Goal: Task Accomplishment & Management: Complete application form

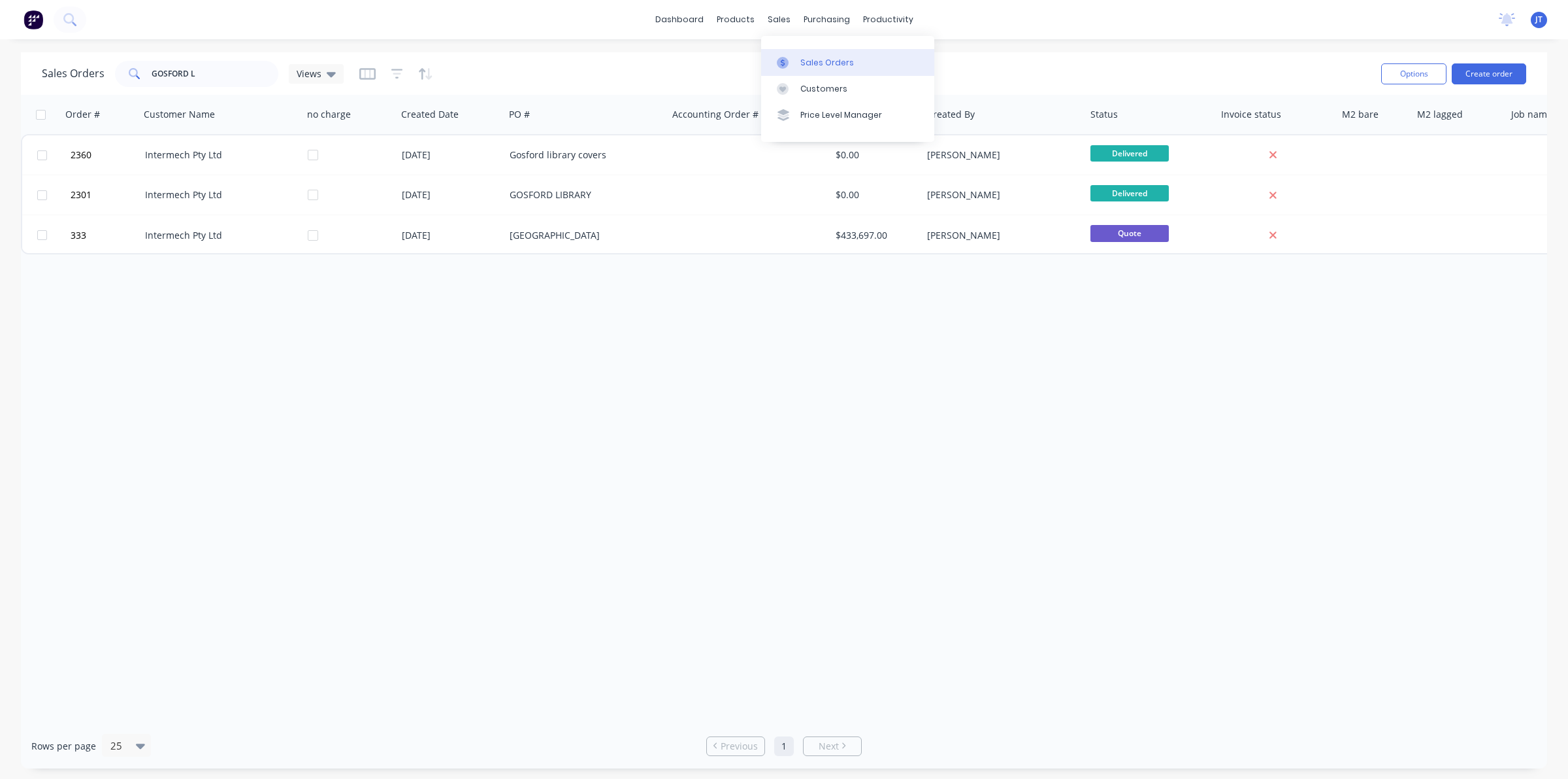
click at [793, 72] on link "Sales Orders" at bounding box center [848, 62] width 173 height 27
click at [232, 72] on input "GOSFORD L" at bounding box center [216, 74] width 127 height 27
type input "G"
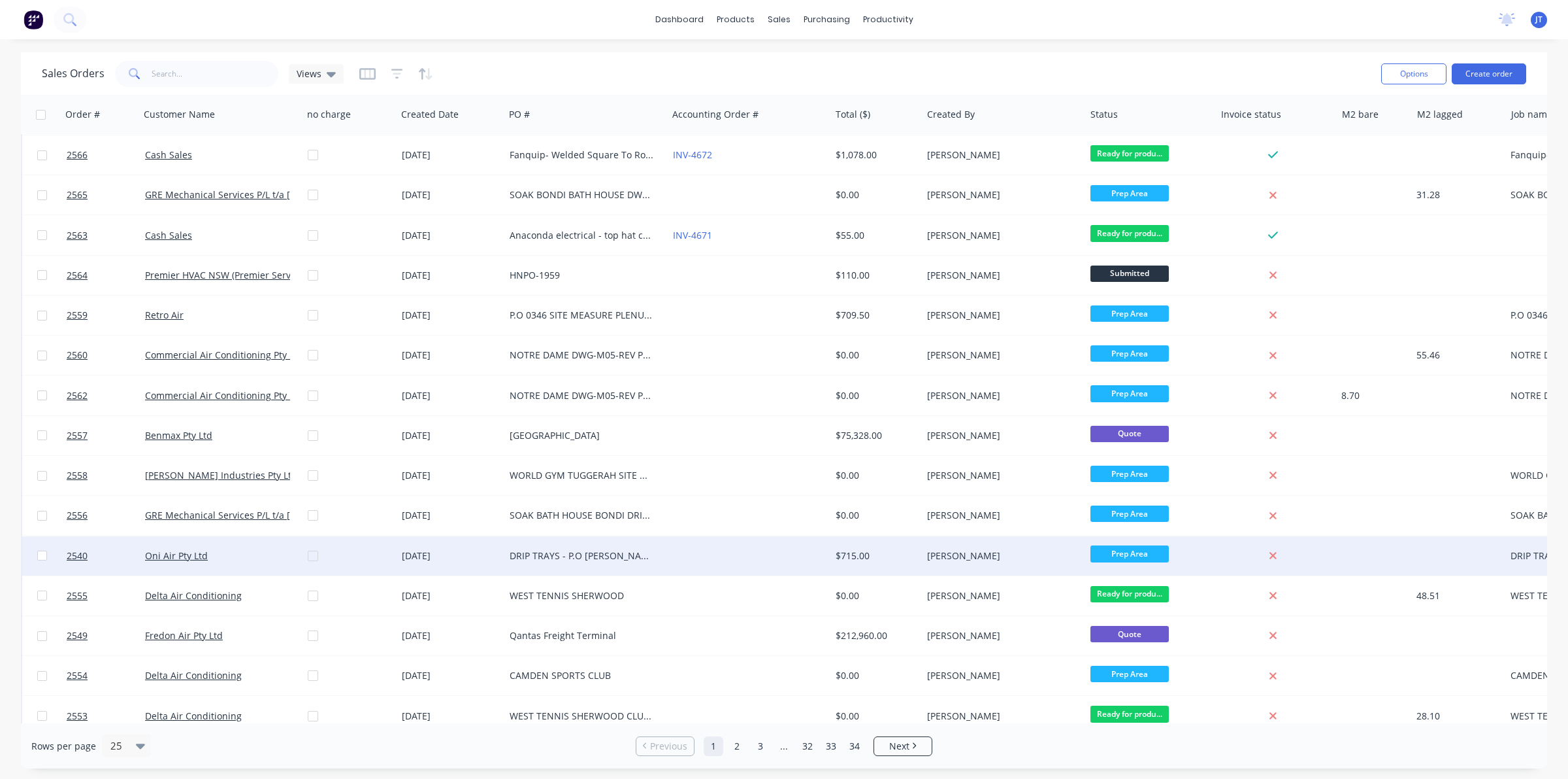
scroll to position [418, 0]
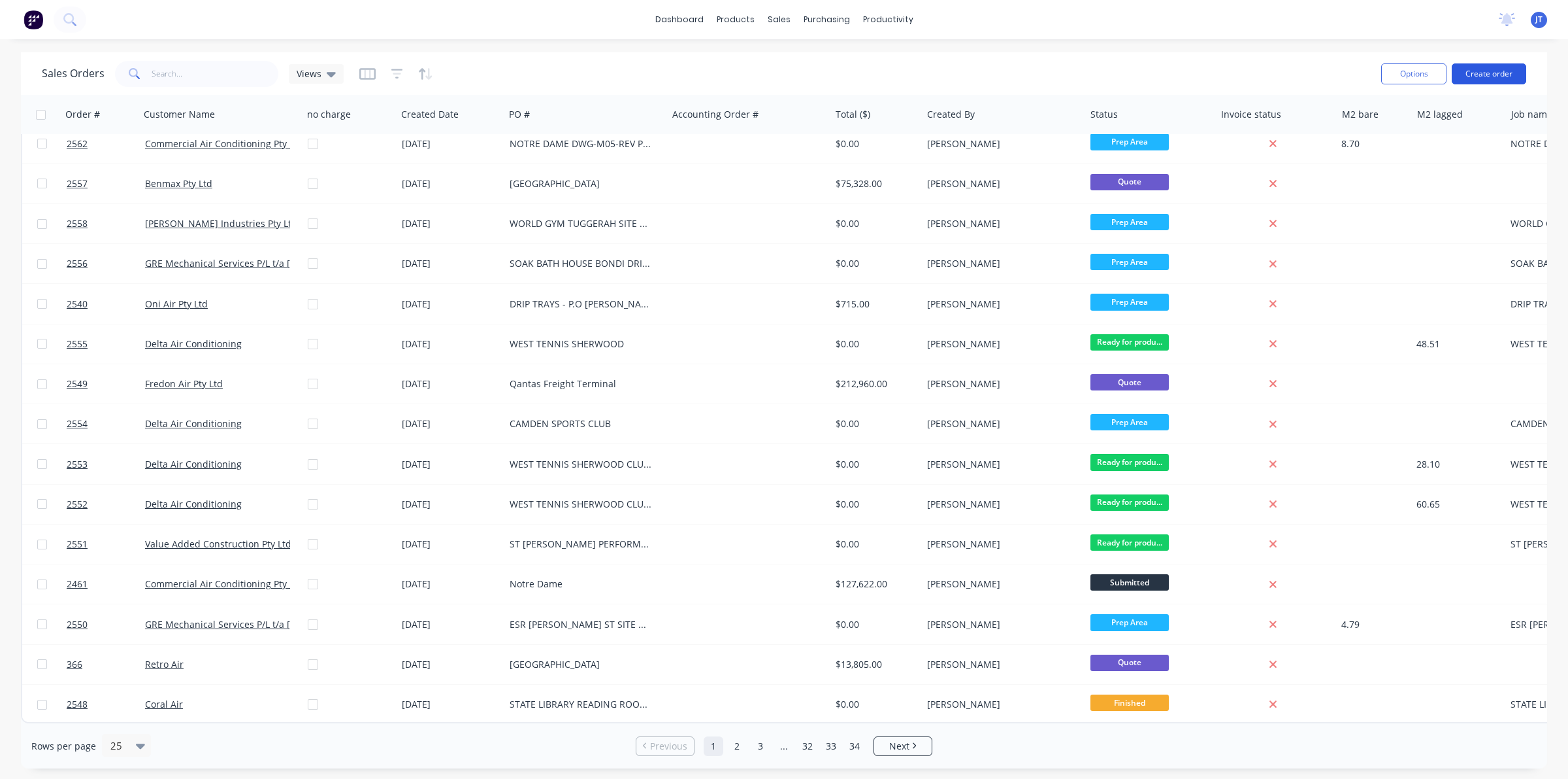
click at [1502, 75] on button "Create order" at bounding box center [1489, 74] width 74 height 21
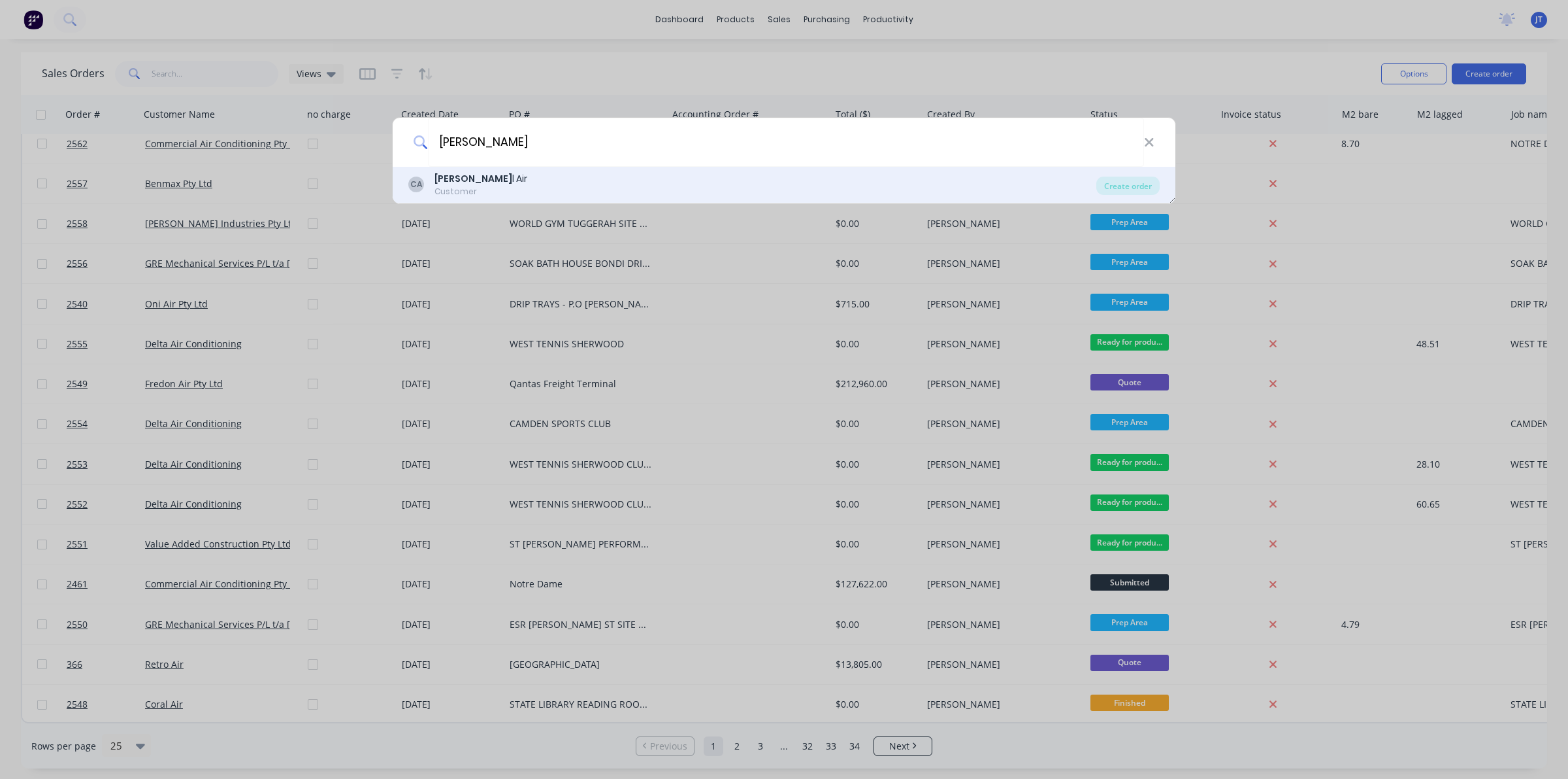
type input "CORA"
click at [591, 173] on div "CA Cora l Air Customer" at bounding box center [752, 184] width 689 height 26
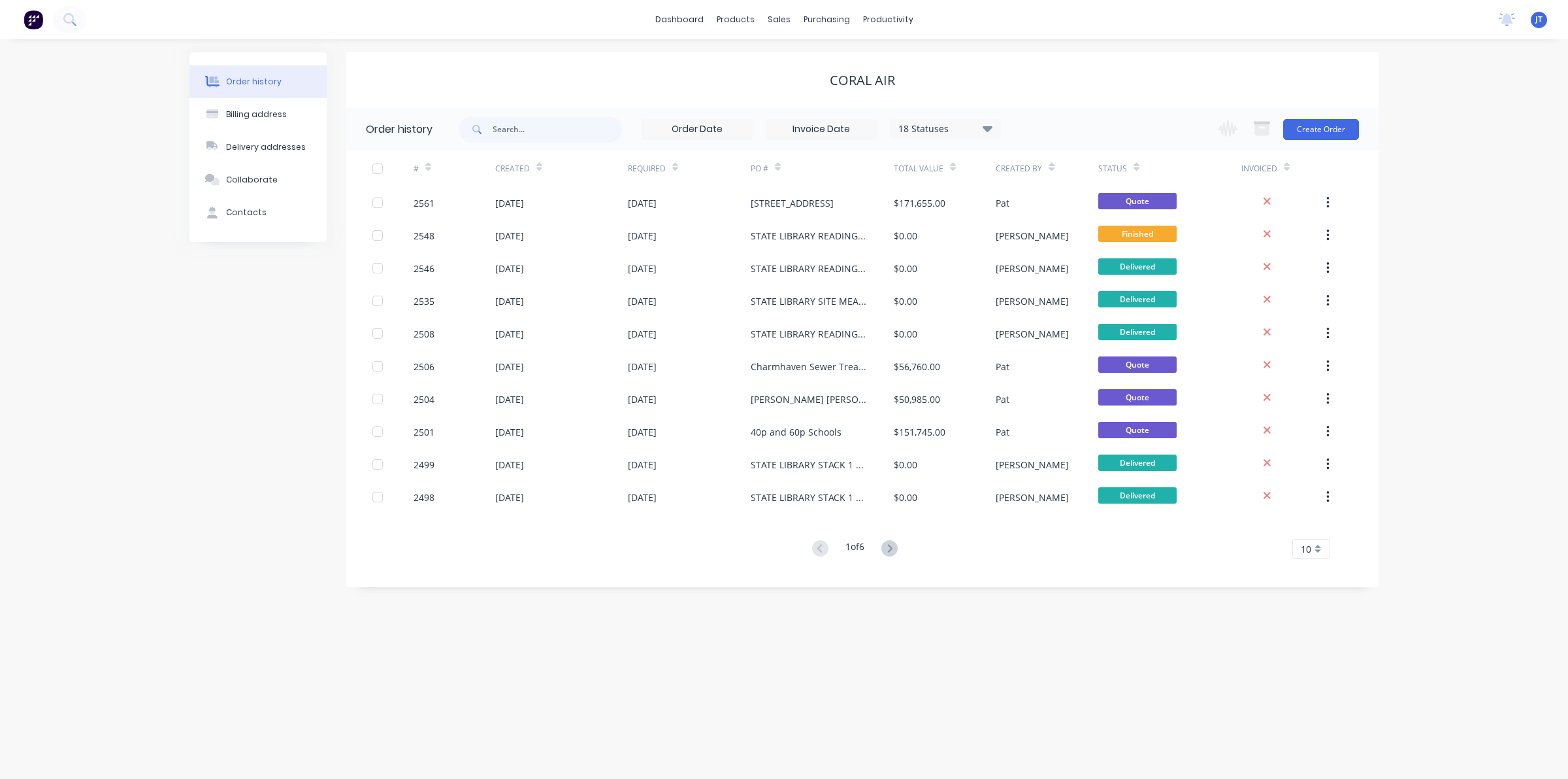
click at [1301, 142] on div "Change order status Submitted Ready for production Cutting Prep Area Folding/ F…" at bounding box center [1284, 129] width 149 height 42
click at [1302, 136] on button "Create Order" at bounding box center [1321, 130] width 76 height 21
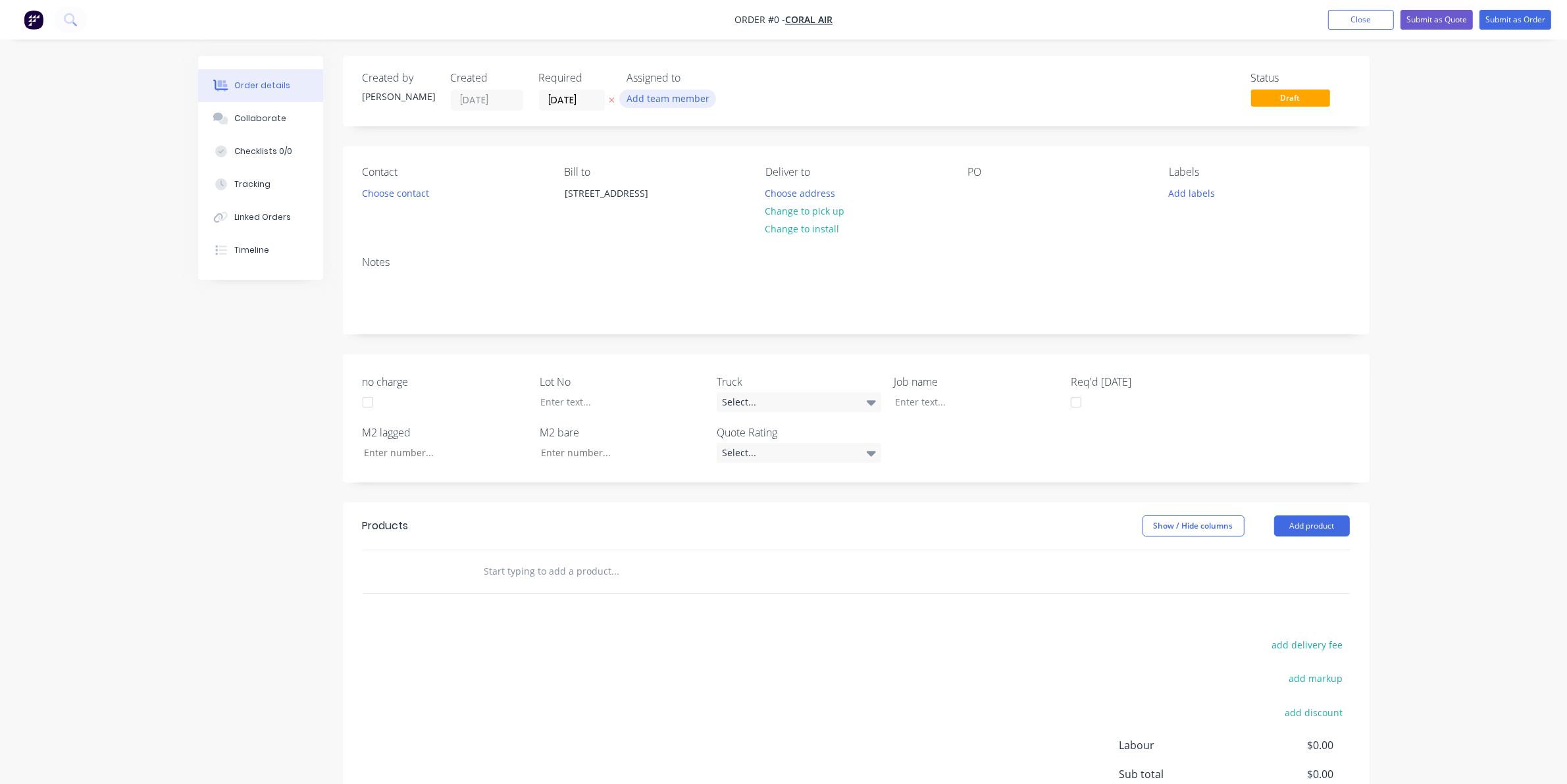
click at [660, 107] on button "Add team member" at bounding box center [668, 99] width 97 height 18
click at [690, 170] on div "joshua Turner (You)" at bounding box center [734, 173] width 132 height 14
click at [850, 147] on div "Order details Collaborate Checklists 0/0 Tracking Linked Orders Timeline Order …" at bounding box center [784, 492] width 1198 height 873
click at [976, 188] on div at bounding box center [978, 192] width 21 height 19
drag, startPoint x: 1052, startPoint y: 198, endPoint x: 1001, endPoint y: 206, distance: 51.6
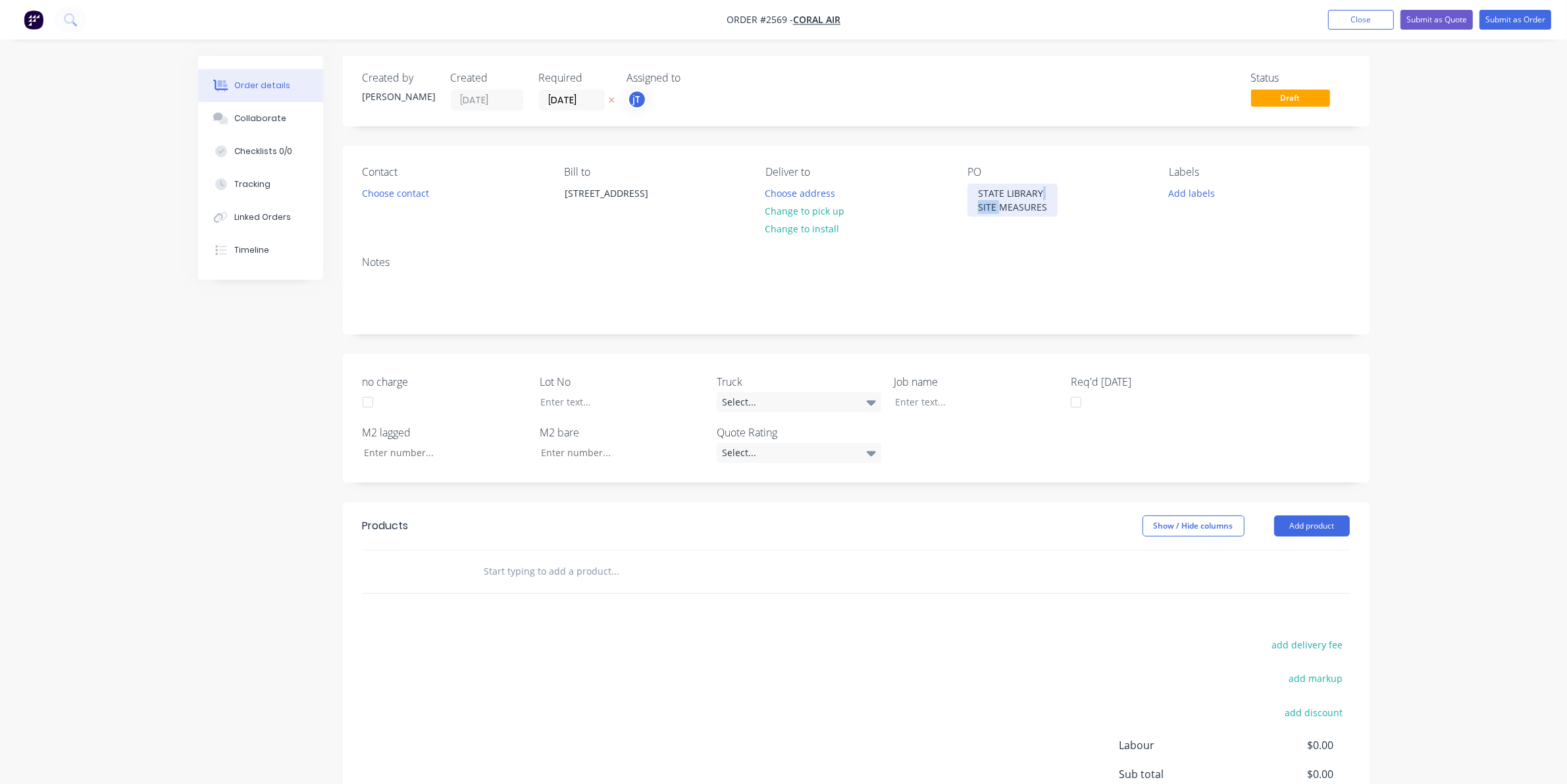
click at [1001, 206] on div "STATE LIBRARY SITE MEASURES" at bounding box center [1012, 199] width 90 height 33
drag, startPoint x: 976, startPoint y: 190, endPoint x: 1061, endPoint y: 212, distance: 87.8
click at [1061, 212] on div "PO STATE LIBRARY SITE MEASURES" at bounding box center [1058, 195] width 181 height 60
copy div "STATE LIBRARY SITE MEASURES"
click at [913, 401] on div at bounding box center [967, 401] width 165 height 19
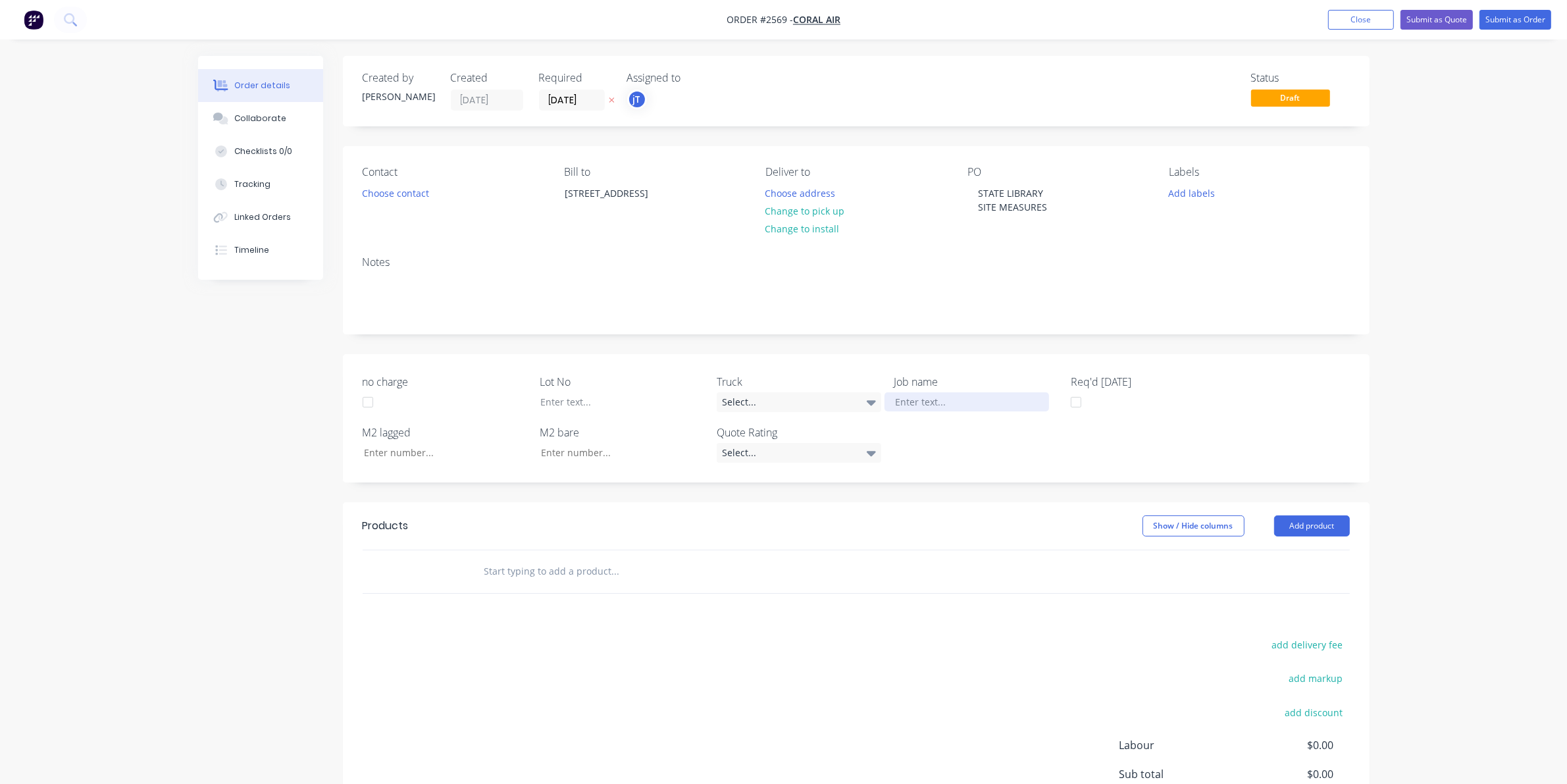
paste div
click at [960, 395] on div "STATE LIBRARY SITE MEASURES" at bounding box center [967, 401] width 165 height 19
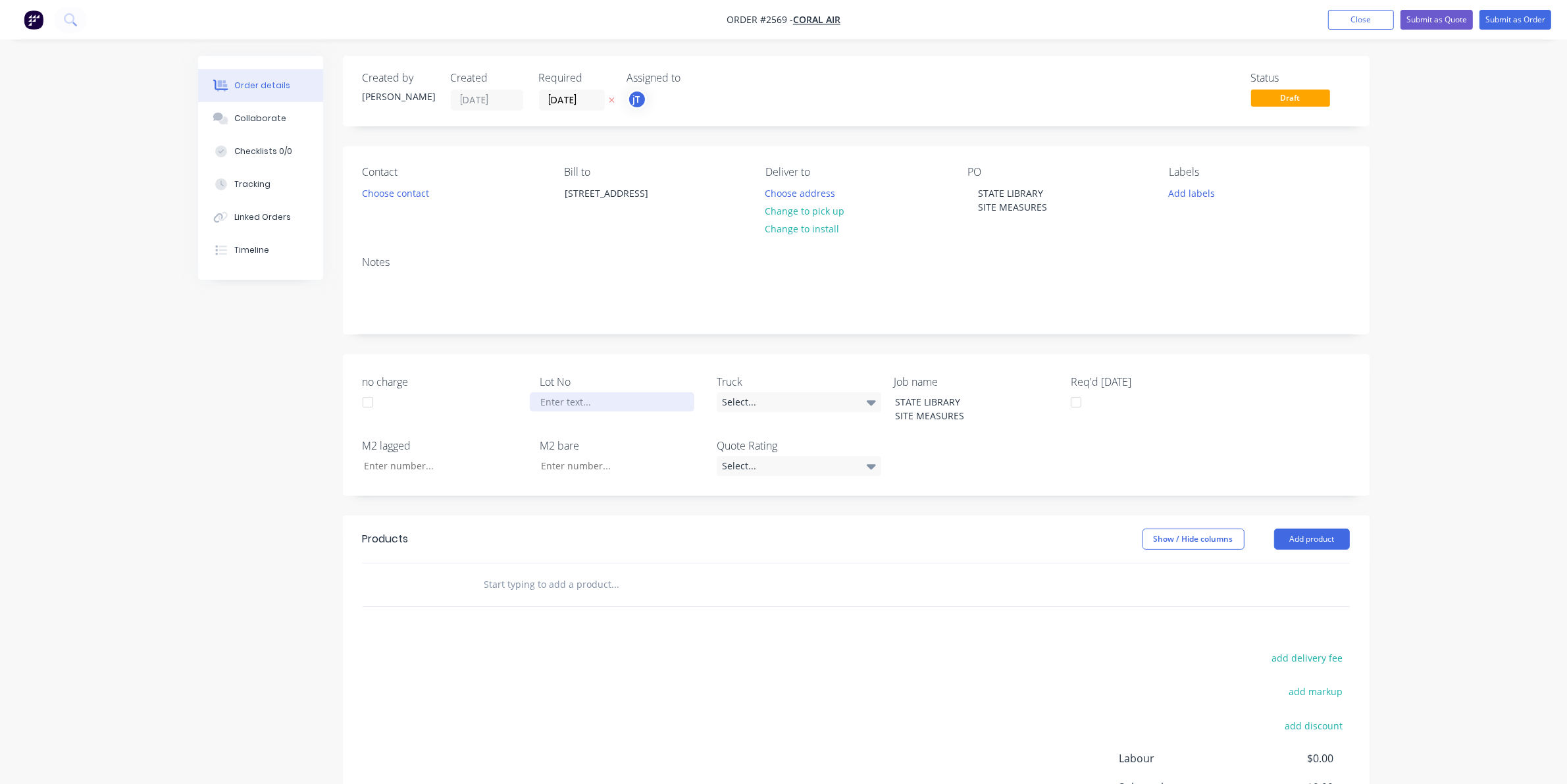
click at [647, 393] on div at bounding box center [612, 401] width 165 height 19
click at [1183, 192] on button "Add labels" at bounding box center [1192, 192] width 61 height 18
click at [1225, 269] on button "Create new label" at bounding box center [1268, 271] width 171 height 20
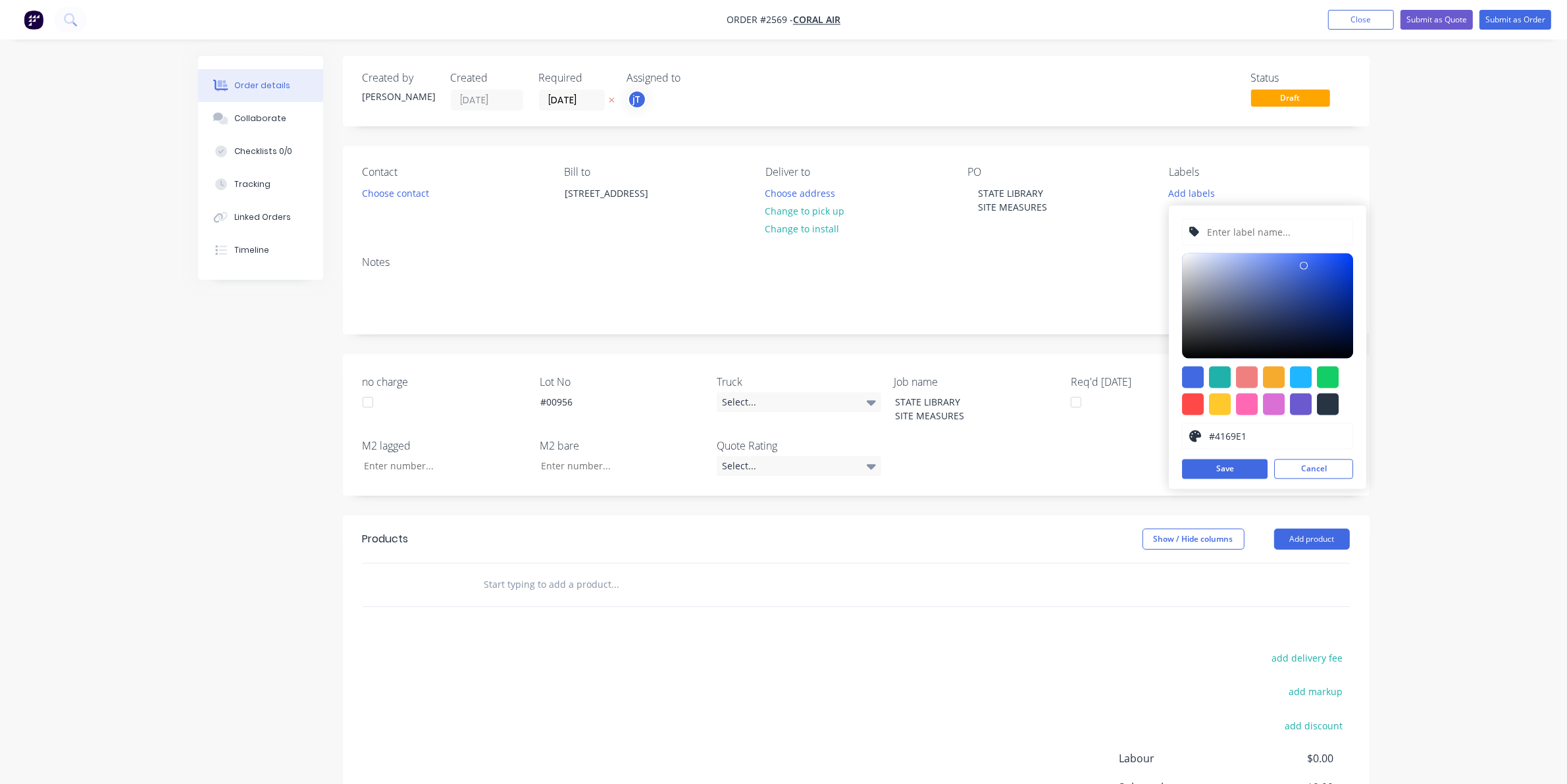
click at [1231, 238] on input "text" at bounding box center [1276, 232] width 140 height 25
type input "LOT-#00956"
click at [1245, 459] on button "Save" at bounding box center [1225, 469] width 85 height 20
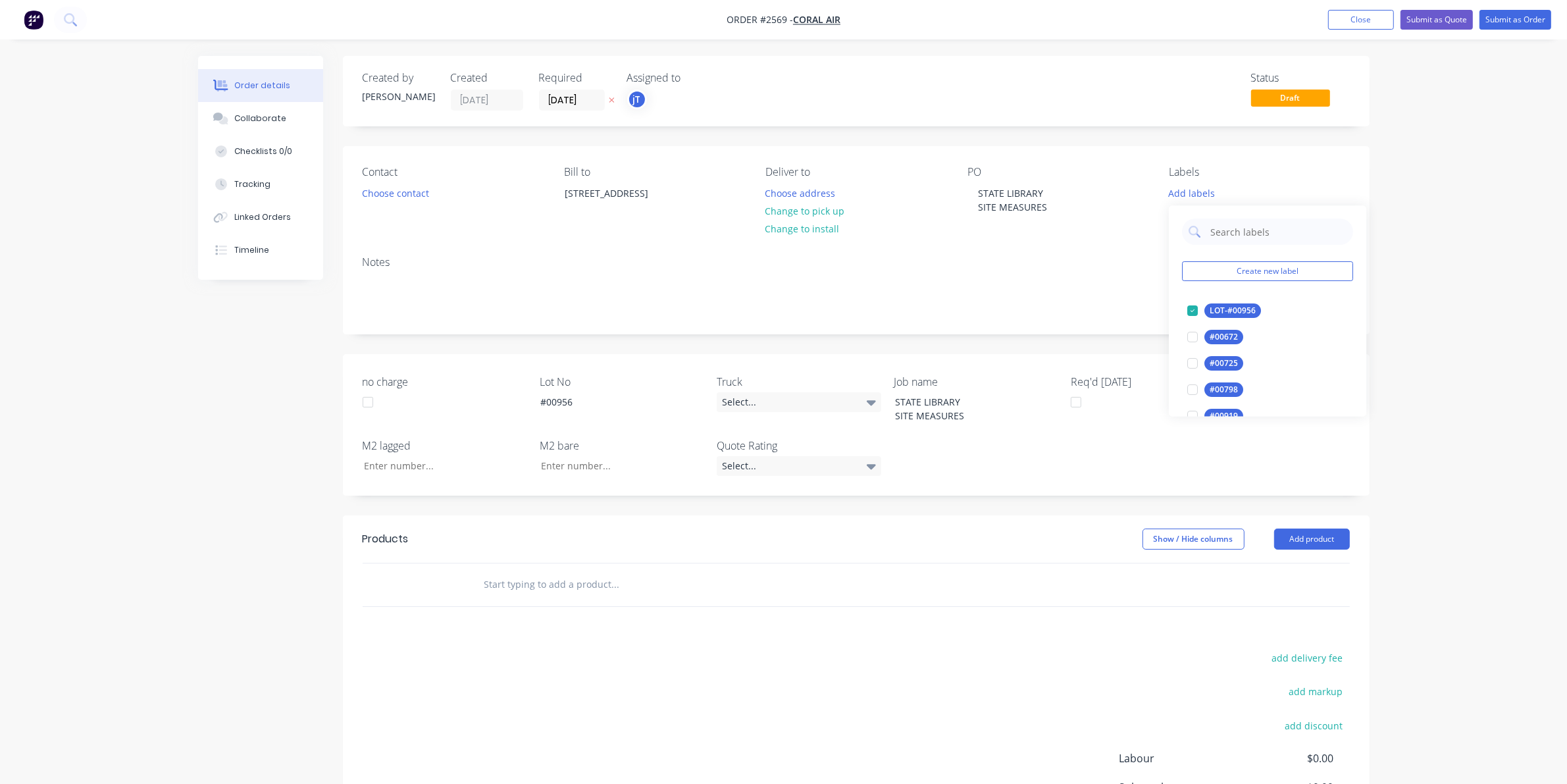
click at [1238, 233] on input "text" at bounding box center [1278, 232] width 138 height 27
type input "MA"
click at [1211, 311] on div "Main Contract" at bounding box center [1237, 311] width 65 height 14
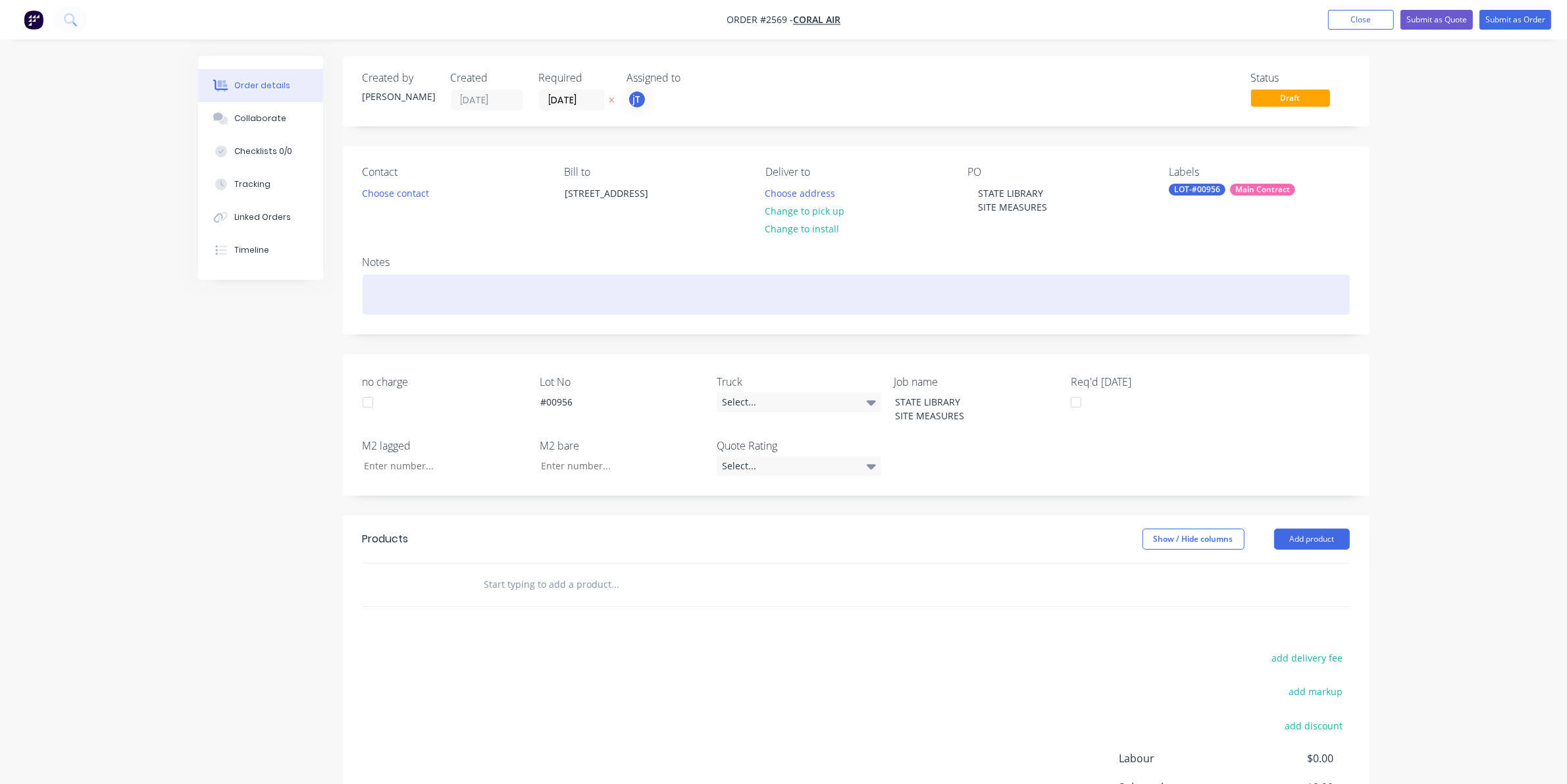
click at [1160, 279] on div at bounding box center [856, 294] width 987 height 40
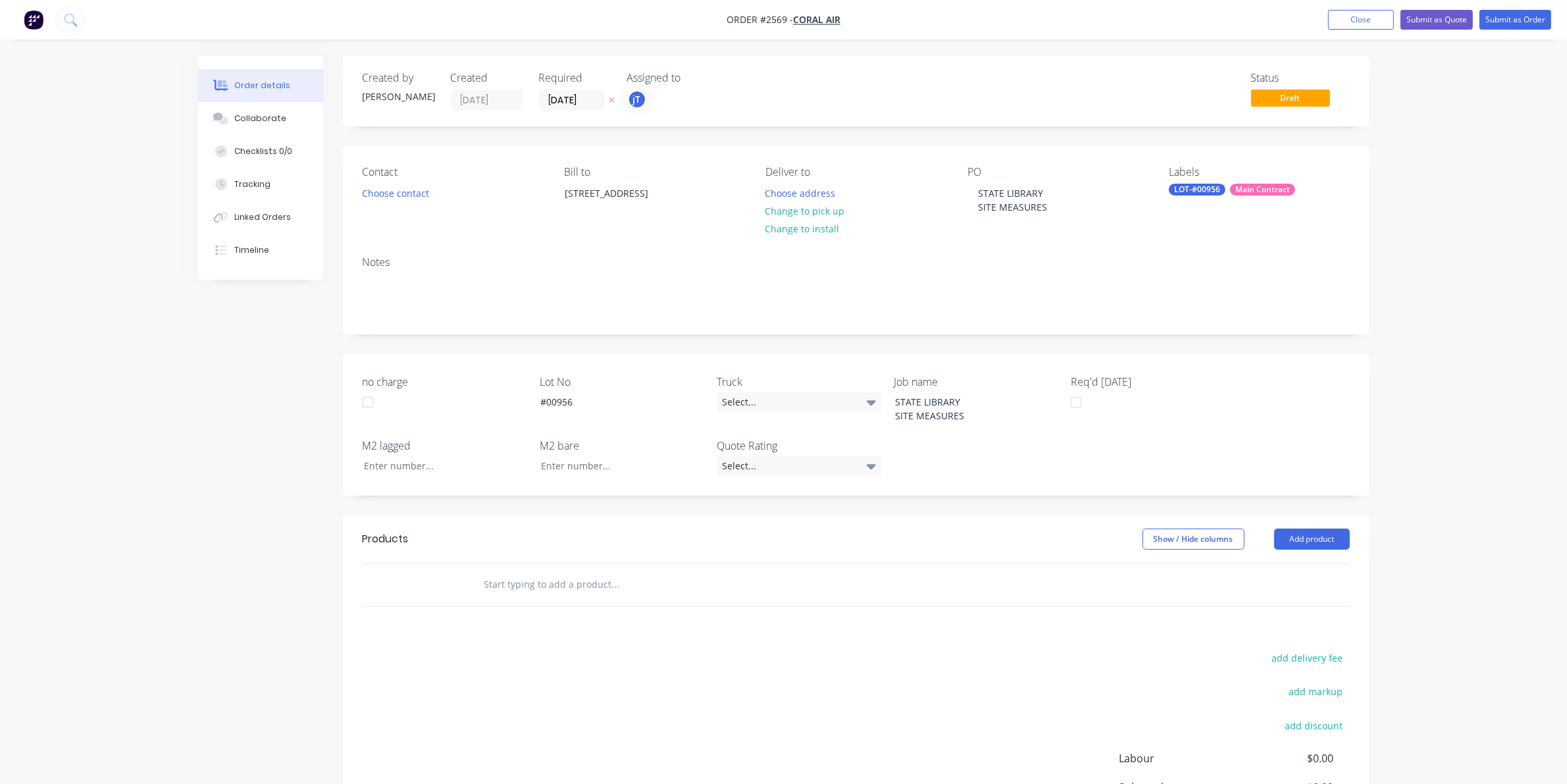
click at [535, 585] on input "text" at bounding box center [615, 585] width 264 height 27
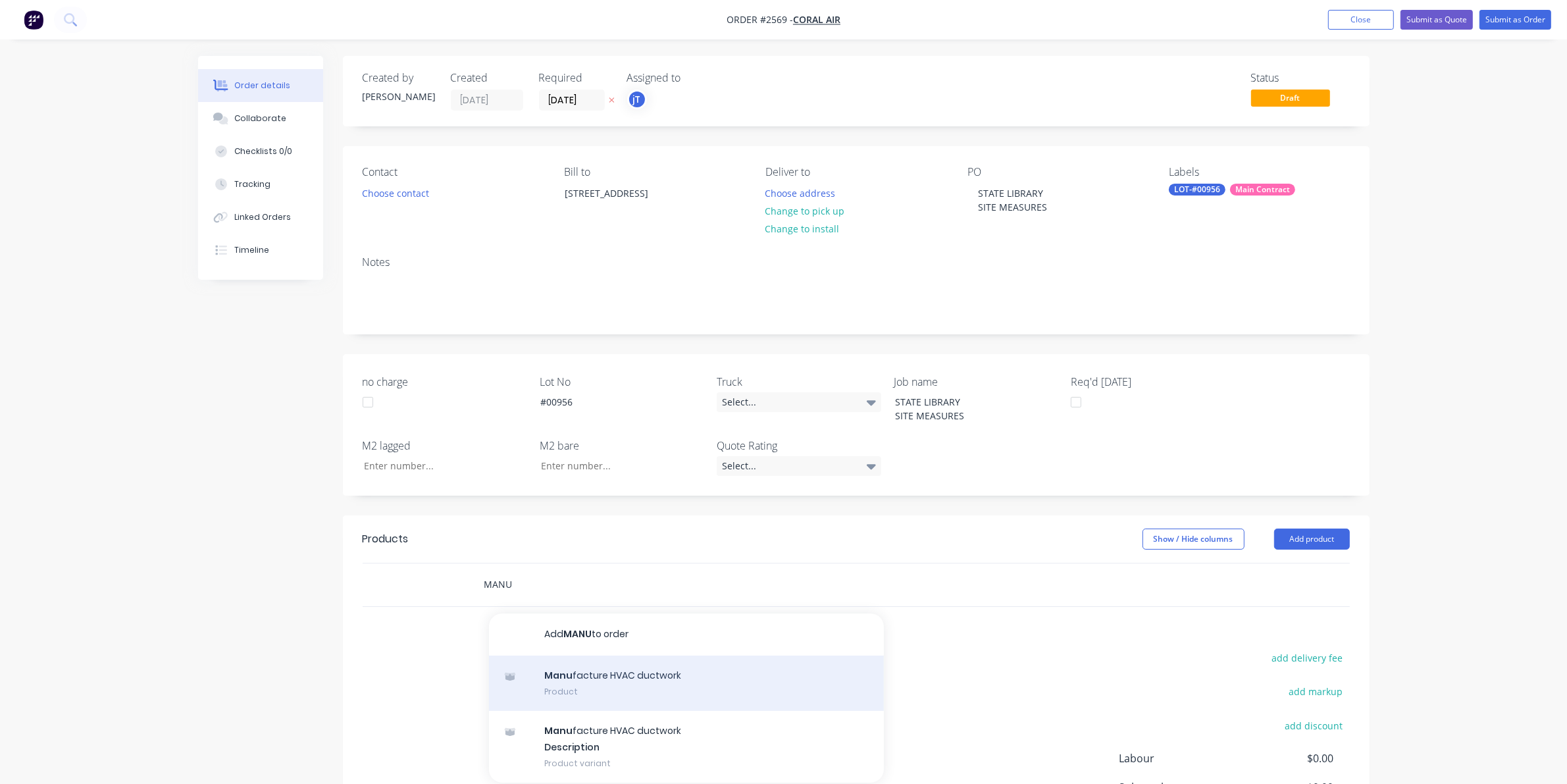
type input "MANU"
click at [578, 666] on div "Manu facture HVAC ductwork Product" at bounding box center [686, 683] width 395 height 55
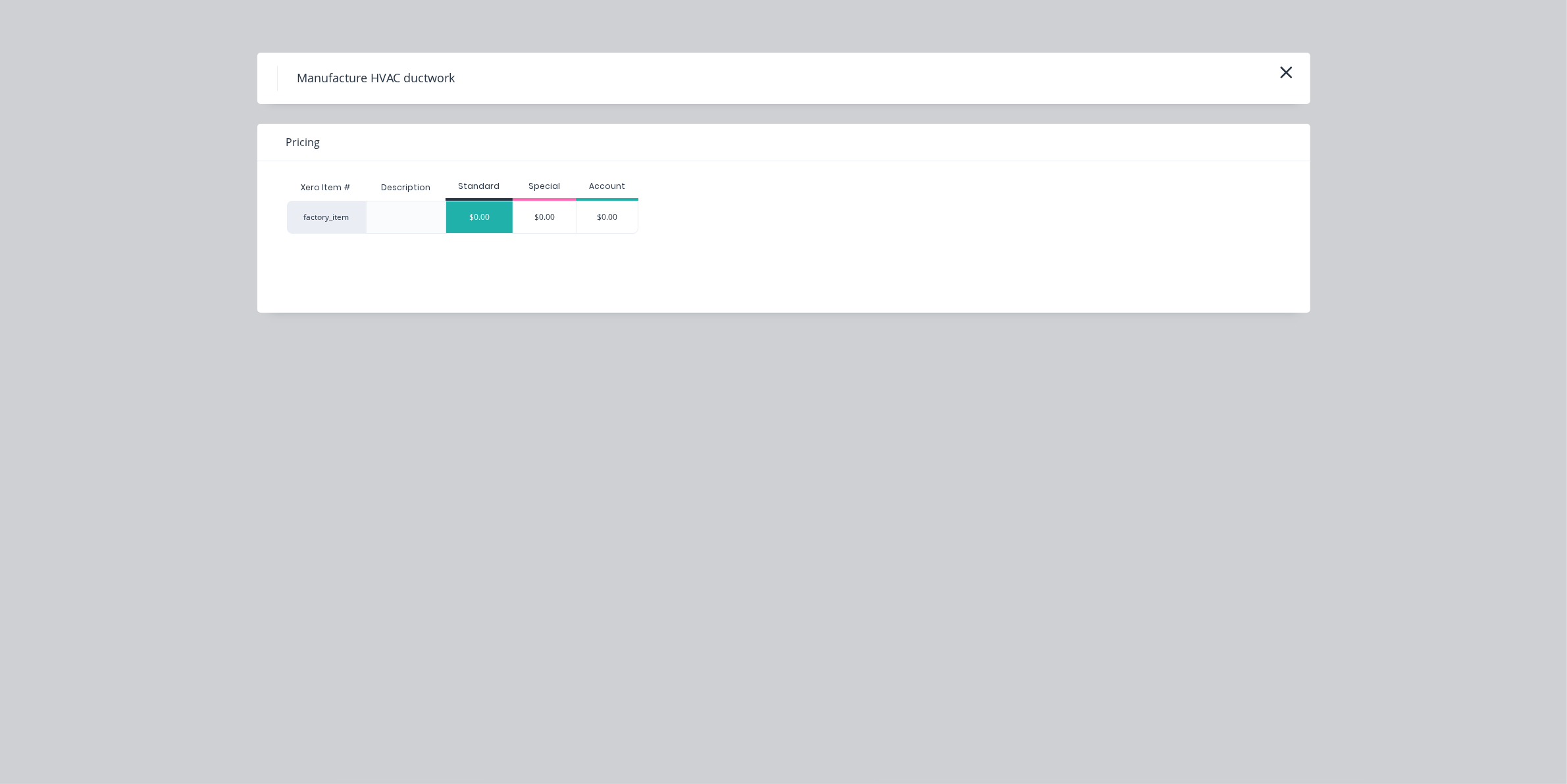
click at [494, 217] on div "$0.00" at bounding box center [479, 216] width 67 height 31
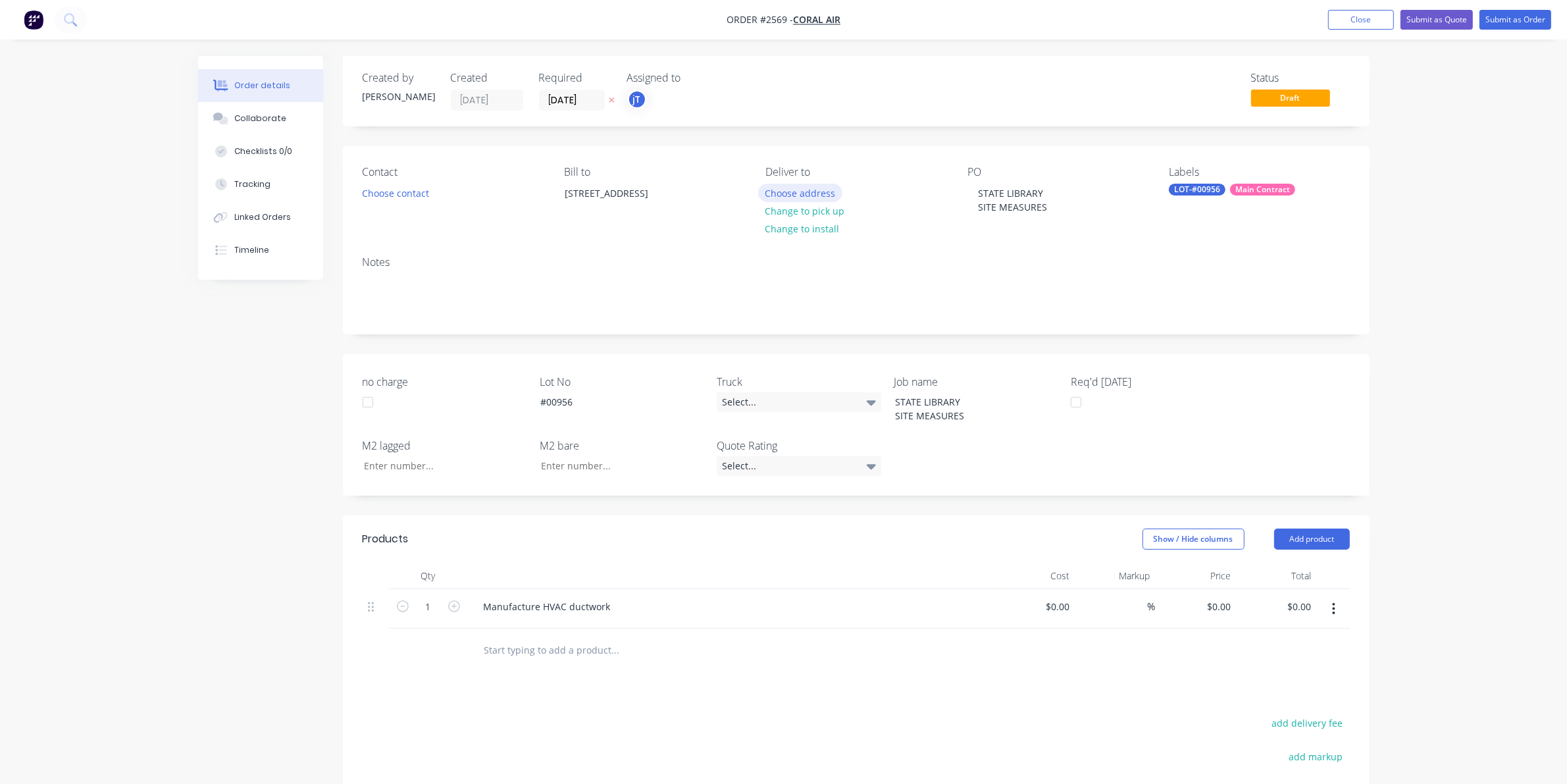
click at [774, 193] on button "Choose address" at bounding box center [800, 192] width 85 height 18
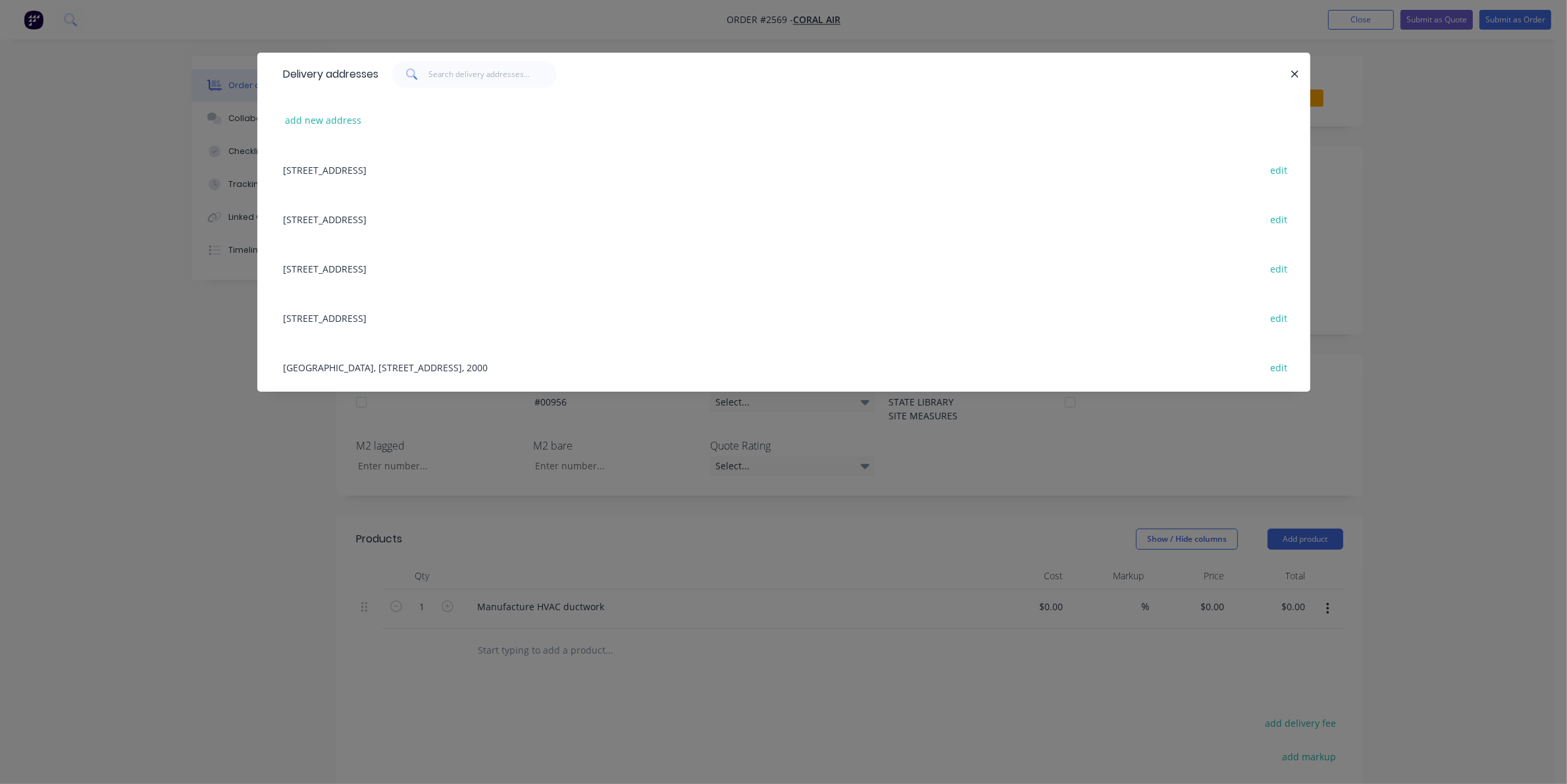
click at [418, 313] on div "1 Shakespeare Place, Sydney, New South Wales, Australia, 2000 edit" at bounding box center [784, 317] width 1014 height 49
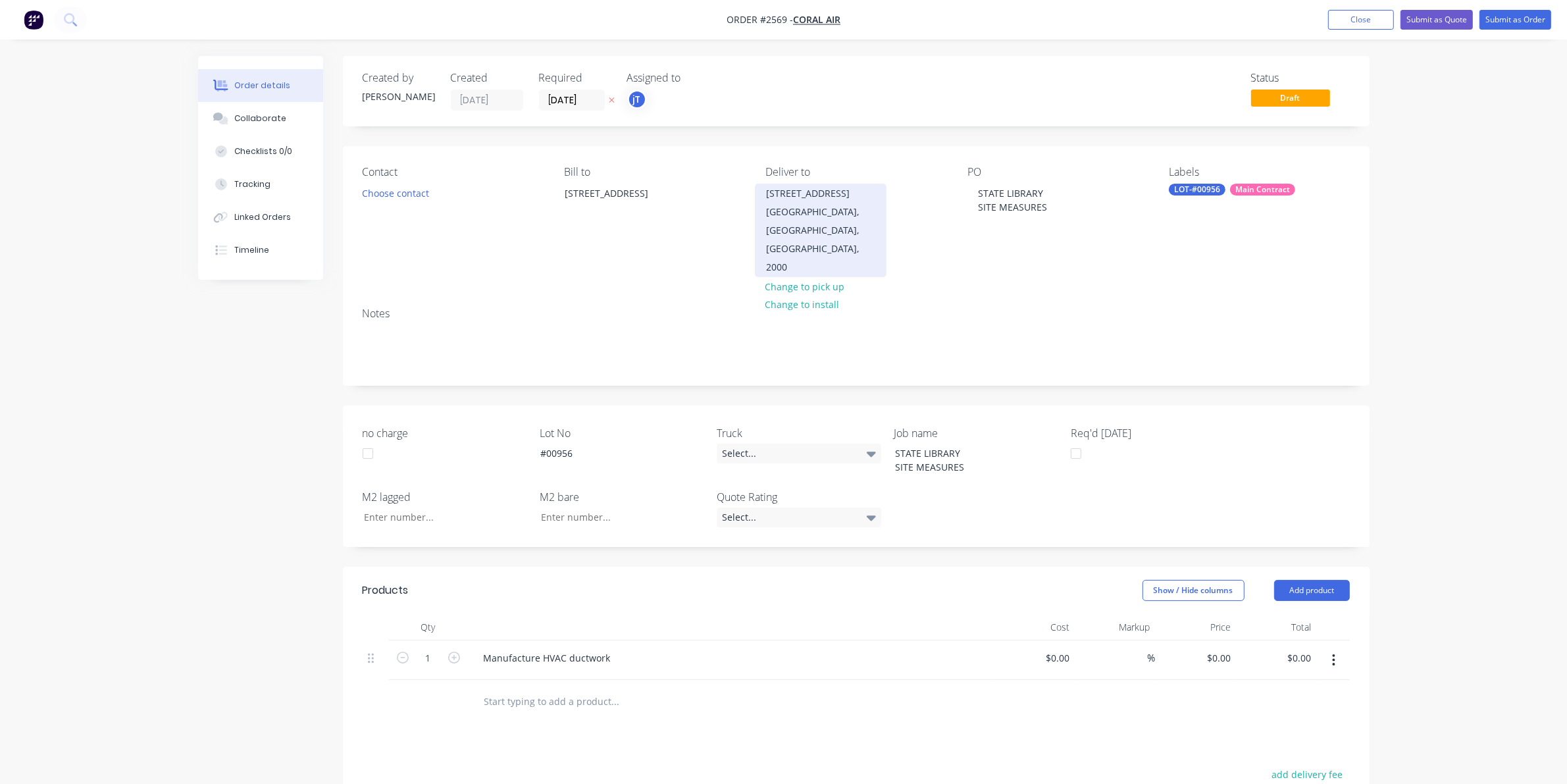
click at [789, 218] on div "Sydney, New South Wales, Australia, 2000" at bounding box center [821, 239] width 110 height 74
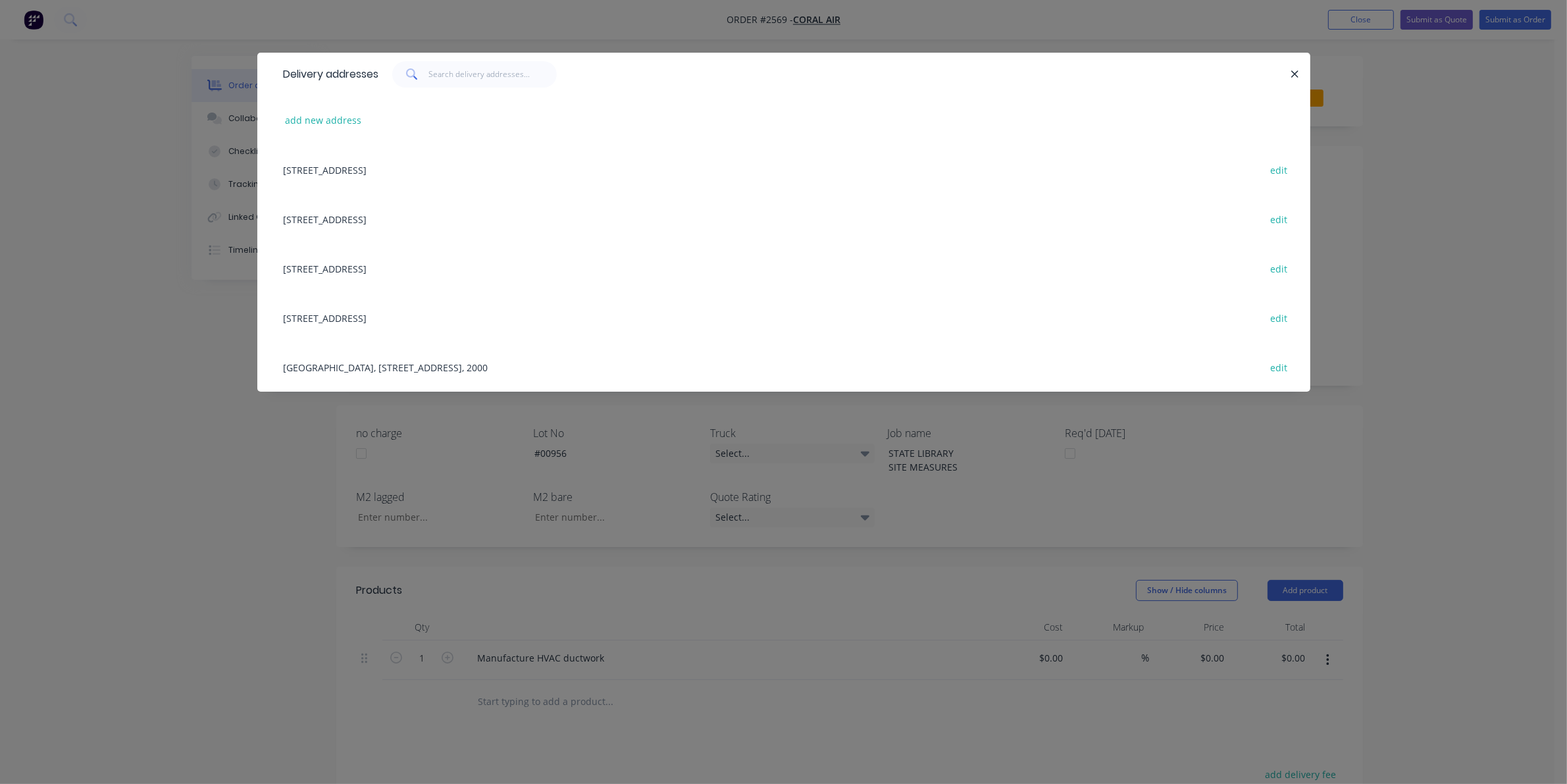
click at [558, 357] on div "State Library NSW, 172 Bond Road Riverwood NSW 2210, Sydney, New South Wales, A…" at bounding box center [784, 366] width 1014 height 49
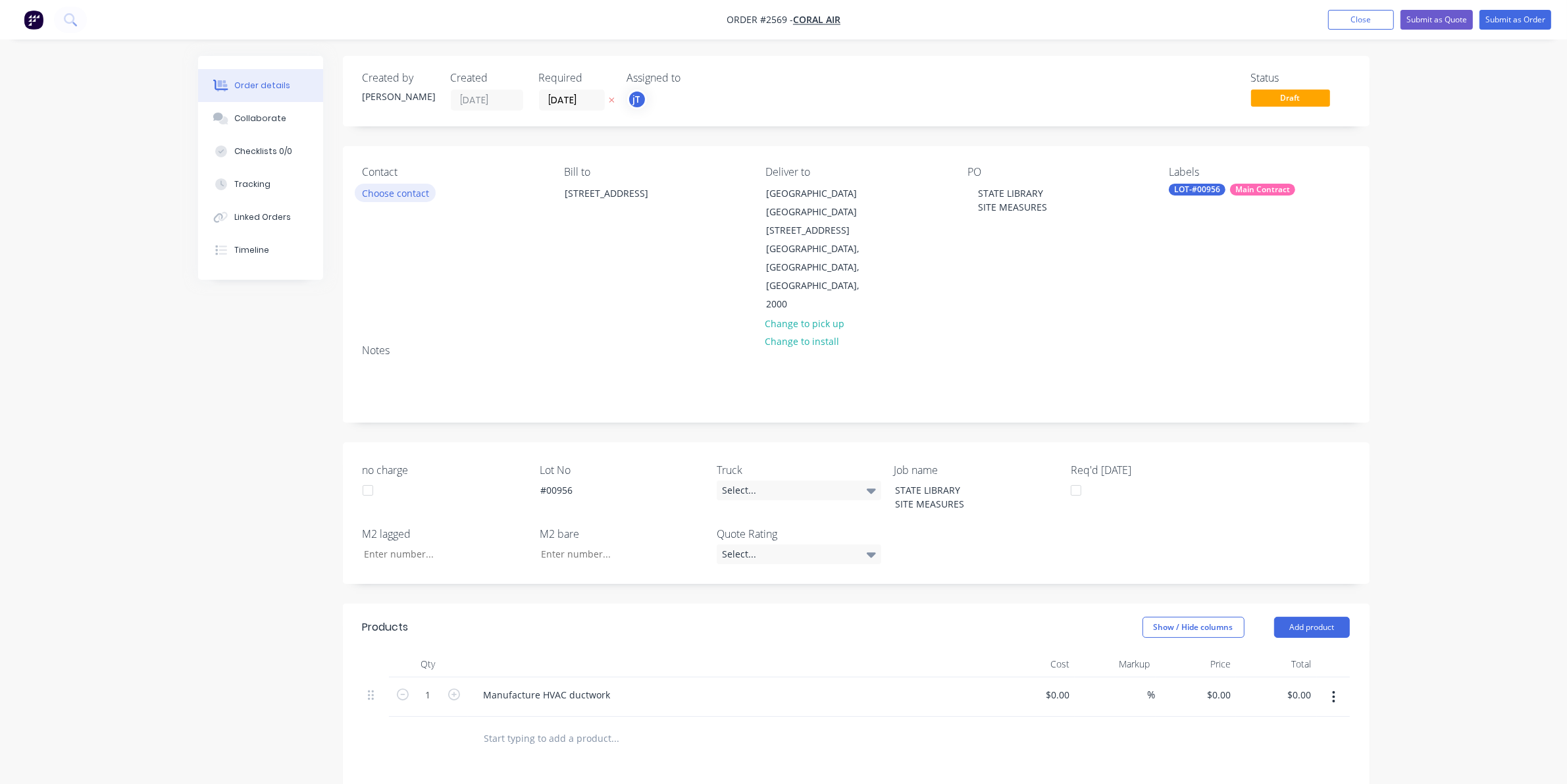
click at [429, 188] on button "Choose contact" at bounding box center [395, 192] width 81 height 18
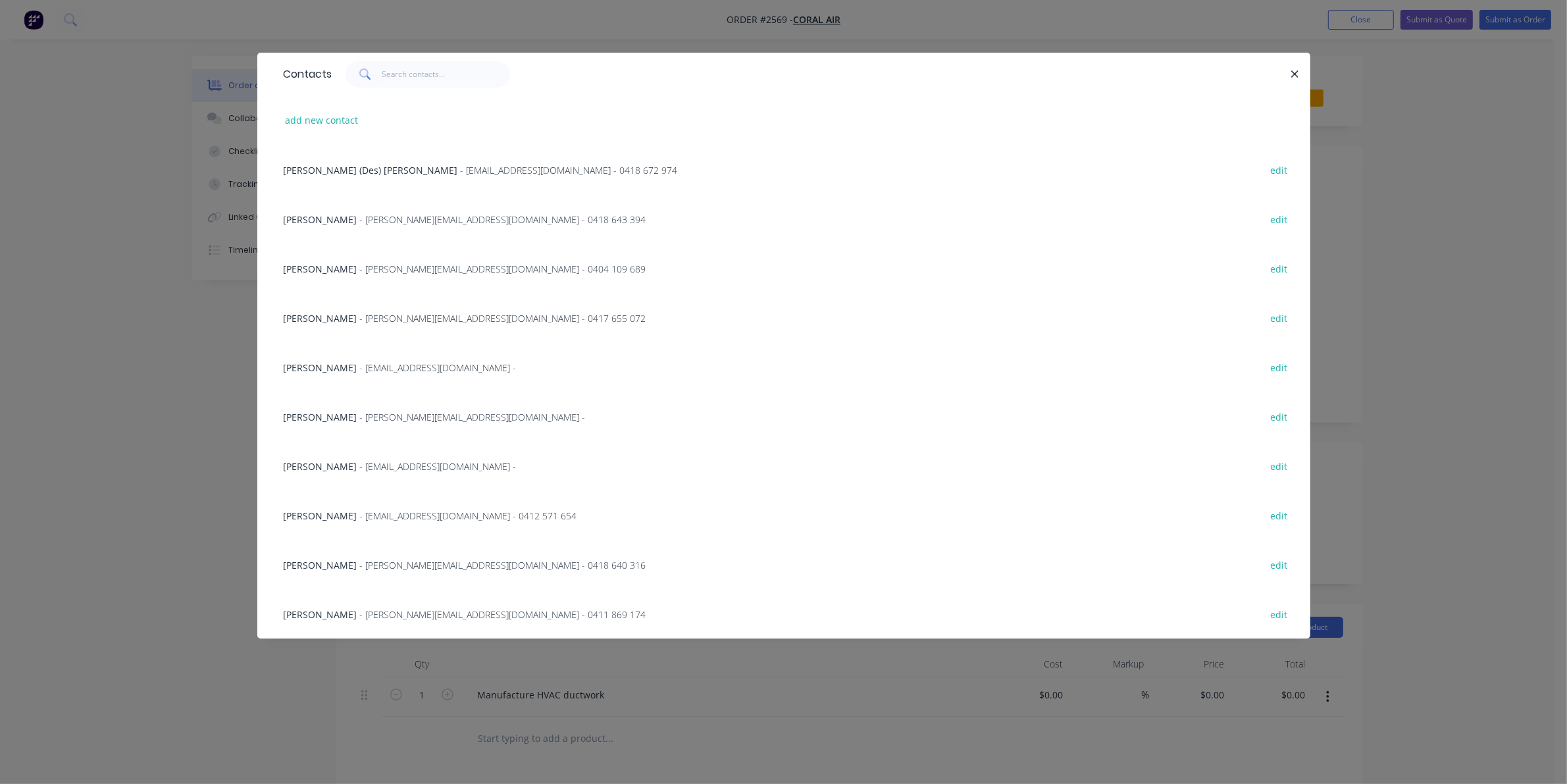
click at [362, 513] on span "- lookinland01@yahoo.com.au - 0412 571 654" at bounding box center [468, 515] width 217 height 12
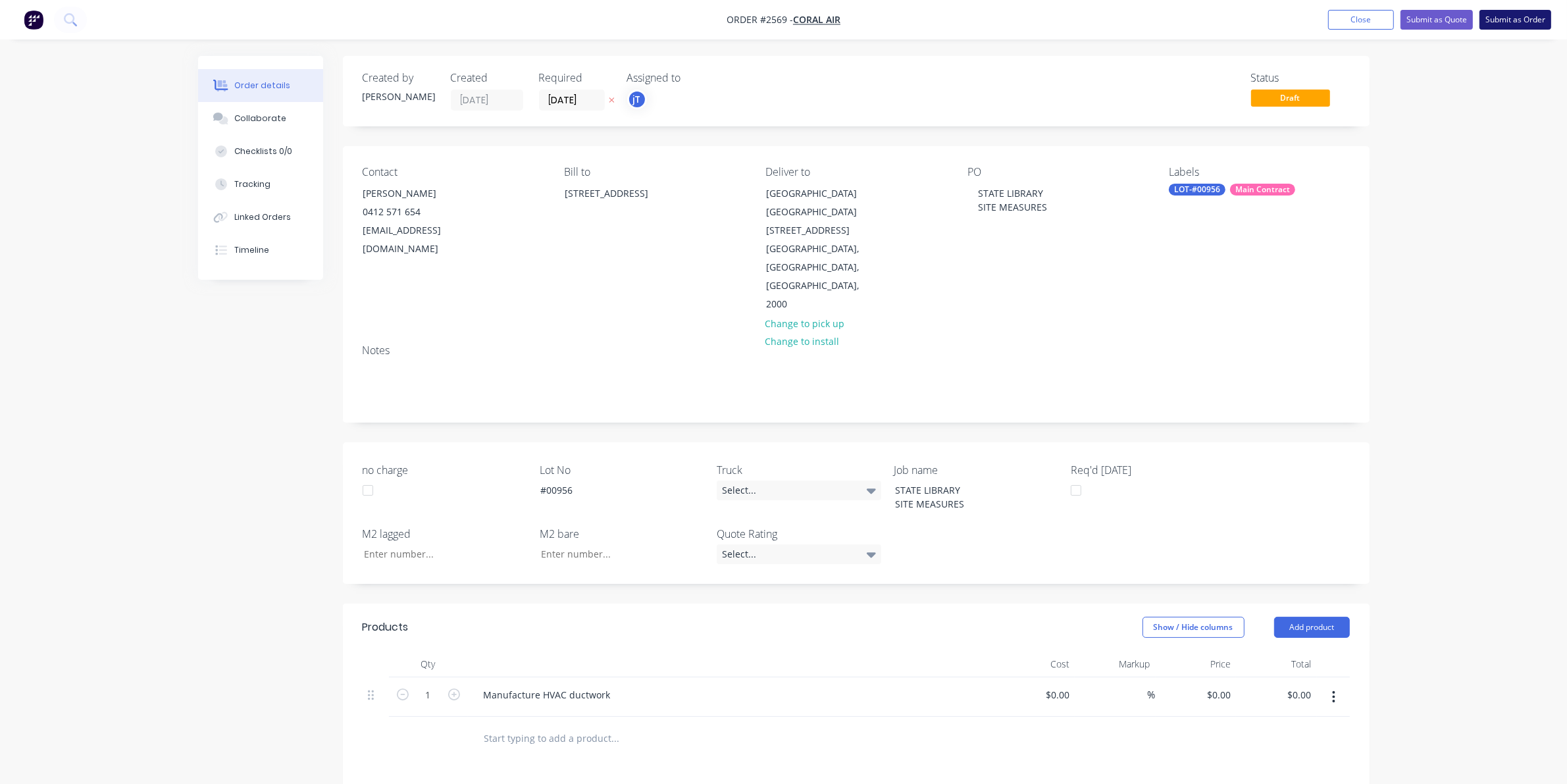
click at [1504, 20] on button "Submit as Order" at bounding box center [1515, 20] width 72 height 20
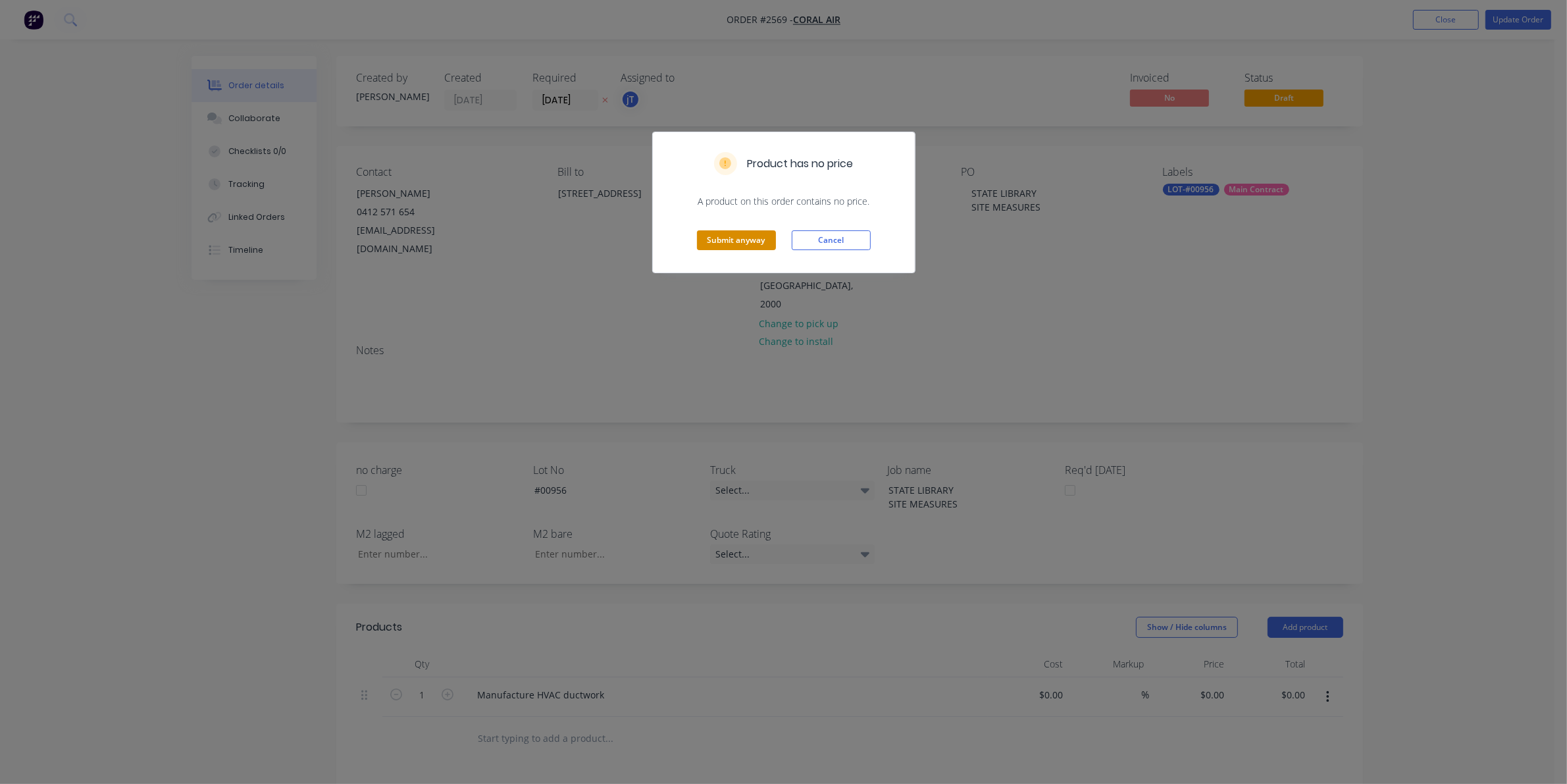
click at [733, 246] on button "Submit anyway" at bounding box center [736, 240] width 79 height 20
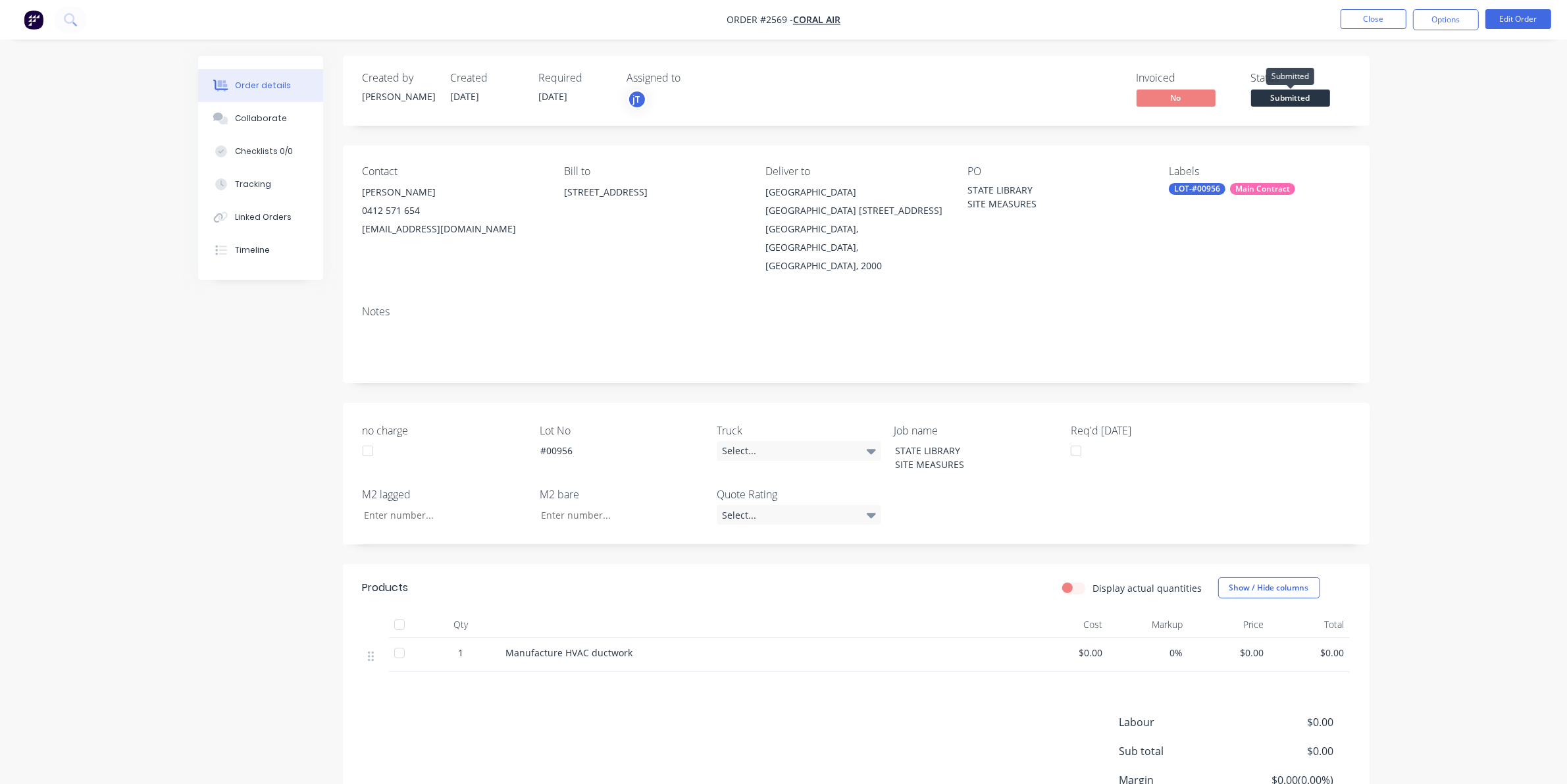
click at [1276, 89] on div "Submitted" at bounding box center [1291, 77] width 48 height 26
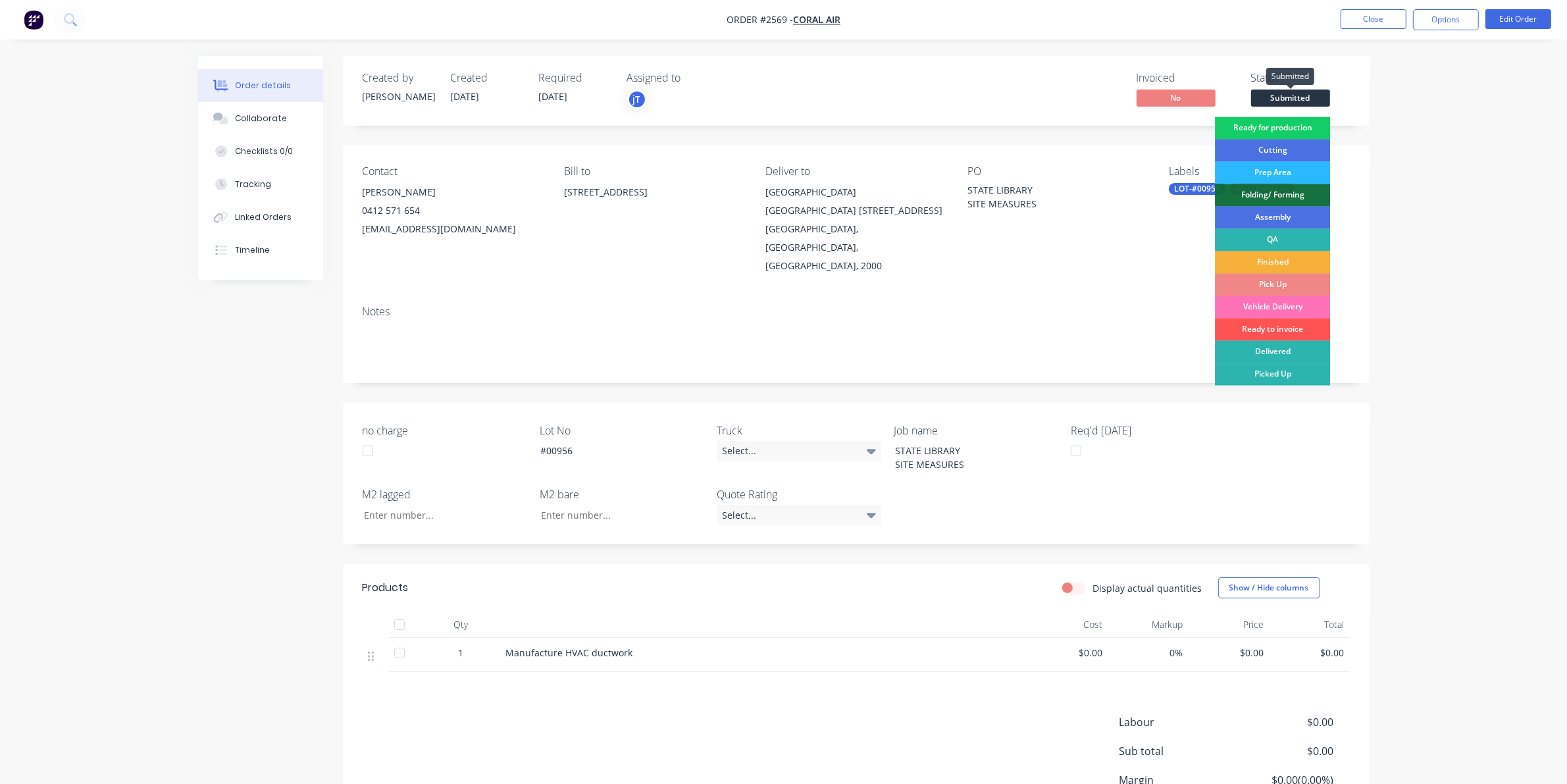
click at [1279, 117] on div "Ready for production" at bounding box center [1272, 128] width 115 height 22
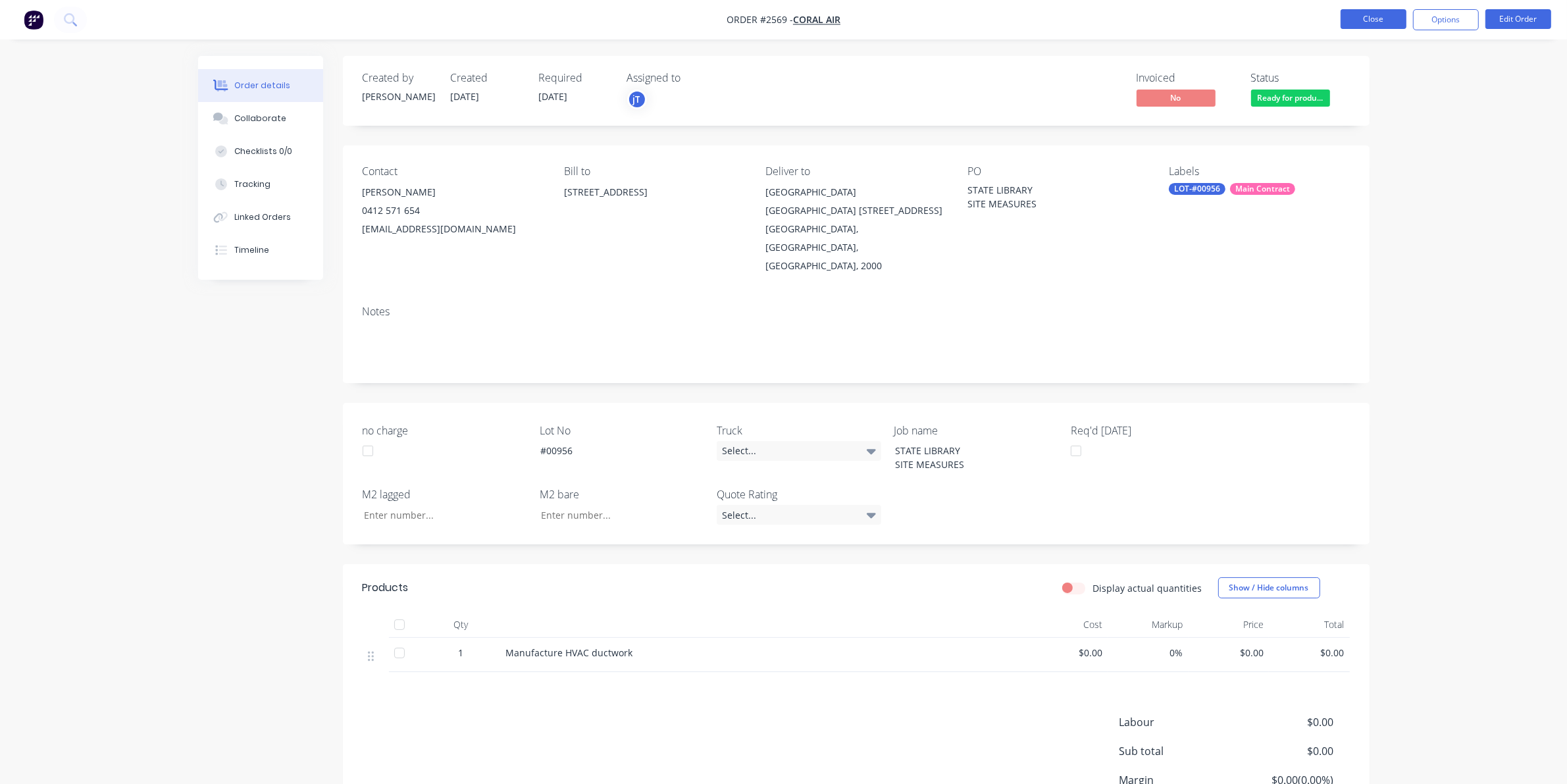
click at [1403, 25] on button "Close" at bounding box center [1374, 19] width 66 height 20
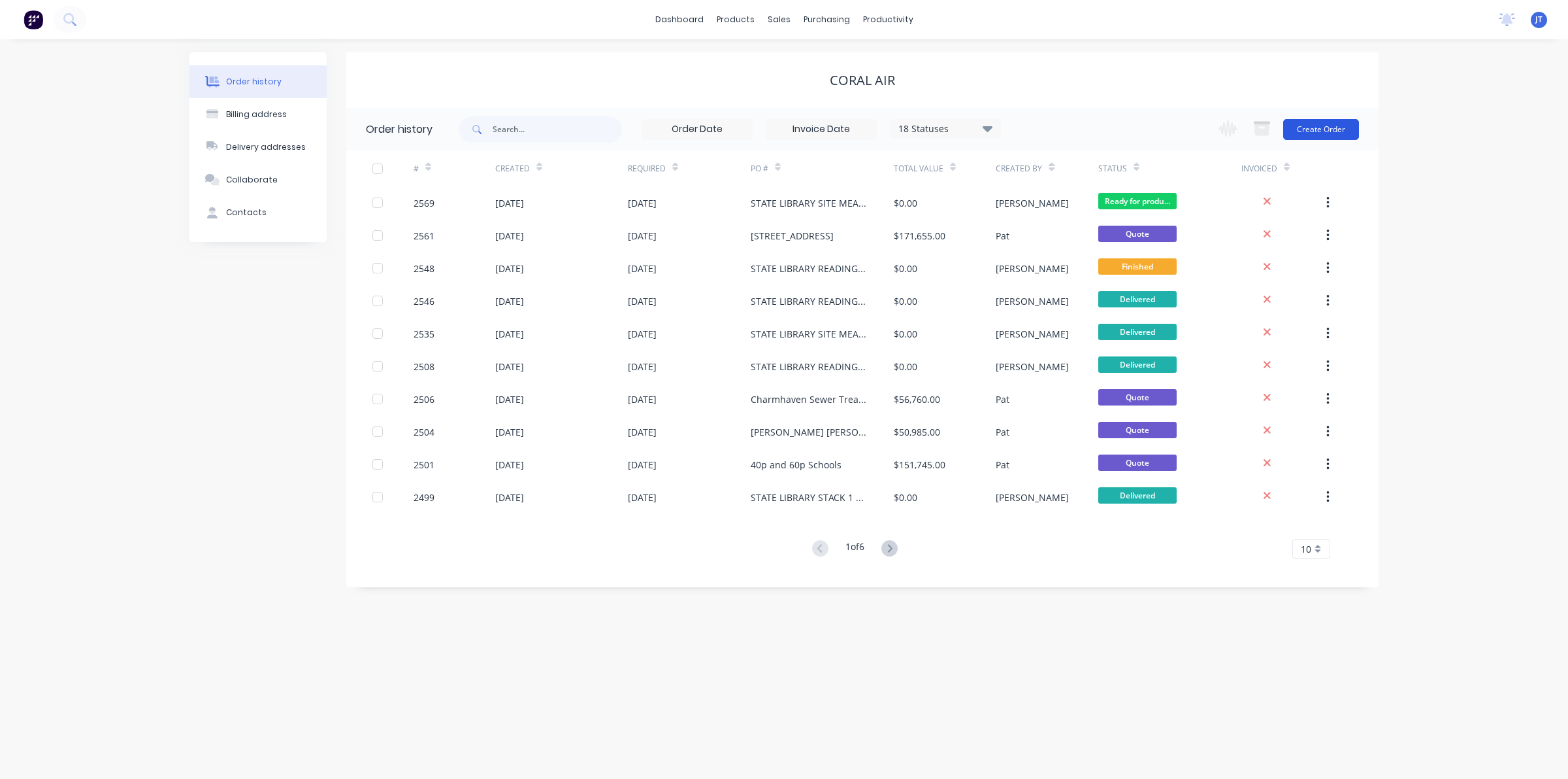
click at [1314, 136] on button "Create Order" at bounding box center [1321, 130] width 76 height 21
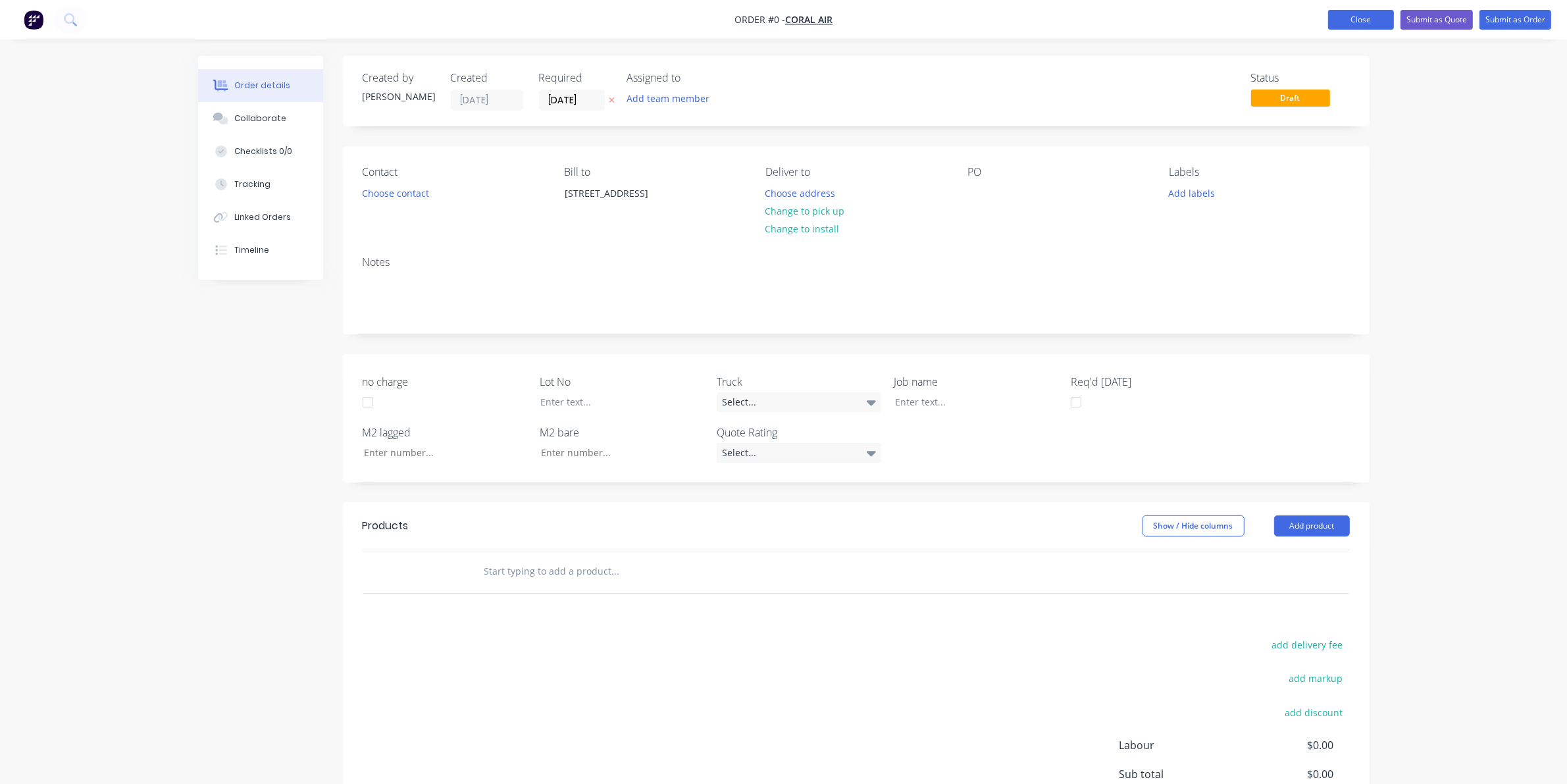
click at [1340, 25] on button "Close" at bounding box center [1361, 20] width 66 height 20
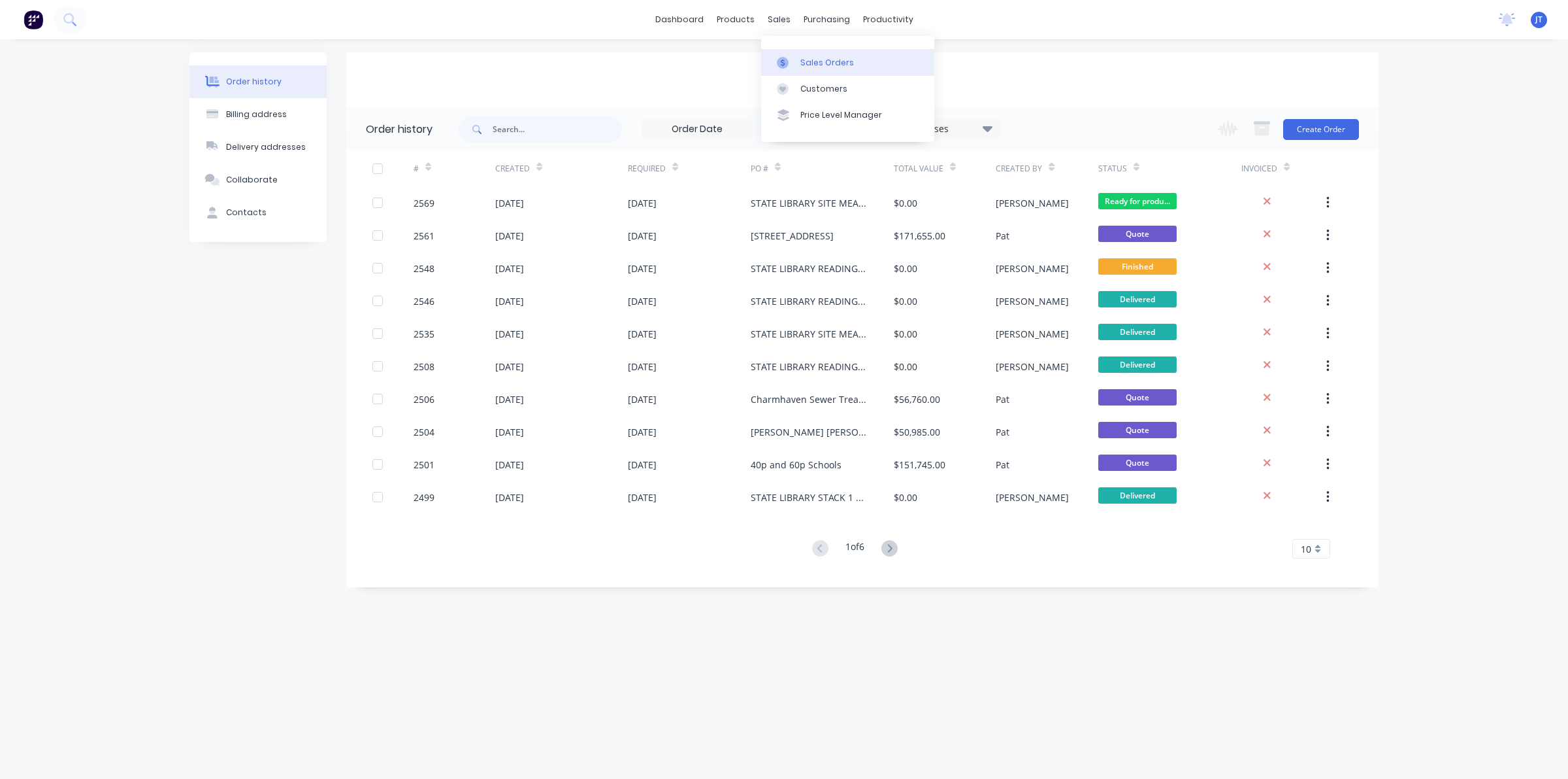
click at [799, 49] on link "Sales Orders" at bounding box center [848, 62] width 173 height 27
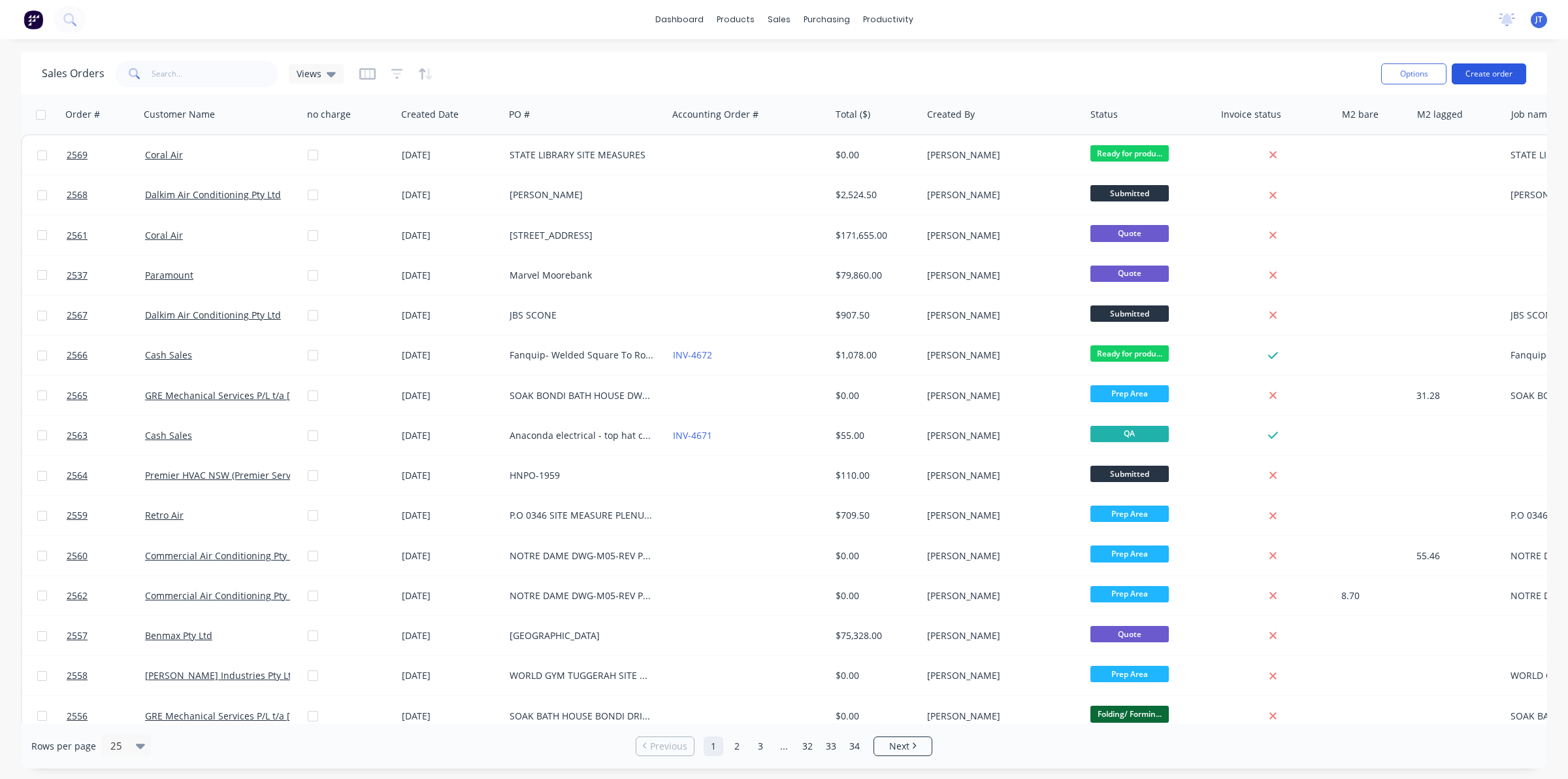
click at [1493, 81] on button "Create order" at bounding box center [1489, 74] width 74 height 21
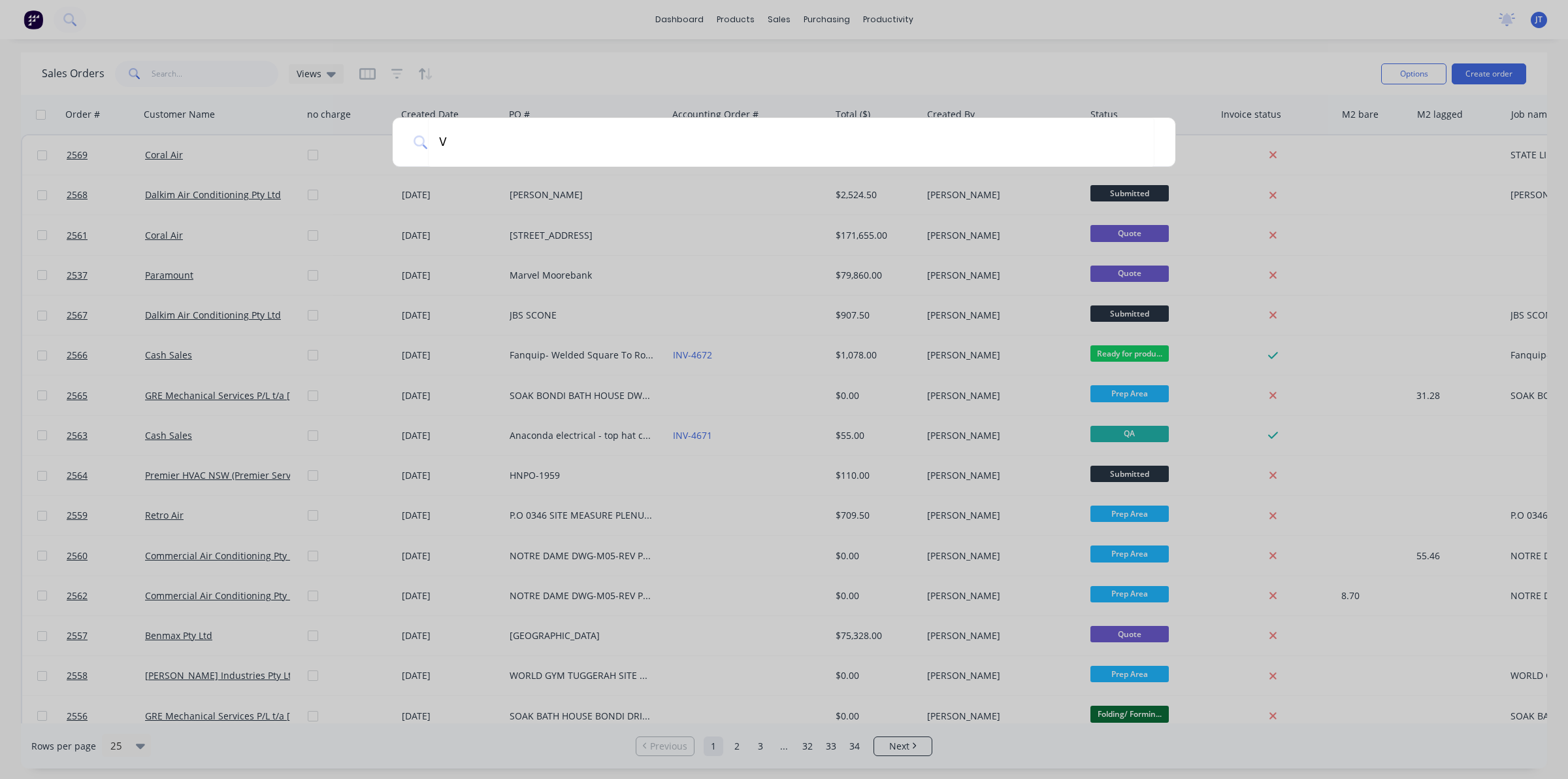
type input "VA"
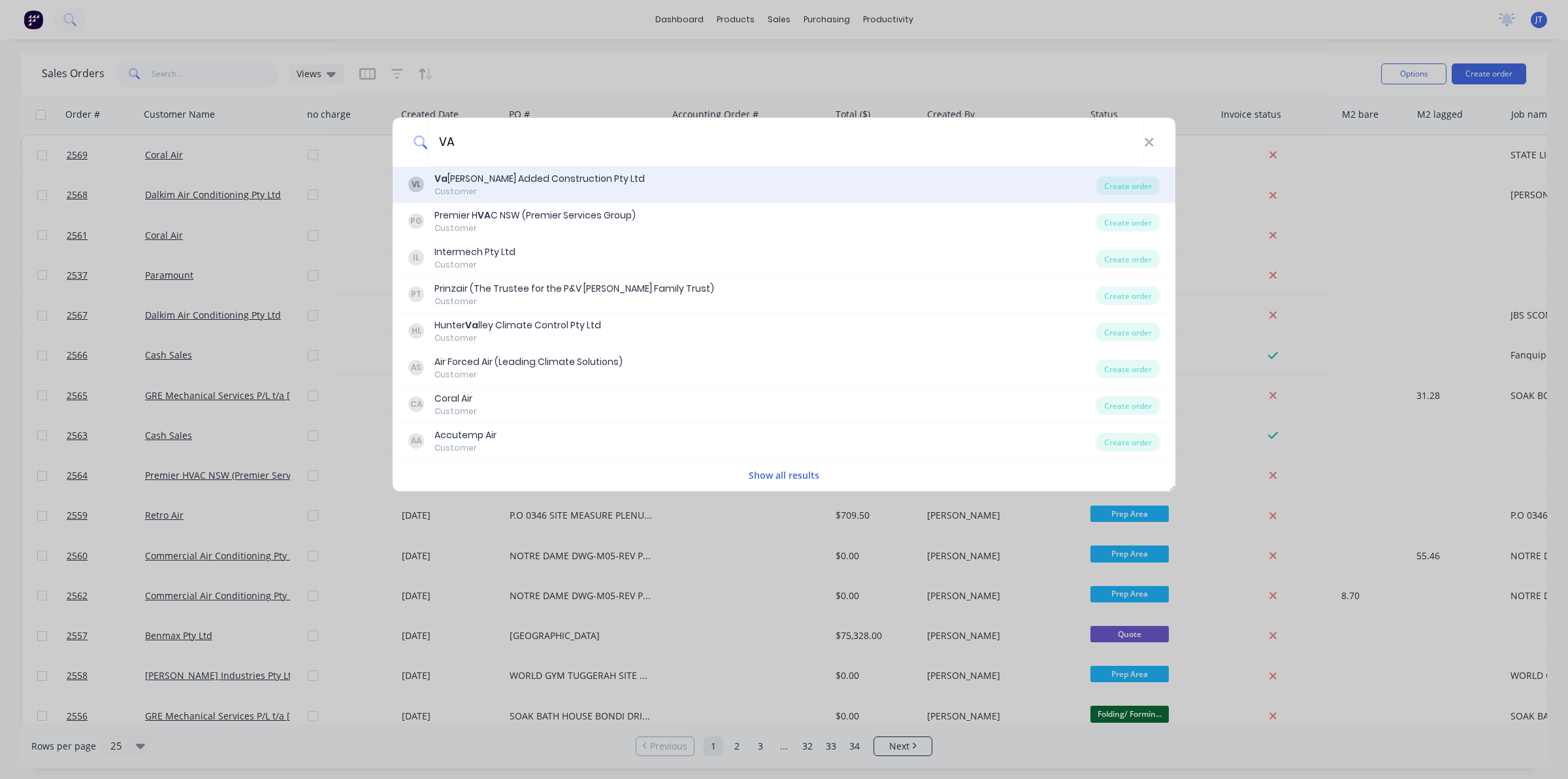
click at [523, 187] on div "Customer" at bounding box center [540, 191] width 210 height 11
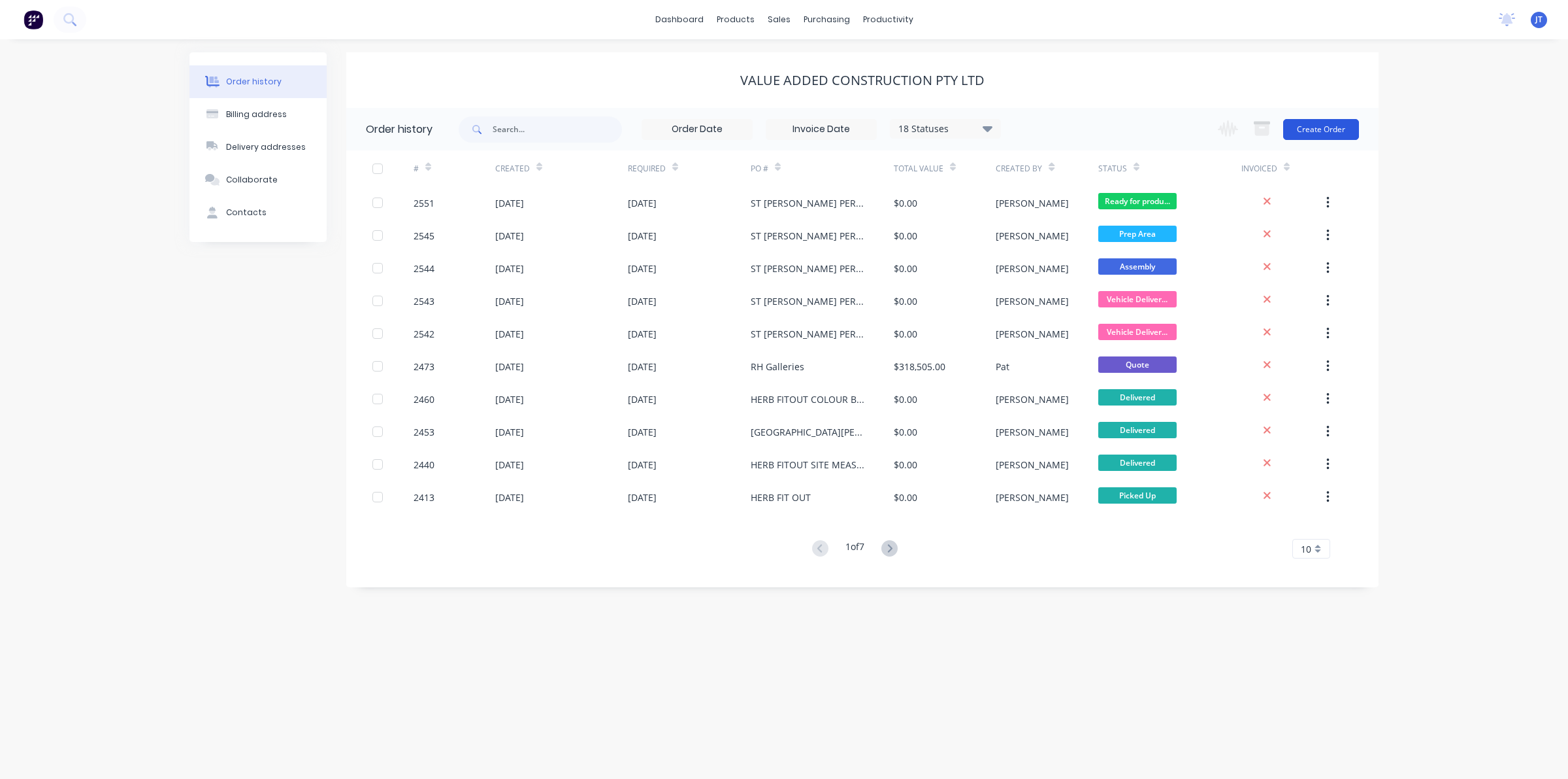
click at [1312, 134] on button "Create Order" at bounding box center [1321, 130] width 76 height 21
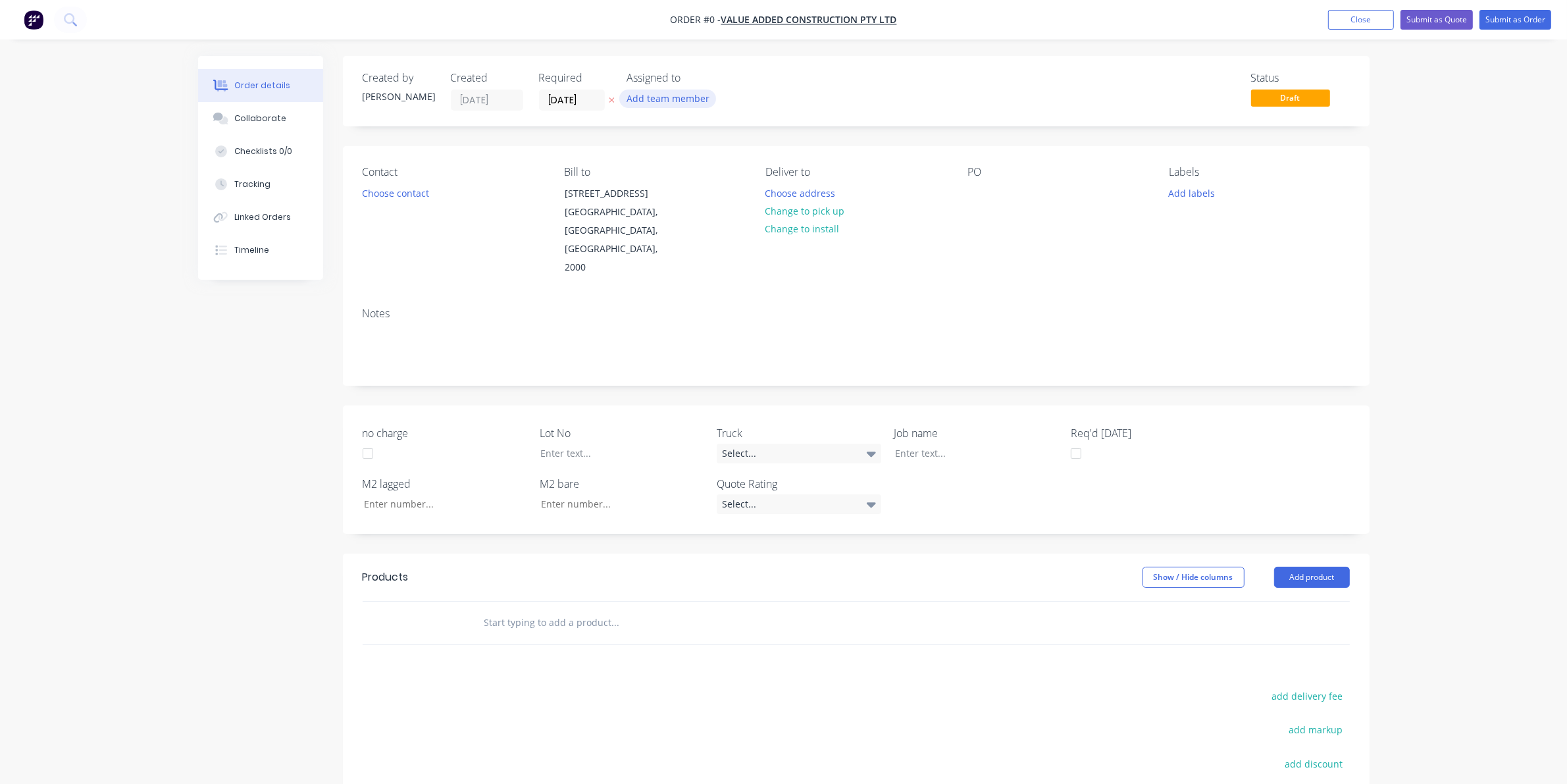
click at [686, 102] on button "Add team member" at bounding box center [668, 99] width 97 height 18
click at [702, 179] on button "joshua Turner (You)" at bounding box center [727, 172] width 198 height 27
drag, startPoint x: 944, startPoint y: 256, endPoint x: 809, endPoint y: 227, distance: 138.1
click at [941, 257] on div "Creating draft order... Loading... Order details Collaborate Checklists 0/0 Tra…" at bounding box center [784, 518] width 1198 height 925
click at [785, 198] on button "Choose address" at bounding box center [800, 192] width 85 height 18
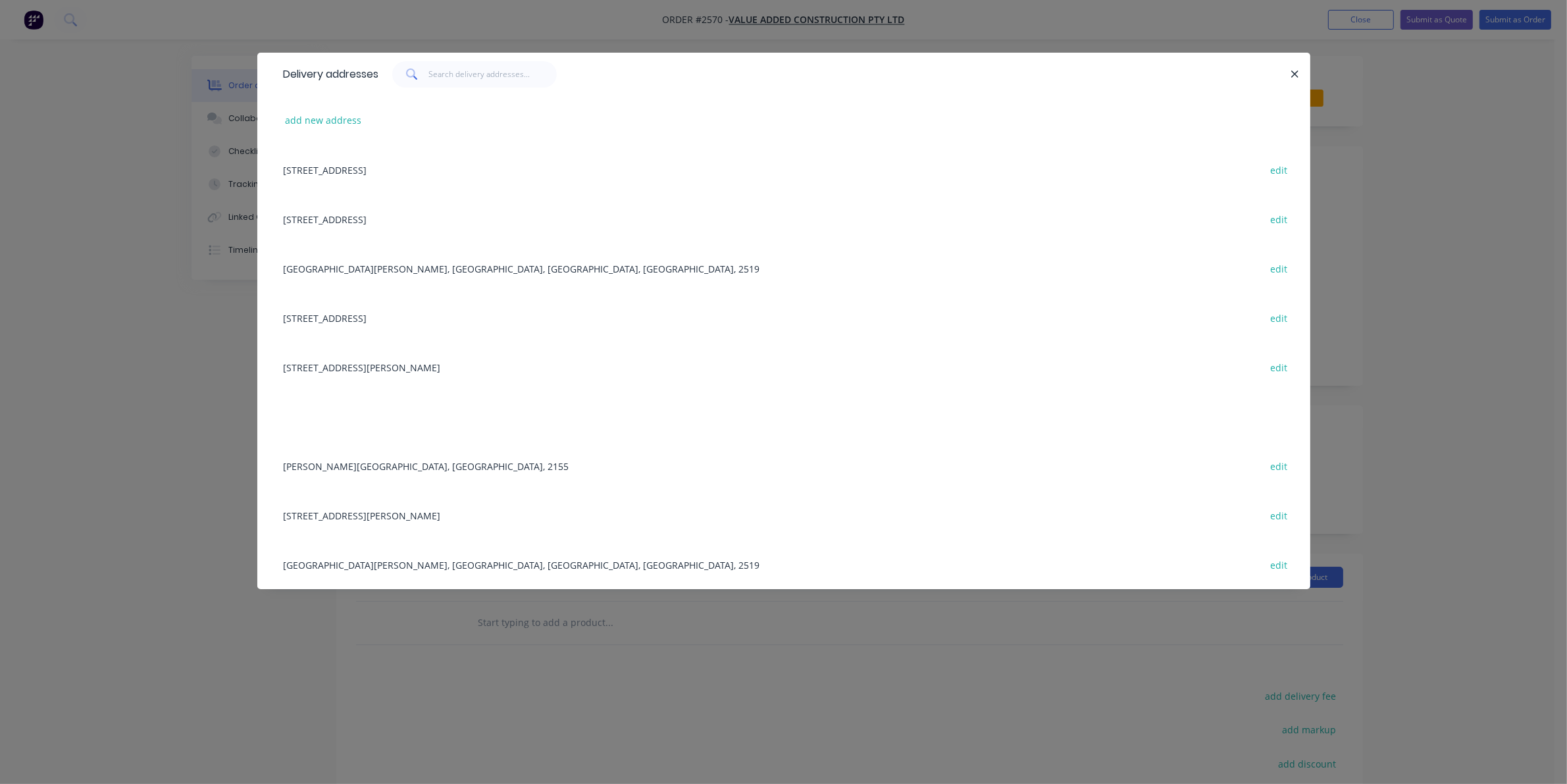
click at [430, 258] on div "Fairy Meadows, Wollongong, New South Wales, Australia, 2519 edit" at bounding box center [784, 268] width 1014 height 49
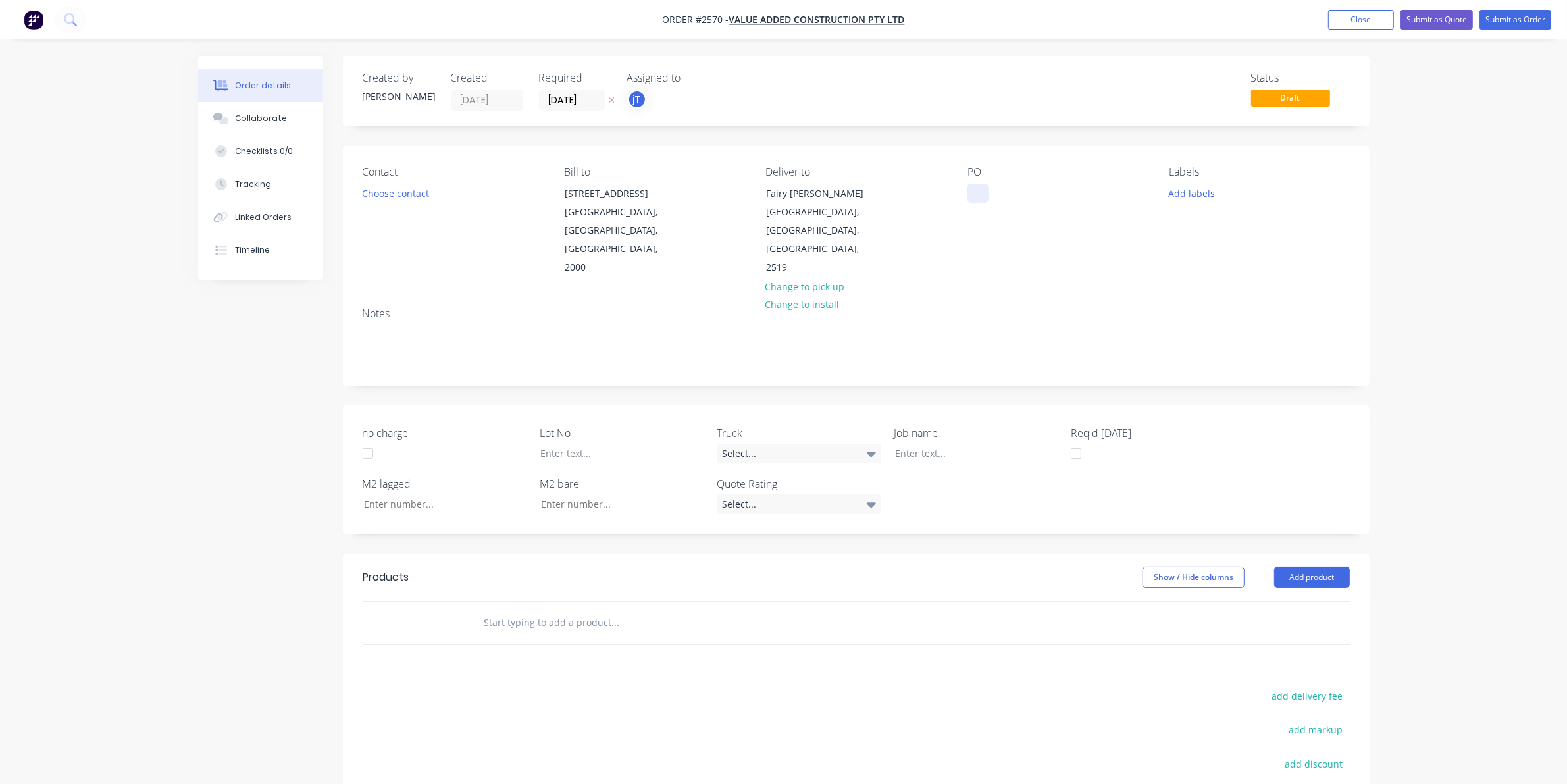
click at [969, 194] on div at bounding box center [978, 192] width 21 height 19
drag, startPoint x: 1060, startPoint y: 221, endPoint x: 946, endPoint y: 180, distance: 121.1
click at [946, 180] on div "Contact Choose contact Bill to Suite 4, Level 1 189 Kent Street Sydney, New Sou…" at bounding box center [856, 221] width 1027 height 150
copy div "ST GEORGE PERFORMANCE & TRAINING SITE MEASURES"
click at [949, 425] on div "Job name" at bounding box center [976, 444] width 165 height 38
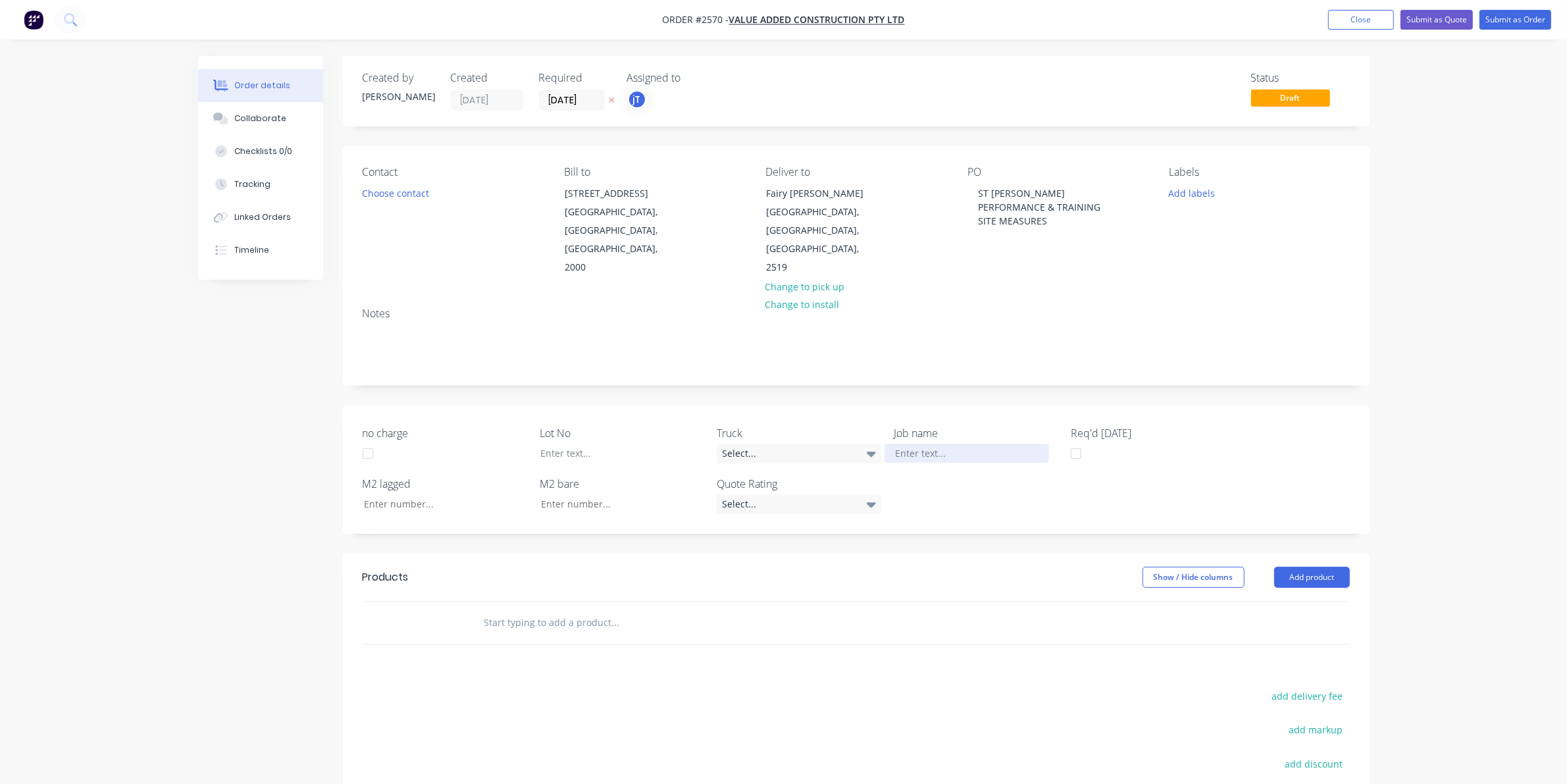
click at [951, 443] on div at bounding box center [967, 452] width 165 height 19
paste div
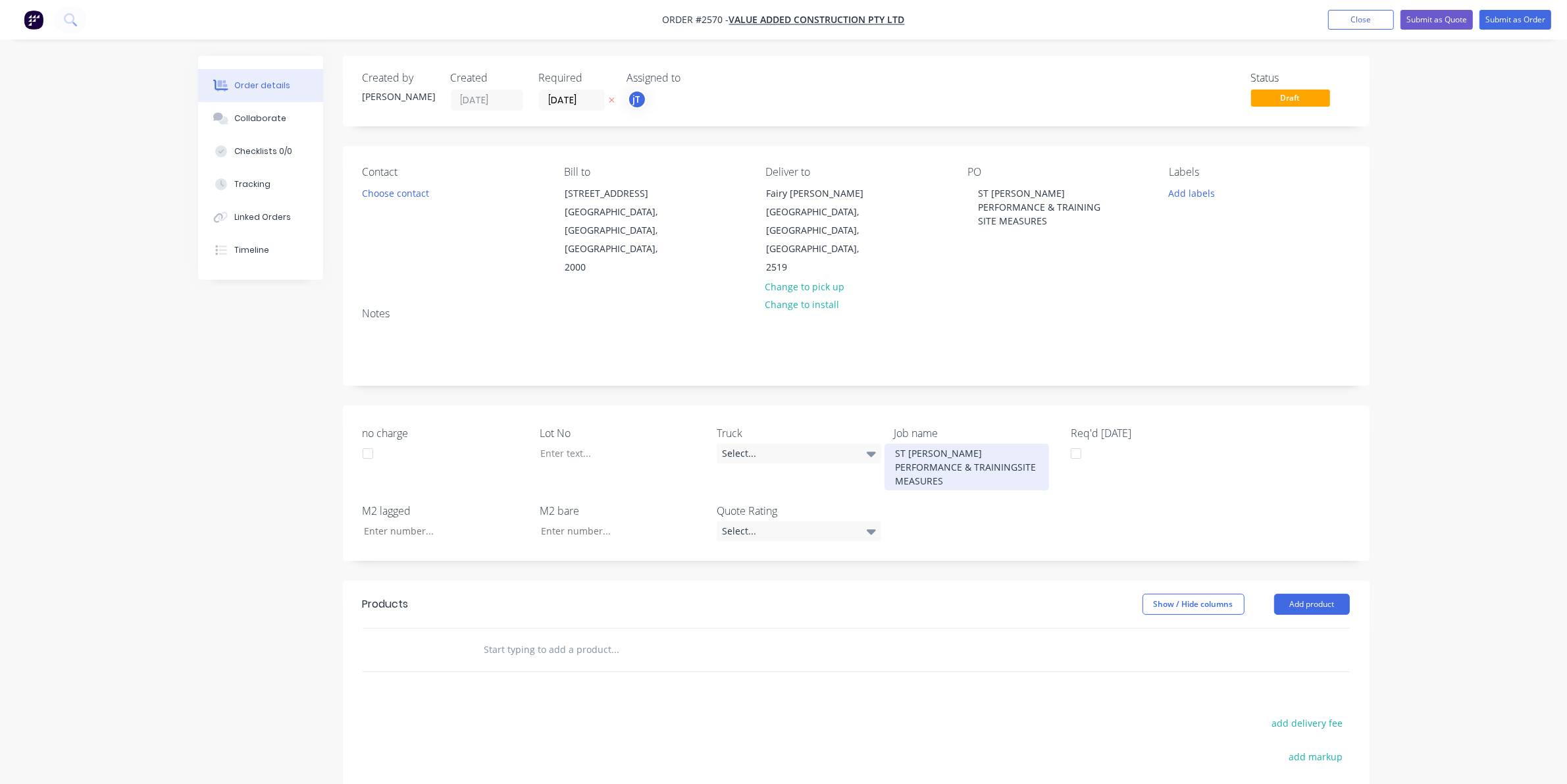
click at [938, 448] on div "ST GEORGE PERFORMANCE & TRAININGSITE MEASURES" at bounding box center [967, 466] width 165 height 46
click at [619, 443] on div at bounding box center [612, 452] width 165 height 19
click at [1177, 196] on button "Add labels" at bounding box center [1192, 192] width 61 height 18
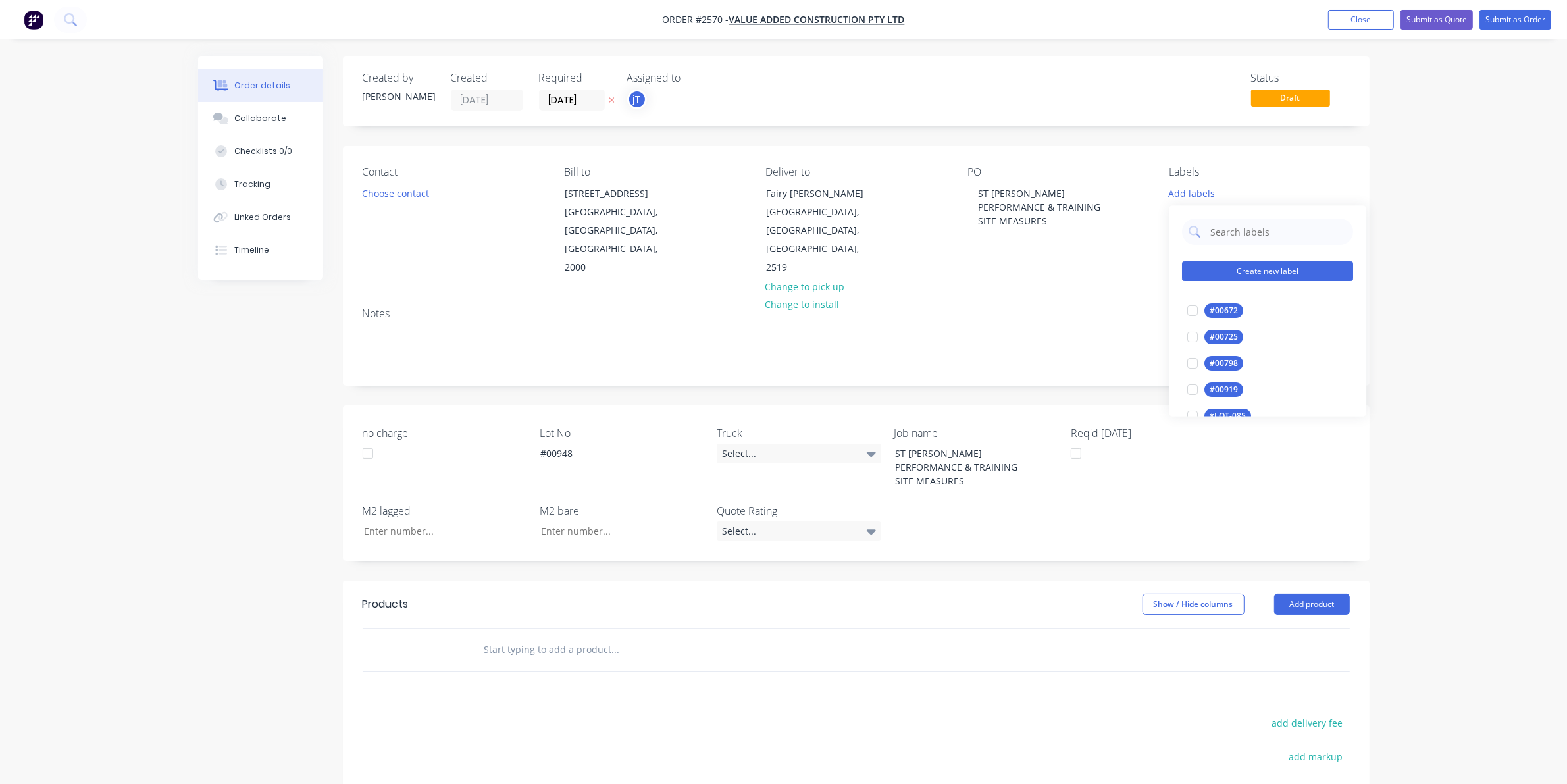
click at [1232, 269] on button "Create new label" at bounding box center [1268, 271] width 171 height 20
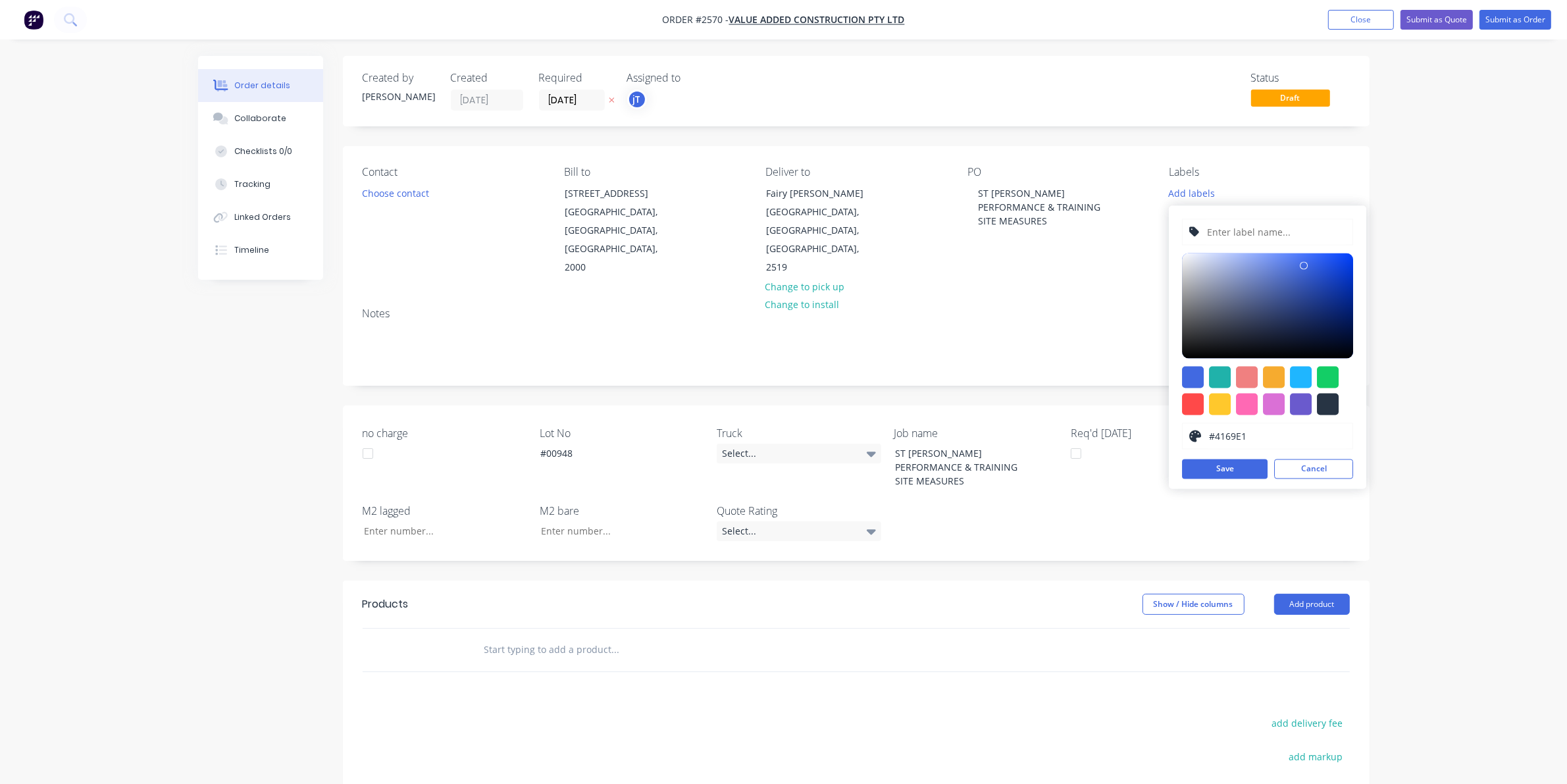
click at [1236, 226] on input "text" at bounding box center [1276, 232] width 140 height 25
type input "LOT-#00948"
click at [1225, 473] on button "Save" at bounding box center [1225, 469] width 85 height 20
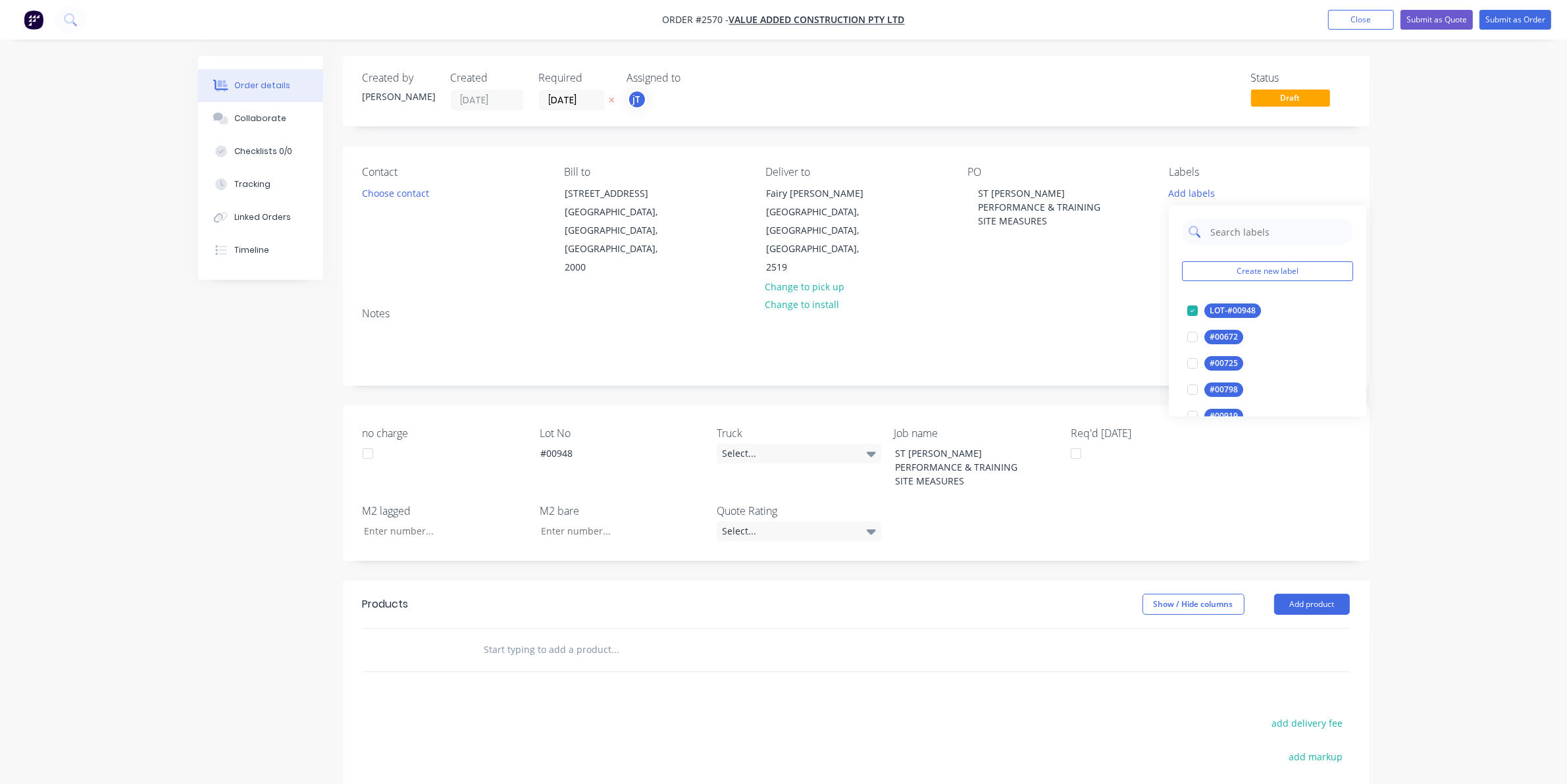
click at [1235, 238] on input "text" at bounding box center [1278, 232] width 138 height 27
type input "MAIN"
click at [1228, 312] on div "Main Contract" at bounding box center [1237, 311] width 65 height 14
click at [1022, 296] on div "Notes" at bounding box center [856, 340] width 1027 height 88
click at [419, 191] on button "Choose contact" at bounding box center [395, 192] width 81 height 18
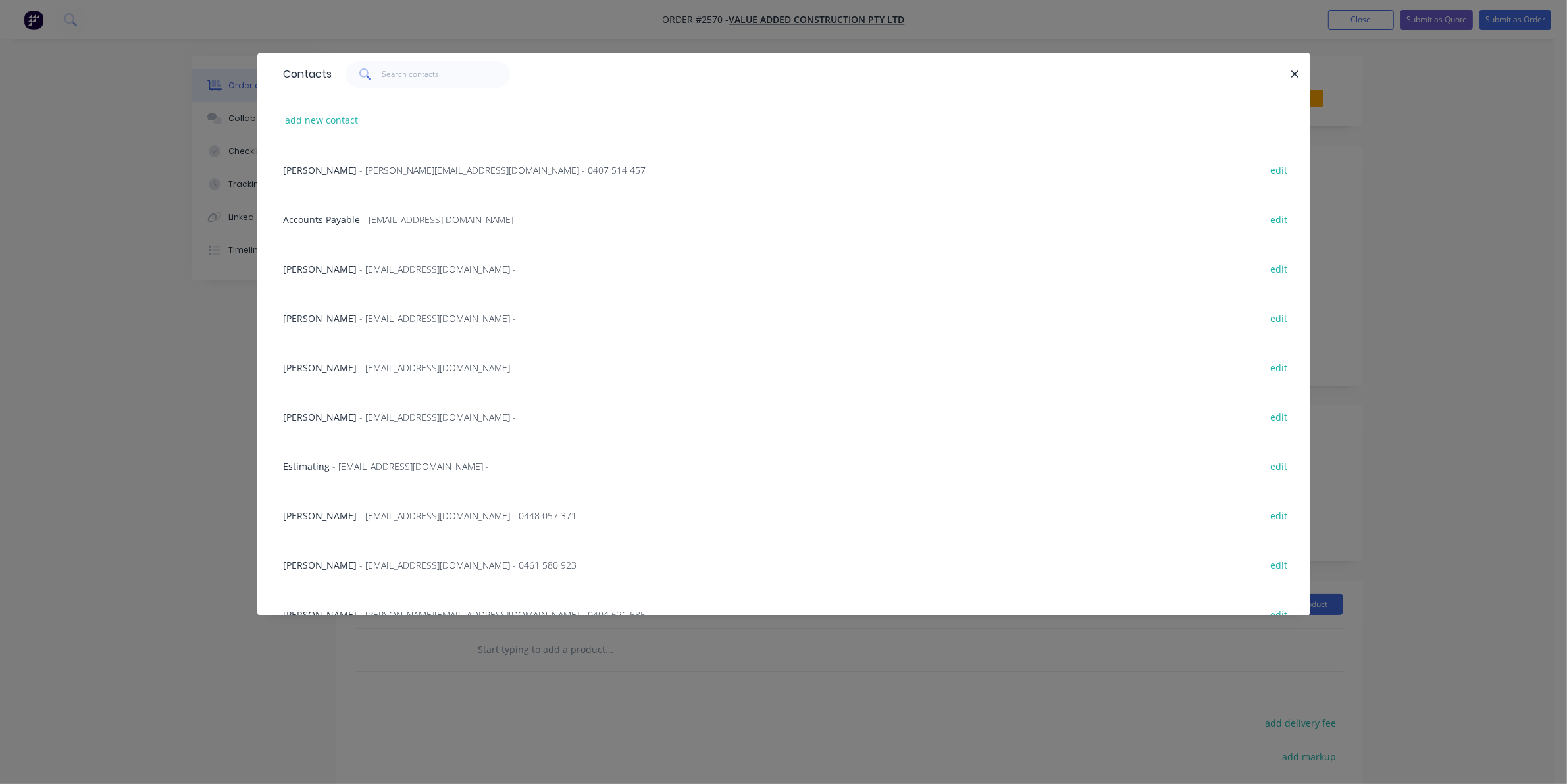
click at [397, 498] on div "Julien Gandolfi - jgandolfi@vaegroup.com.au - 0448 057 371 edit" at bounding box center [784, 514] width 1014 height 49
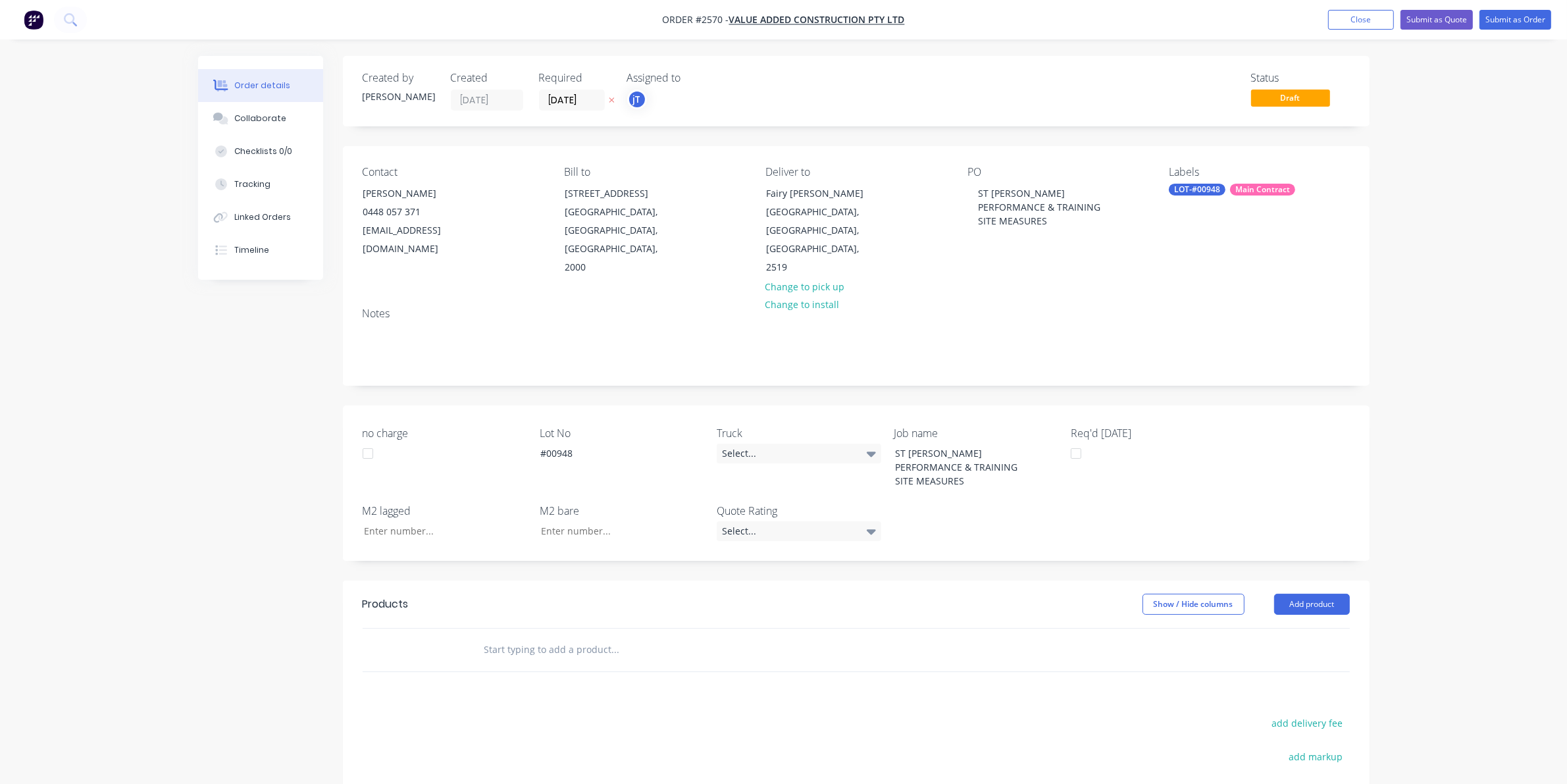
click at [580, 640] on input "text" at bounding box center [615, 650] width 264 height 27
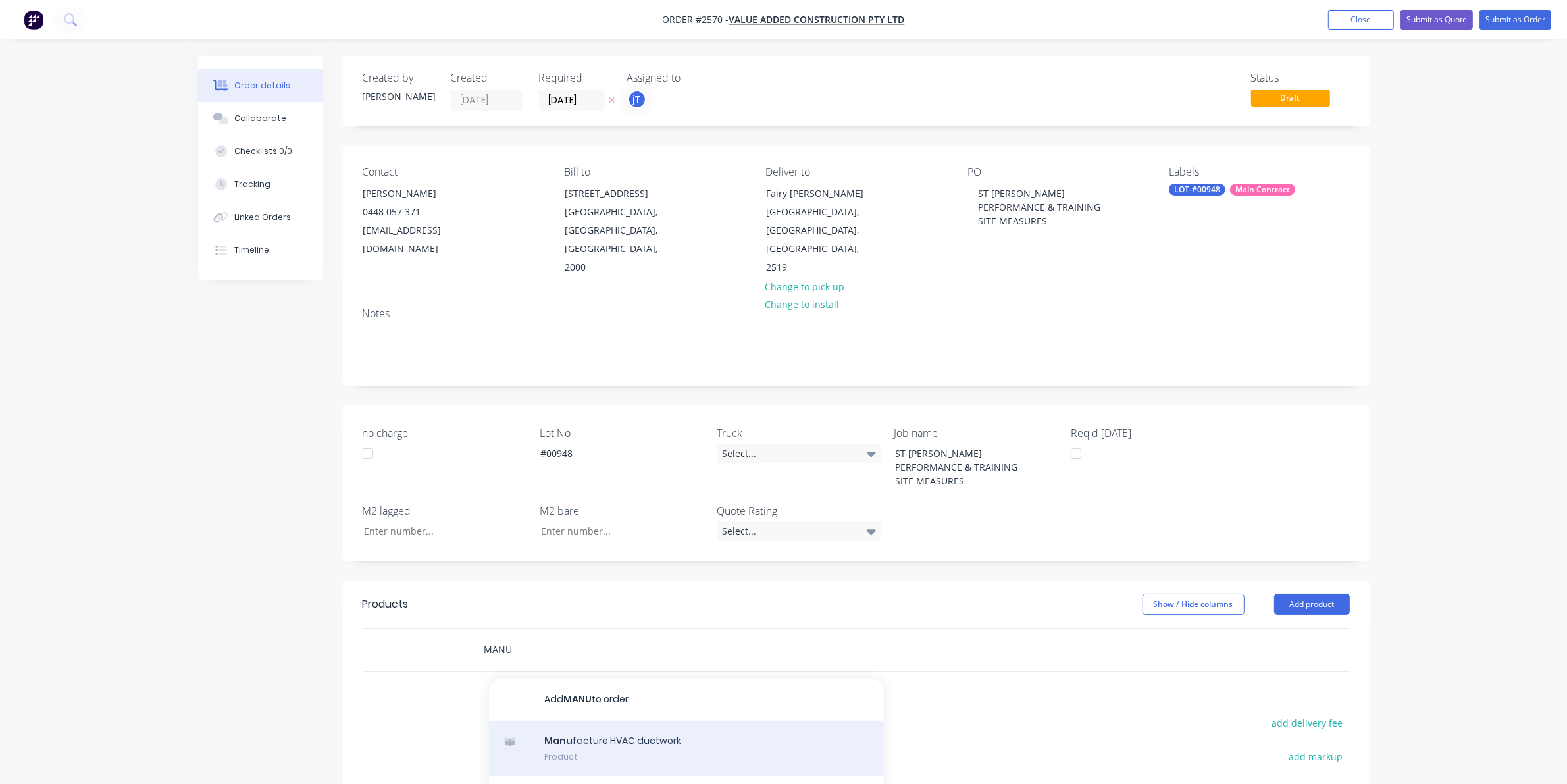
type input "MANU"
click at [582, 724] on div "Manu facture HVAC ductwork Product" at bounding box center [686, 748] width 395 height 55
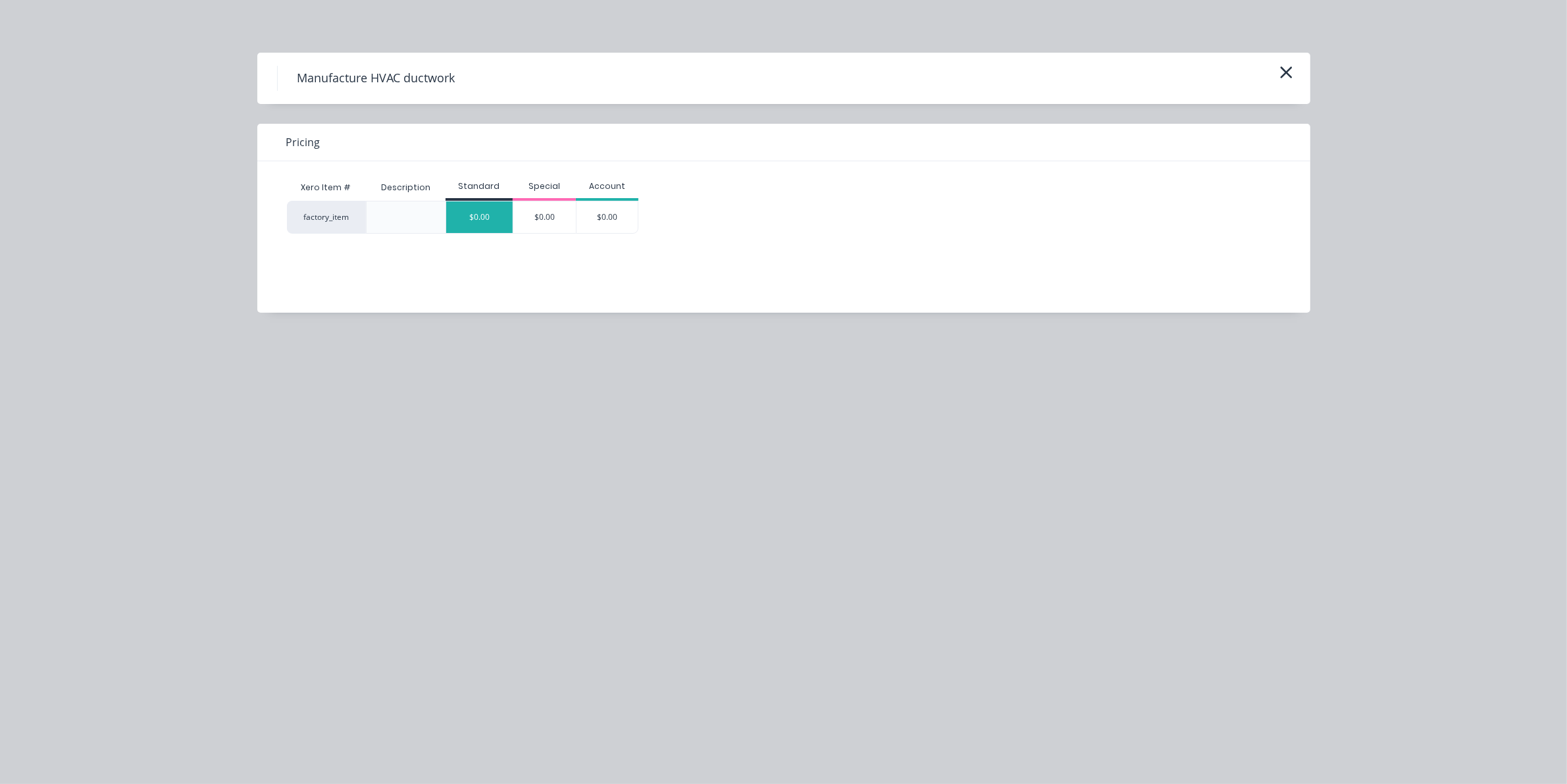
click at [500, 225] on div "$0.00" at bounding box center [479, 216] width 67 height 31
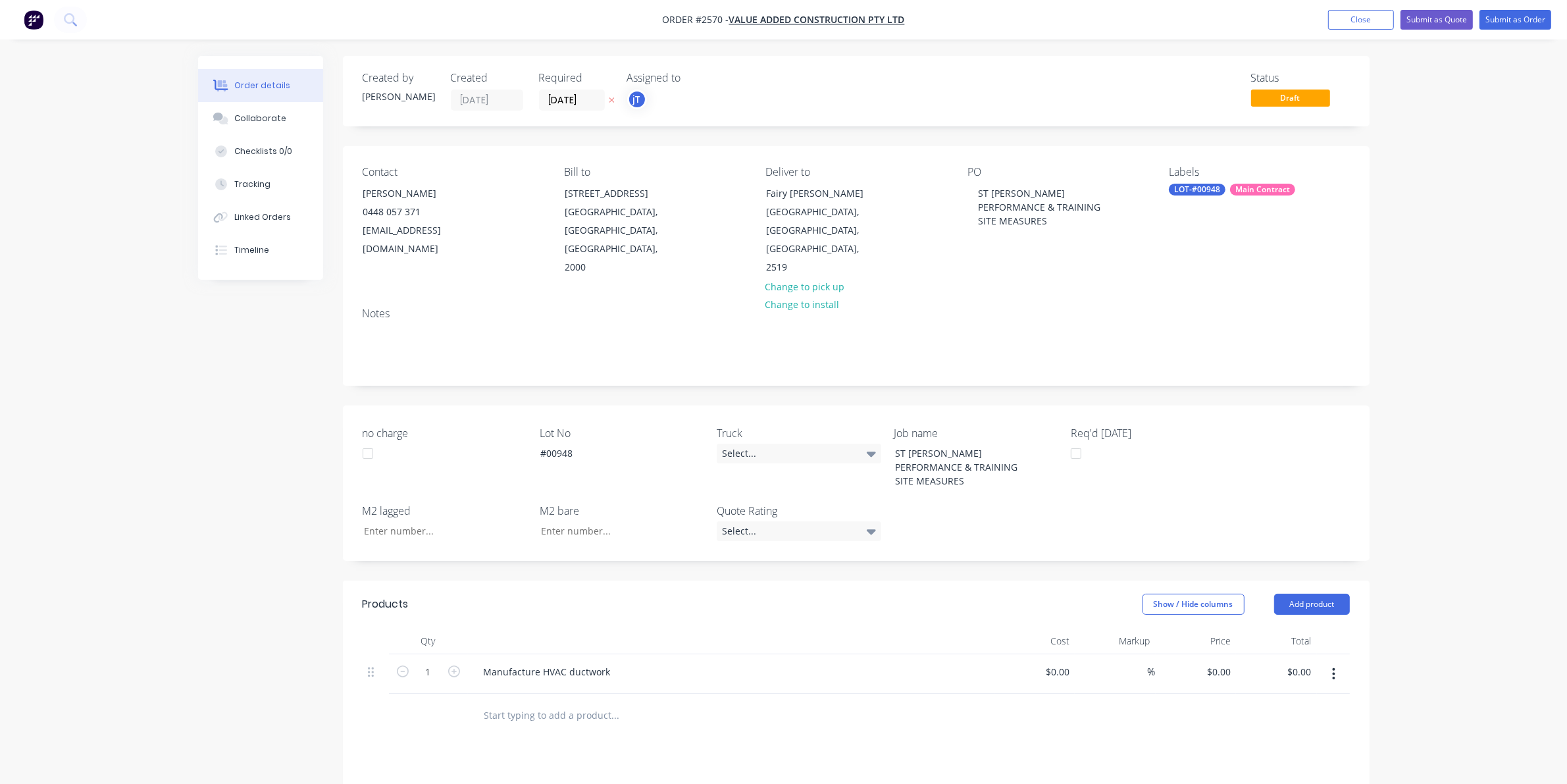
click at [1492, 8] on nav "Order #2570 - Value Added Construction Pty Ltd Add product Close Submit as Quot…" at bounding box center [784, 20] width 1567 height 39
click at [1499, 16] on button "Submit as Order" at bounding box center [1515, 20] width 72 height 20
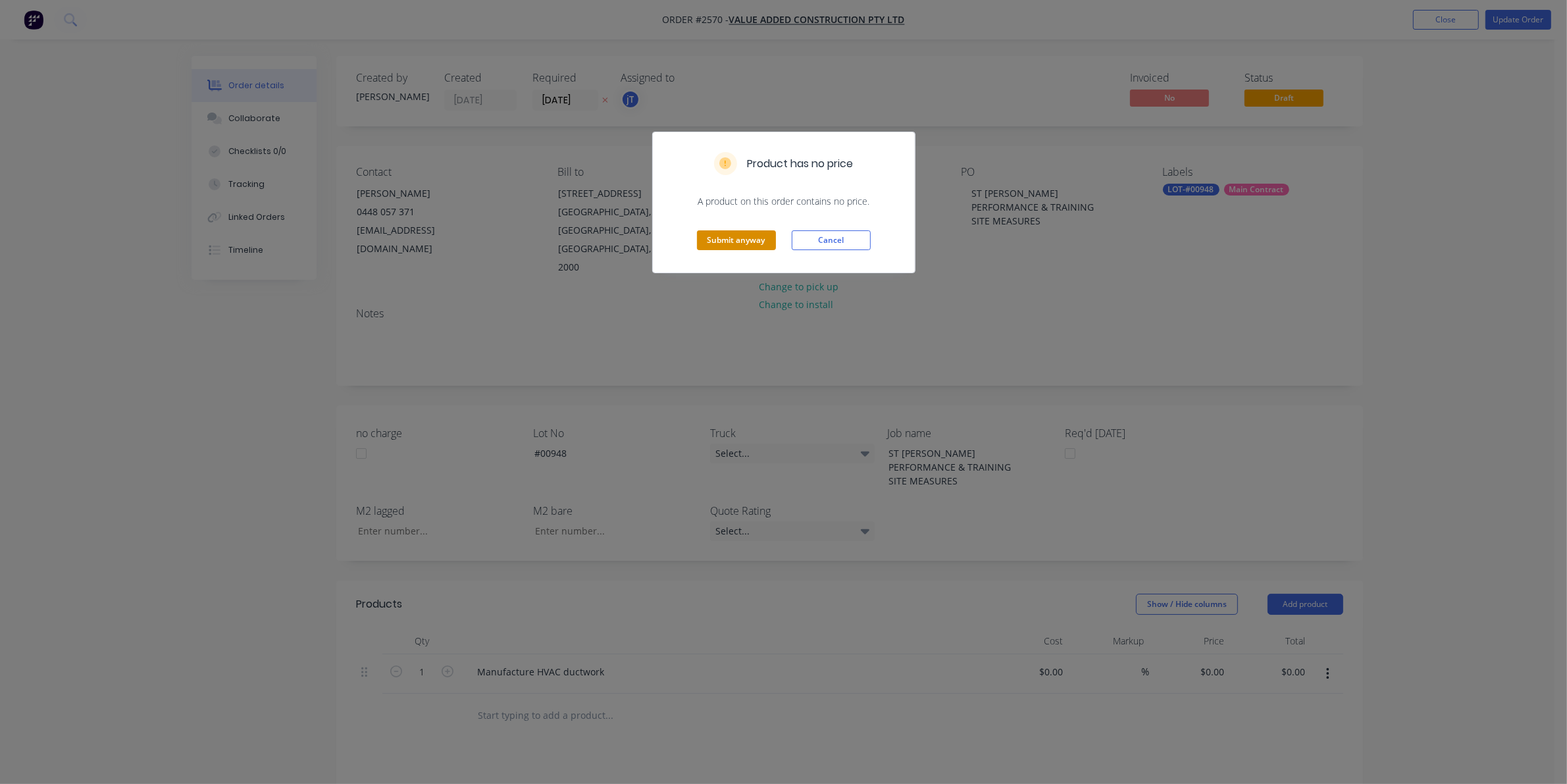
click at [759, 238] on button "Submit anyway" at bounding box center [736, 240] width 79 height 20
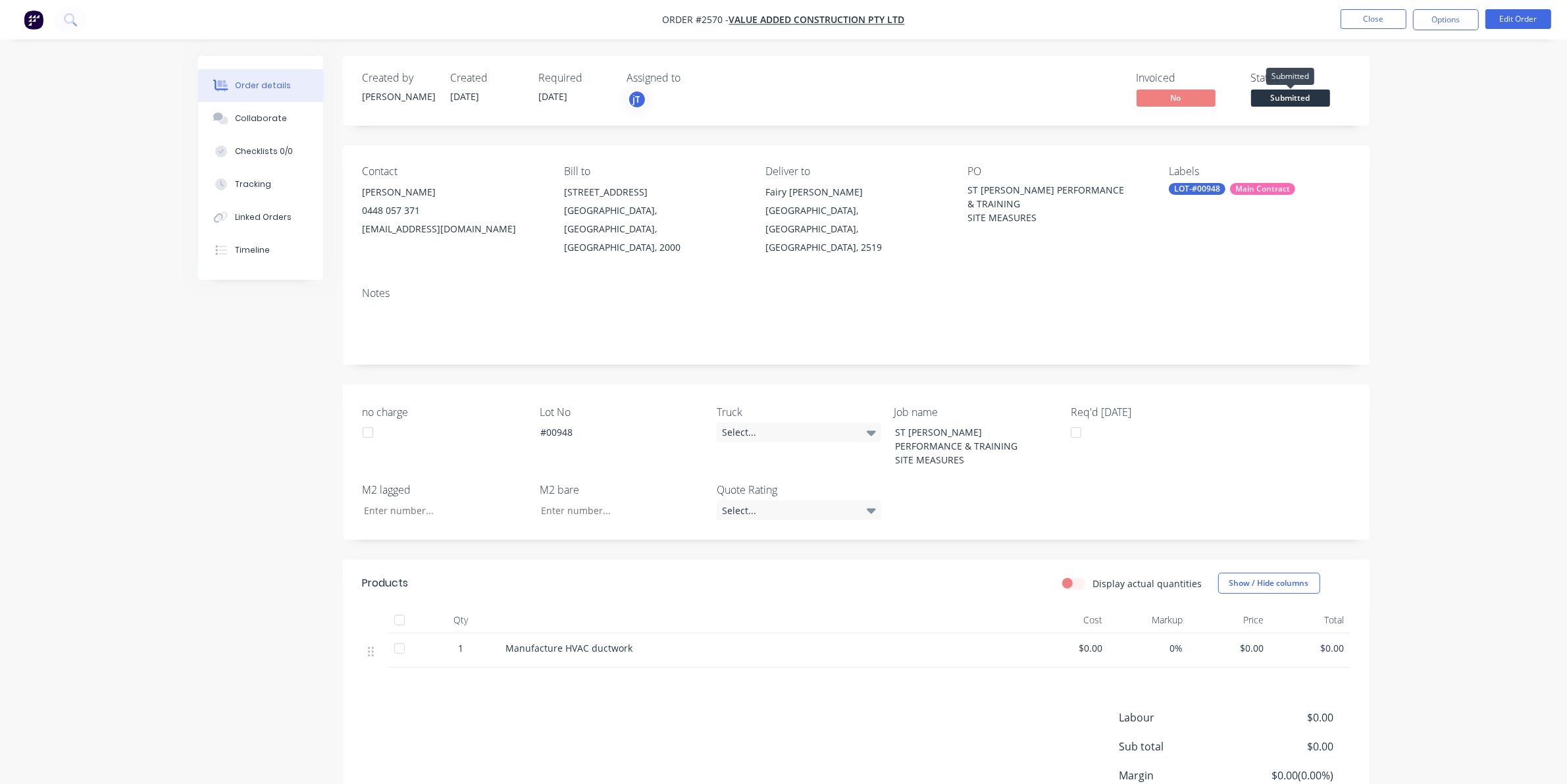
click at [1262, 95] on span "Submitted" at bounding box center [1291, 98] width 79 height 16
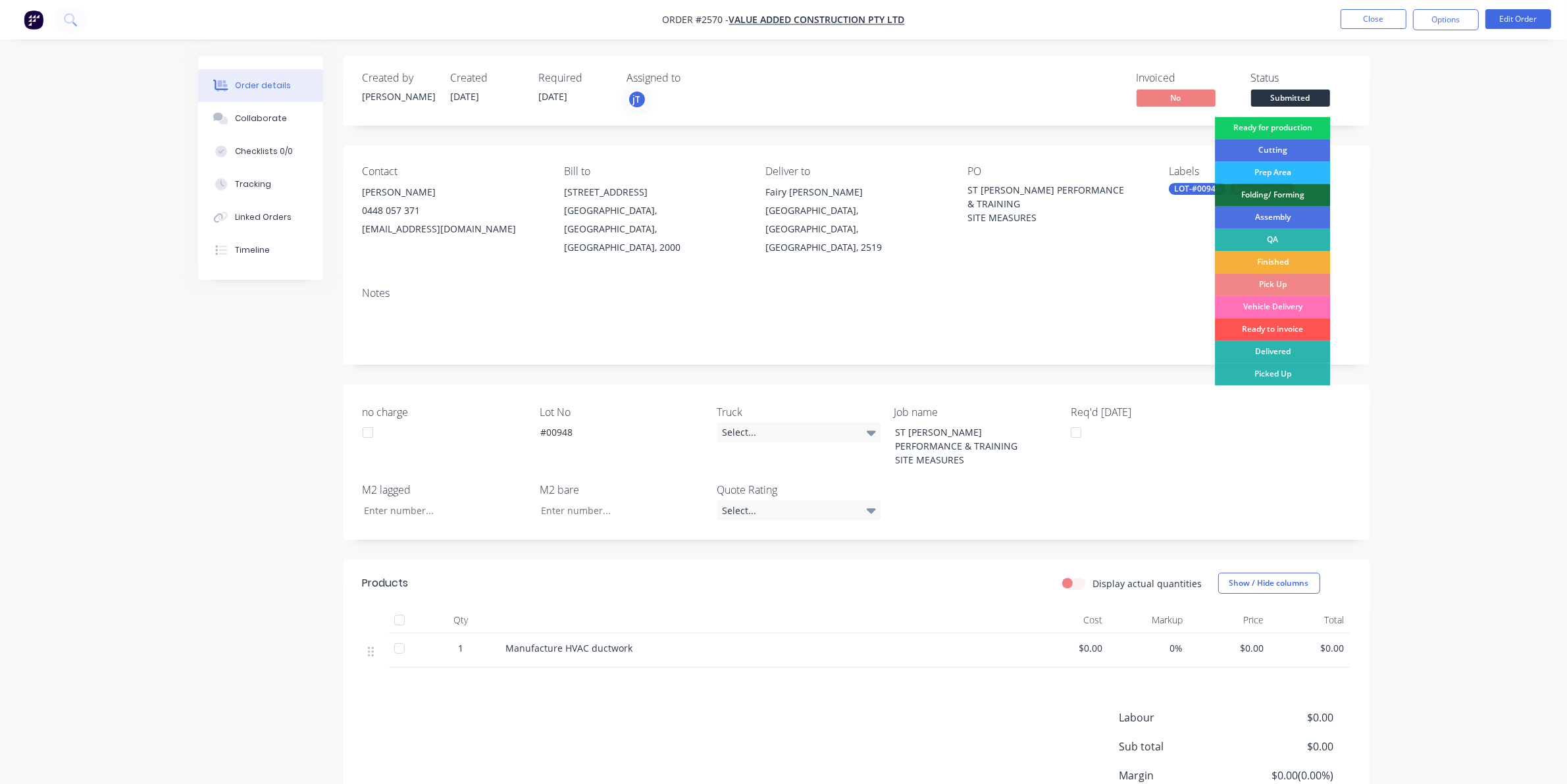
click at [1246, 135] on div "Ready for production" at bounding box center [1272, 128] width 115 height 22
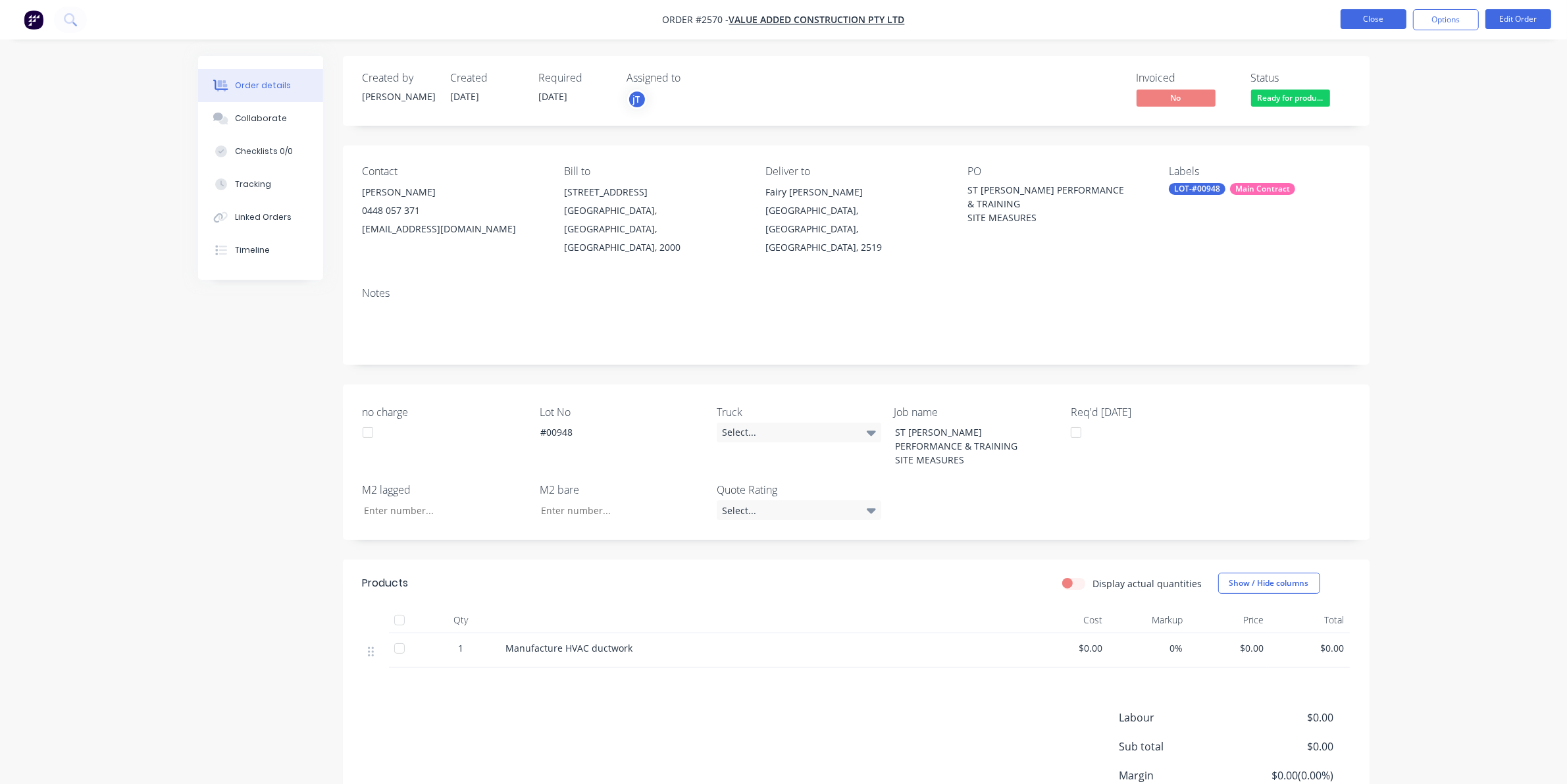
click at [1368, 27] on button "Close" at bounding box center [1374, 19] width 66 height 20
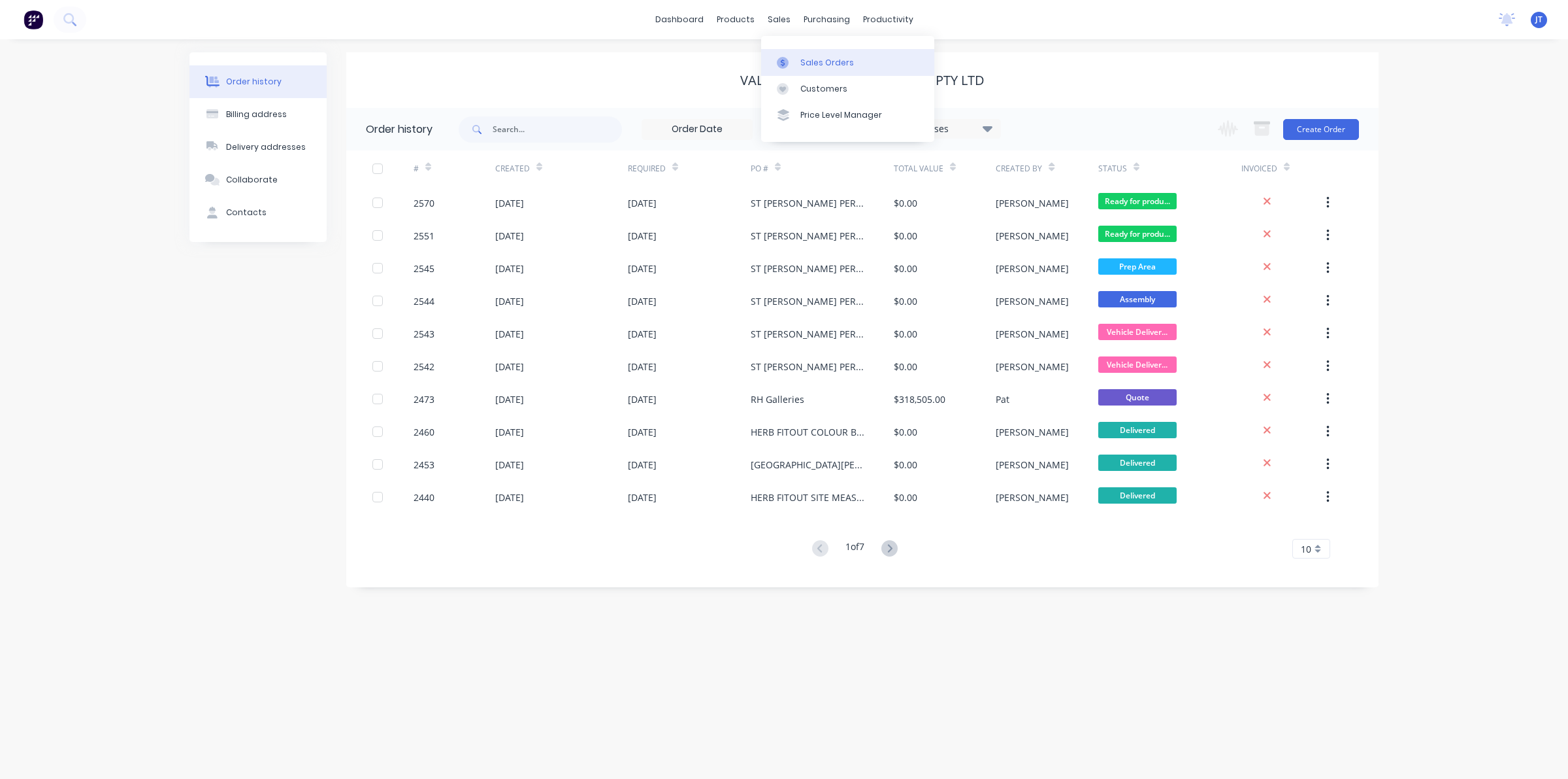
click at [805, 54] on link "Sales Orders" at bounding box center [848, 62] width 173 height 27
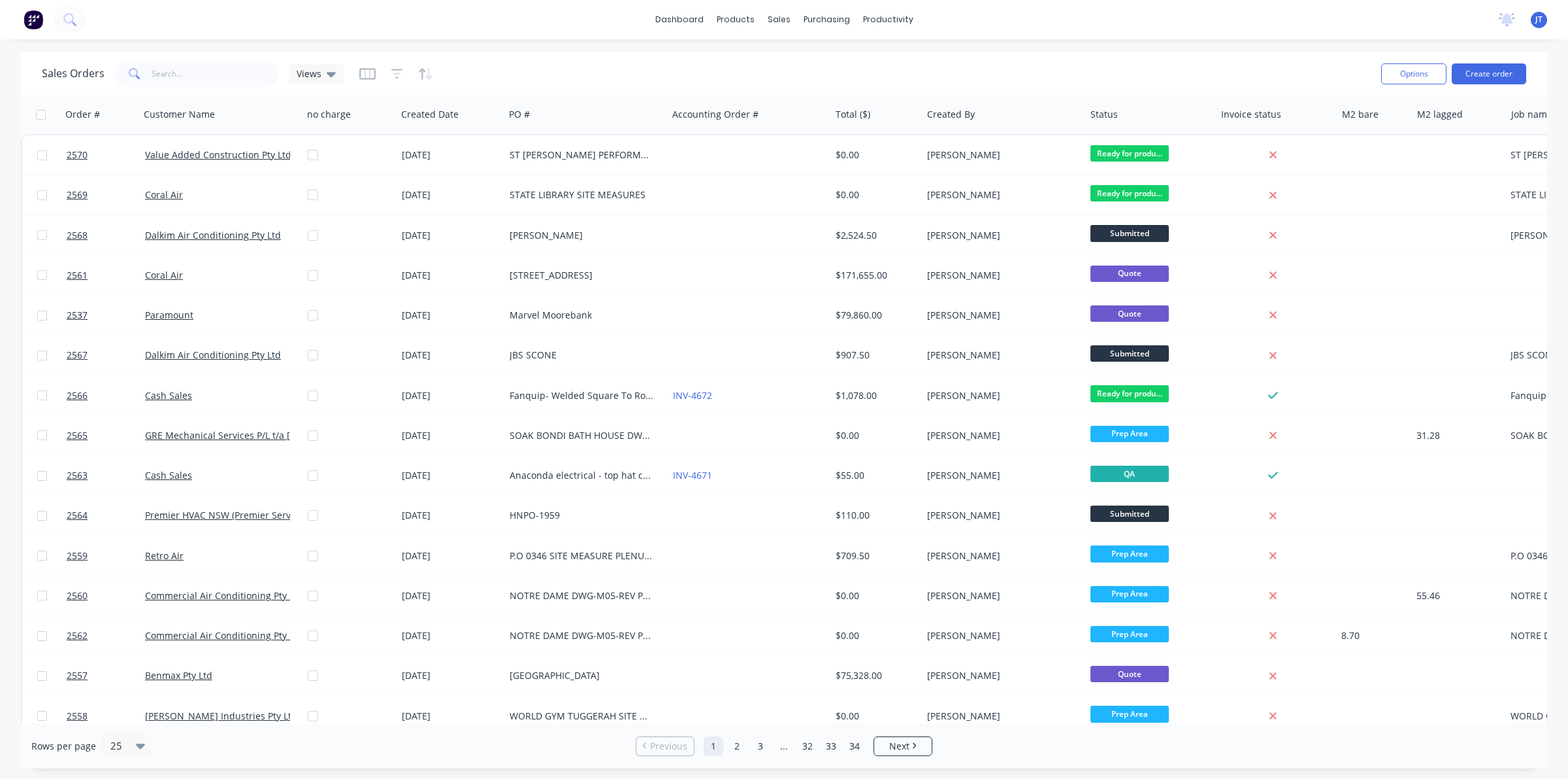
click at [264, 59] on div "Sales Orders Views" at bounding box center [706, 73] width 1329 height 32
click at [250, 73] on input "text" at bounding box center [216, 74] width 127 height 27
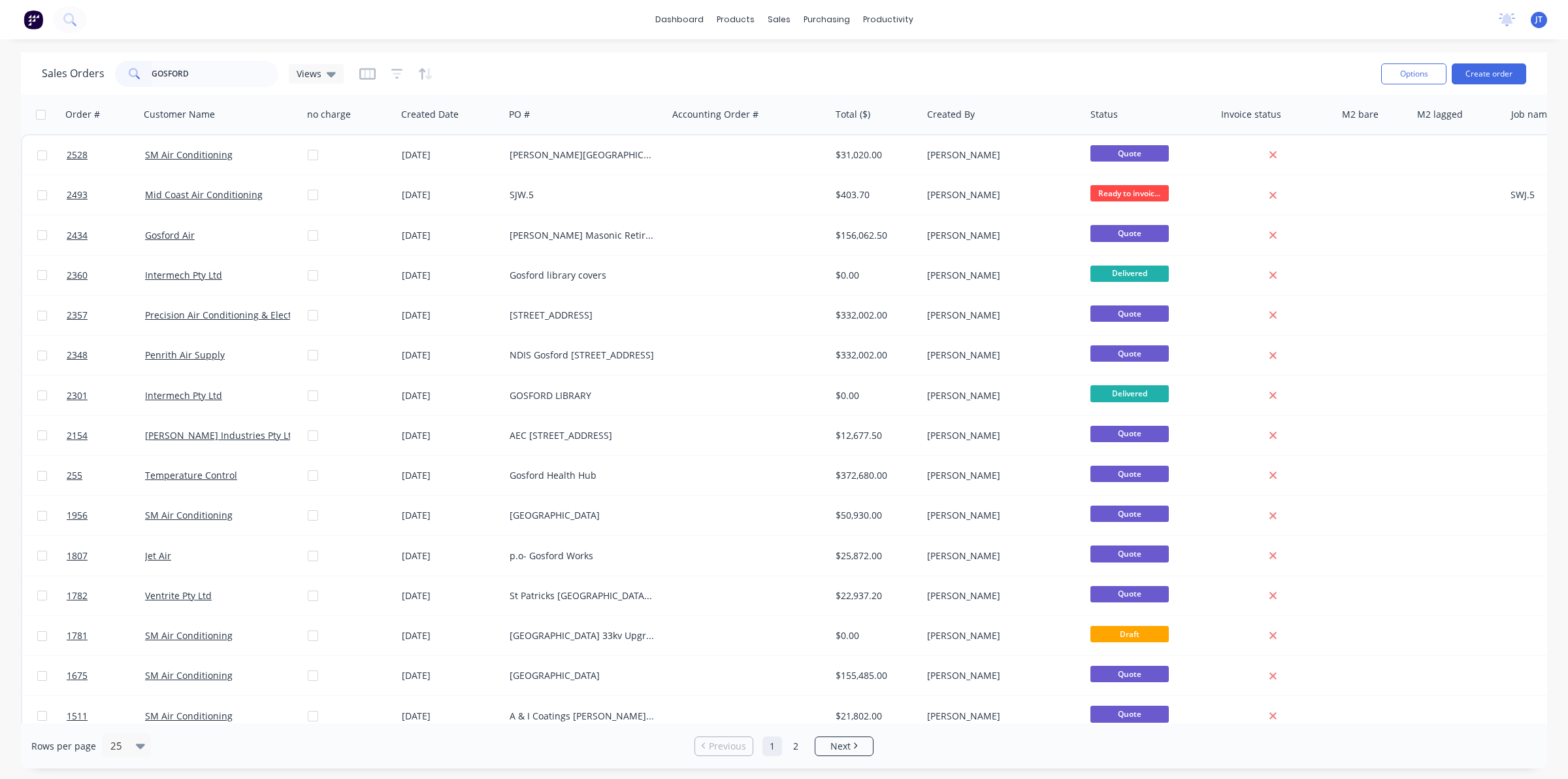
click at [232, 88] on div "Sales Orders GOSFORD Views" at bounding box center [706, 73] width 1329 height 32
click at [229, 73] on input "GOSFORD" at bounding box center [216, 74] width 127 height 27
type input "G"
click at [1492, 83] on button "Create order" at bounding box center [1489, 74] width 74 height 21
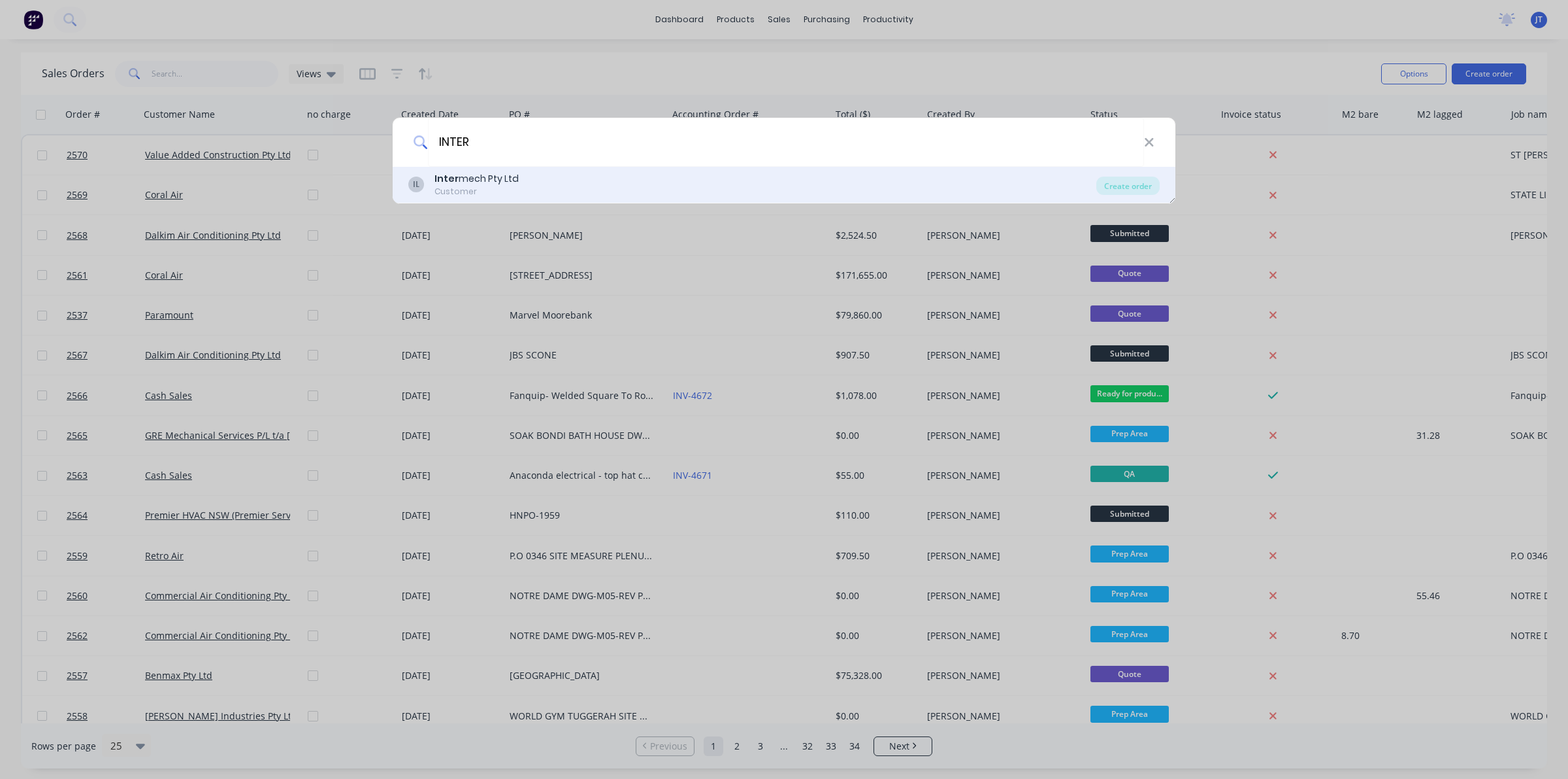
type input "INTER"
click at [621, 175] on div "IL Inter mech Pty Ltd Customer" at bounding box center [752, 184] width 689 height 26
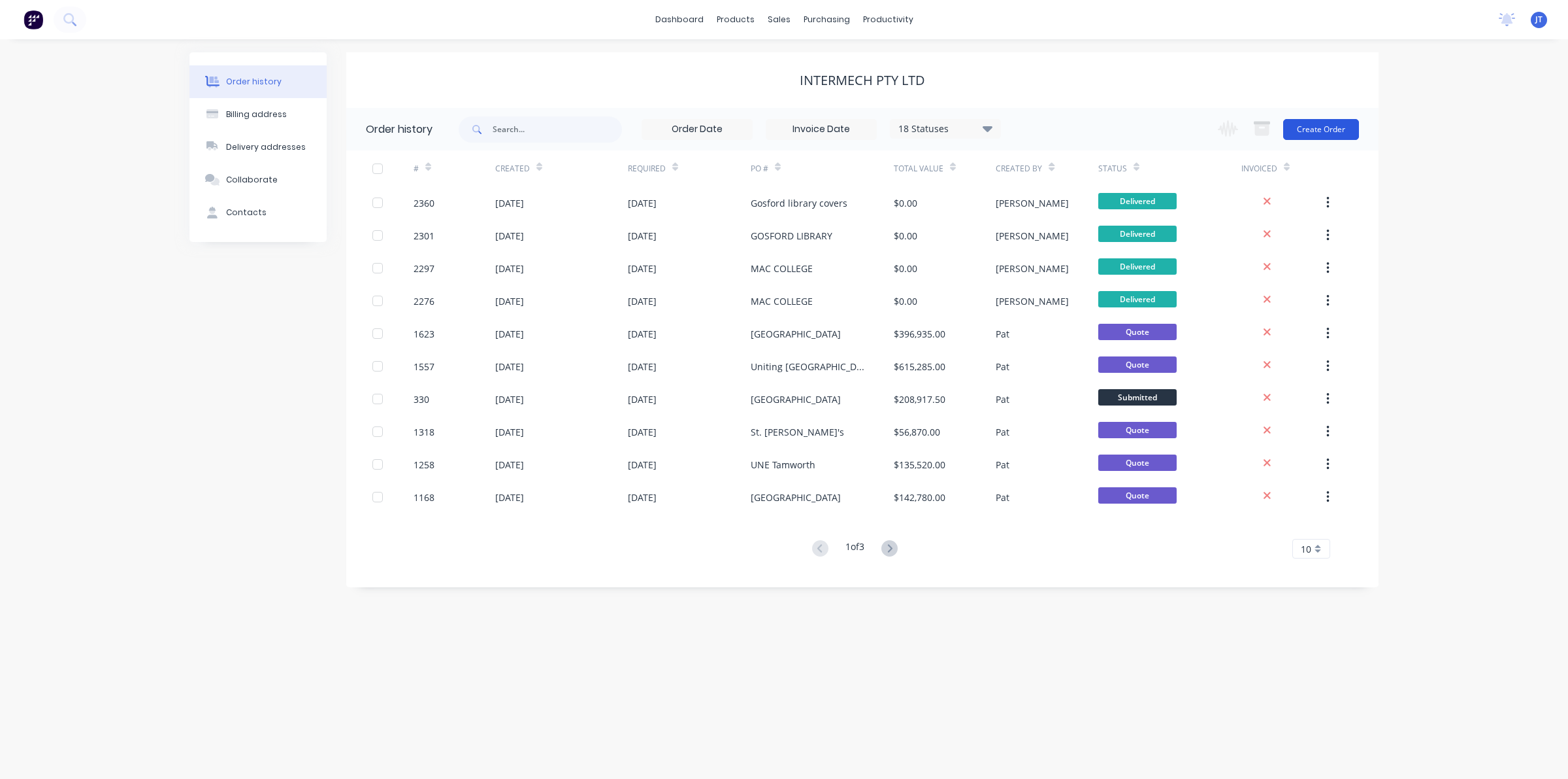
click at [1309, 127] on button "Create Order" at bounding box center [1321, 130] width 76 height 21
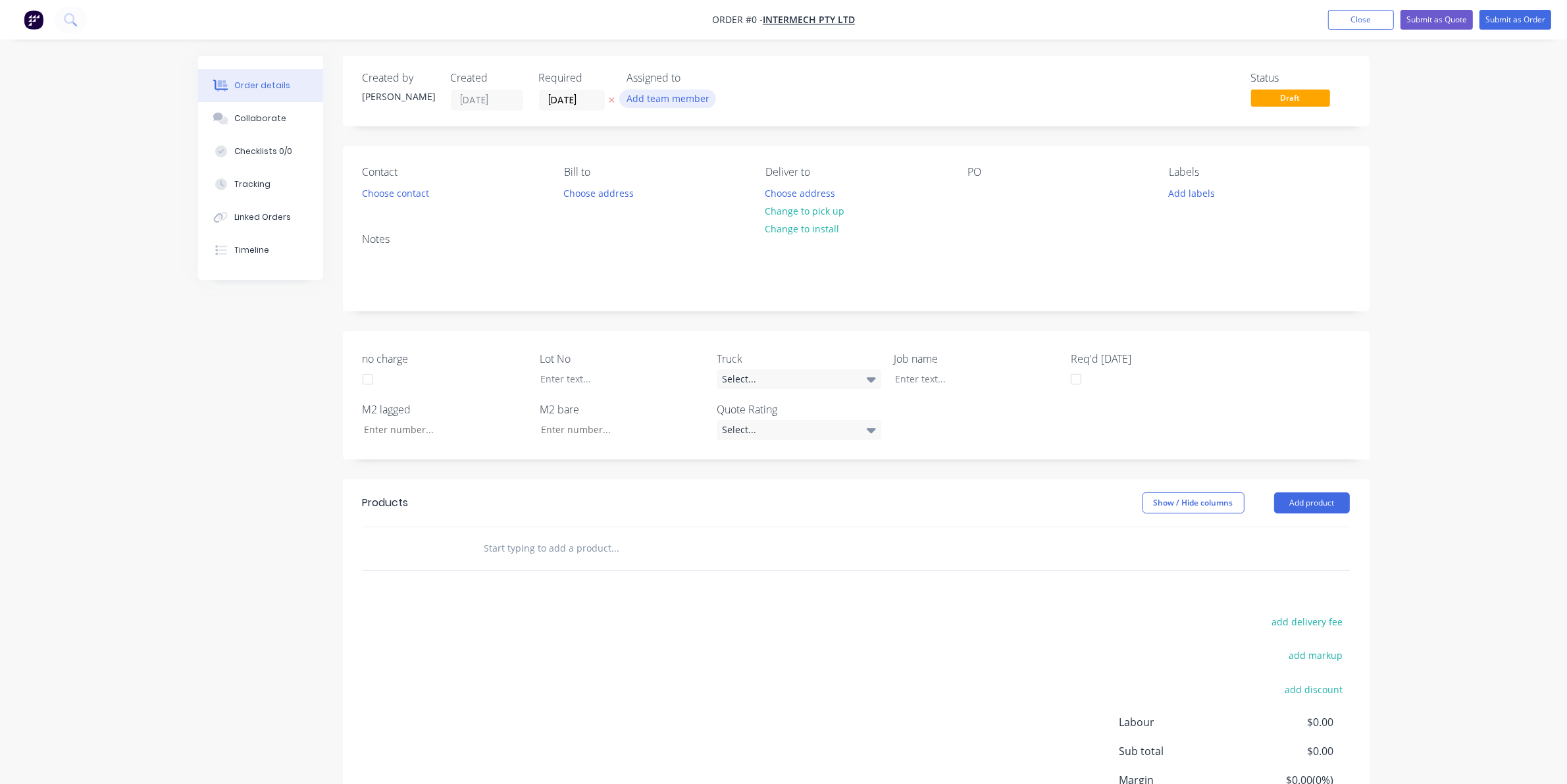
click at [655, 100] on button "Add team member" at bounding box center [668, 99] width 97 height 18
click at [683, 182] on button "joshua Turner (You)" at bounding box center [727, 172] width 198 height 27
click at [426, 189] on div "Order details Collaborate Checklists 0/0 Tracking Linked Orders Timeline Order …" at bounding box center [784, 481] width 1198 height 850
click at [417, 192] on button "Choose contact" at bounding box center [395, 192] width 81 height 18
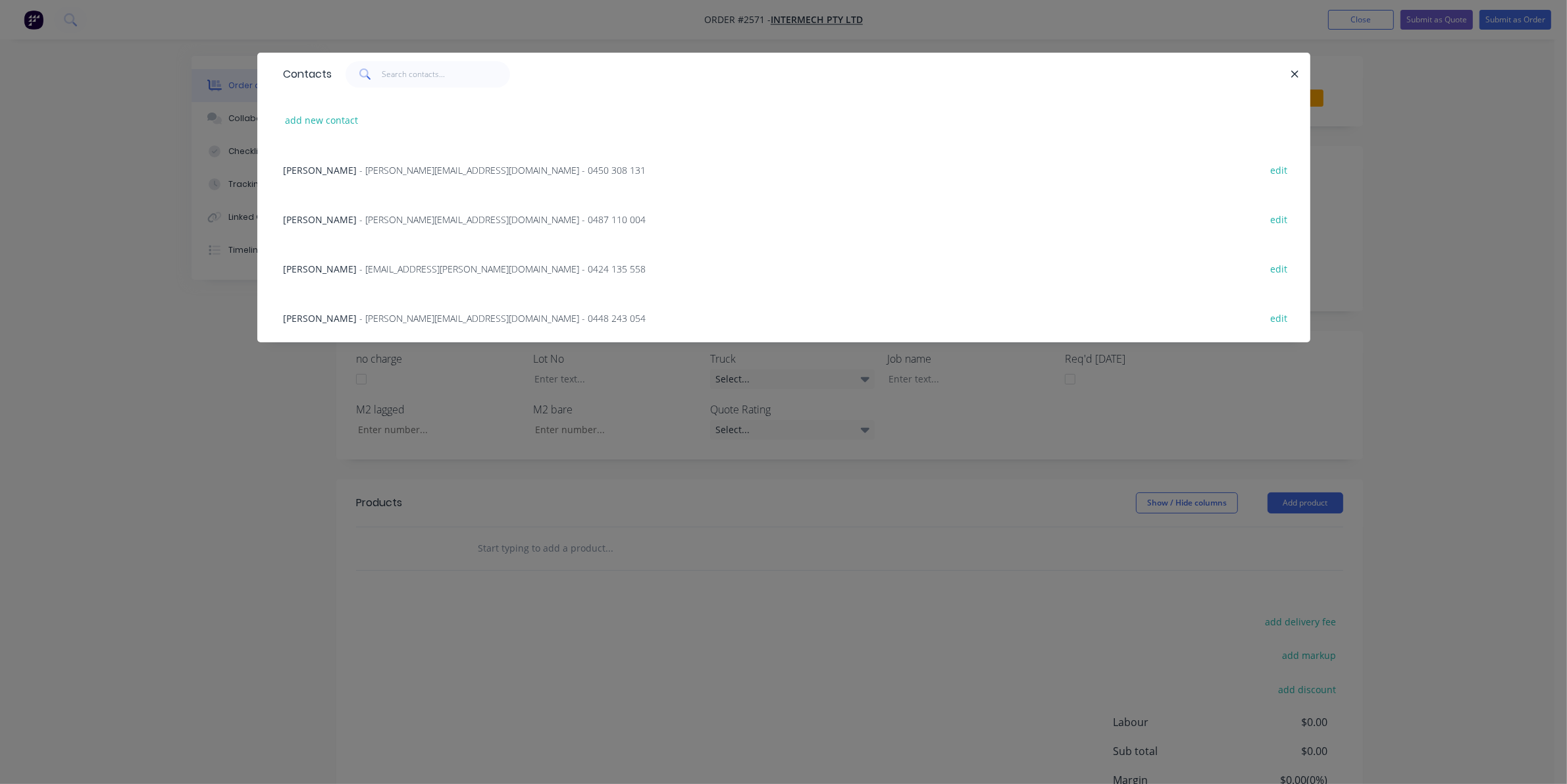
click at [383, 319] on span "- luke@selbyindustries.com.au - 0448 243 054" at bounding box center [503, 318] width 287 height 12
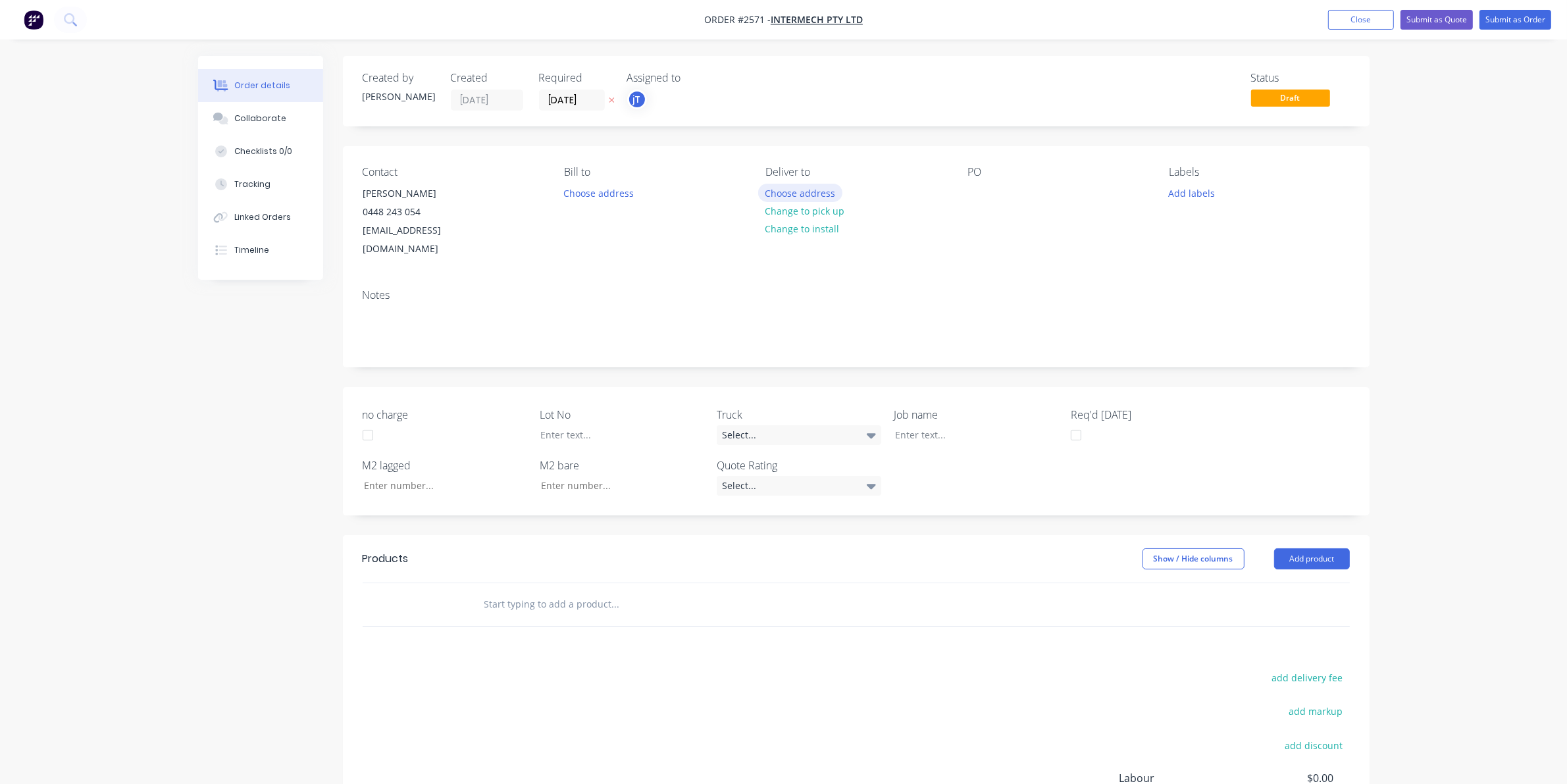
click at [817, 196] on button "Choose address" at bounding box center [800, 192] width 85 height 18
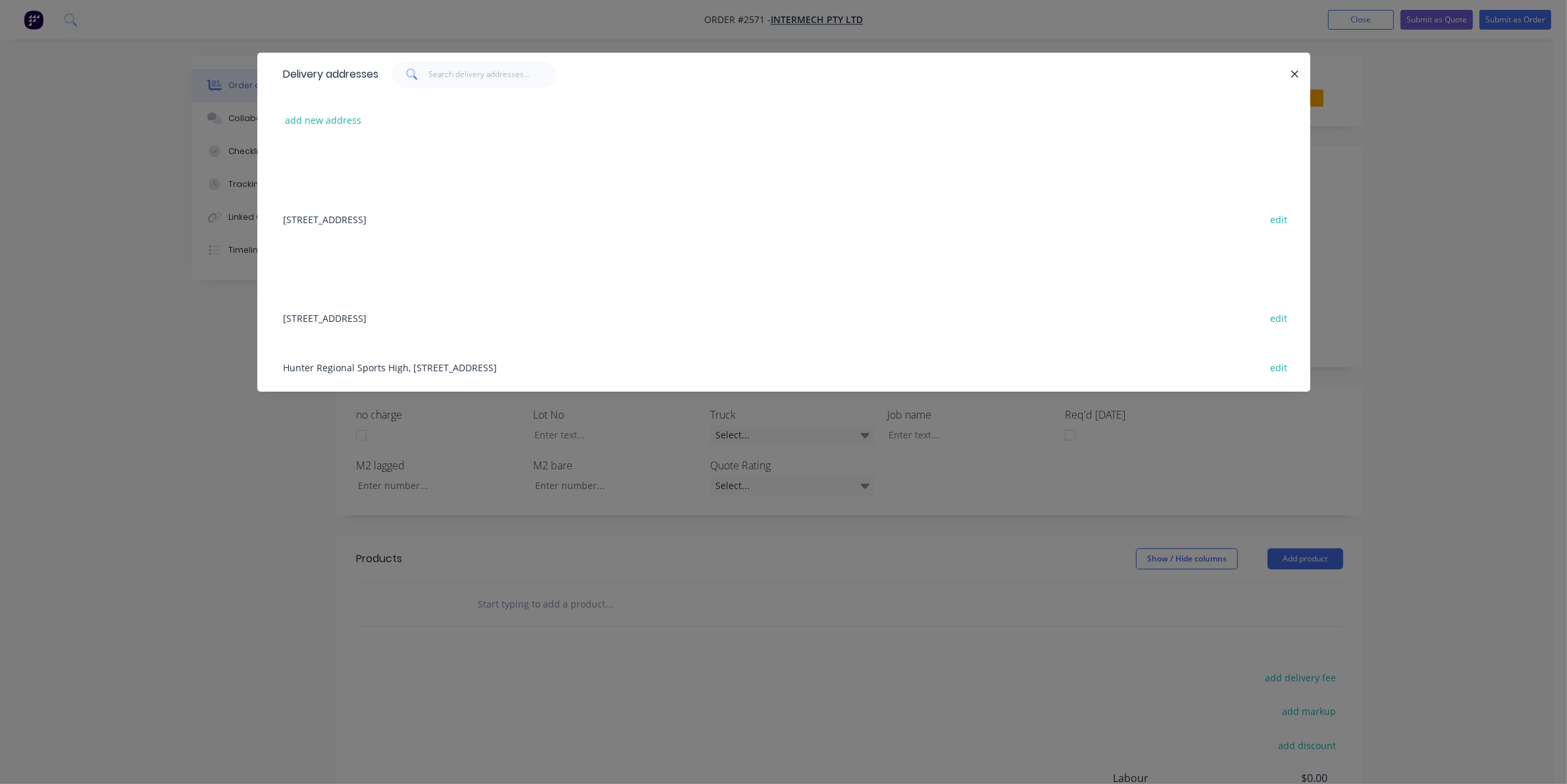
click at [429, 327] on div "123A DONNISON ST, GOSFORD, New South Wales, Australia, 2250 edit" at bounding box center [784, 317] width 1014 height 49
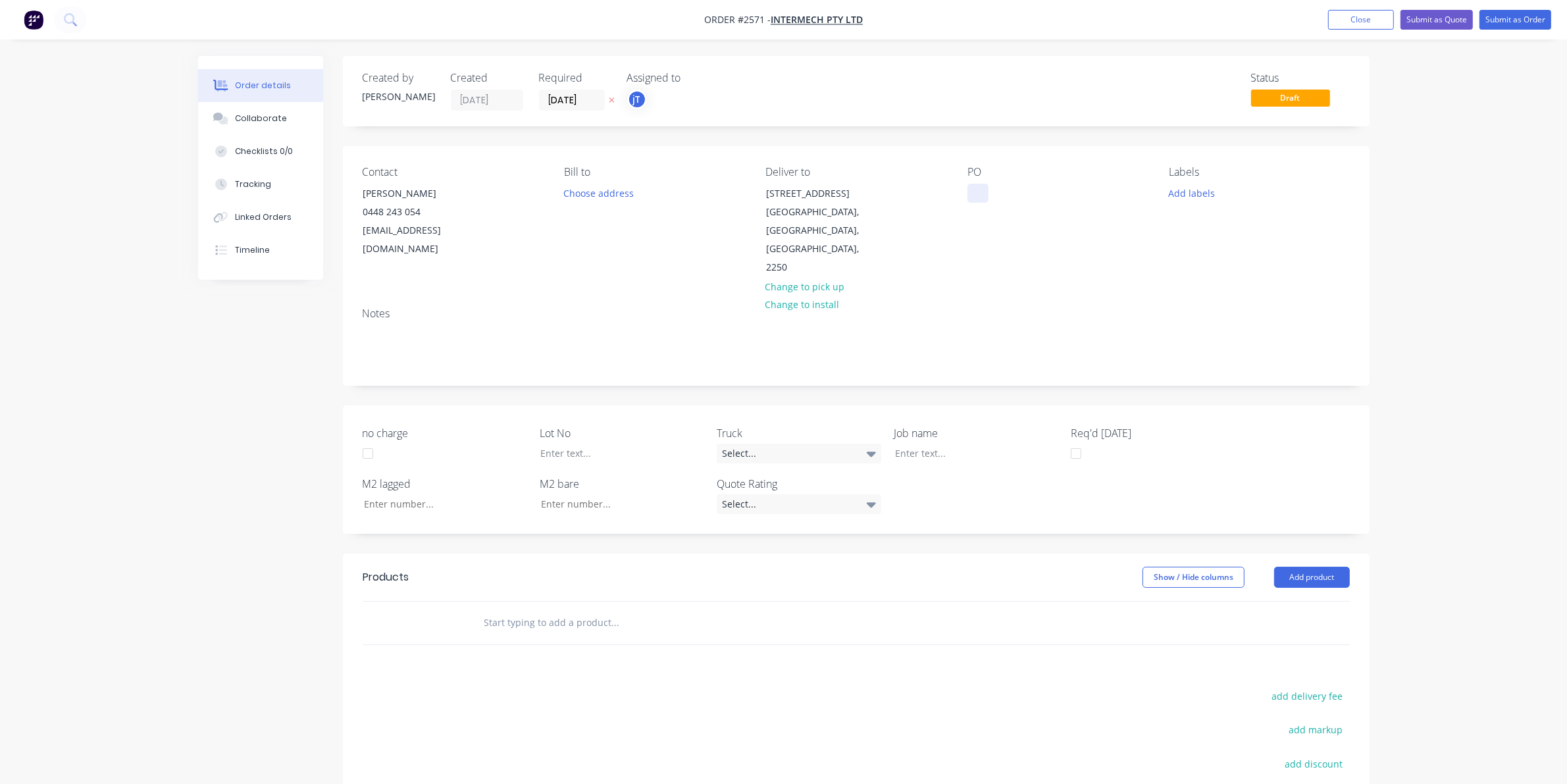
click at [976, 198] on div at bounding box center [978, 192] width 21 height 19
drag, startPoint x: 1059, startPoint y: 240, endPoint x: 952, endPoint y: 192, distance: 117.3
click at [952, 192] on div "Contact Luke Selby 0448 243 054 luke@selbyindustries.com.au Bill to Choose addr…" at bounding box center [856, 221] width 1027 height 150
copy div "GOSFORD LIBRARY UNIT 1 N CENTRE & UNIT 5 EAST CORNER SITE MEASURES"
click at [936, 443] on div at bounding box center [967, 452] width 165 height 19
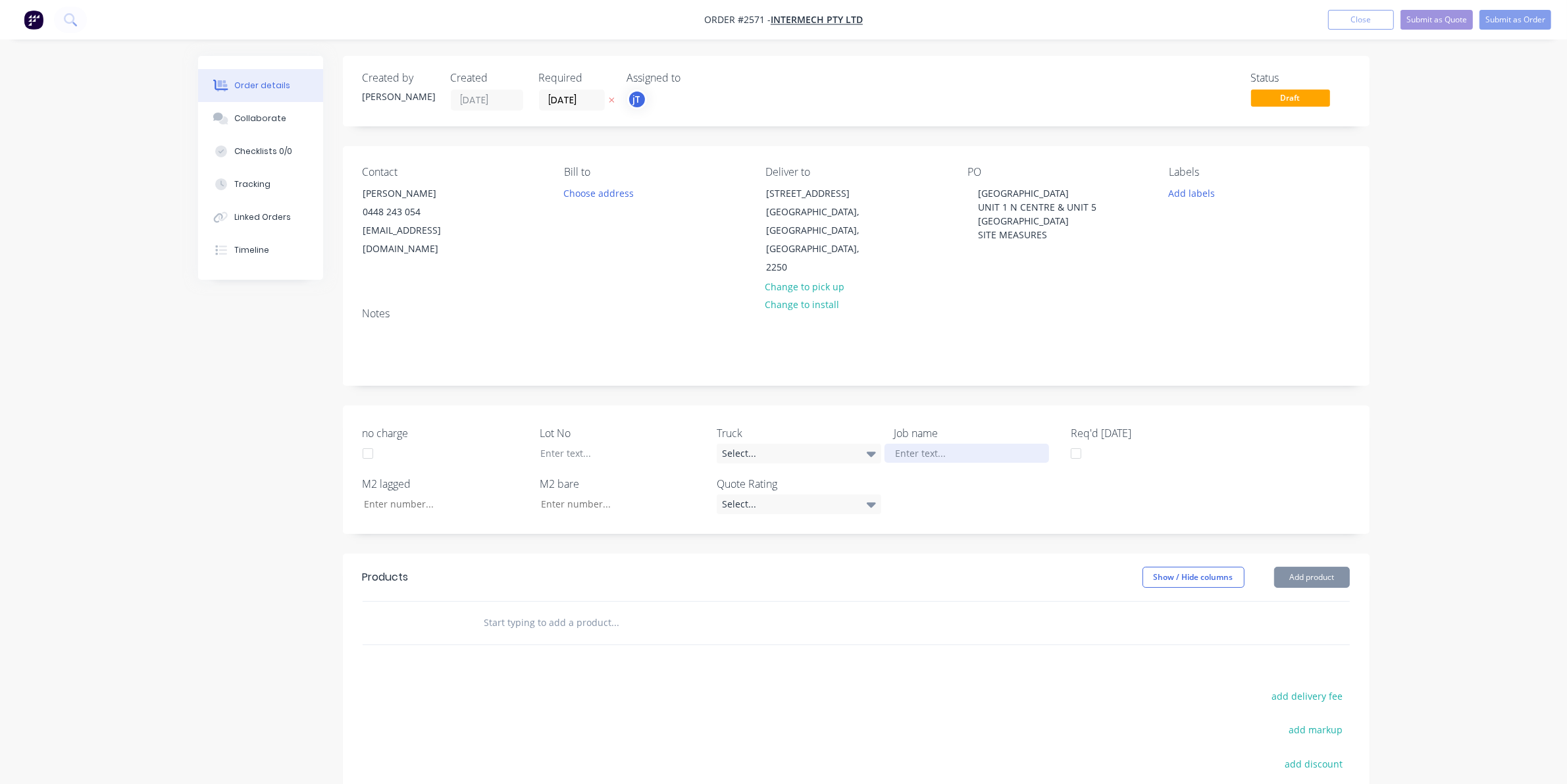
paste div
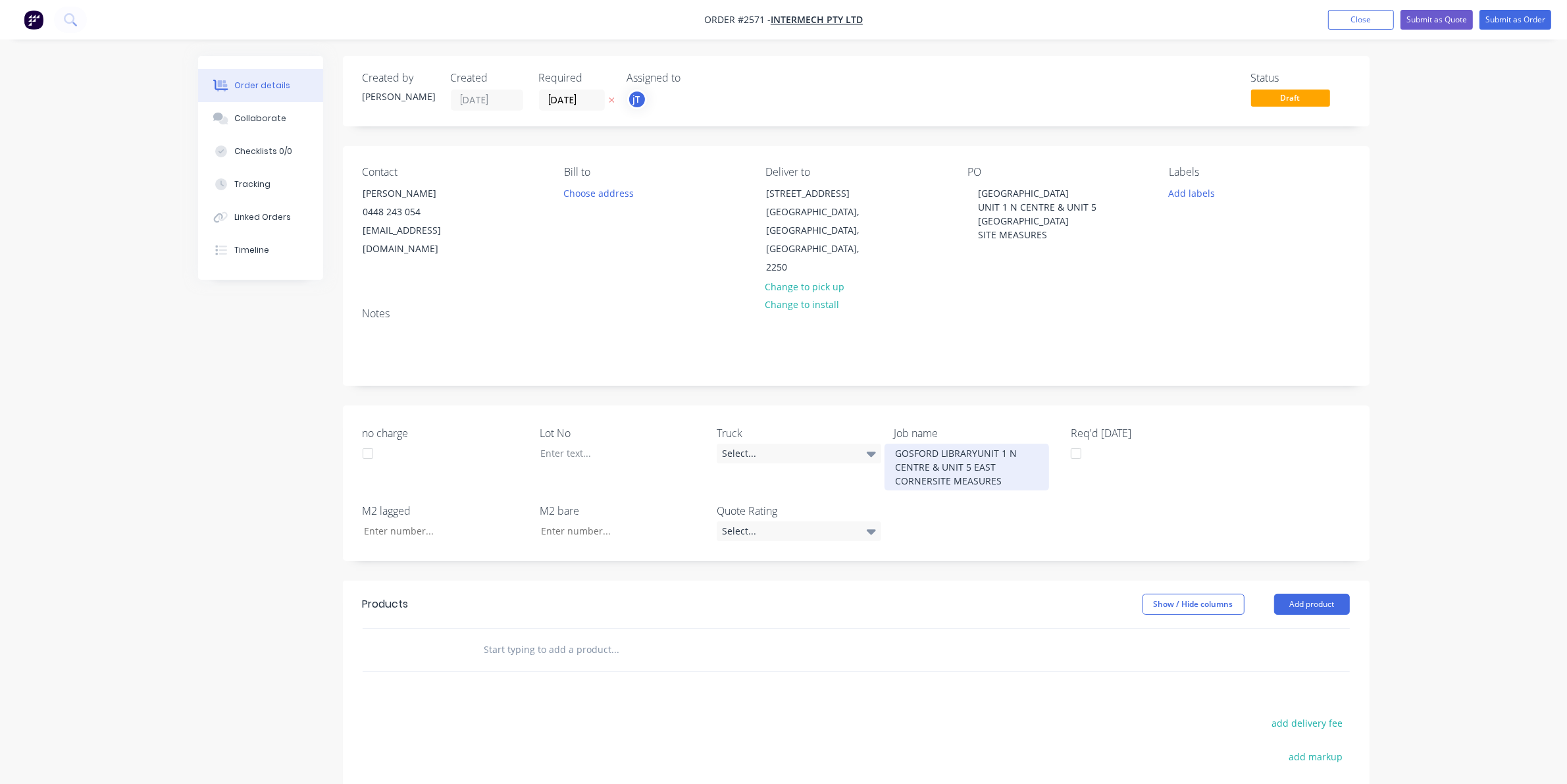
click at [995, 443] on div "GOSFORD LIBRARYUNIT 1 N CENTRE & UNIT 5 EAST CORNERSITE MEASURES" at bounding box center [967, 466] width 165 height 46
click at [978, 443] on div "GOSFORD LIBRARYUNIT 1 N CENTRE & UNIT 5 EAST CORNERSITE MEASURES" at bounding box center [967, 466] width 165 height 46
click at [931, 446] on div "GOSFORD LIBRARY UNIT 1 N CENTRE & UNIT 5 EAST CORNERSITE MEASURES" at bounding box center [967, 466] width 165 height 46
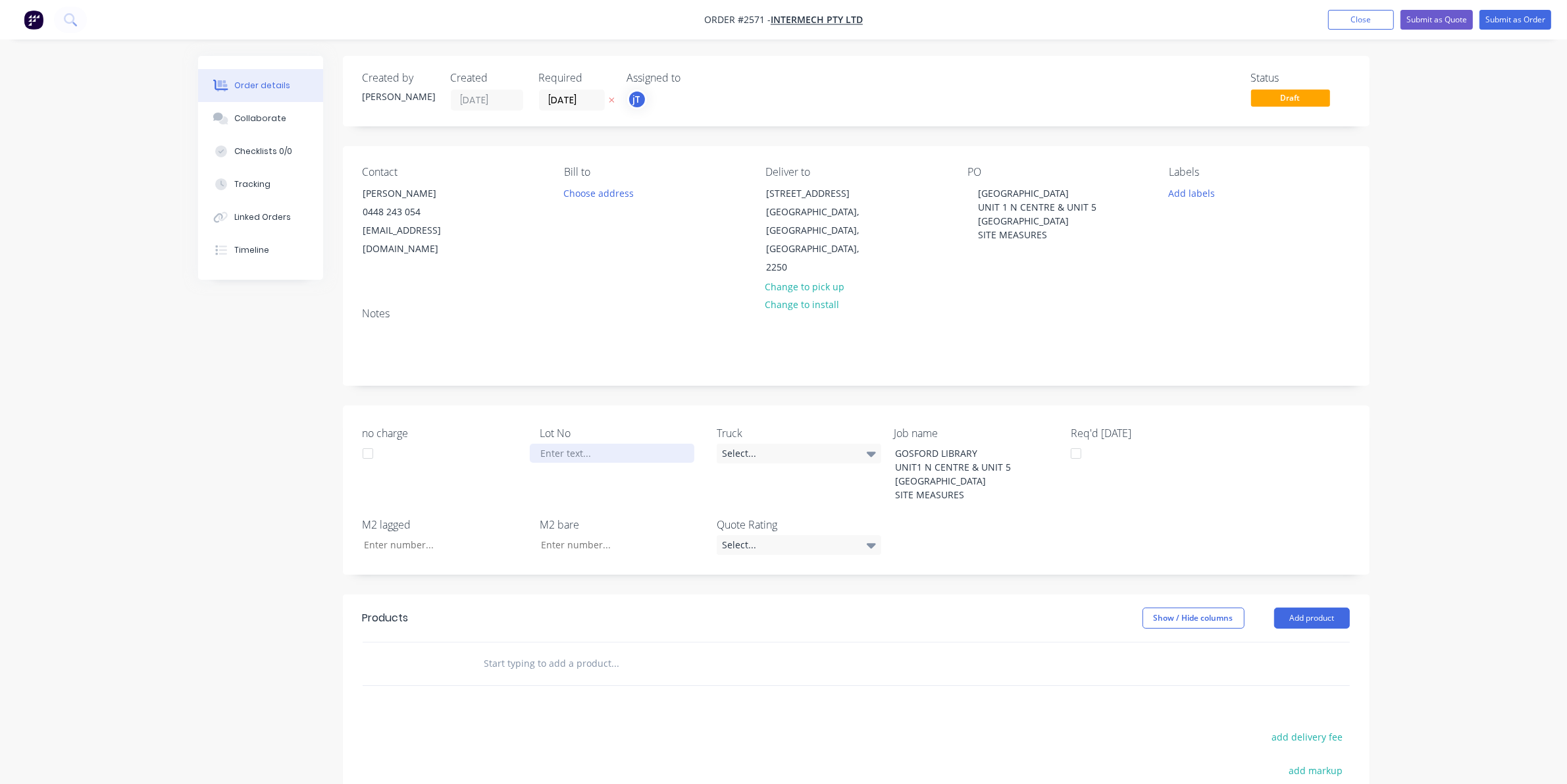
click at [548, 443] on div at bounding box center [612, 452] width 165 height 19
click at [640, 650] on input "text" at bounding box center [615, 663] width 264 height 27
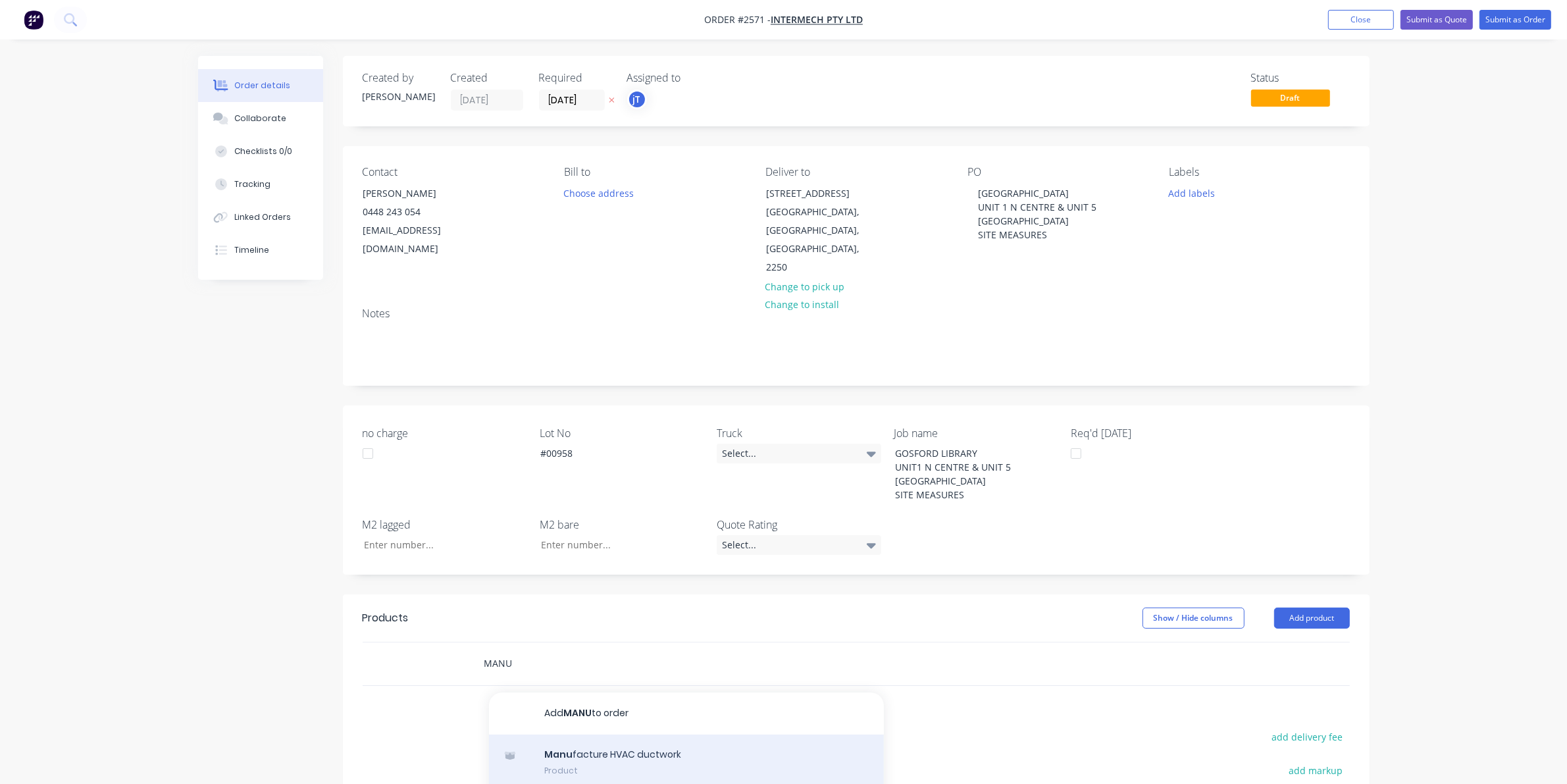
type input "MANU"
click at [614, 734] on div "Manu facture HVAC ductwork Product" at bounding box center [686, 762] width 395 height 55
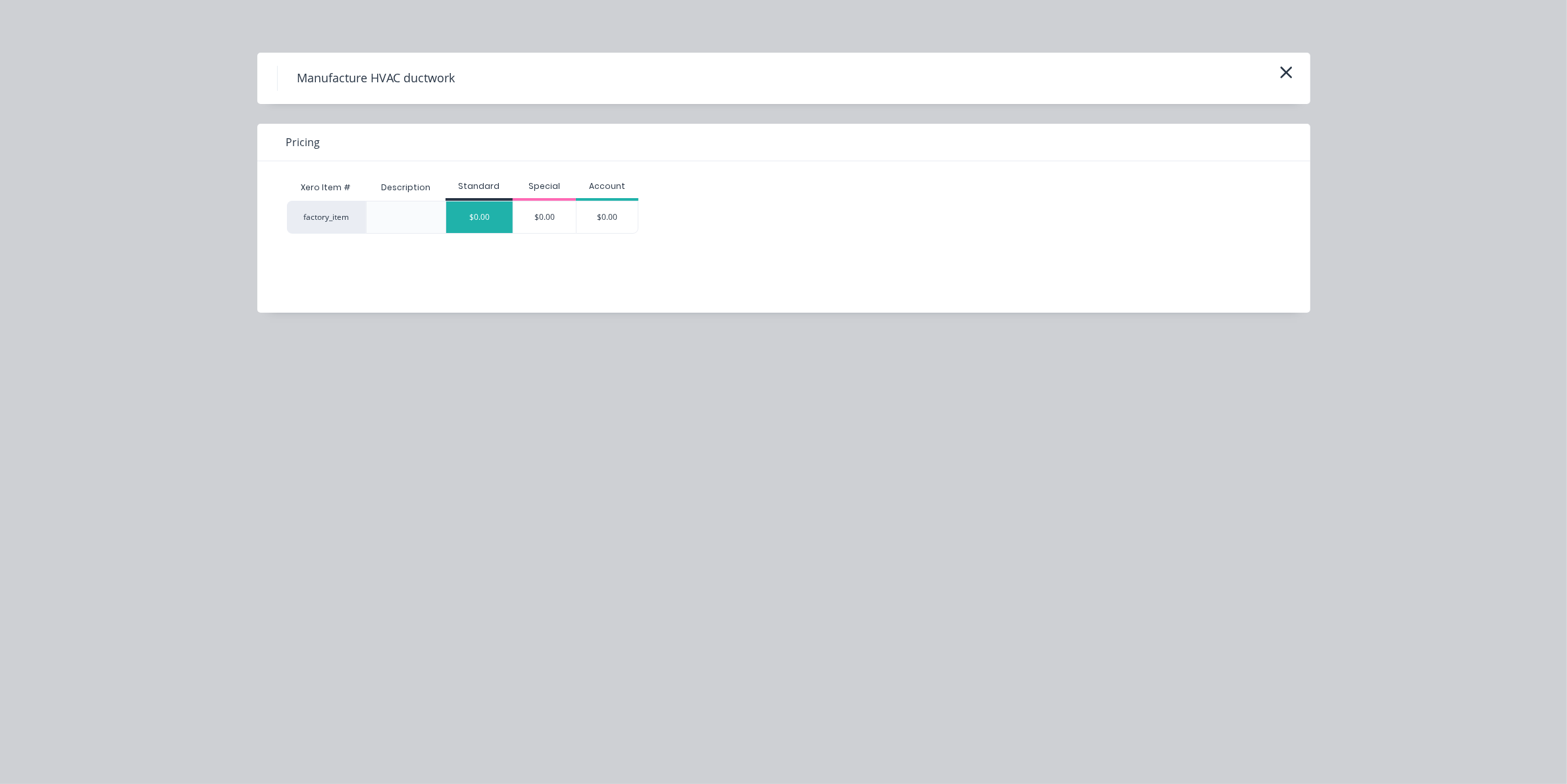
click at [472, 225] on div "$0.00" at bounding box center [479, 216] width 67 height 31
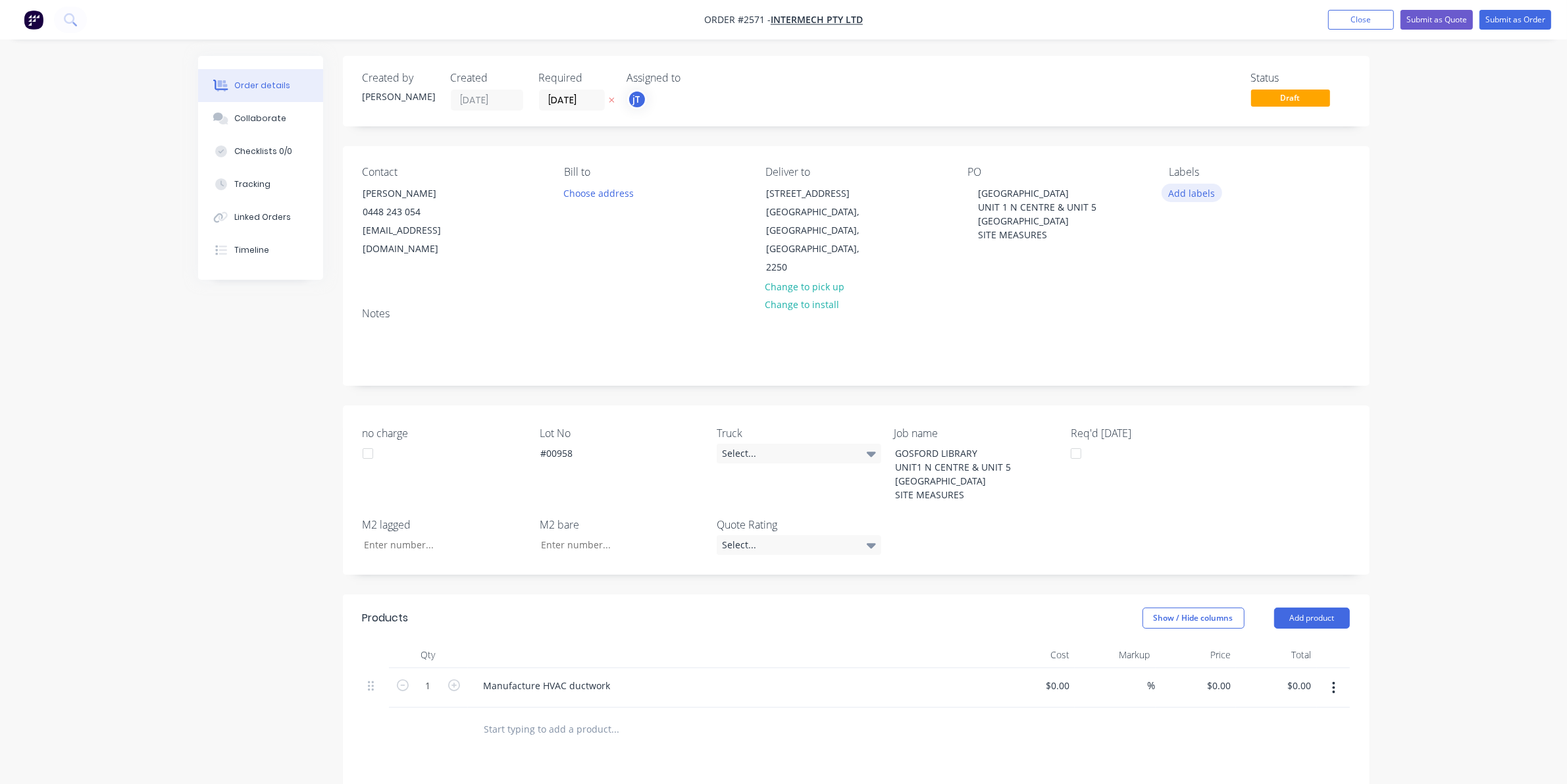
click at [1202, 190] on button "Add labels" at bounding box center [1192, 192] width 61 height 18
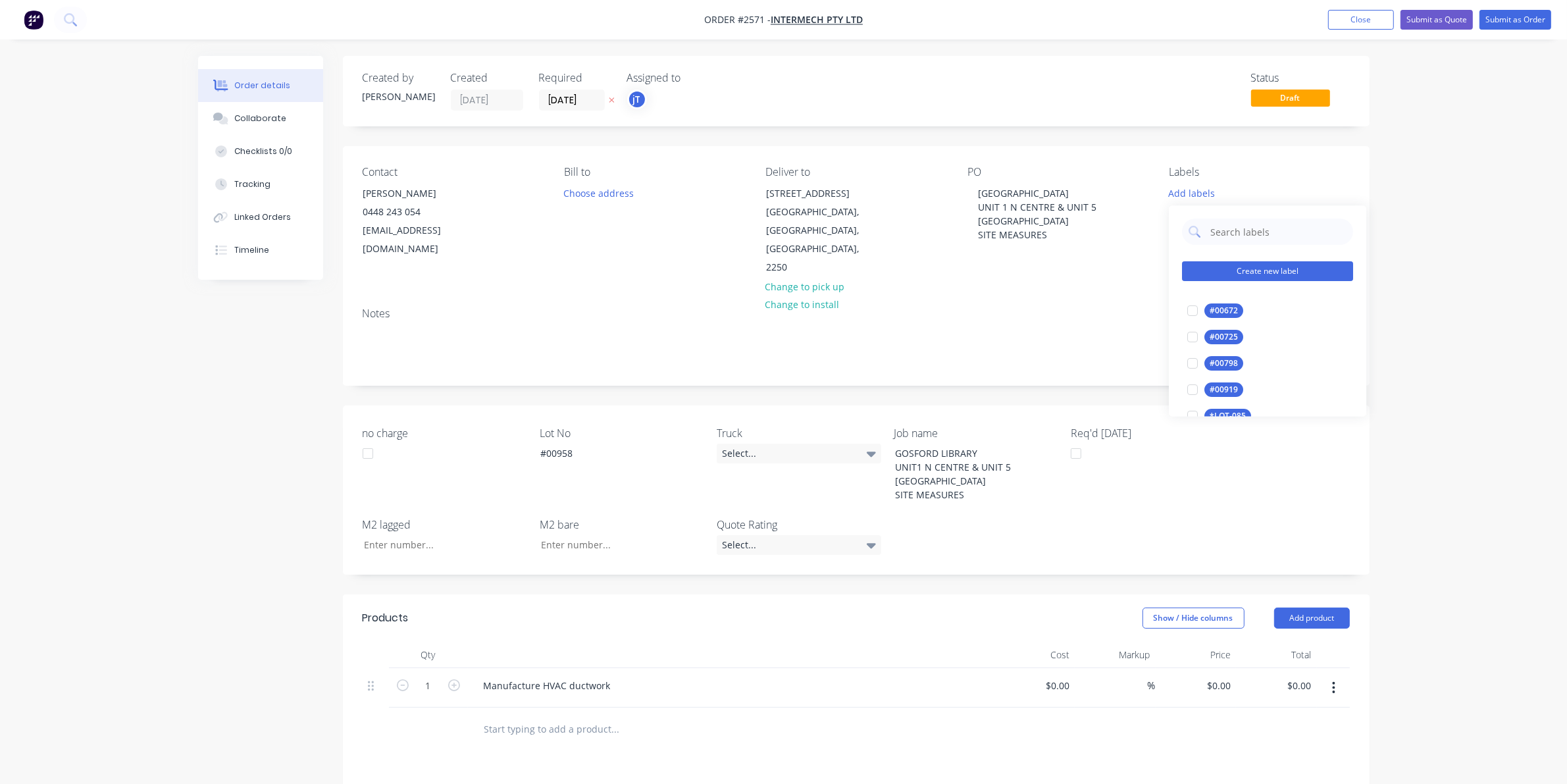
click at [1277, 266] on button "Create new label" at bounding box center [1268, 271] width 171 height 20
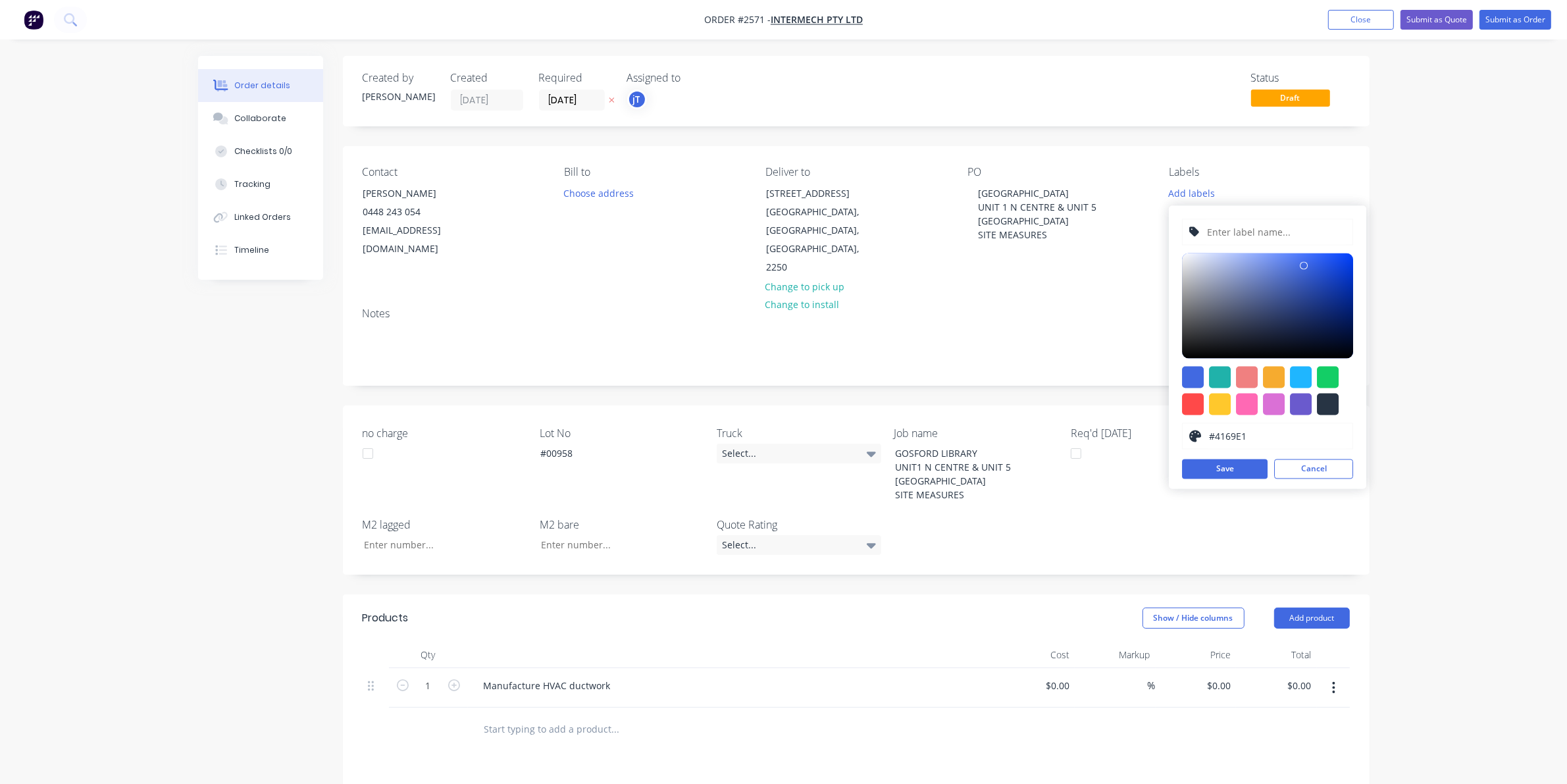
click at [1279, 225] on input "text" at bounding box center [1276, 232] width 140 height 25
type input "LOT-#00958"
click at [1215, 473] on button "Save" at bounding box center [1225, 469] width 85 height 20
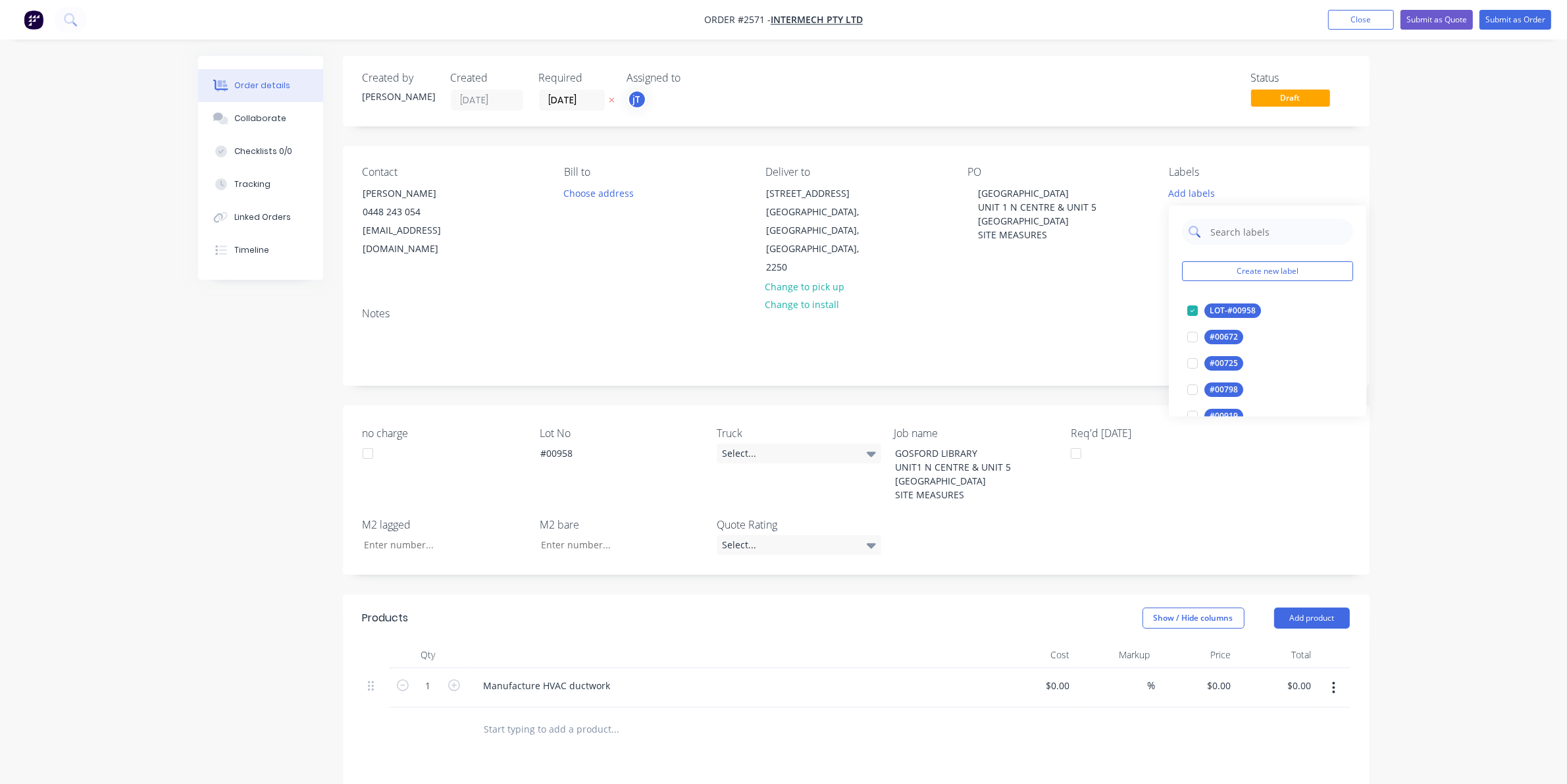
click at [1222, 232] on input "text" at bounding box center [1278, 232] width 138 height 27
click at [1206, 311] on div at bounding box center [1193, 311] width 27 height 27
click at [1229, 226] on input "MAI" at bounding box center [1278, 226] width 138 height 27
type input "25"
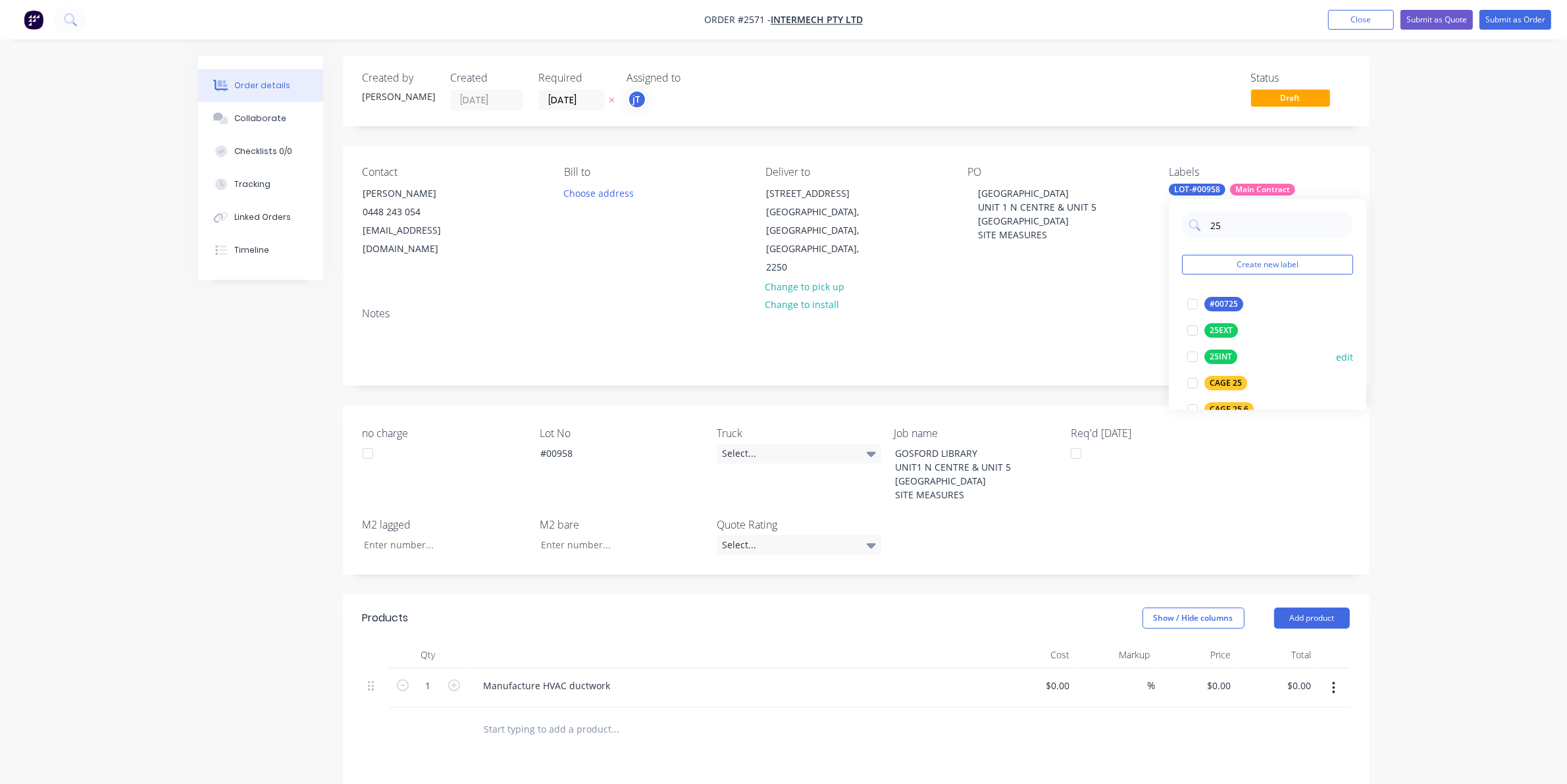
click at [1219, 360] on div "25INT" at bounding box center [1221, 357] width 33 height 14
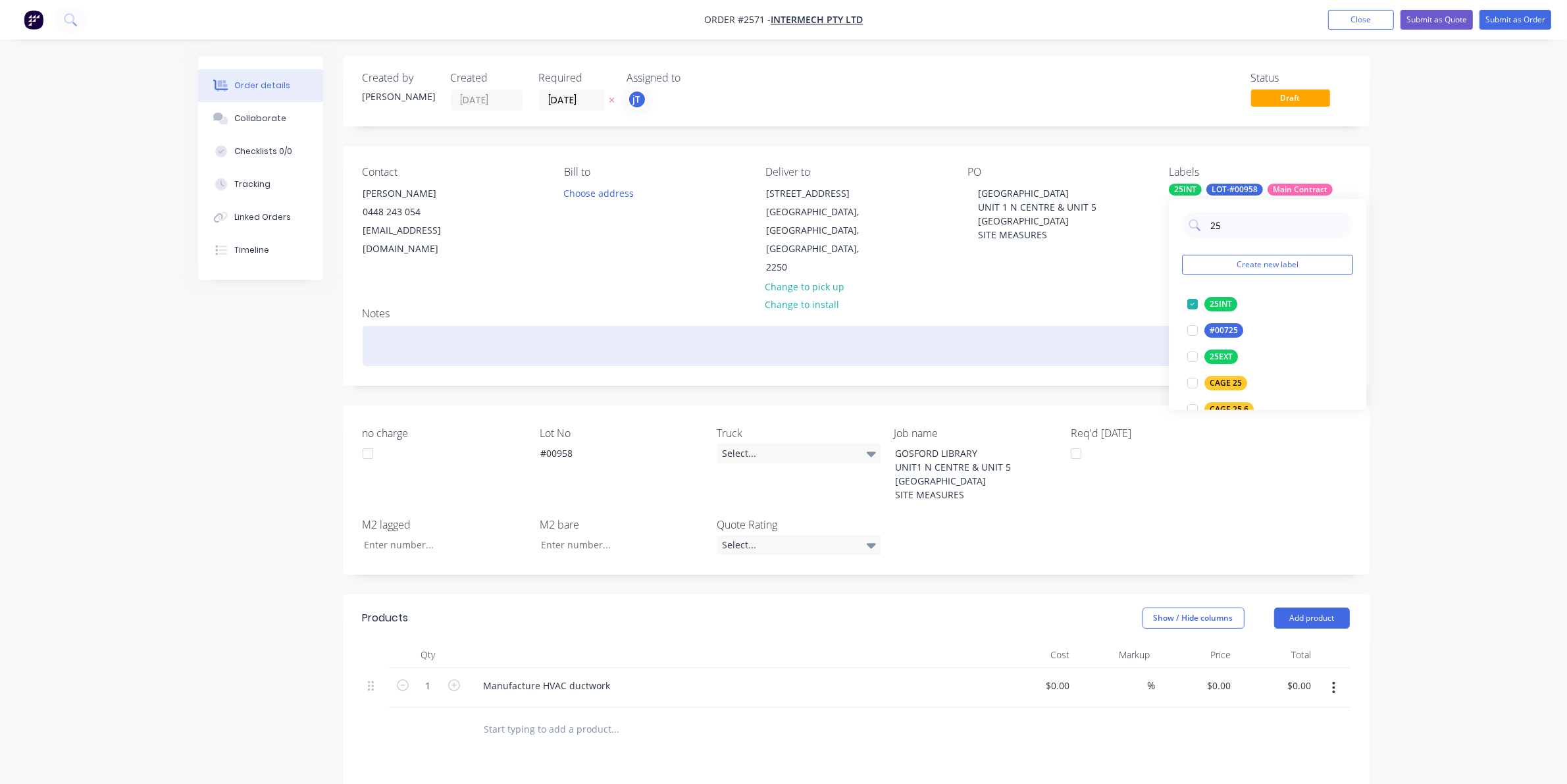
click at [1137, 327] on div at bounding box center [856, 345] width 987 height 40
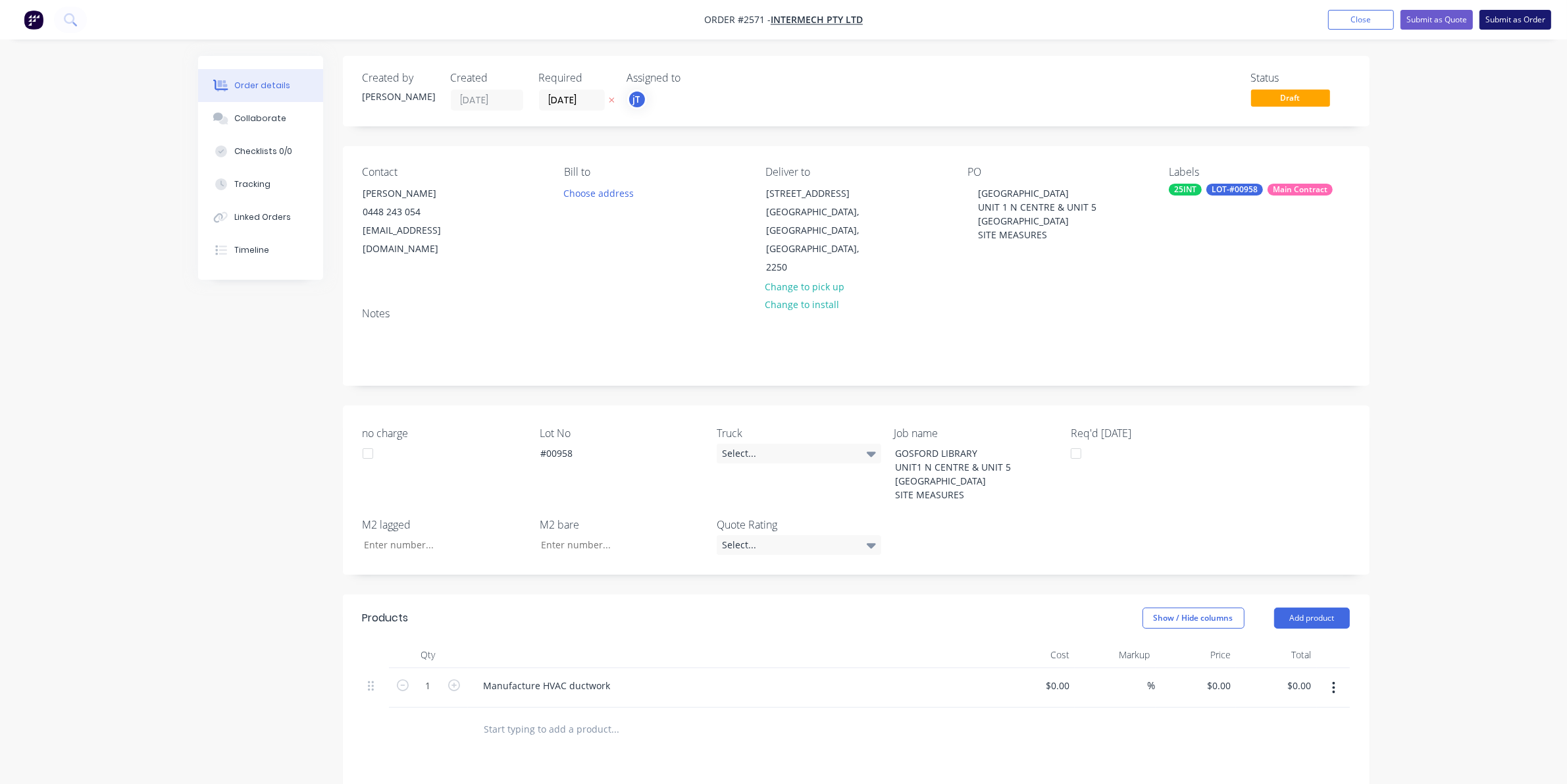
click at [1492, 21] on button "Submit as Order" at bounding box center [1515, 20] width 72 height 20
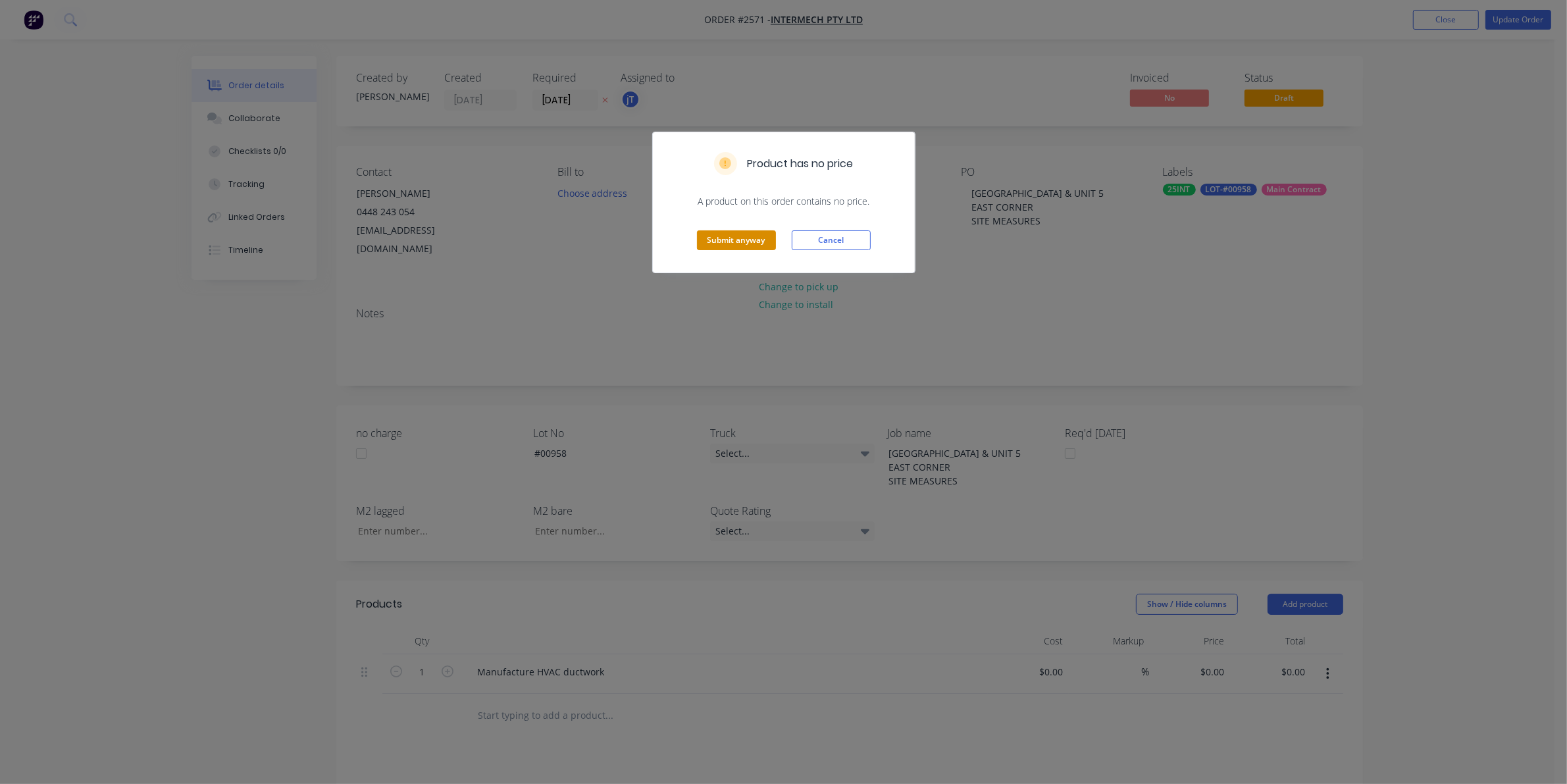
click at [754, 241] on button "Submit anyway" at bounding box center [736, 240] width 79 height 20
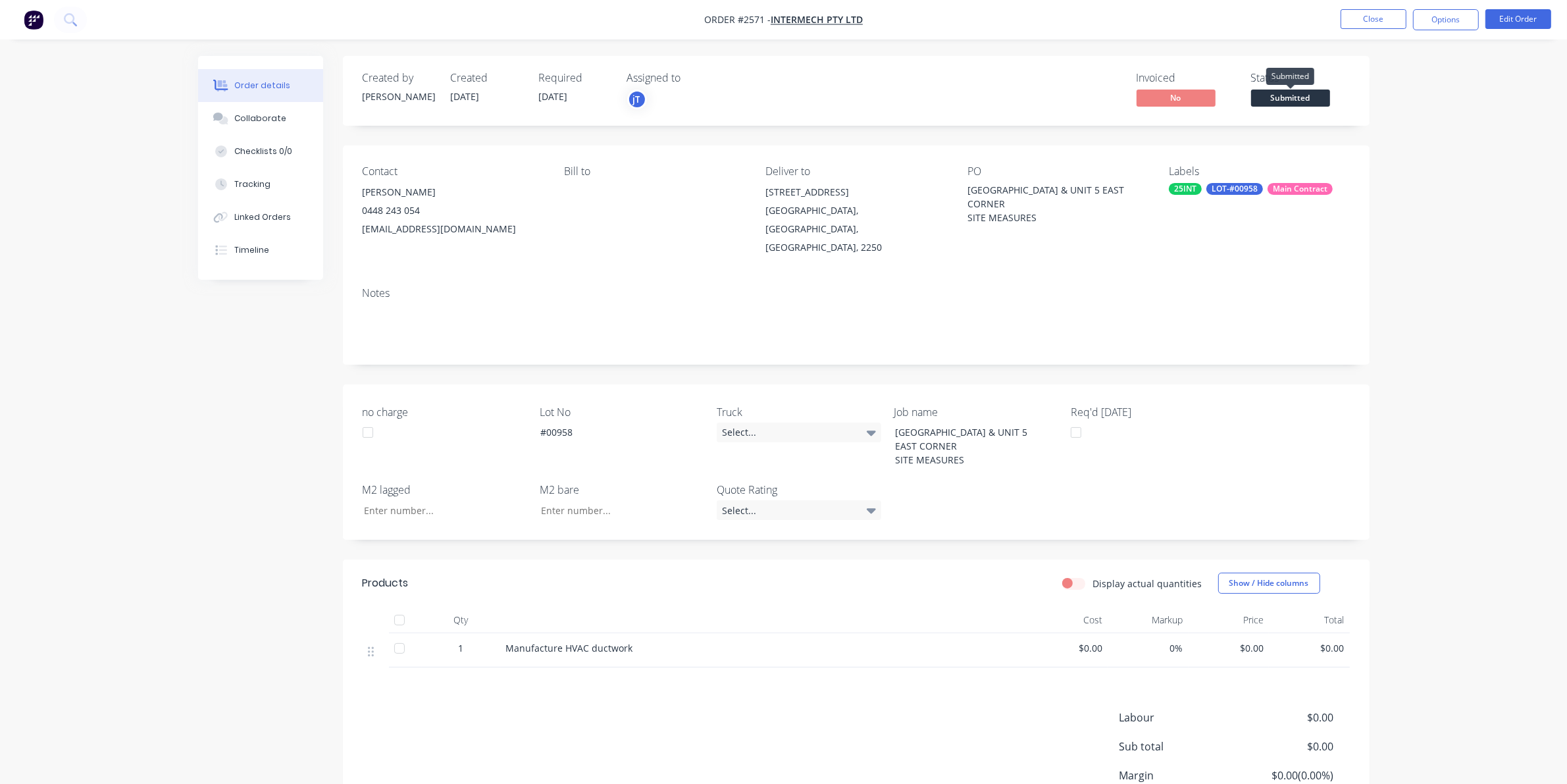
click at [1298, 101] on span "Submitted" at bounding box center [1291, 98] width 79 height 16
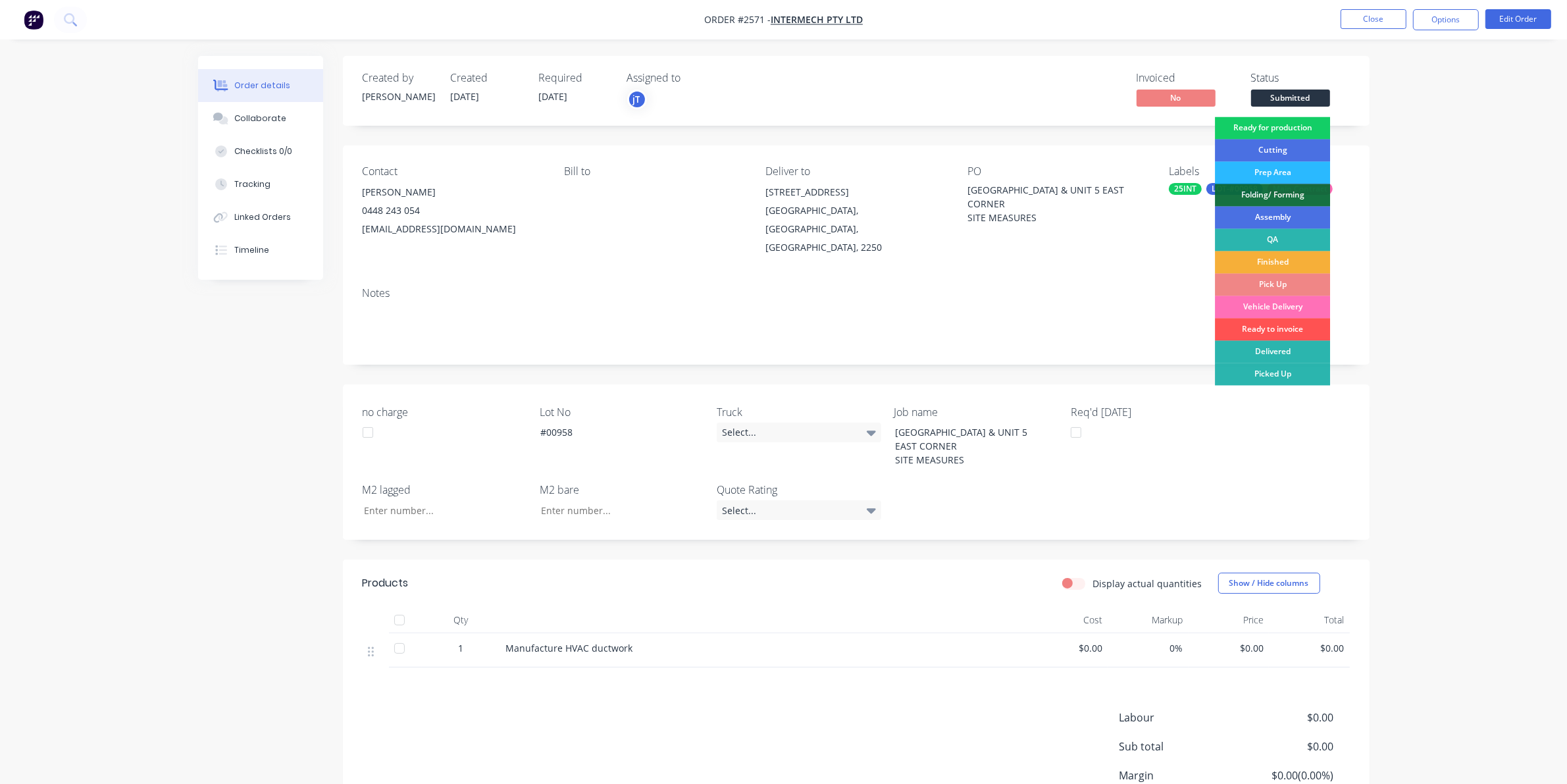
click at [1285, 125] on div "Ready for production" at bounding box center [1272, 128] width 115 height 22
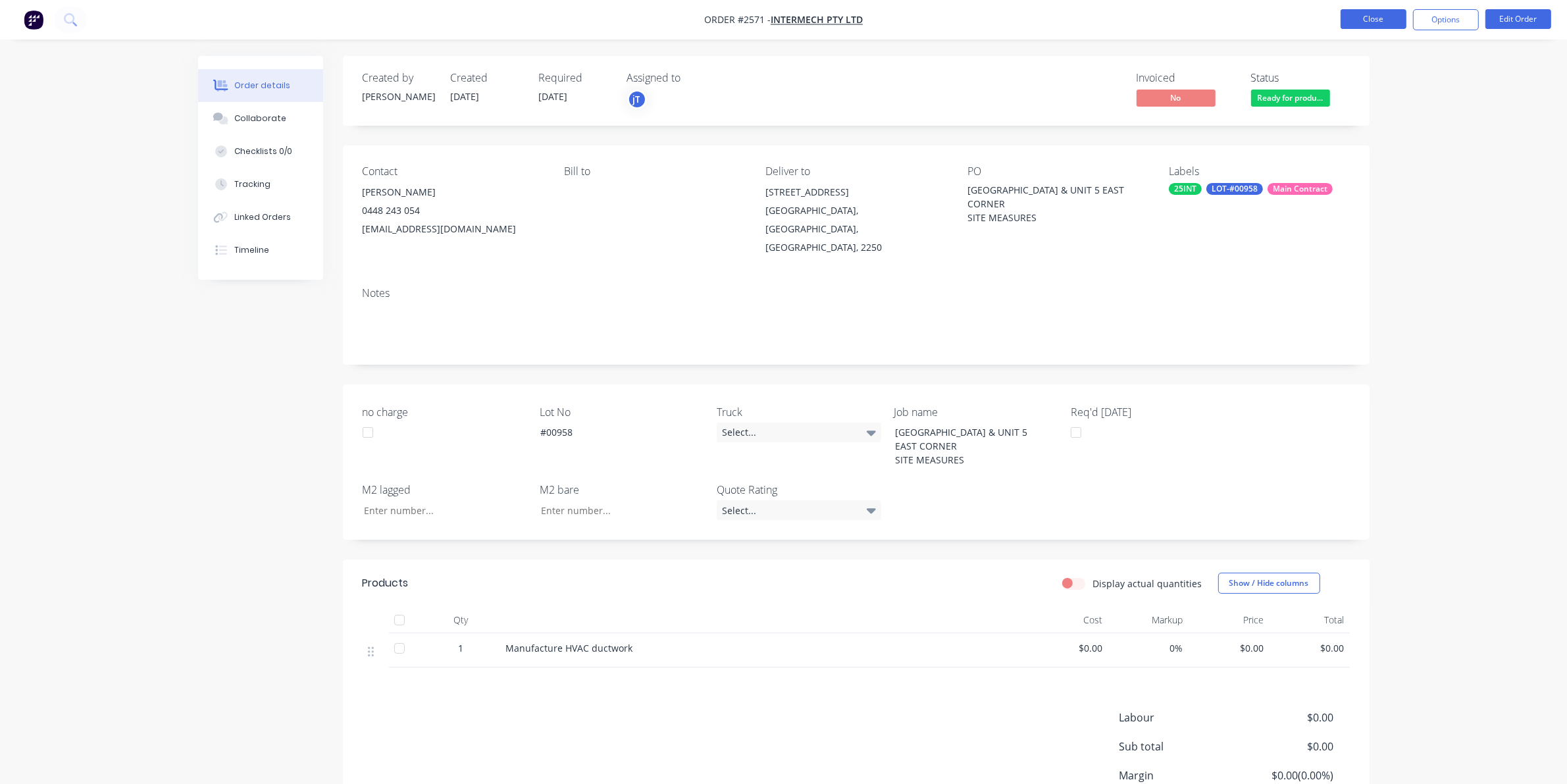
click at [1357, 21] on button "Close" at bounding box center [1374, 19] width 66 height 20
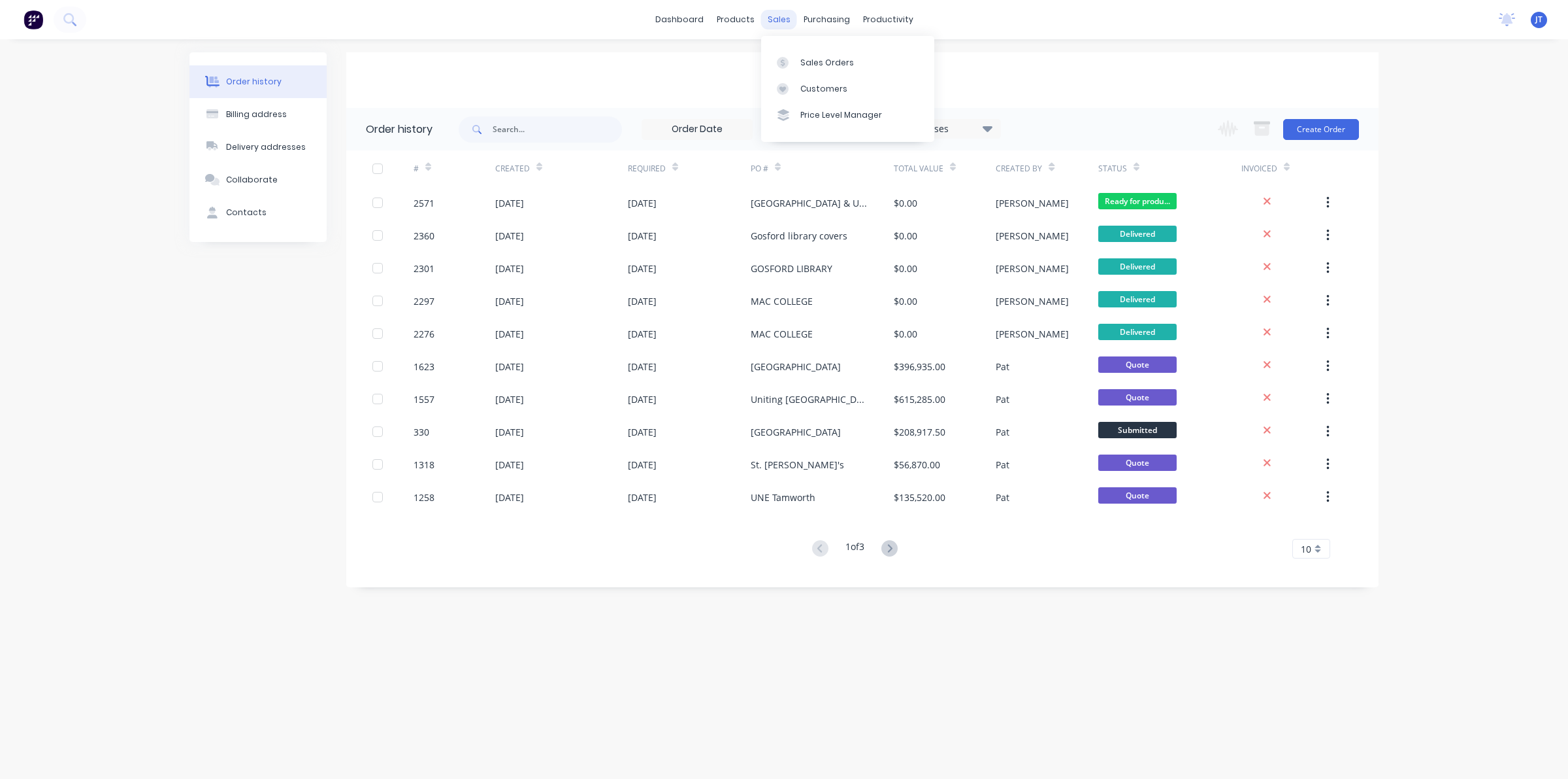
click at [774, 19] on div "sales" at bounding box center [779, 19] width 36 height 19
click at [818, 69] on link "Sales Orders" at bounding box center [848, 62] width 173 height 27
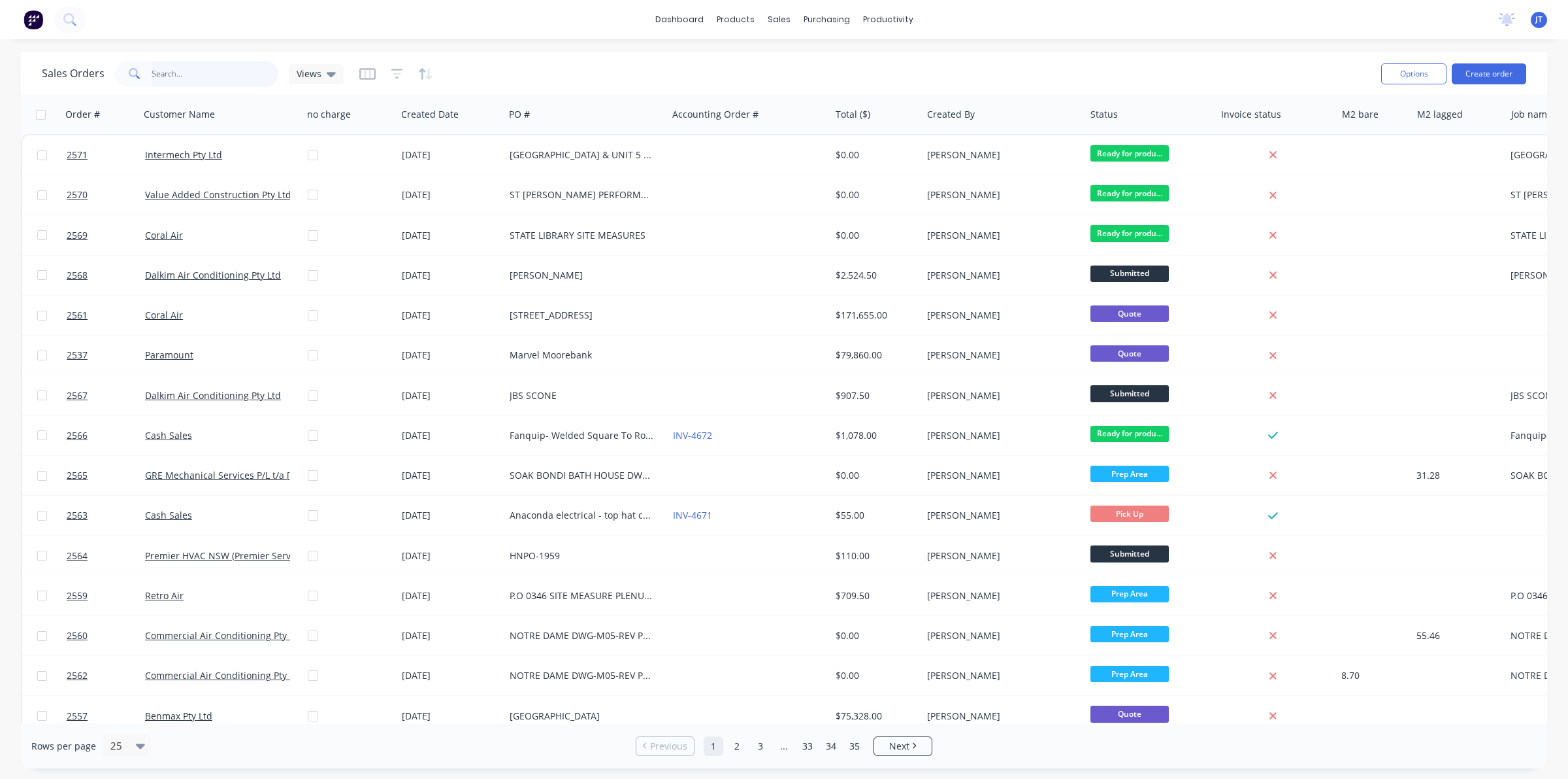
click at [207, 70] on input "text" at bounding box center [216, 74] width 127 height 27
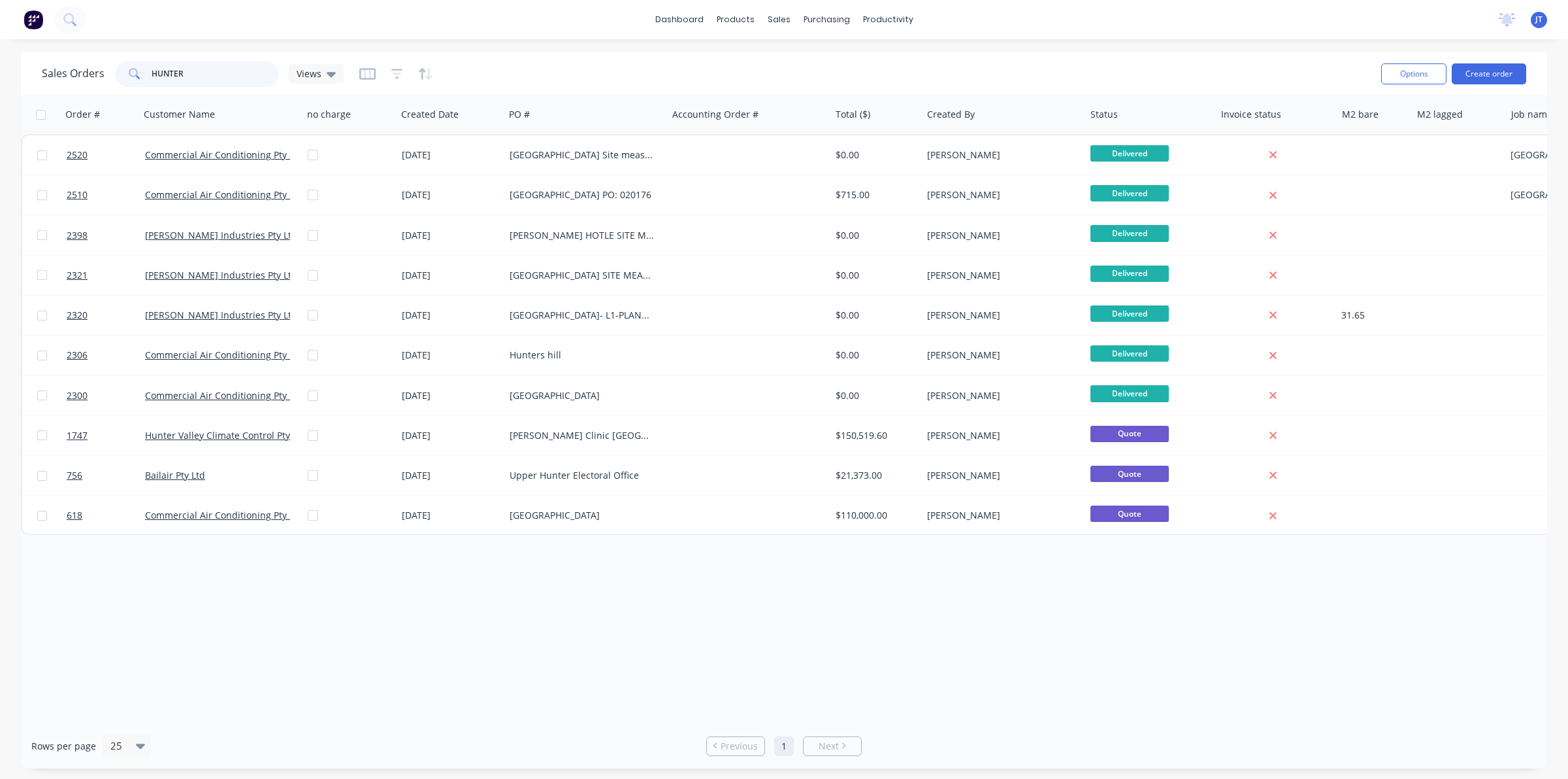
type input "HUNTER"
click at [809, 54] on link "Sales Orders" at bounding box center [848, 62] width 173 height 27
click at [1514, 79] on button "Create order" at bounding box center [1489, 74] width 74 height 21
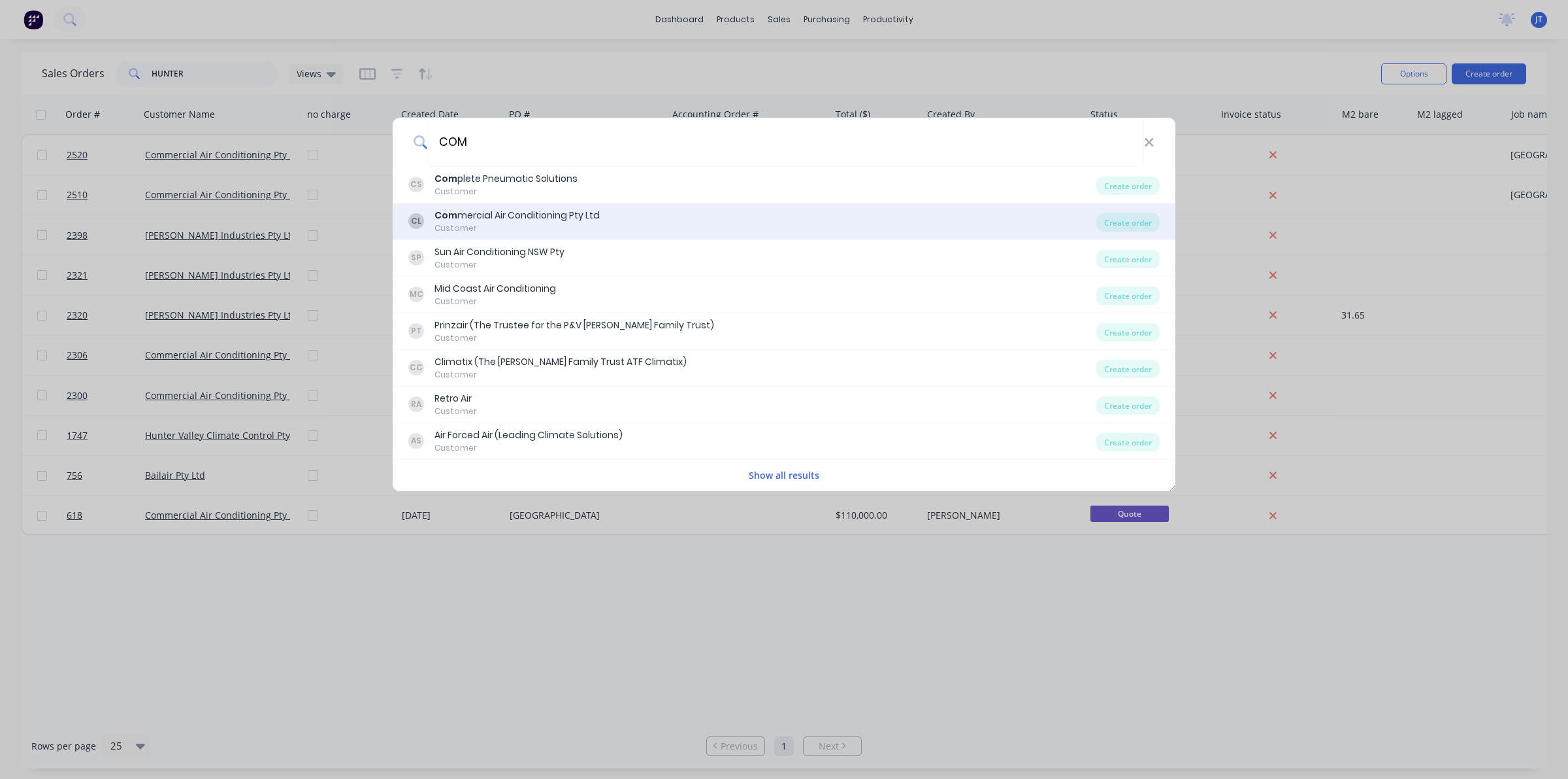
type input "COM"
click at [634, 220] on div "CL Com mercial Air Conditioning Pty Ltd Customer" at bounding box center [752, 221] width 689 height 26
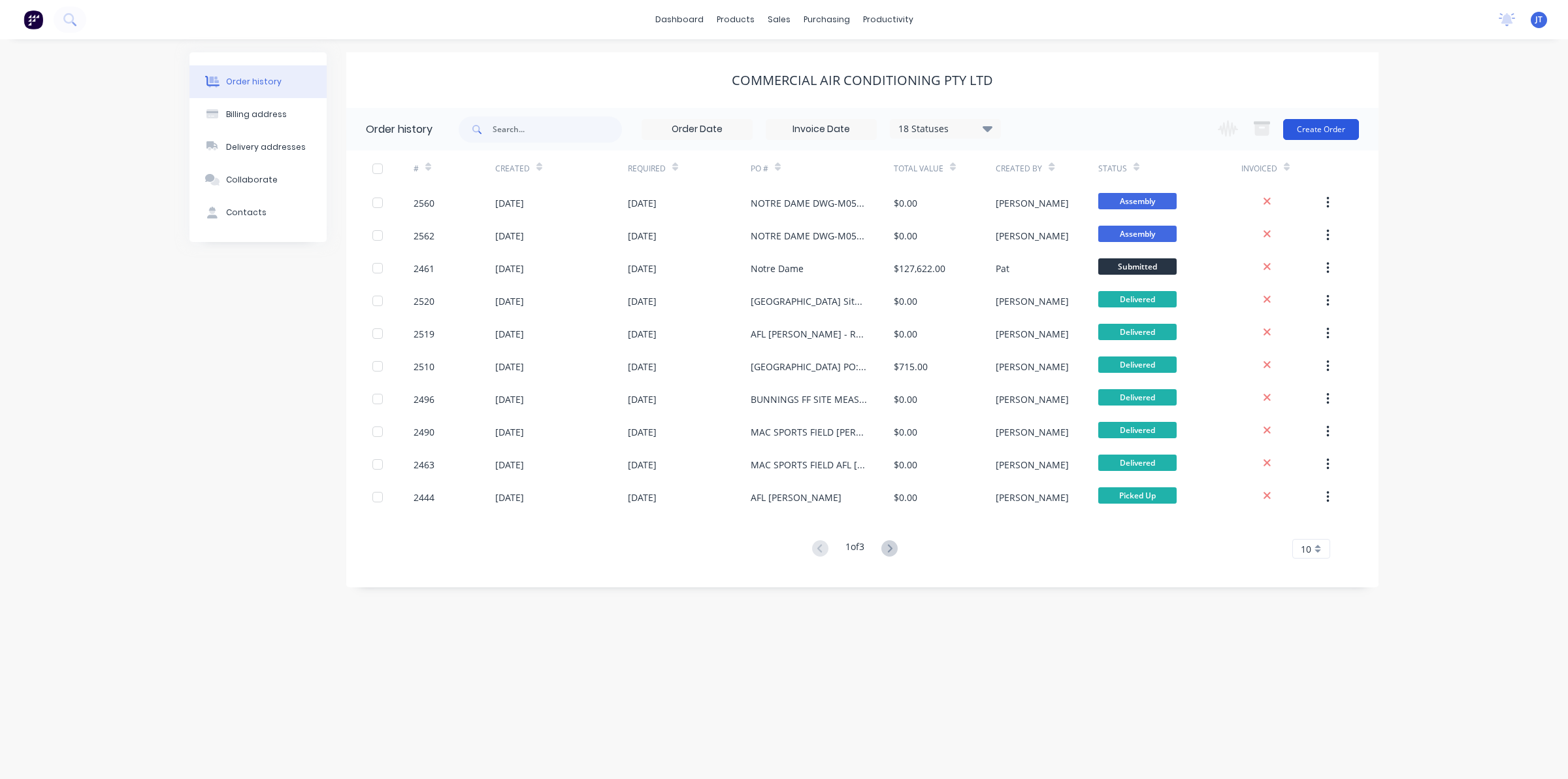
click at [1302, 129] on button "Create Order" at bounding box center [1321, 130] width 76 height 21
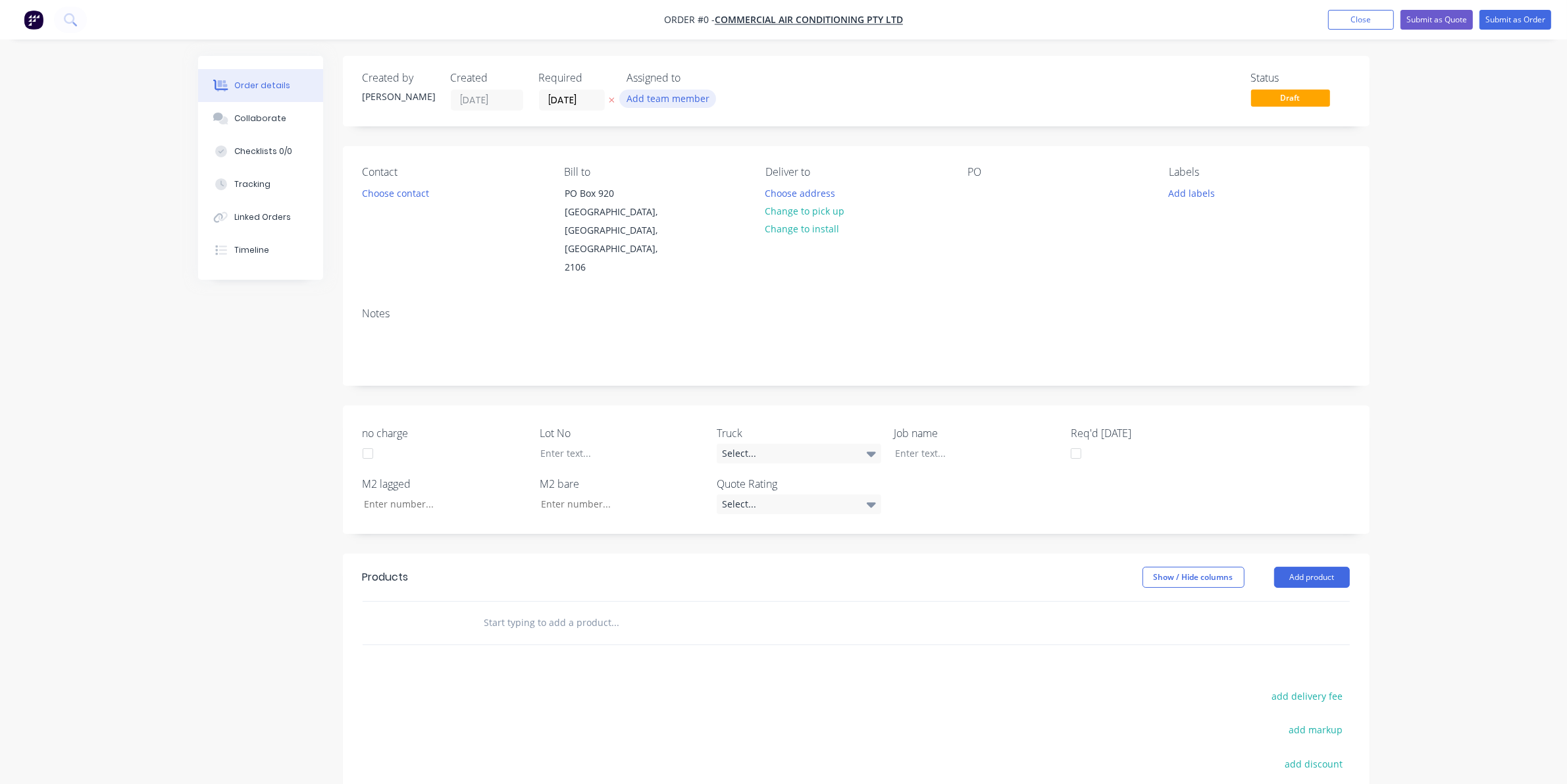
click at [690, 100] on button "Add team member" at bounding box center [668, 99] width 97 height 18
click at [715, 175] on div "joshua Turner (You)" at bounding box center [734, 173] width 132 height 14
click at [484, 163] on div "Order details Collaborate Checklists 0/0 Tracking Linked Orders Timeline Order …" at bounding box center [784, 518] width 1198 height 925
click at [420, 190] on button "Choose contact" at bounding box center [395, 192] width 81 height 18
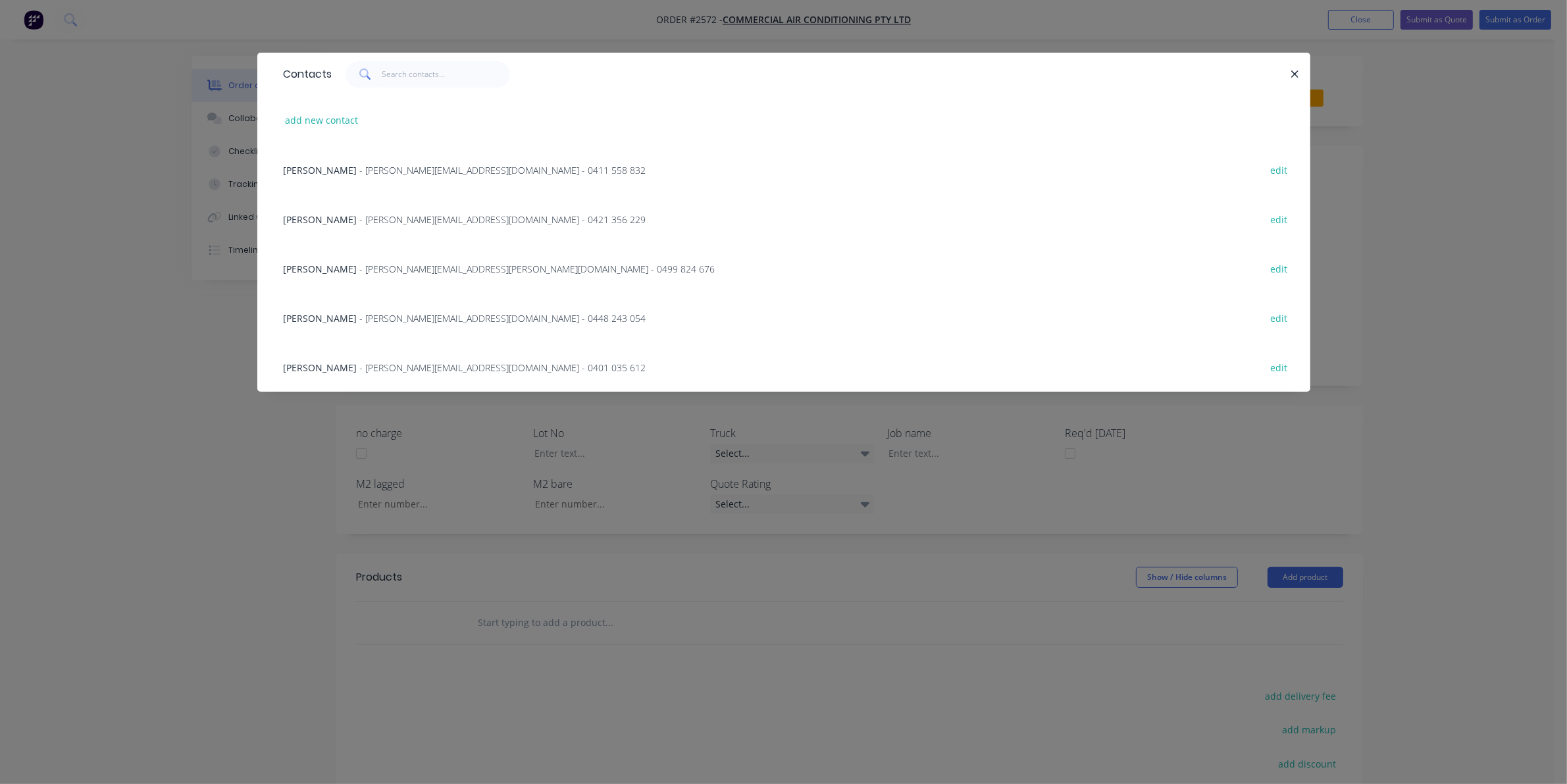
click at [400, 363] on span "- dillon@selbyindustries.com.au - 0401 035 612" at bounding box center [503, 368] width 287 height 12
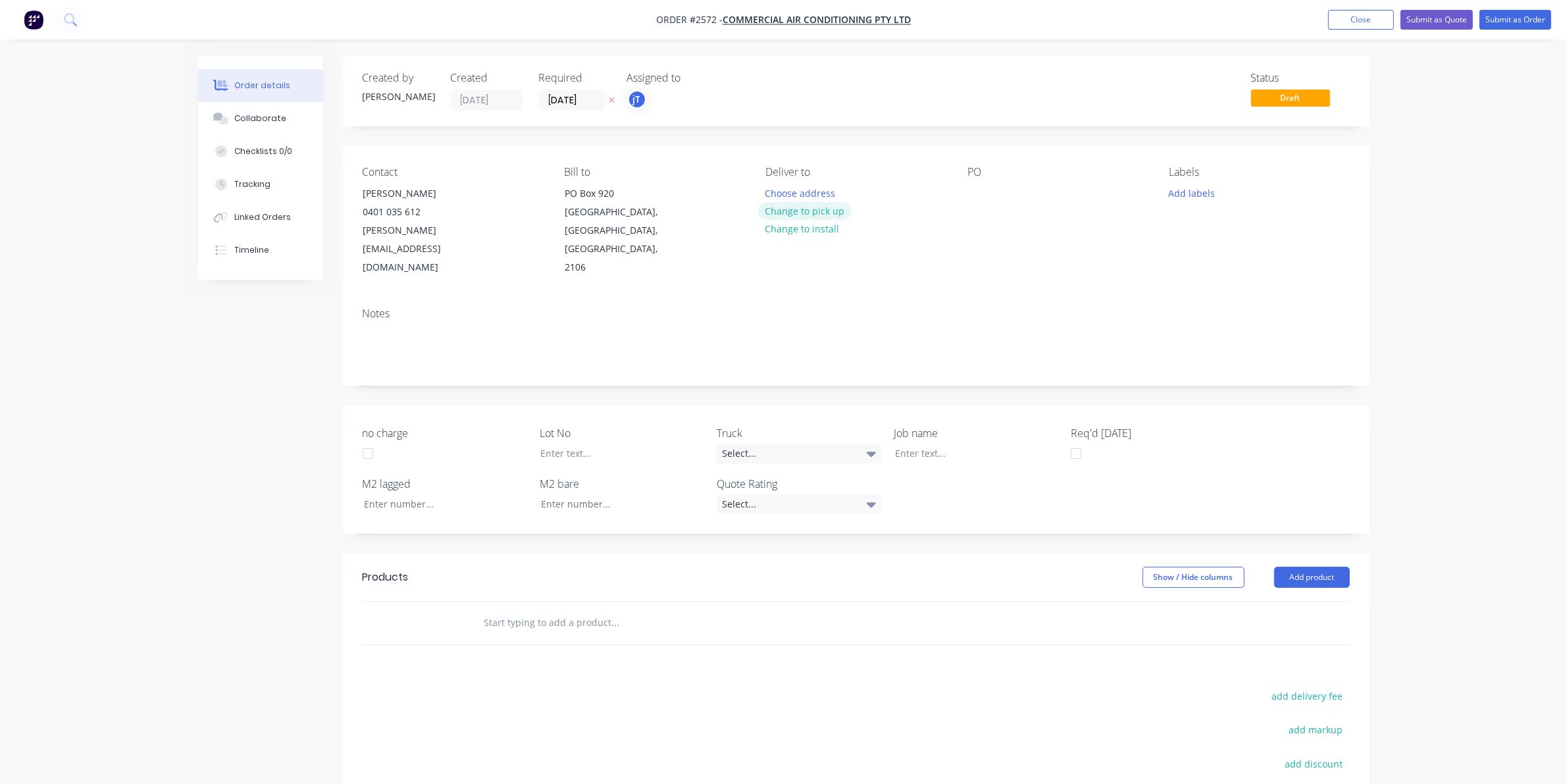
click at [789, 209] on button "Change to pick up" at bounding box center [805, 211] width 93 height 18
click at [969, 195] on div at bounding box center [978, 192] width 21 height 19
drag, startPoint x: 1043, startPoint y: 203, endPoint x: 944, endPoint y: 165, distance: 106.0
click at [944, 165] on div "Contact Dillon Selby 0401 035 612 dillon@selbyindustries.com.au Bill to PO Box …" at bounding box center [856, 221] width 1027 height 150
copy div "HUNTERS HILL SITE MEASURE"
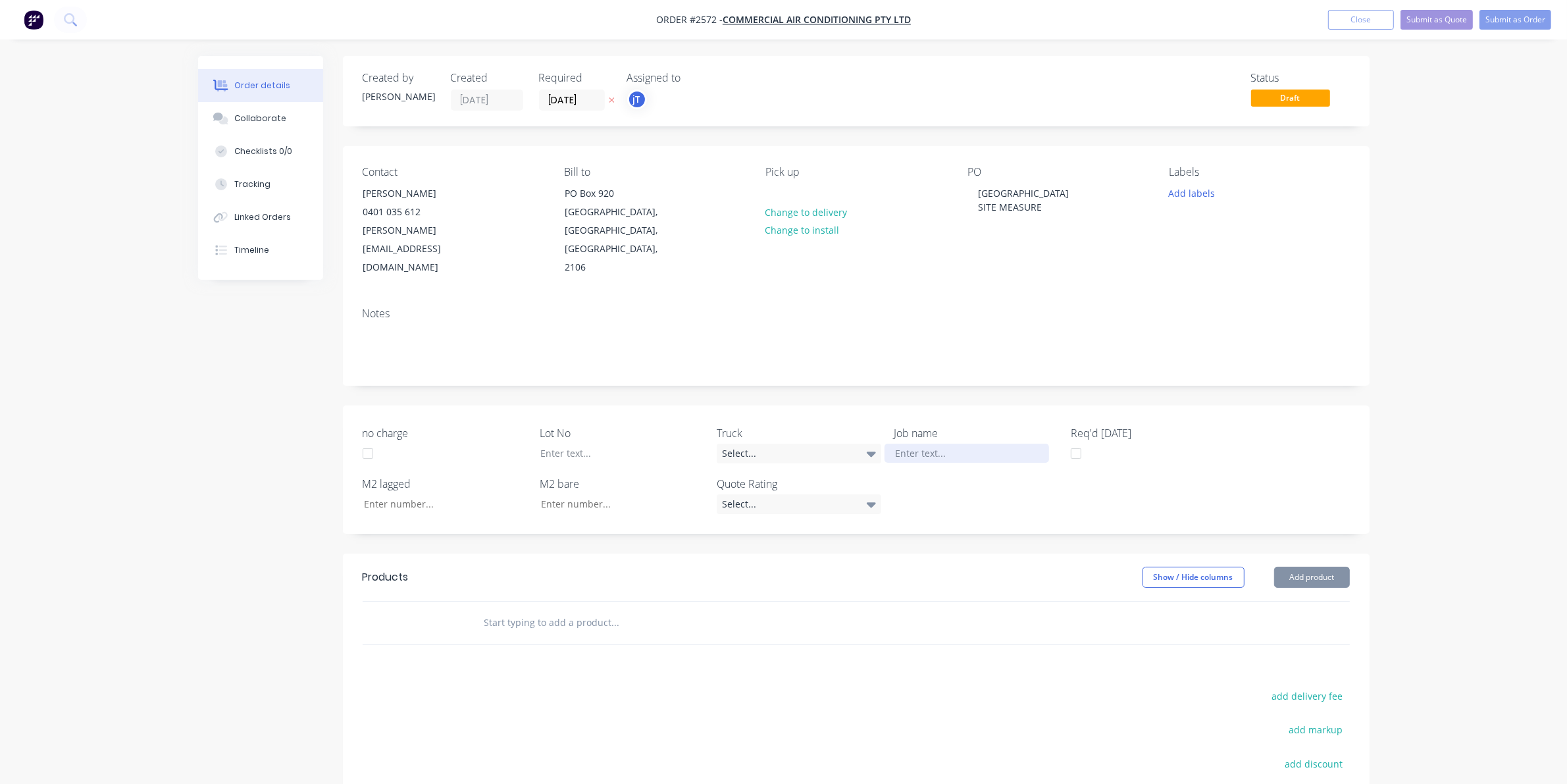
click at [951, 443] on div at bounding box center [967, 452] width 165 height 19
paste div
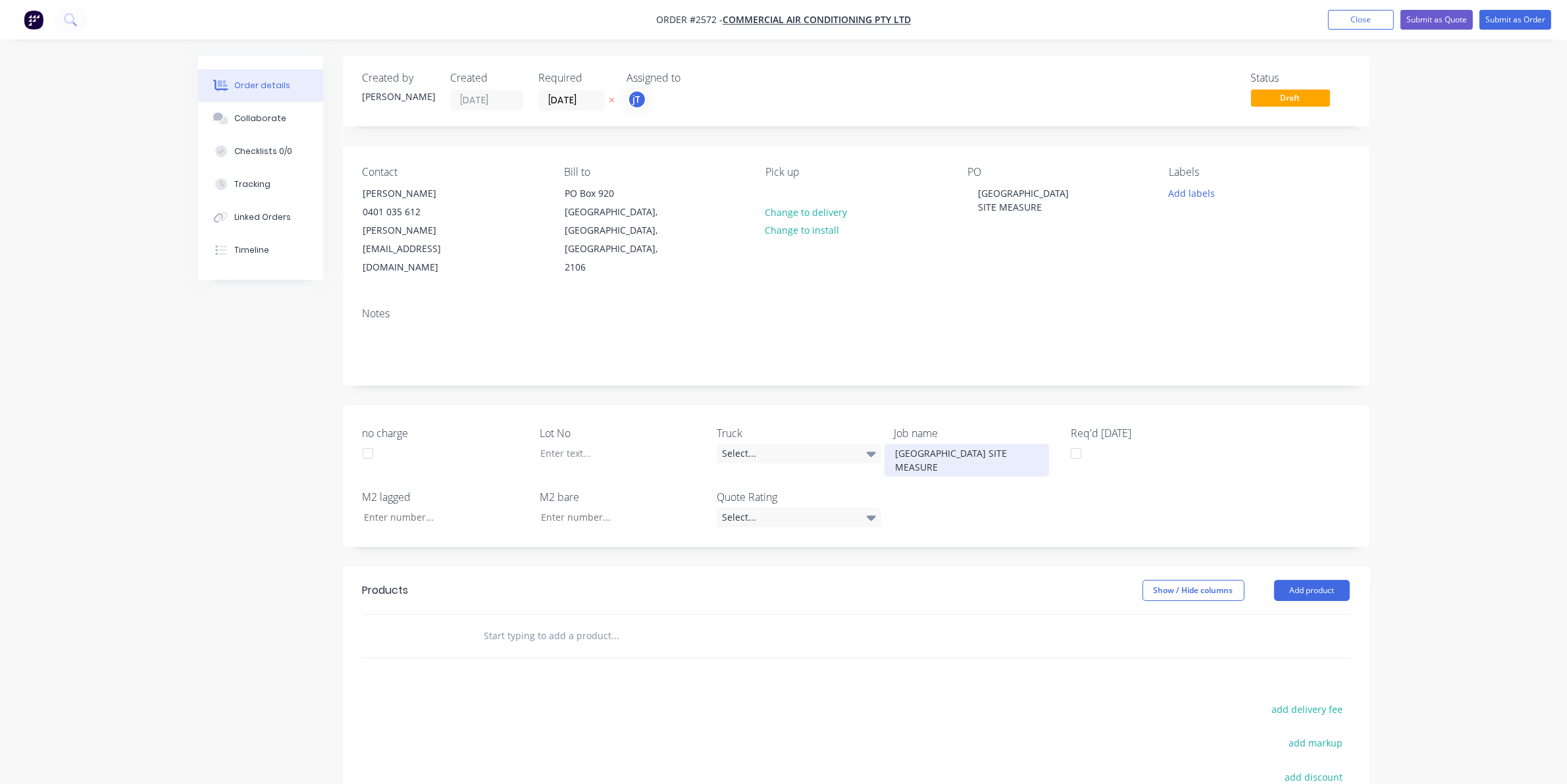
drag, startPoint x: 966, startPoint y: 416, endPoint x: 952, endPoint y: 410, distance: 15.2
click at [952, 443] on div "HUNTERS HILL SITE MEASURE" at bounding box center [967, 459] width 165 height 33
click at [960, 443] on div "HUNTERS HILL SITE MEASURE" at bounding box center [967, 459] width 165 height 33
click at [1186, 188] on button "Add labels" at bounding box center [1192, 192] width 61 height 18
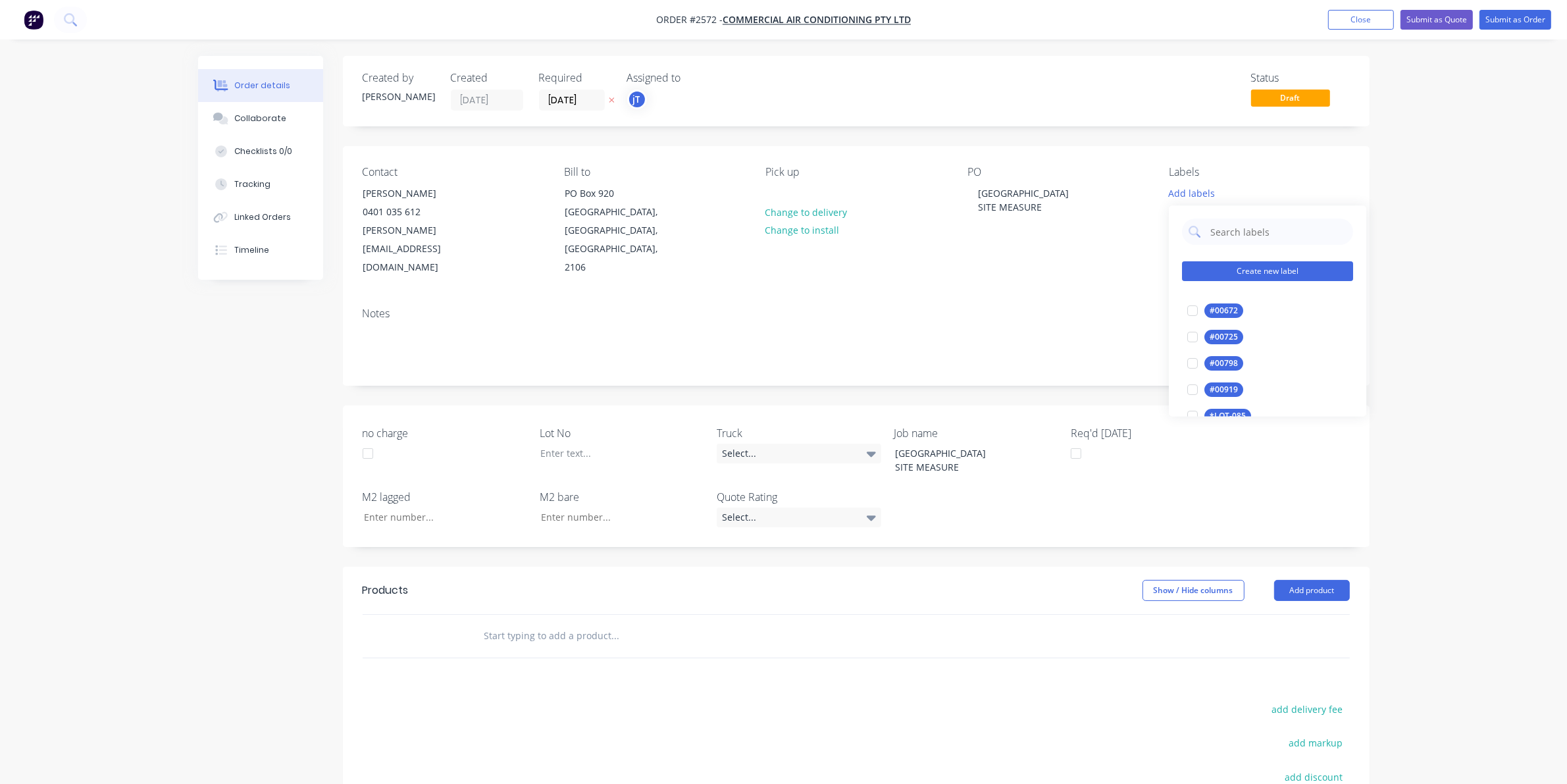
click at [1231, 267] on button "Create new label" at bounding box center [1268, 271] width 171 height 20
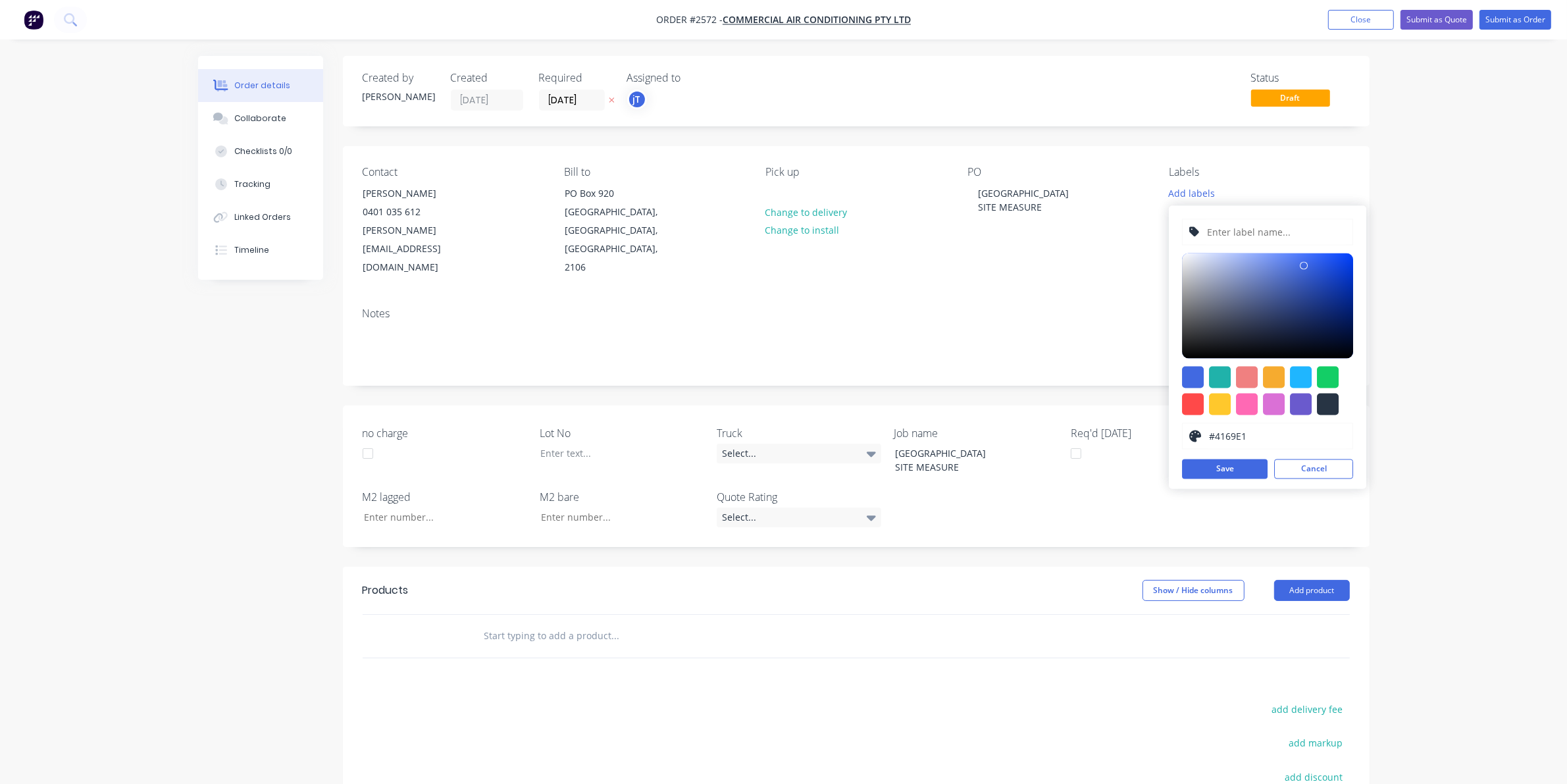
click at [1235, 229] on input "text" at bounding box center [1276, 232] width 140 height 25
type input "LOT-#00957"
click at [1222, 473] on button "Save" at bounding box center [1225, 469] width 85 height 20
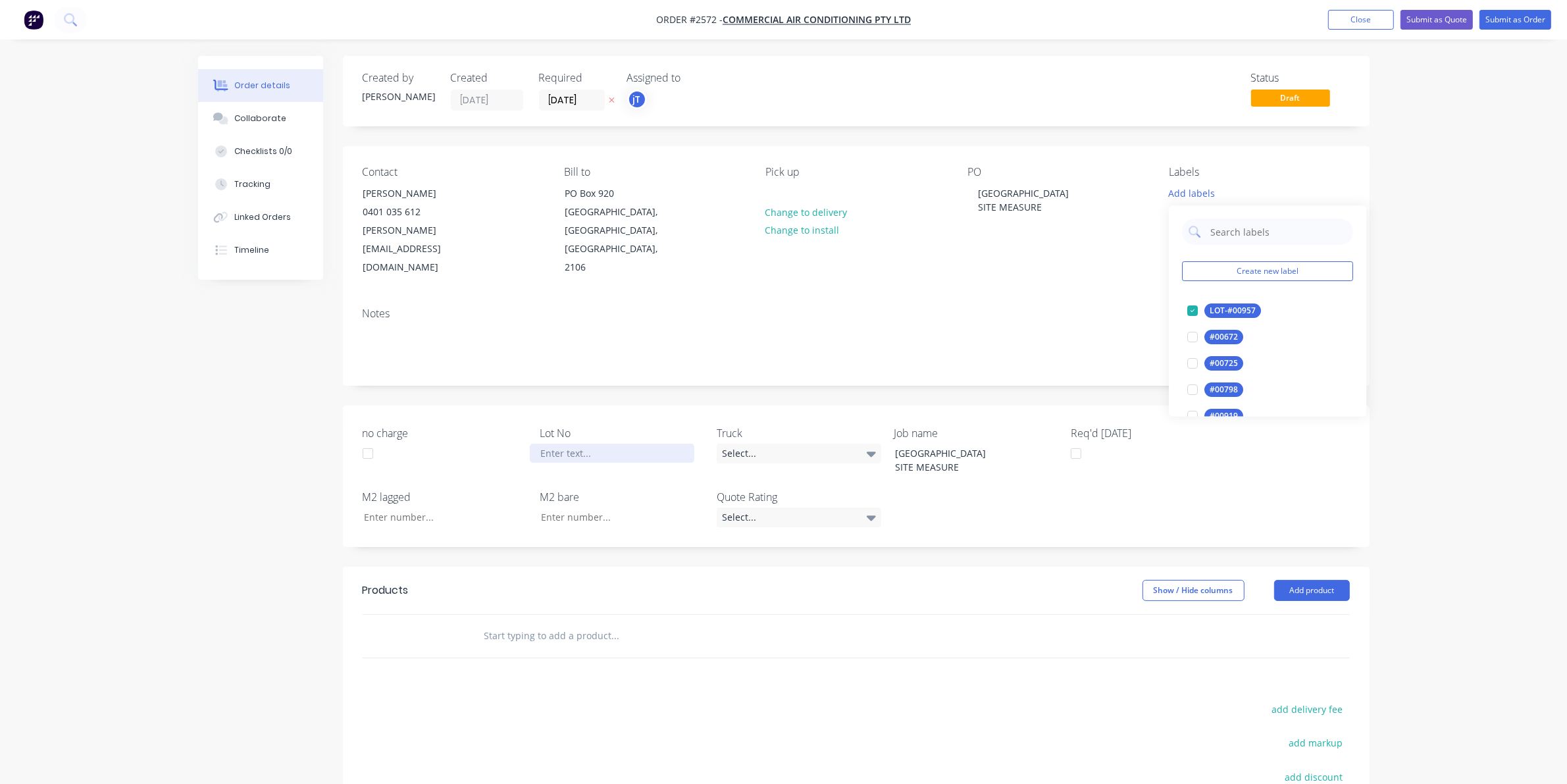
click at [630, 443] on div at bounding box center [612, 452] width 165 height 19
click at [607, 622] on input "text" at bounding box center [615, 635] width 264 height 27
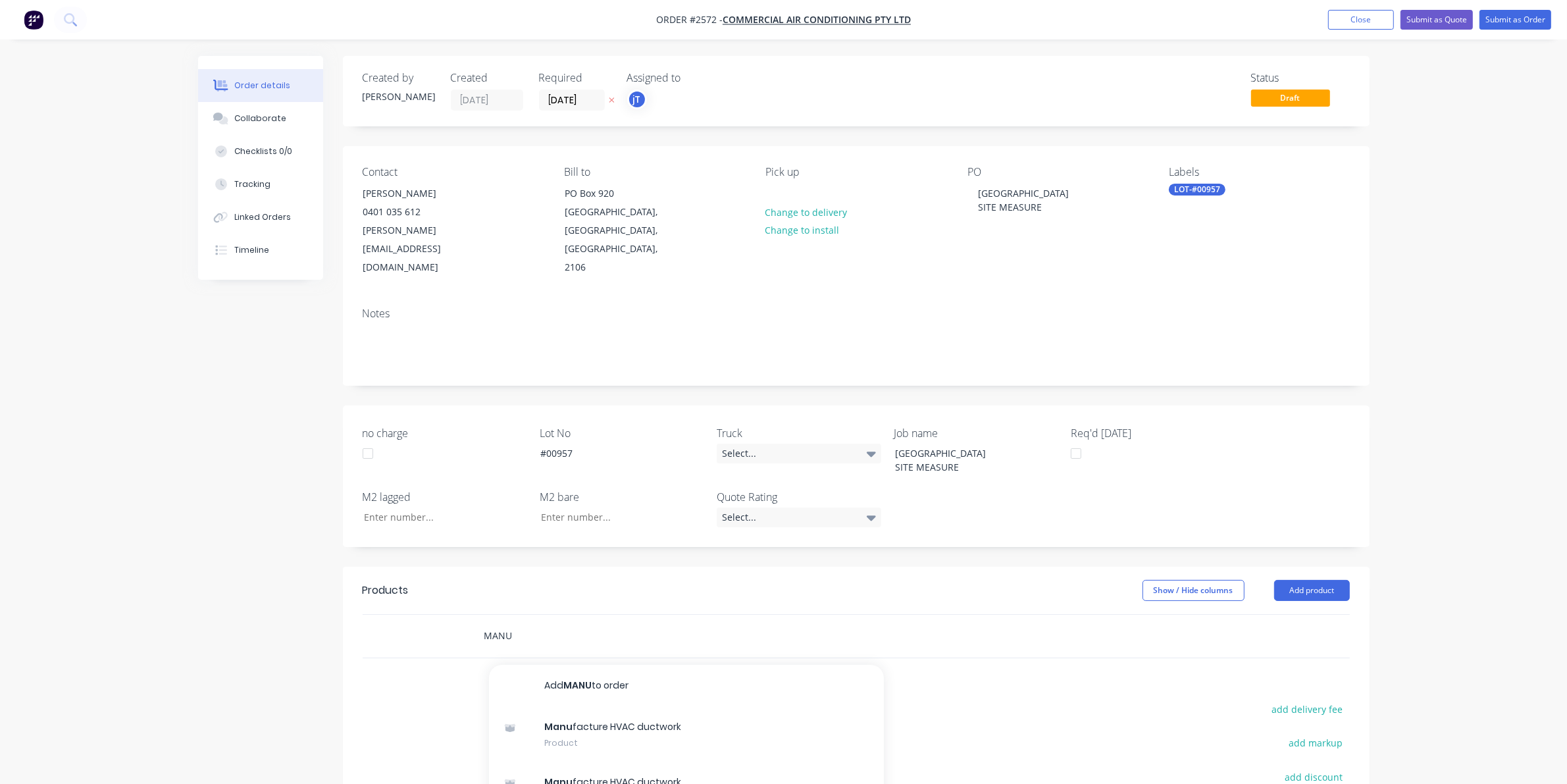
type input "MANU"
click at [583, 707] on div "Manu facture HVAC ductwork Product" at bounding box center [686, 734] width 395 height 55
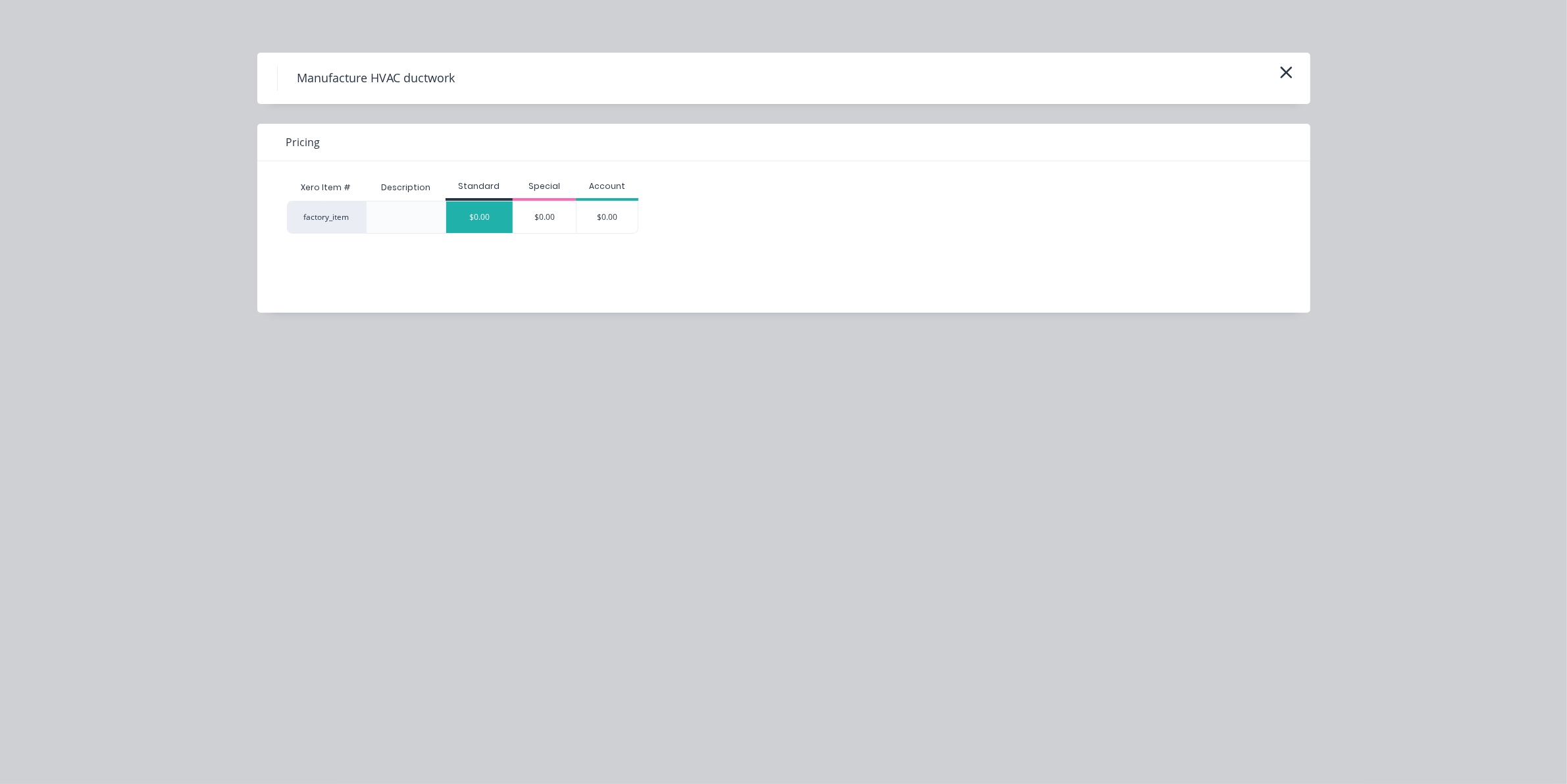
click at [495, 222] on div "$0.00" at bounding box center [479, 216] width 67 height 31
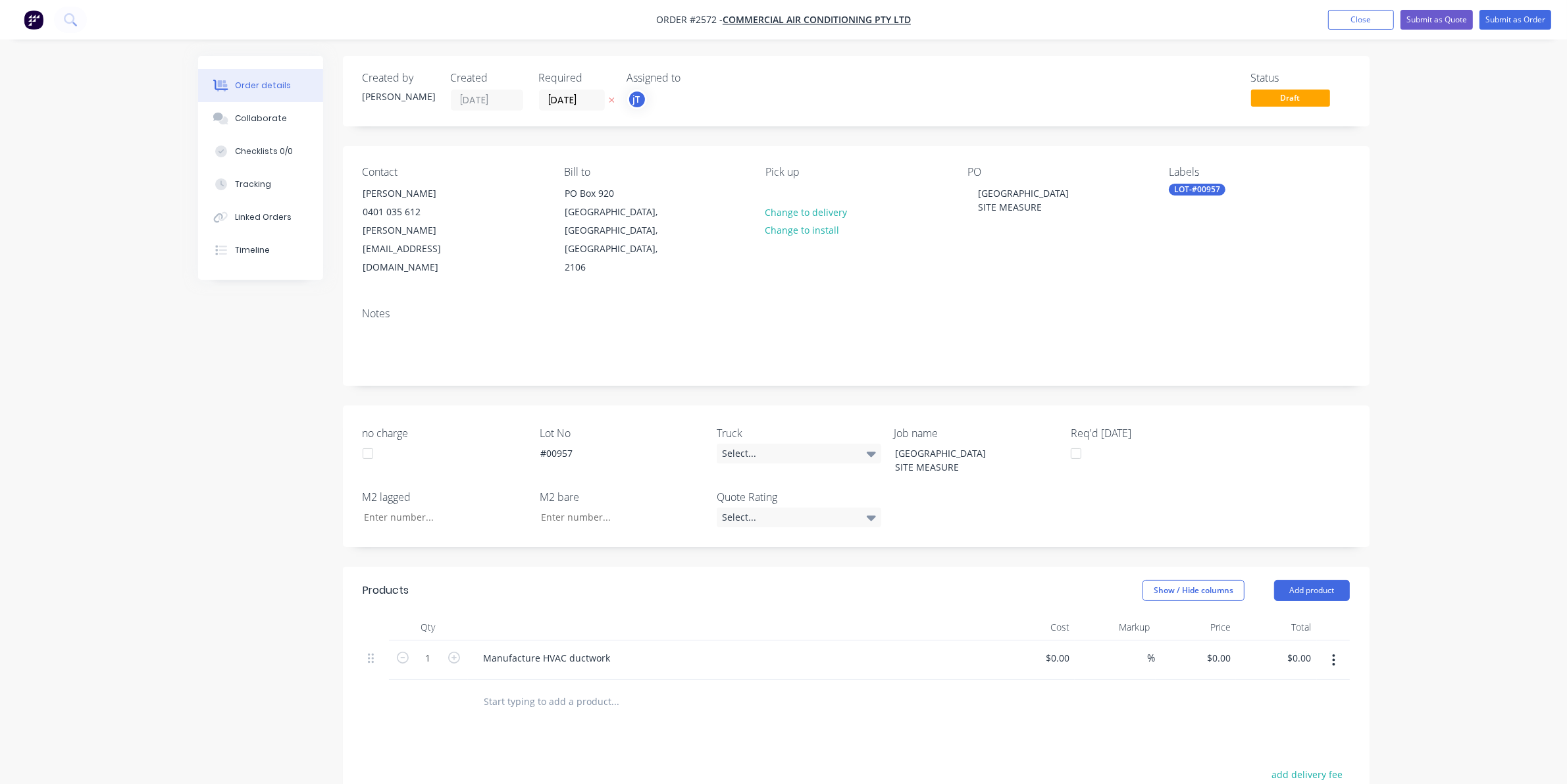
click at [1193, 198] on div "Labels LOT-#00957" at bounding box center [1259, 221] width 181 height 111
click at [1198, 188] on div "LOT-#00957" at bounding box center [1198, 189] width 57 height 12
click at [1141, 296] on div "Notes" at bounding box center [856, 340] width 1027 height 88
click at [1501, 27] on button "Submit as Order" at bounding box center [1515, 20] width 72 height 20
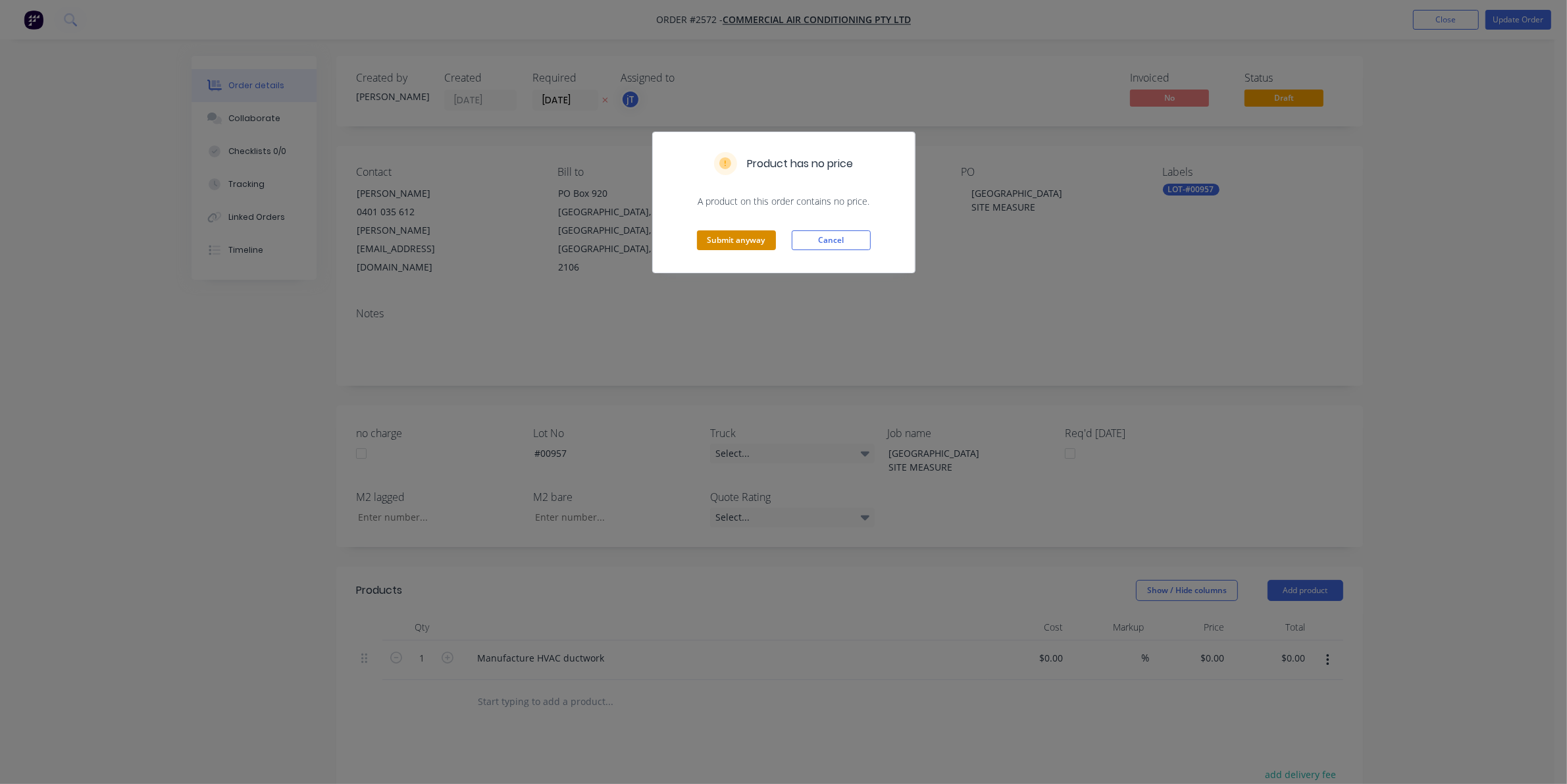
click at [708, 241] on button "Submit anyway" at bounding box center [736, 240] width 79 height 20
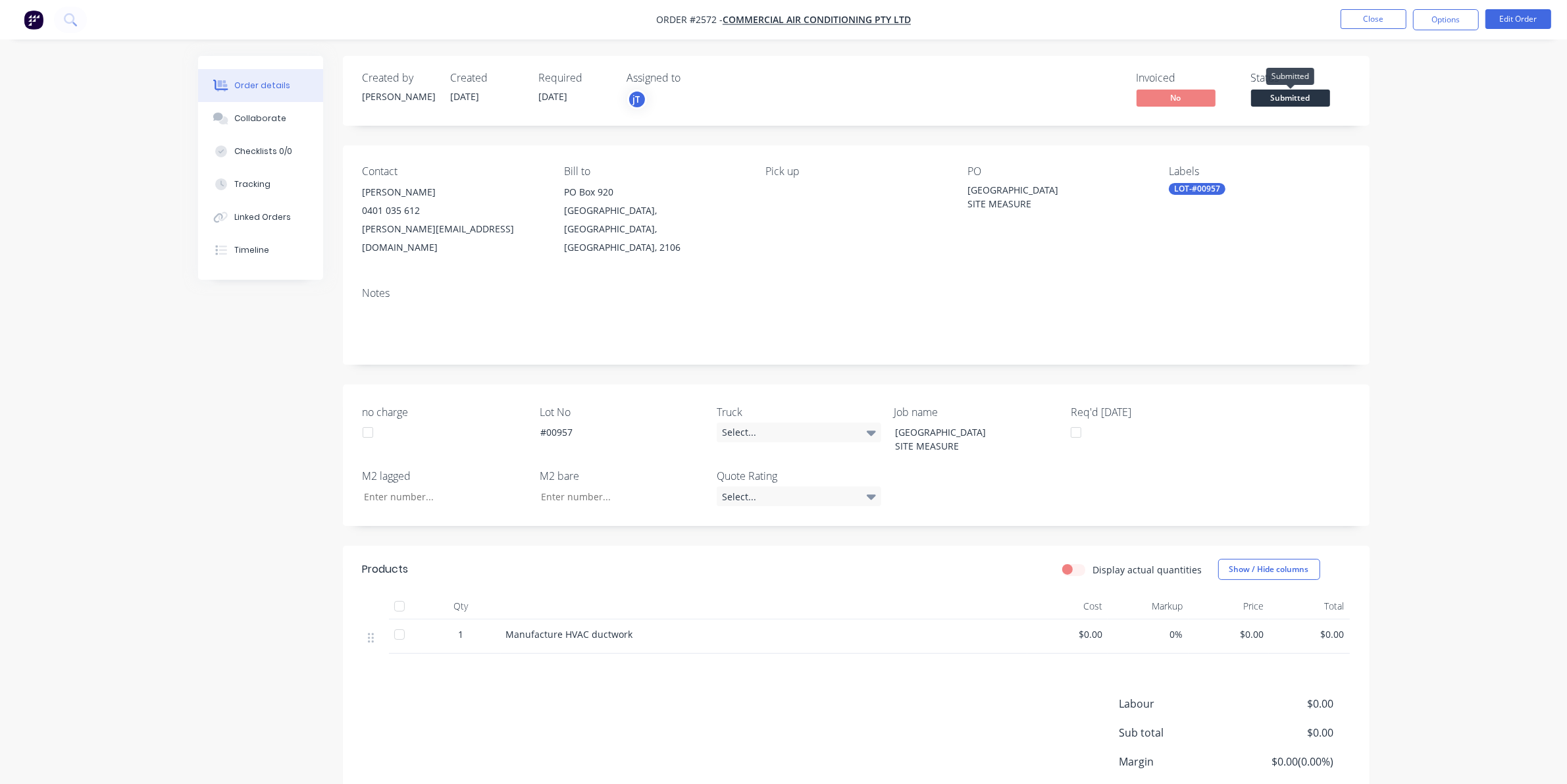
click at [1279, 93] on span "Submitted" at bounding box center [1291, 98] width 79 height 16
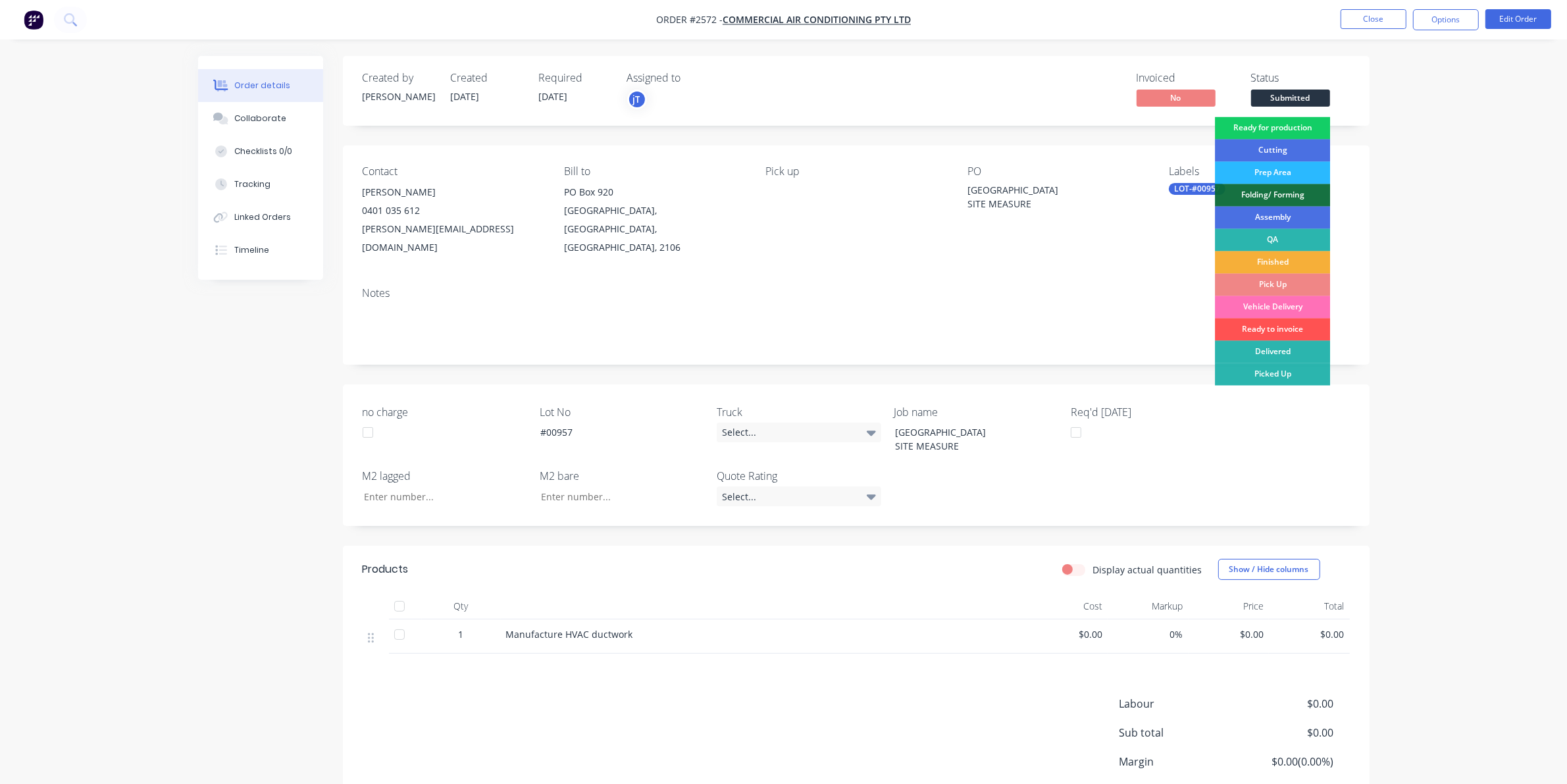
click at [1269, 132] on div "Ready for production" at bounding box center [1272, 128] width 115 height 22
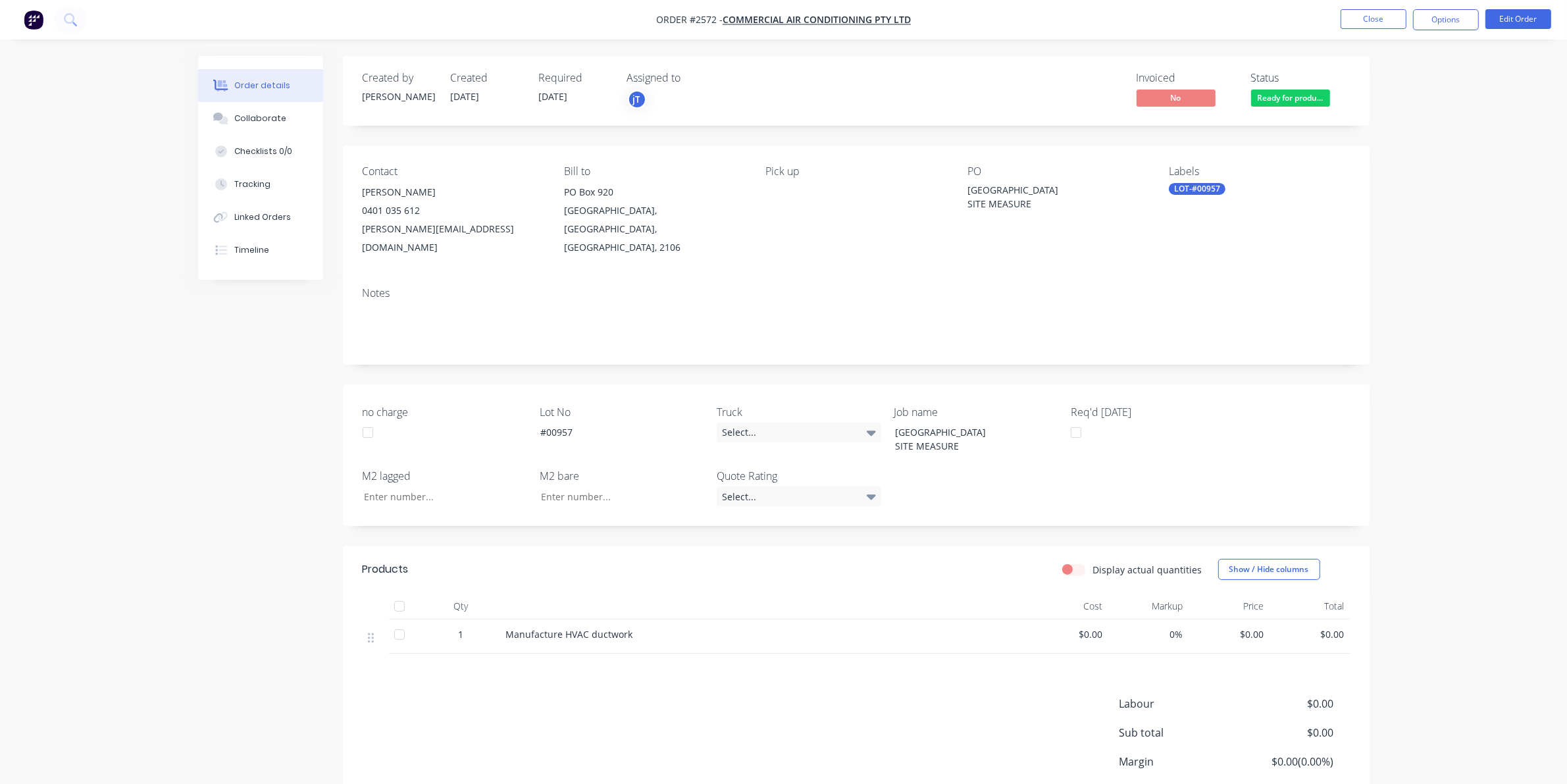
click at [1386, 29] on li "Close" at bounding box center [1374, 20] width 66 height 21
click at [1386, 24] on button "Close" at bounding box center [1374, 19] width 66 height 20
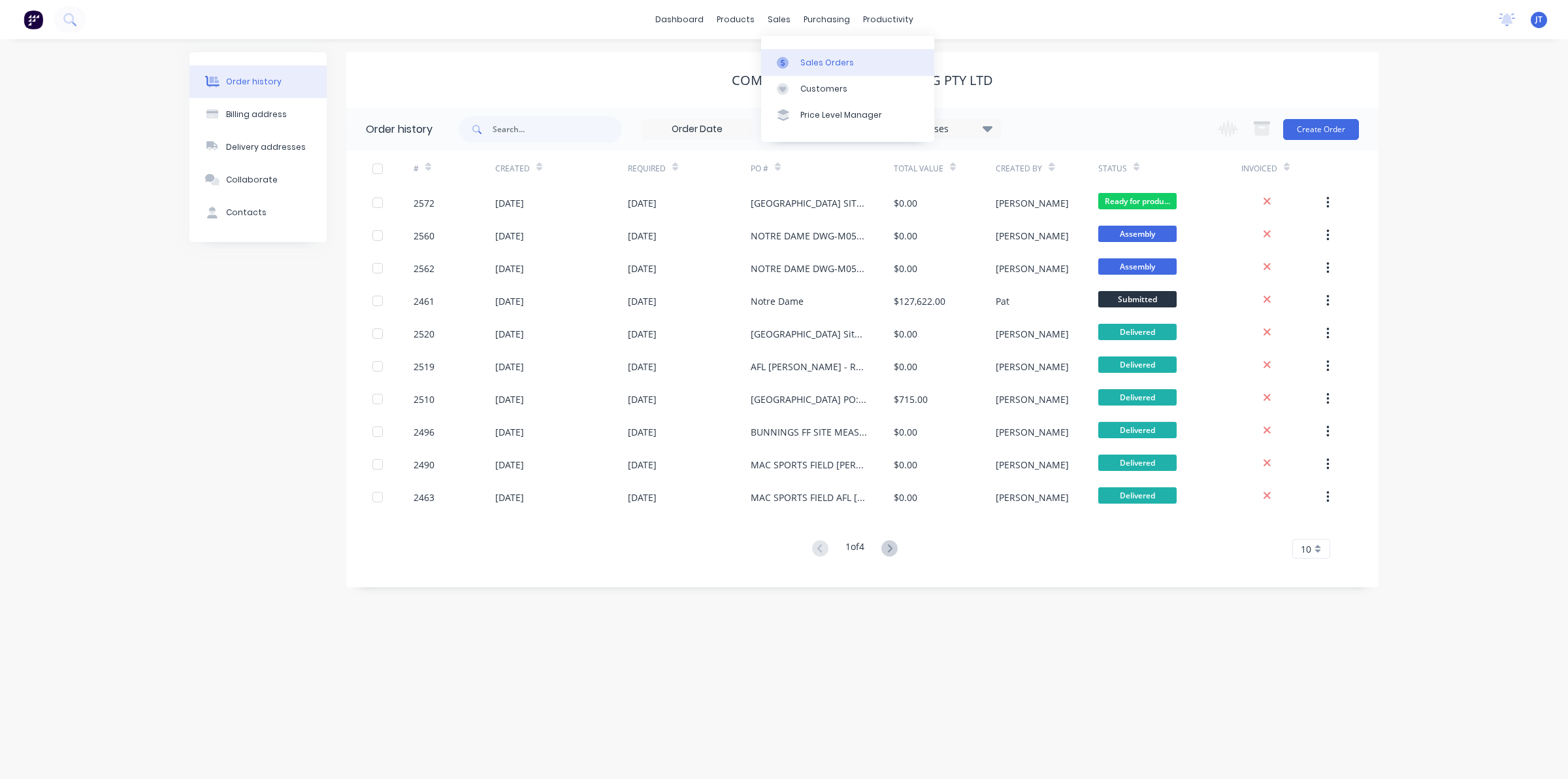
click at [796, 57] on div at bounding box center [787, 62] width 19 height 11
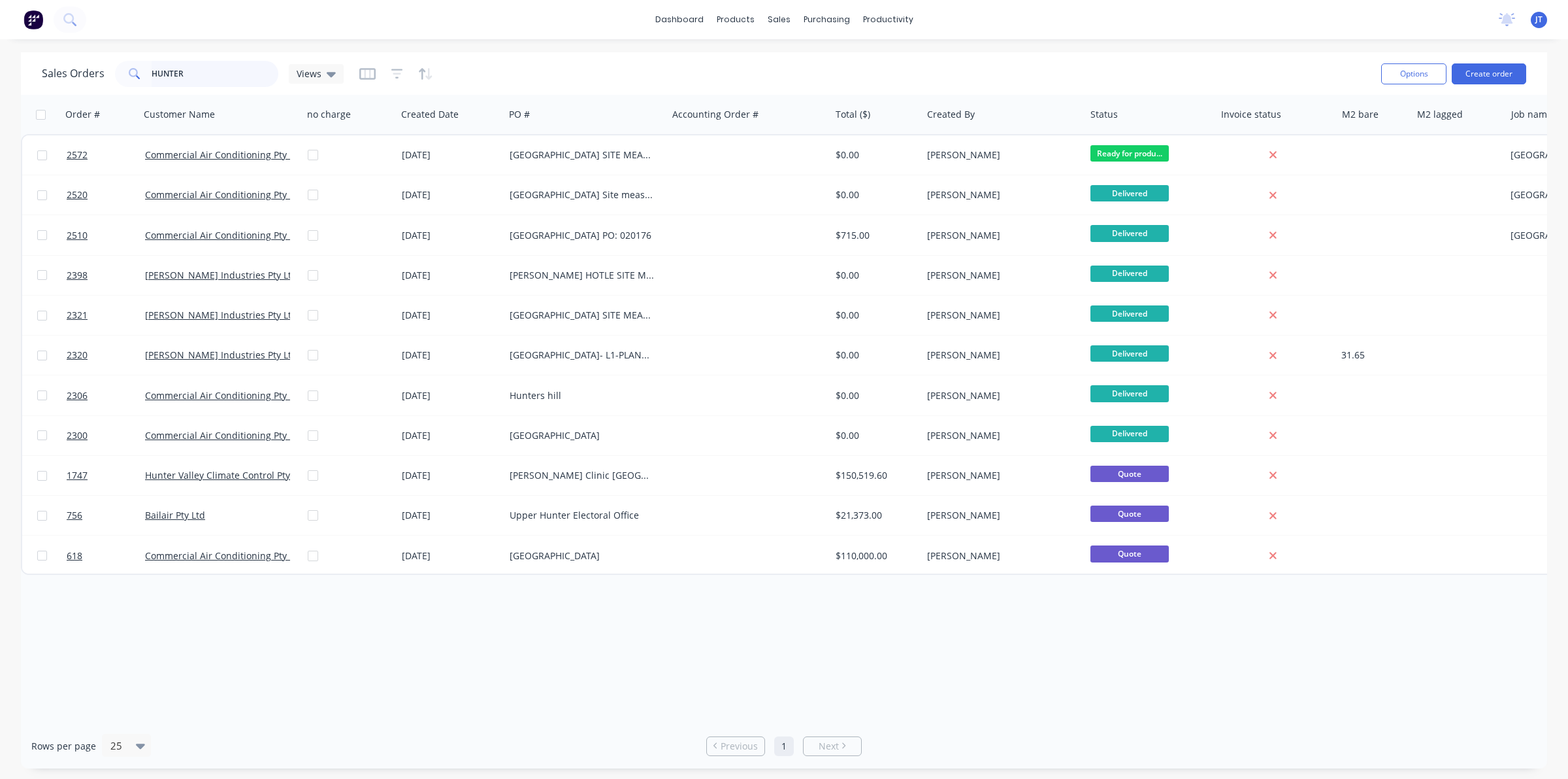
click at [201, 62] on input "HUNTER" at bounding box center [216, 74] width 127 height 27
type input "H"
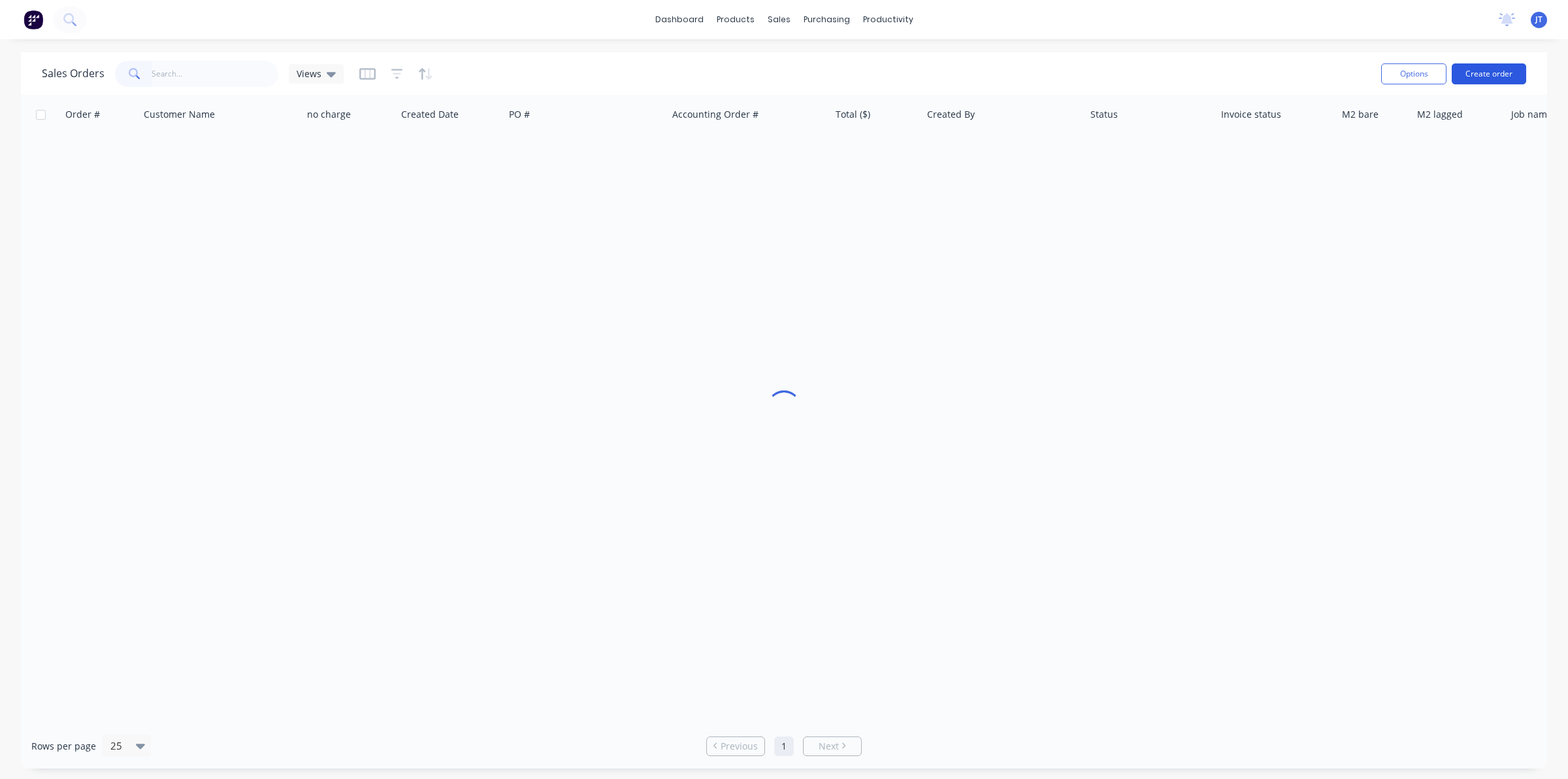
click at [1458, 73] on button "Create order" at bounding box center [1489, 74] width 74 height 21
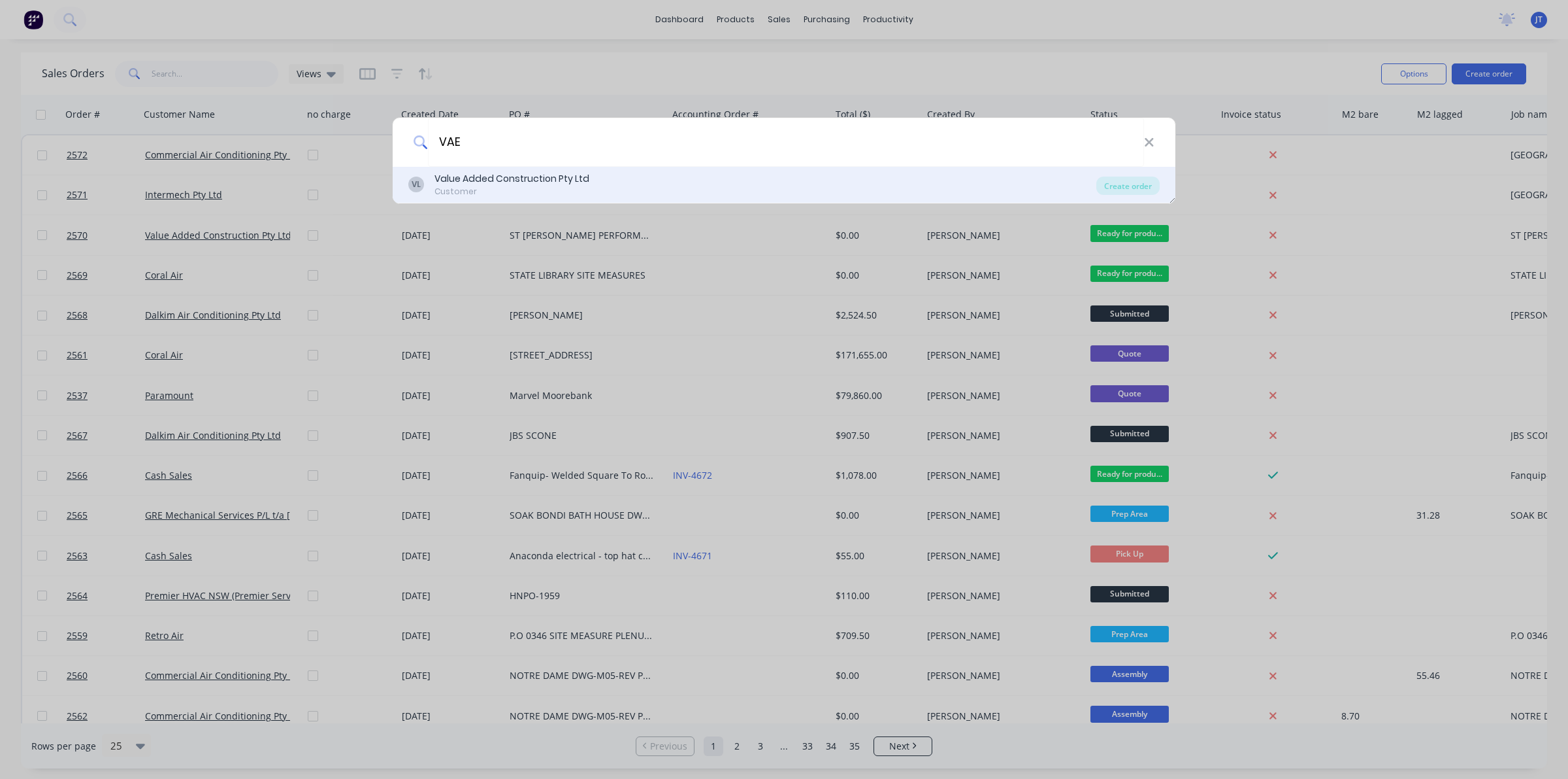
type input "VAE"
click at [476, 179] on div "Value Added Construction Pty Ltd" at bounding box center [512, 179] width 155 height 14
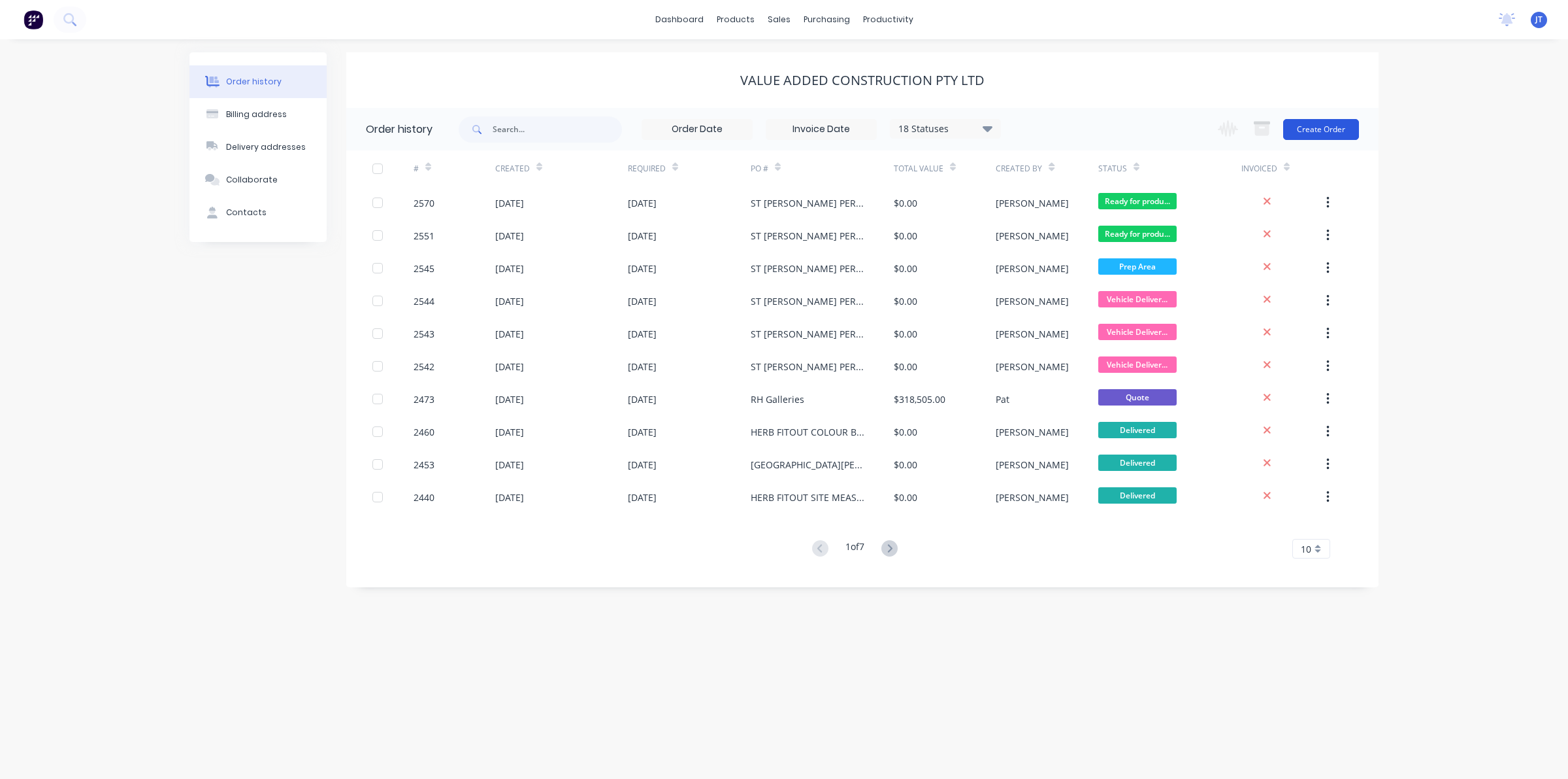
click at [1296, 125] on button "Create Order" at bounding box center [1321, 130] width 76 height 21
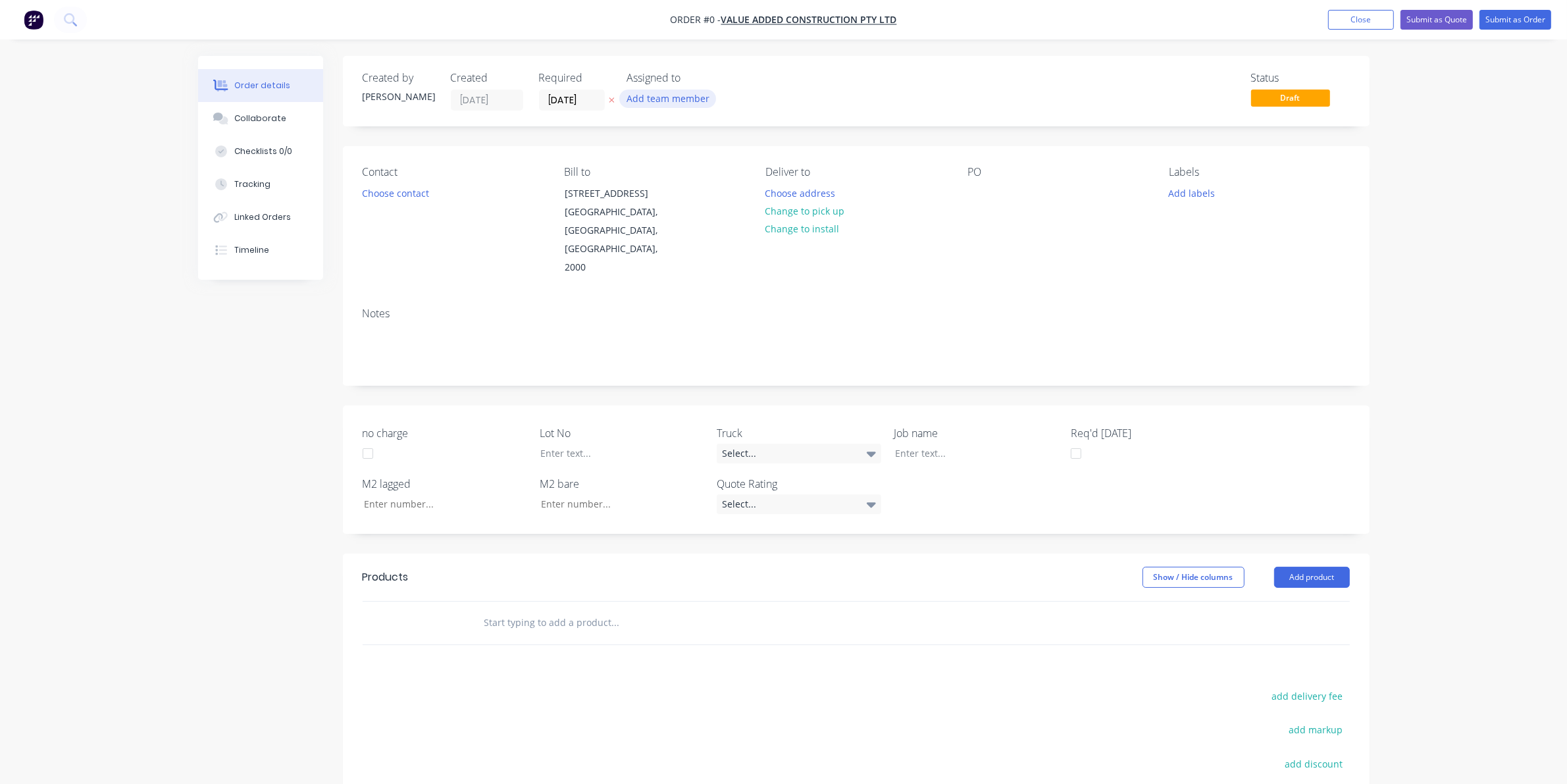
click at [637, 100] on button "Add team member" at bounding box center [668, 99] width 97 height 18
click at [688, 175] on div "joshua Turner (You)" at bounding box center [734, 173] width 132 height 14
click at [422, 186] on div "Order details Collaborate Checklists 0/0 Tracking Linked Orders Timeline Order …" at bounding box center [784, 518] width 1198 height 925
click at [426, 195] on button "Choose contact" at bounding box center [395, 192] width 81 height 18
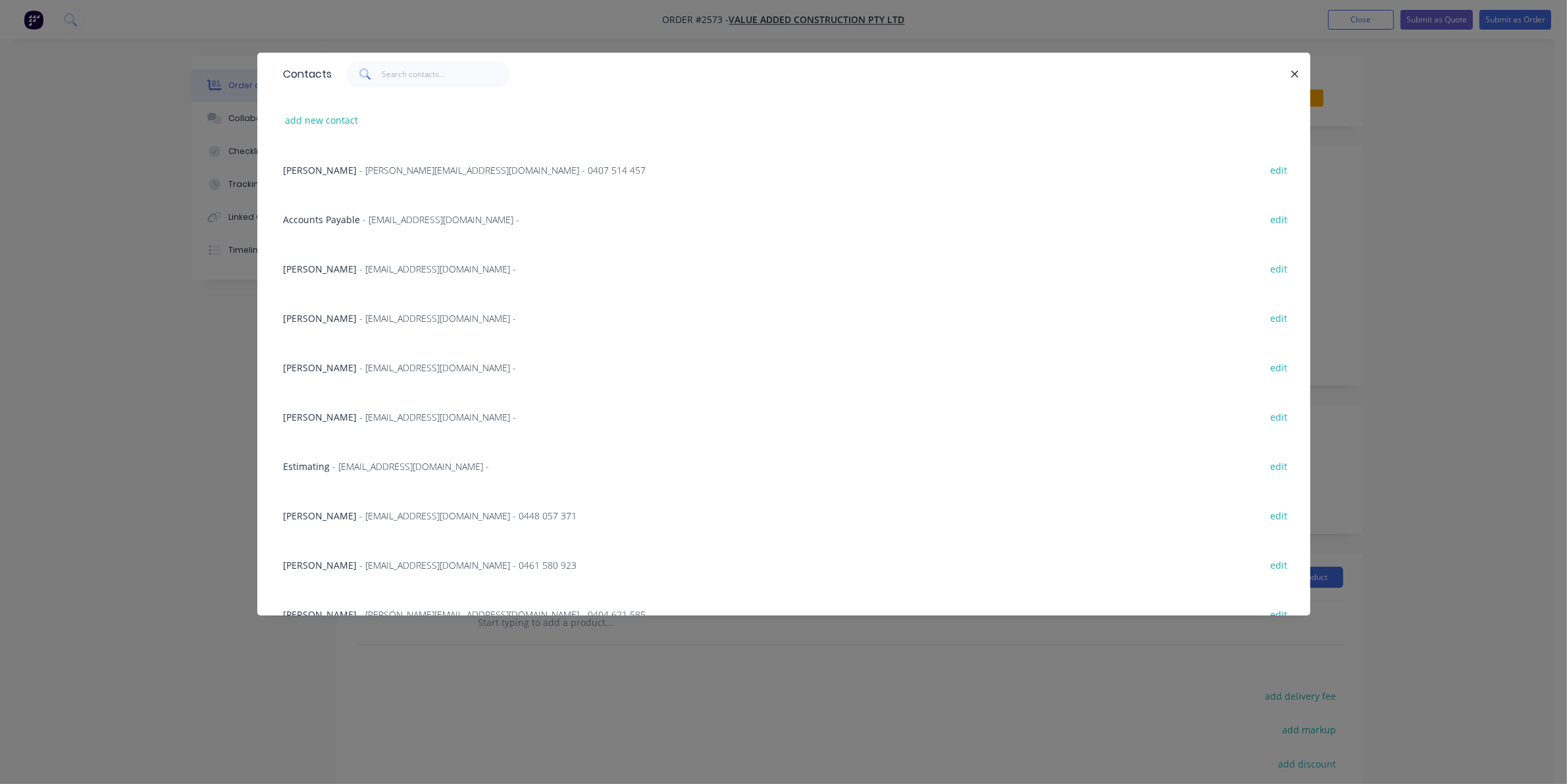
drag, startPoint x: 140, startPoint y: 511, endPoint x: 158, endPoint y: 497, distance: 22.8
click at [140, 512] on div "Contacts add new contact Usman Ghumman - ughumman@vaegroup.com.au - 0407 514 45…" at bounding box center [784, 392] width 1567 height 784
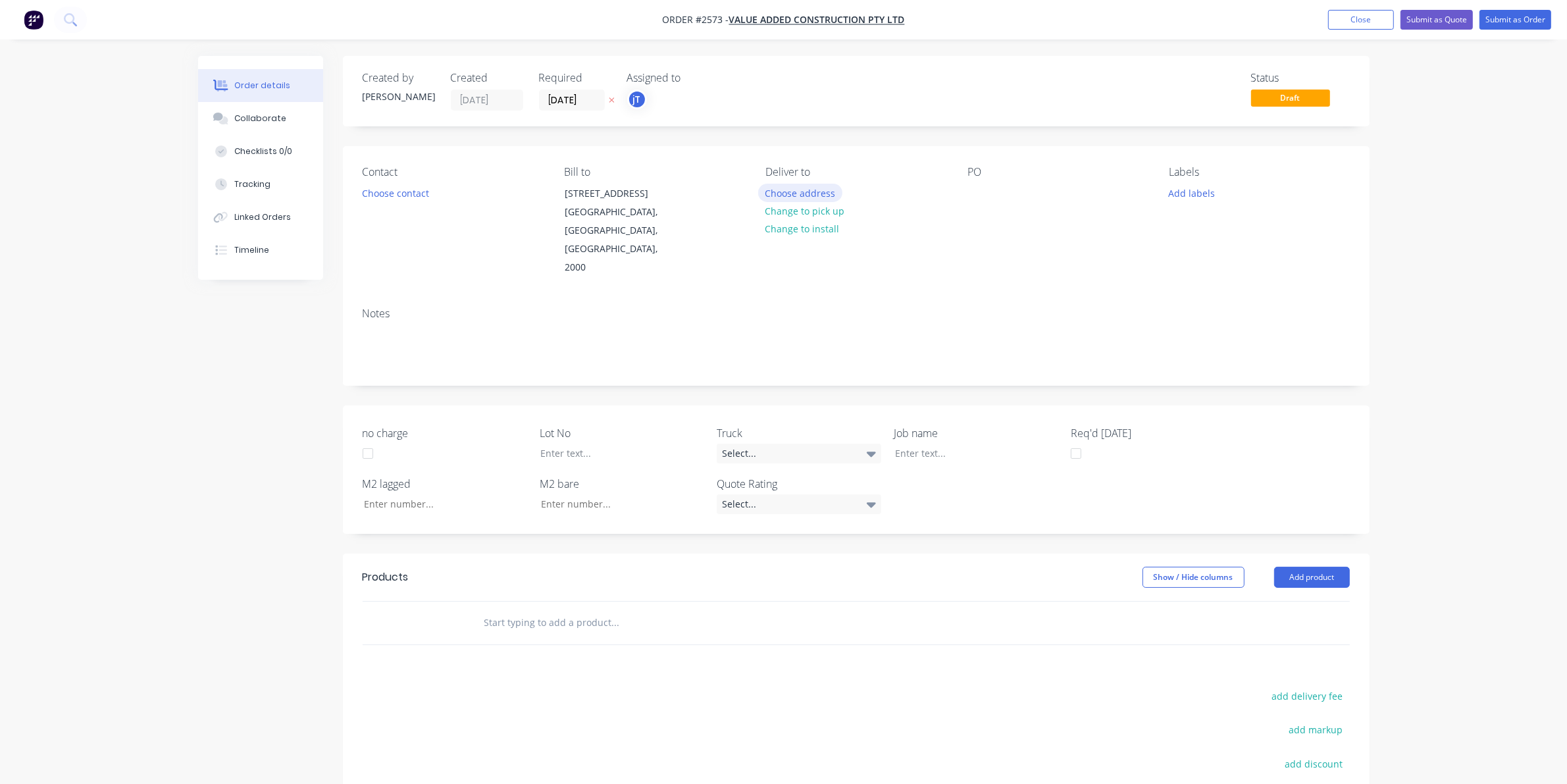
click at [821, 189] on button "Choose address" at bounding box center [800, 192] width 85 height 18
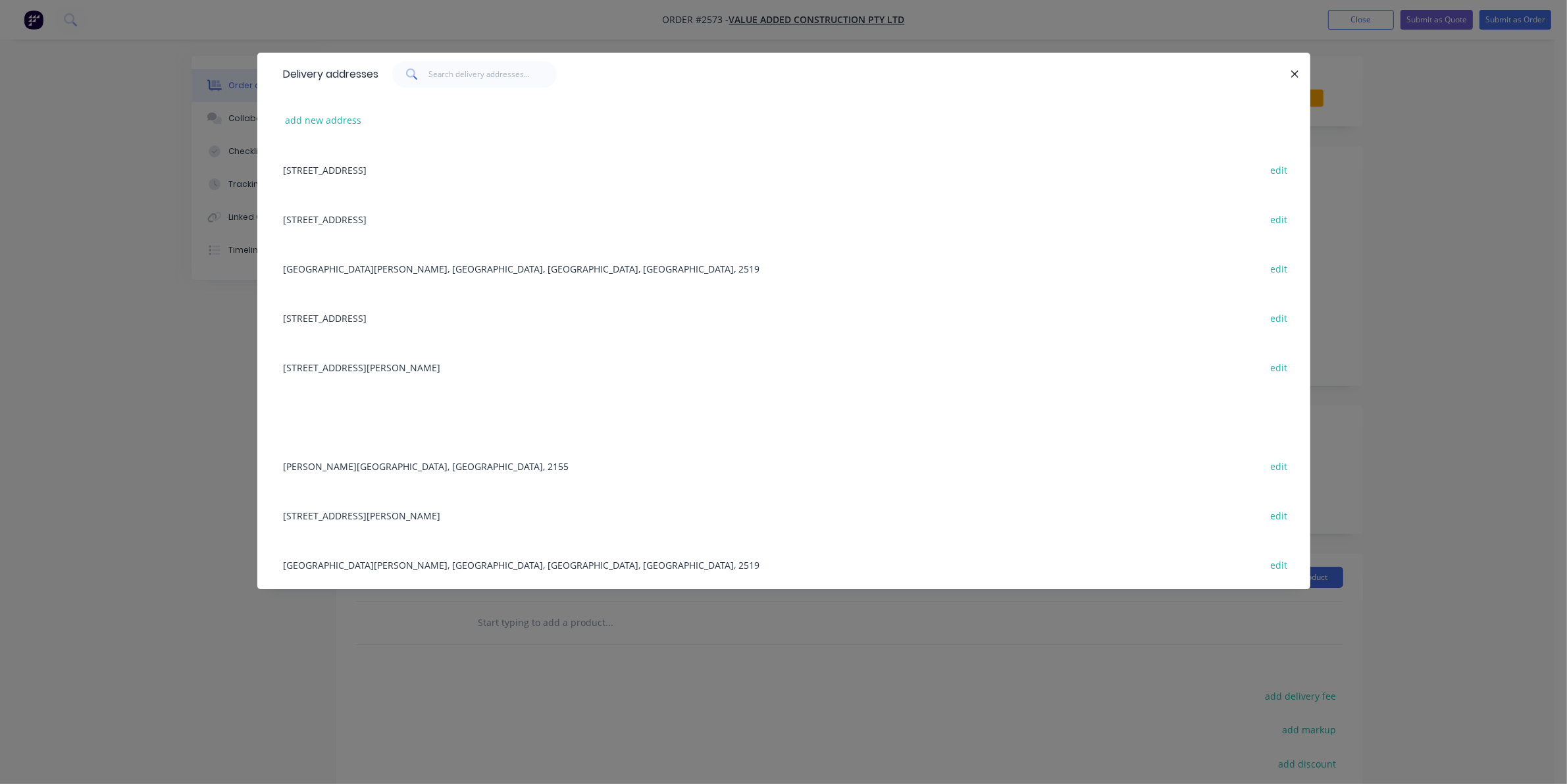
click at [401, 278] on div "Fairy Meadows, Wollongong, New South Wales, Australia, 2519 edit" at bounding box center [784, 268] width 1014 height 49
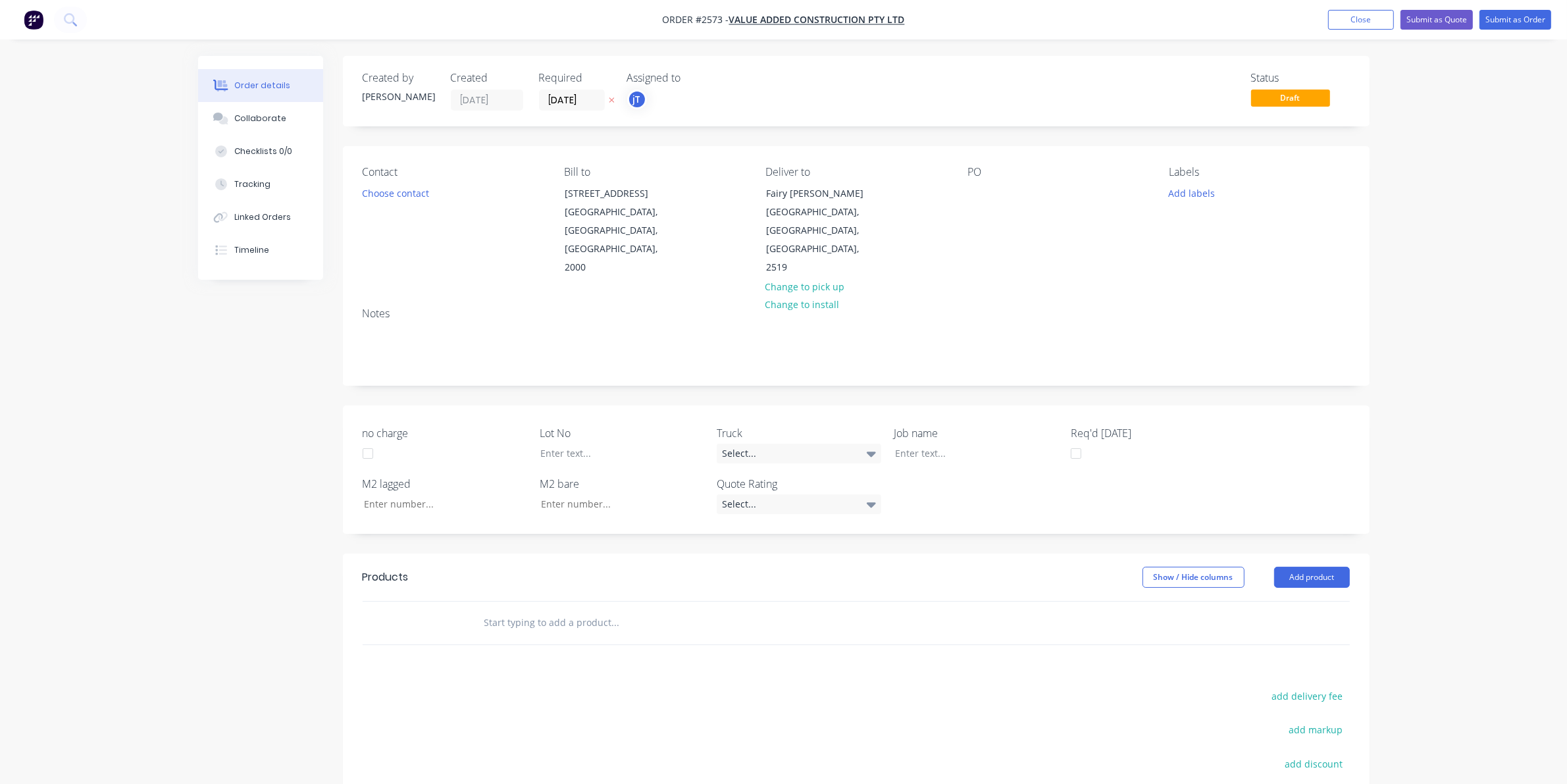
click at [966, 191] on div "Contact Choose contact Bill to Suite 4, Level 1 189 Kent Street Sydney, New Sou…" at bounding box center [856, 221] width 1027 height 150
click at [974, 190] on div at bounding box center [978, 192] width 21 height 19
click at [1373, 13] on button "Close" at bounding box center [1361, 20] width 66 height 20
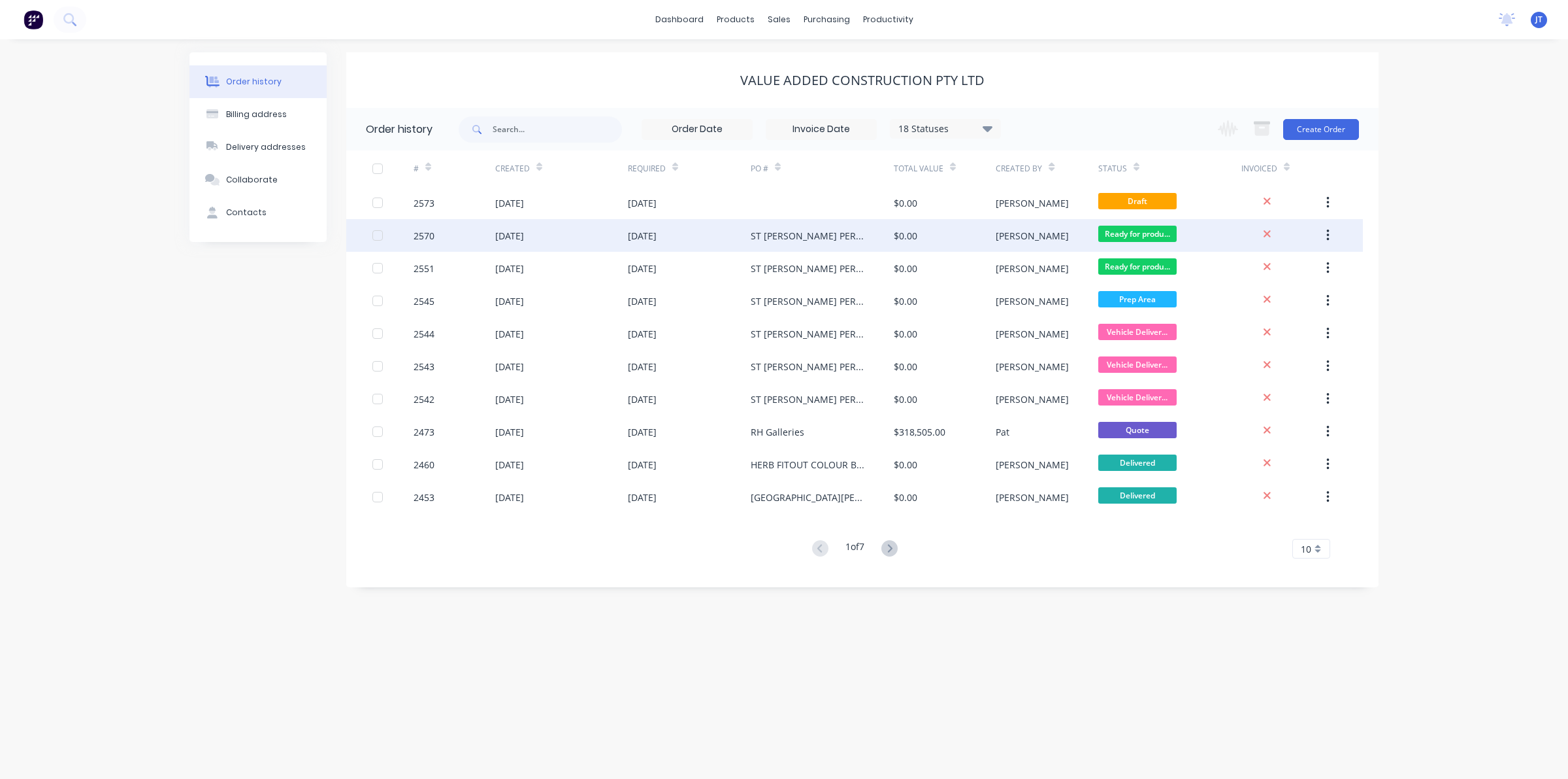
click at [797, 242] on div "ST GEORGE PERFORMANCE & TRAINING SITE MEASURES" at bounding box center [823, 235] width 143 height 33
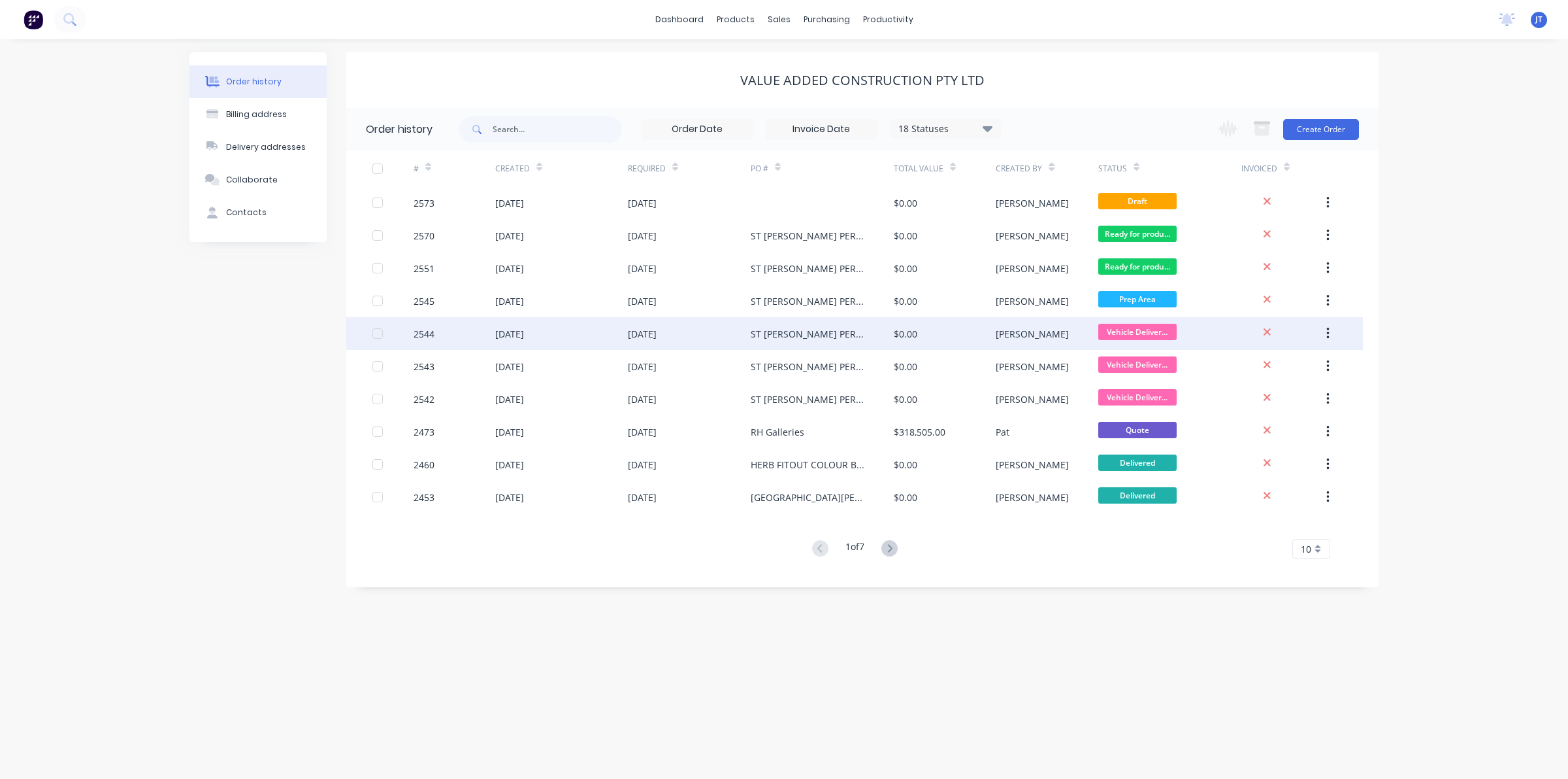
click at [1047, 325] on div "joshua" at bounding box center [1047, 333] width 102 height 33
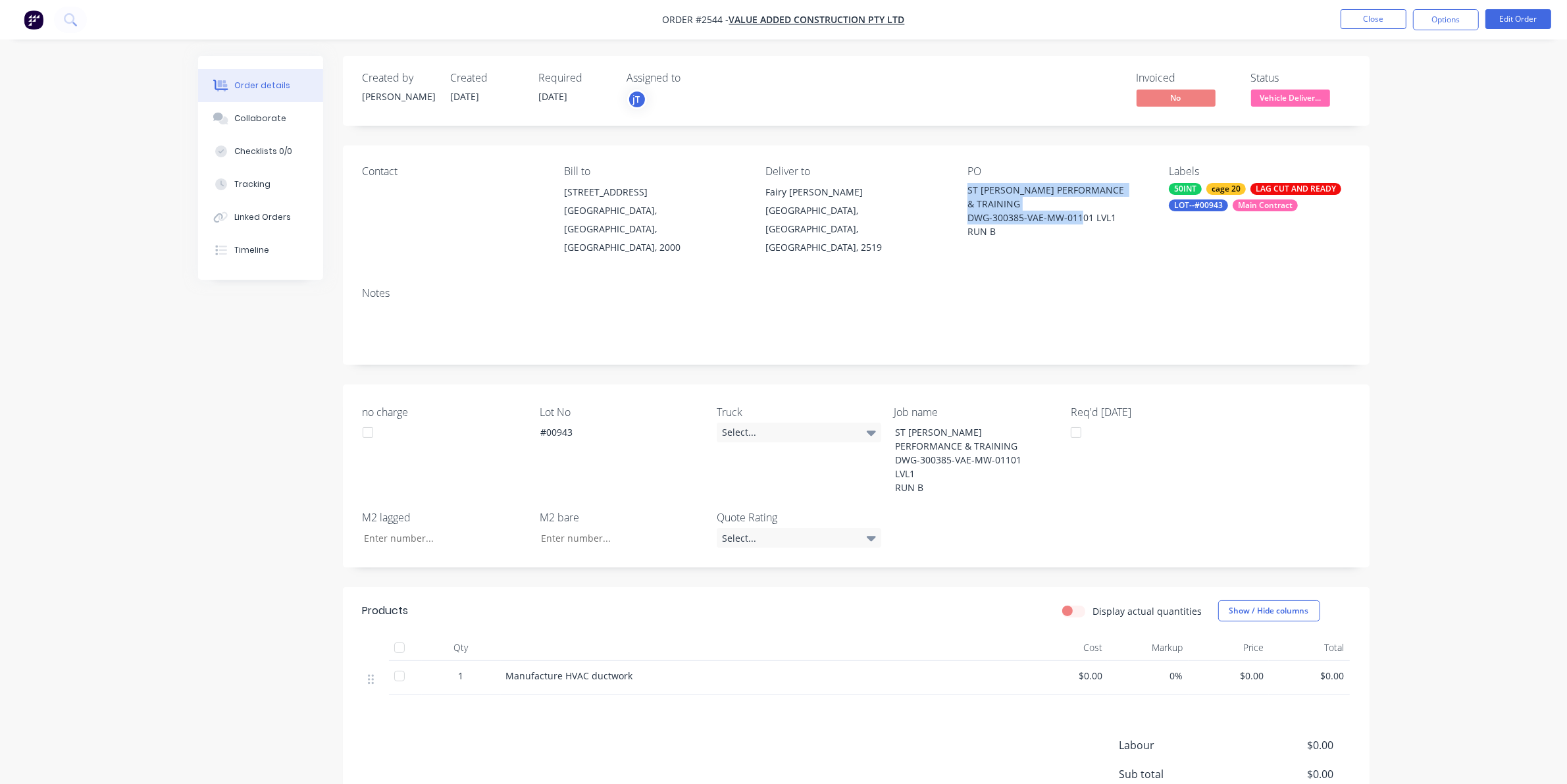
drag, startPoint x: 966, startPoint y: 186, endPoint x: 1123, endPoint y: 213, distance: 159.3
click at [1123, 213] on div "ST GEORGE PERFORMANCE & TRAINING DWG-300385-VAE-MW-01101 LVL1 RUN B" at bounding box center [1050, 211] width 165 height 55
click at [147, 310] on div "Order details Collaborate Checklists 0/0 Tracking Linked Orders Timeline Order …" at bounding box center [784, 465] width 1567 height 929
drag, startPoint x: 963, startPoint y: 186, endPoint x: 1036, endPoint y: 246, distance: 94.5
click at [1036, 246] on div "Contact Bill to Suite 4, Level 1 189 Kent Street Sydney, New South Wales, Austr…" at bounding box center [856, 210] width 1027 height 131
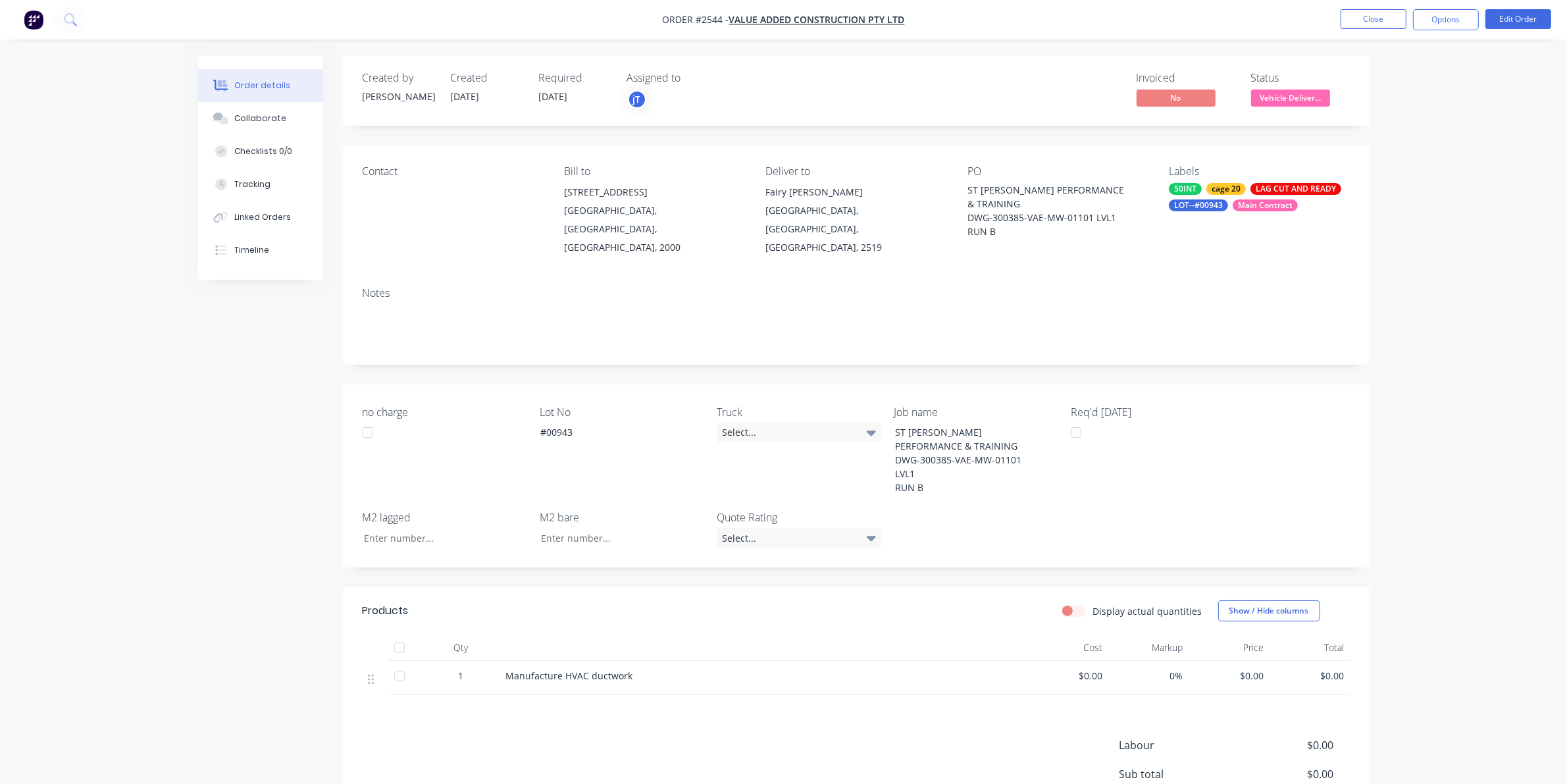
click at [981, 141] on div "Created by joshua Created 08/08/25 Required 08/08/25 Assigned to jT Invoiced No…" at bounding box center [856, 482] width 1027 height 853
drag, startPoint x: 966, startPoint y: 184, endPoint x: 1120, endPoint y: 222, distance: 158.6
click at [1120, 222] on div "Contact Bill to Suite 4, Level 1 189 Kent Street Sydney, New South Wales, Austr…" at bounding box center [856, 210] width 1027 height 131
copy div "ST GEORGE PERFORMANCE & TRAINING DWG-300385-VAE-MW-01101 LVL1"
click at [1395, 21] on button "Close" at bounding box center [1374, 19] width 66 height 20
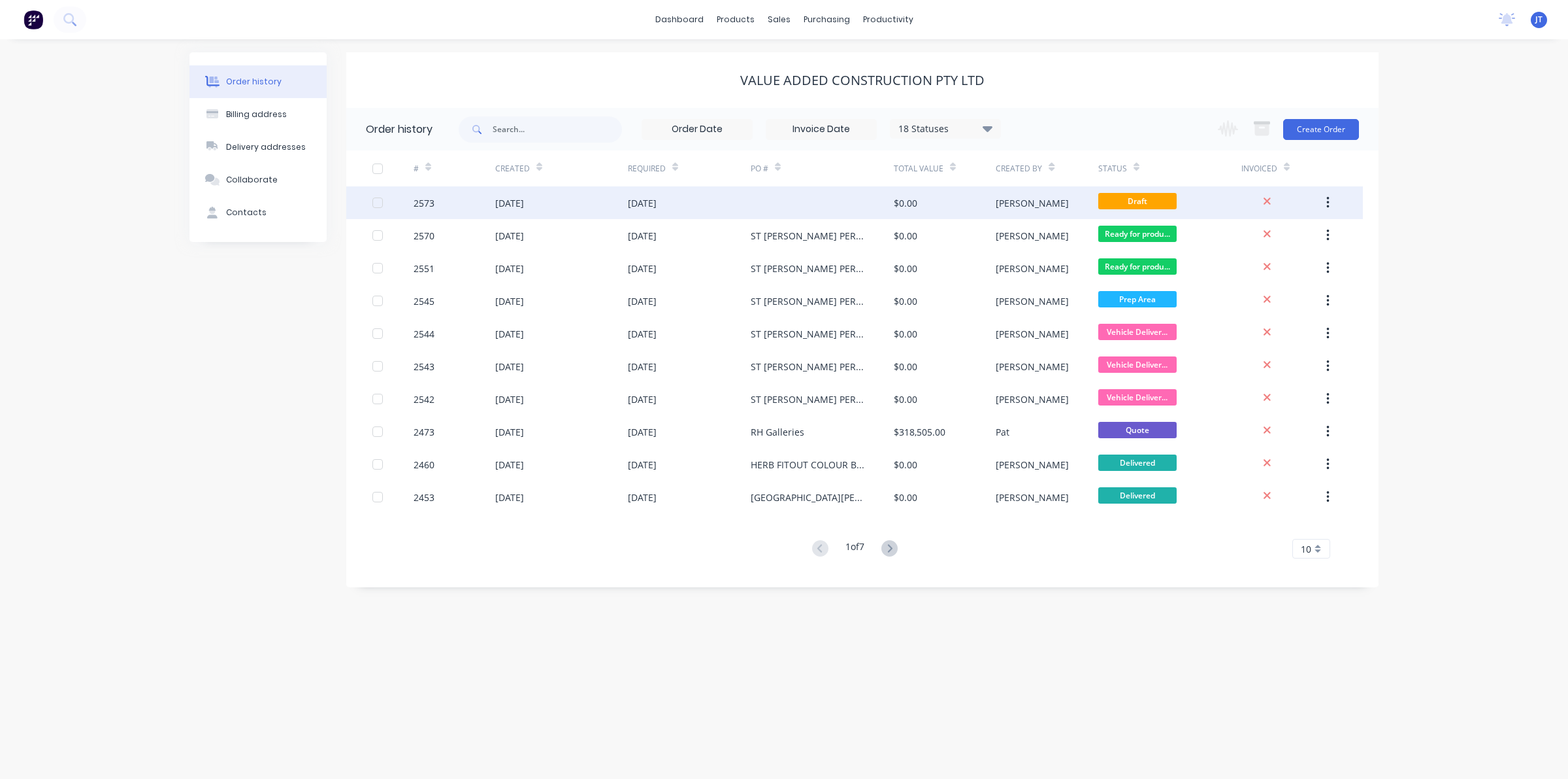
click at [524, 200] on div "13 Aug 2025" at bounding box center [509, 203] width 29 height 14
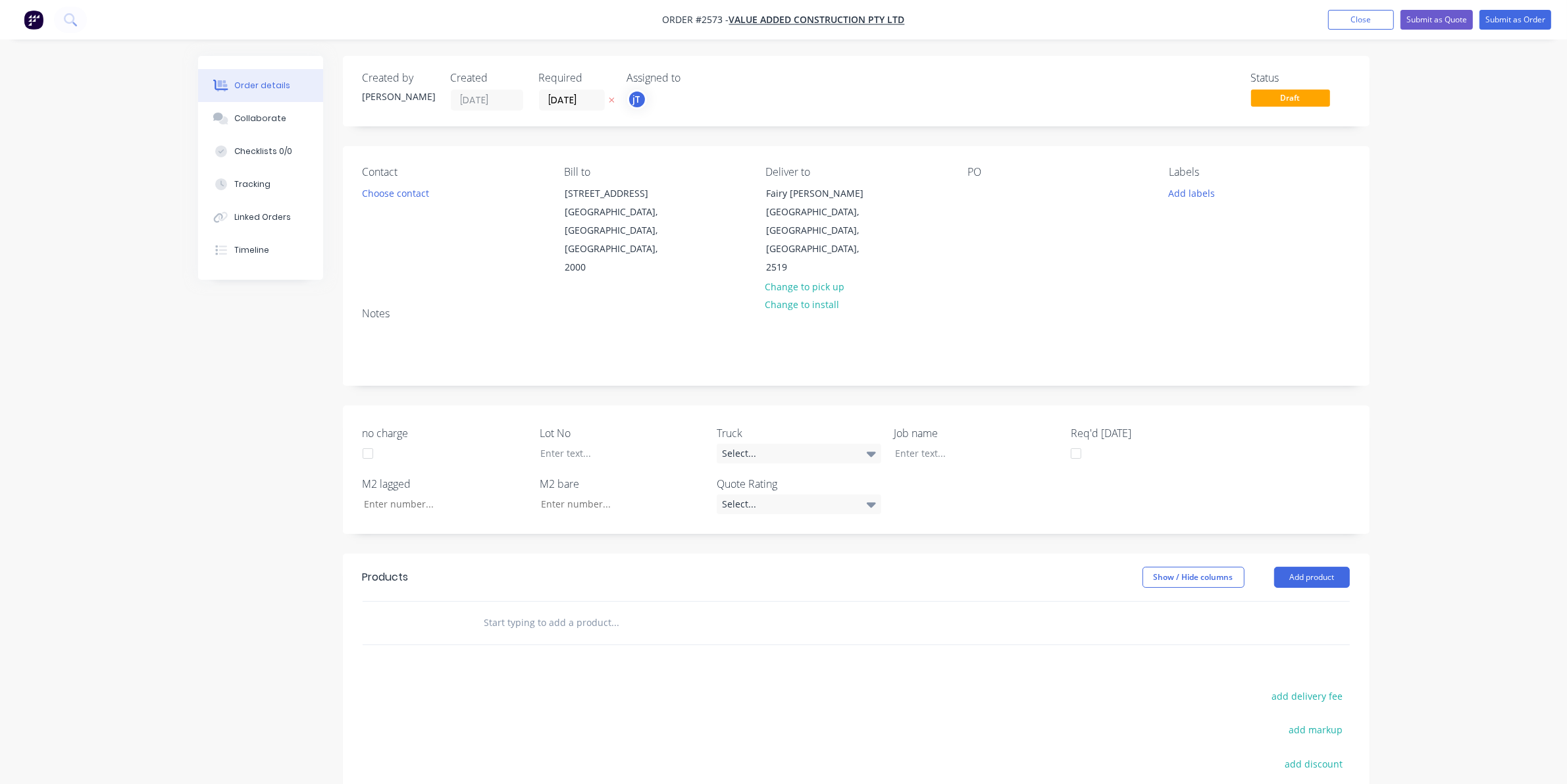
click at [978, 180] on div "PO" at bounding box center [1058, 221] width 181 height 111
click at [975, 181] on div "PO" at bounding box center [1058, 221] width 181 height 111
click at [975, 183] on div at bounding box center [978, 192] width 21 height 19
paste div
click at [1027, 202] on div "ST GEORGE PERFORMANCE & TRAININGDWG-300385-VAE-MW-01101 LVL1" at bounding box center [1050, 214] width 165 height 61
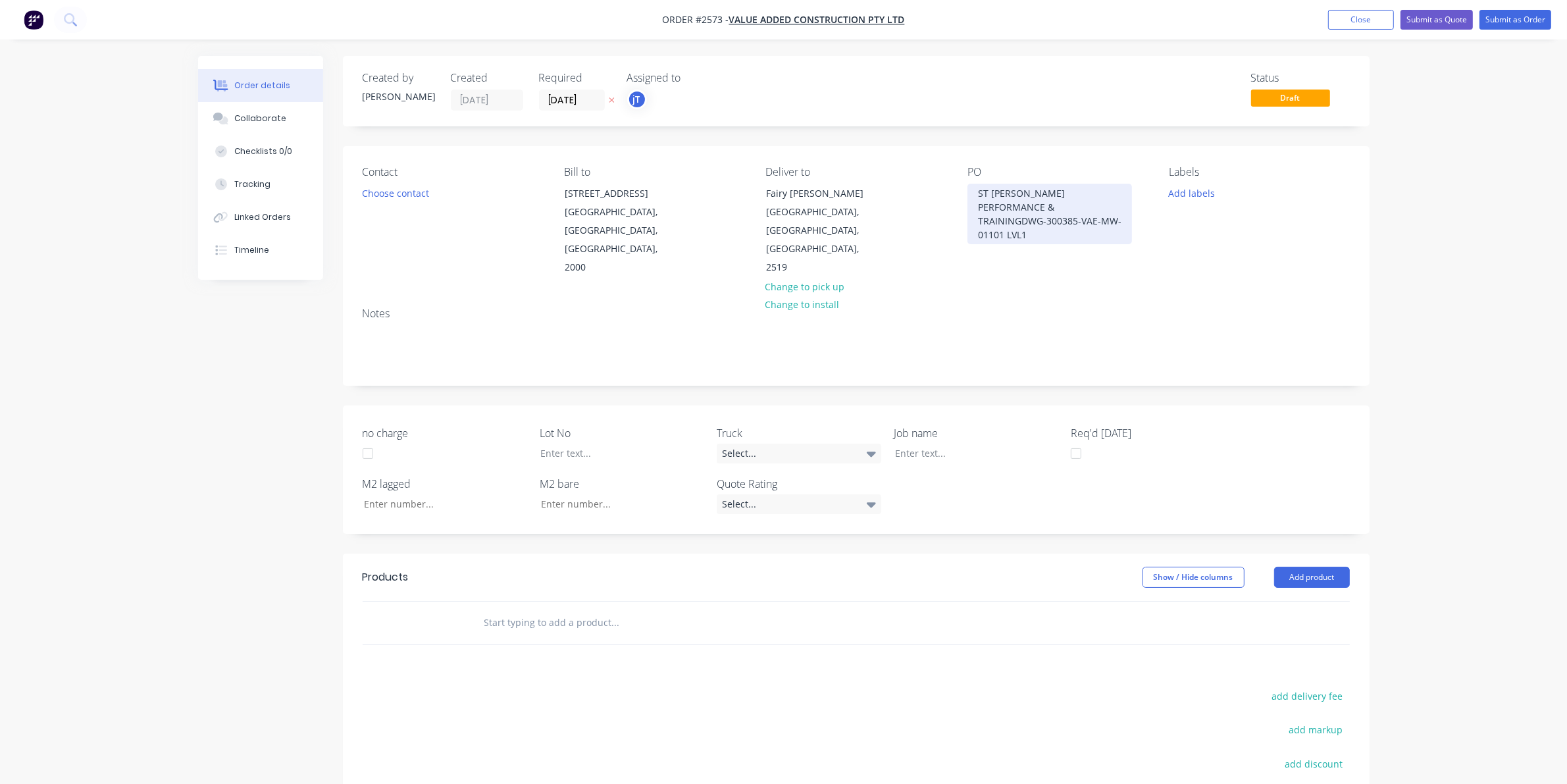
click at [1018, 203] on div "ST GEORGE PERFORMANCE & TRAININGDWG-300385-VAE-MW-01101 LVL1" at bounding box center [1050, 214] width 165 height 61
click at [1104, 217] on div "ST GEORGE PERFORMANCE & TRAINING DWG-300385-VAE-MW-01101 LVL1" at bounding box center [1050, 214] width 165 height 61
click at [1077, 241] on div "ST GEORGE PERFORMANCE & TRAINING DWG-300385-VAE-MW-01101/1102 LVL1" at bounding box center [1050, 214] width 165 height 61
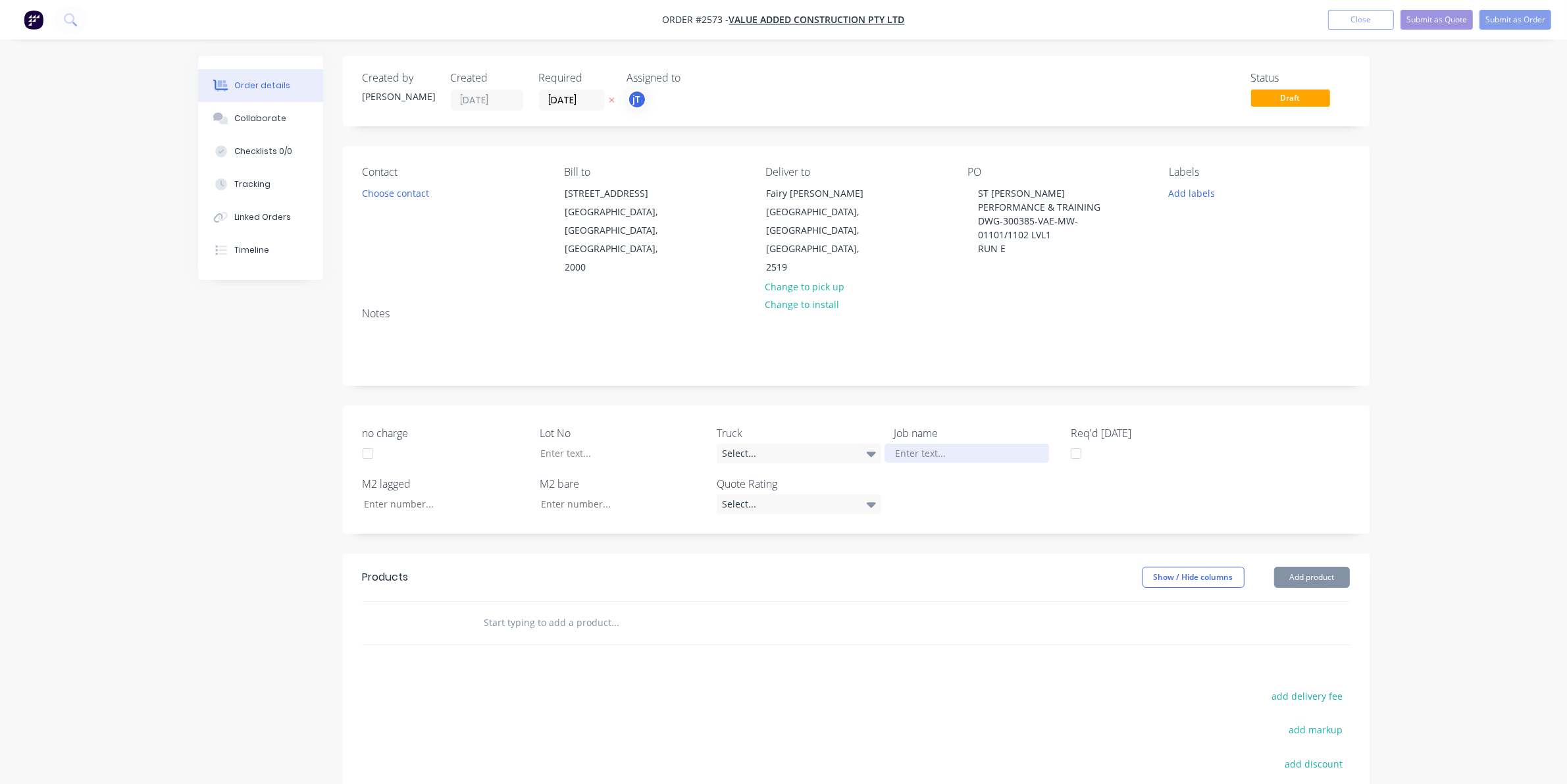
click at [954, 443] on div at bounding box center [967, 452] width 165 height 19
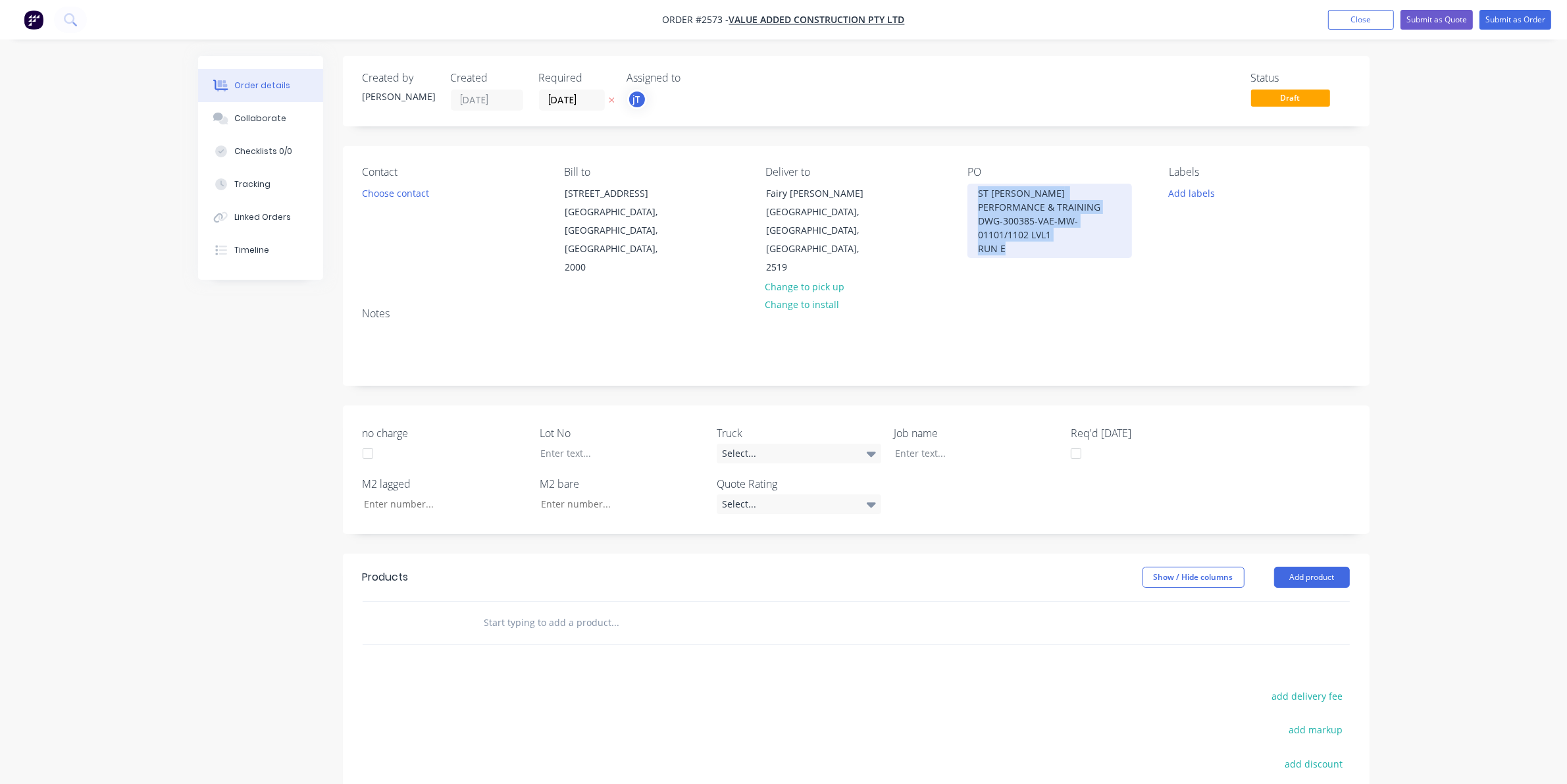
drag, startPoint x: 1024, startPoint y: 247, endPoint x: 949, endPoint y: 174, distance: 104.7
click at [949, 174] on div "Contact Choose contact Bill to Suite 4, Level 1 189 Kent Street Sydney, New Sou…" at bounding box center [856, 221] width 1027 height 150
copy div "ST GEORGE PERFORMANCE & TRAINING DWG-300385-VAE-MW-01101/1102 LVL1 RUN E"
click at [936, 425] on div "Job name" at bounding box center [976, 444] width 165 height 38
click at [936, 443] on div at bounding box center [967, 452] width 165 height 19
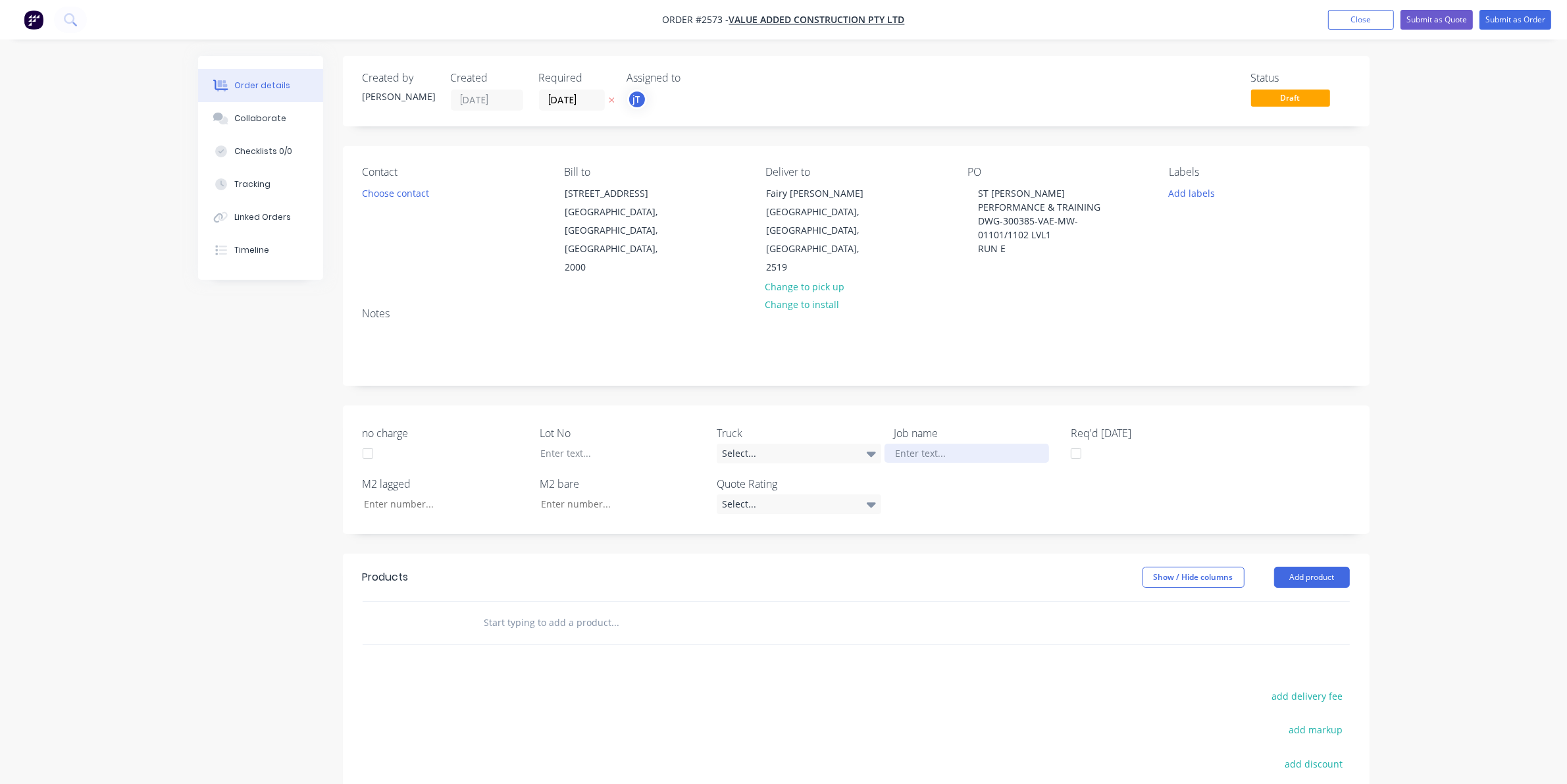
paste div
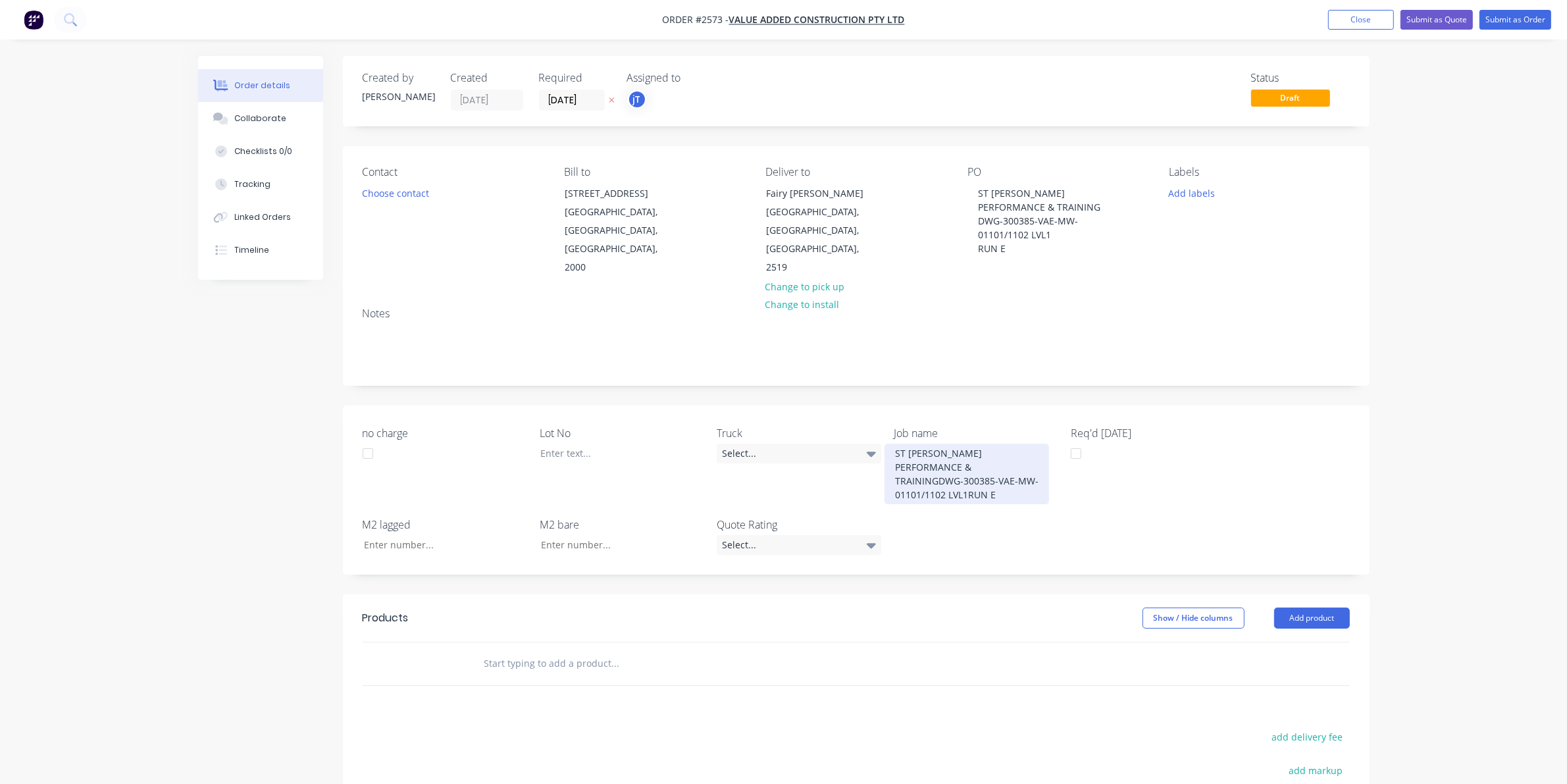
click at [938, 443] on div "ST GEORGE PERFORMANCE & TRAININGDWG-300385-VAE-MW-01101/1102 LVL1RUN E" at bounding box center [967, 473] width 165 height 61
click at [971, 474] on div "ST GEORGE PERFORMANCE & TRAINING DWG-300385-VAE-MW-01101/1102 LVL1RUN E" at bounding box center [967, 473] width 165 height 61
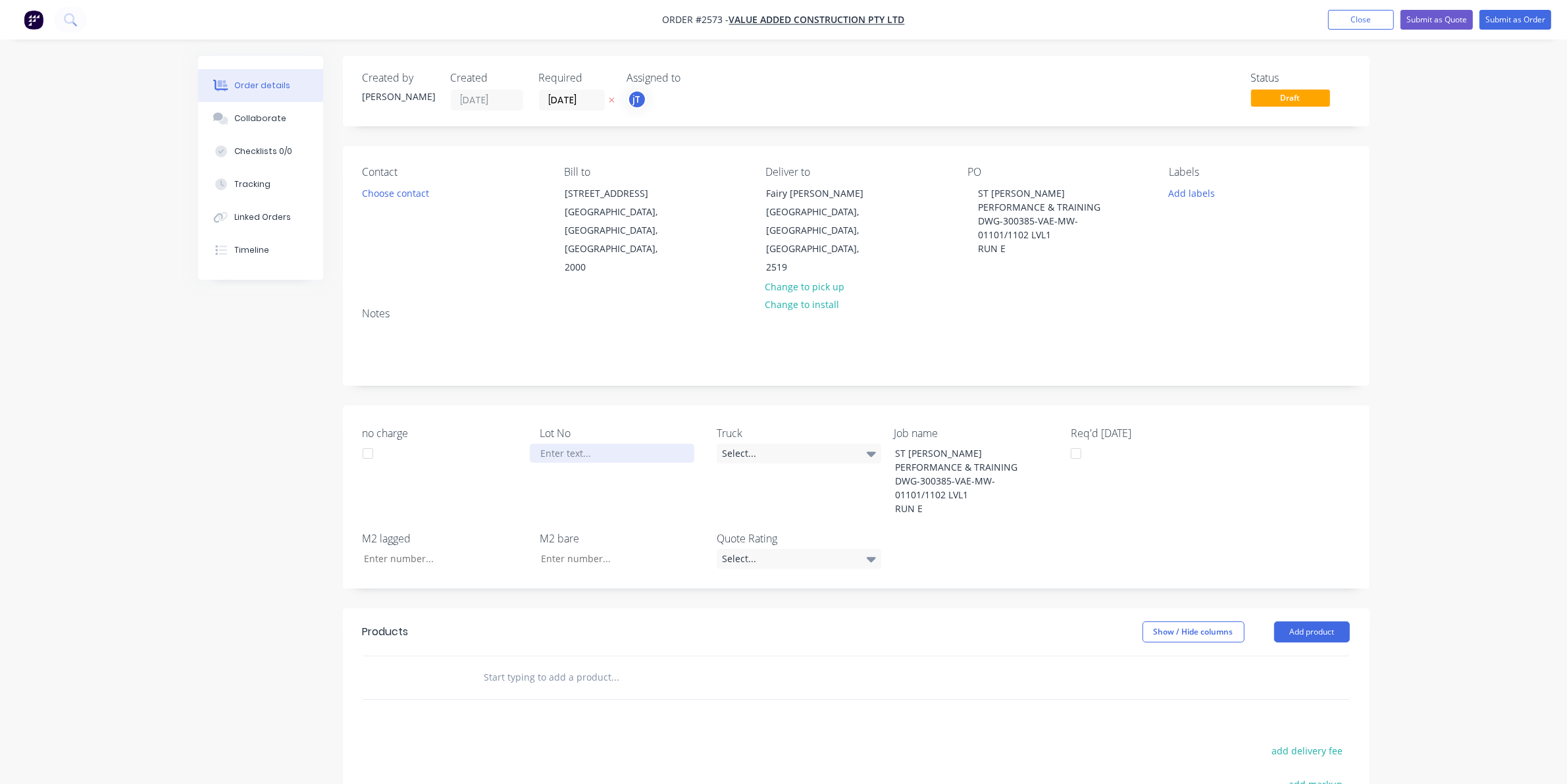
click at [566, 443] on div at bounding box center [612, 452] width 165 height 19
click at [533, 665] on input "text" at bounding box center [615, 677] width 264 height 27
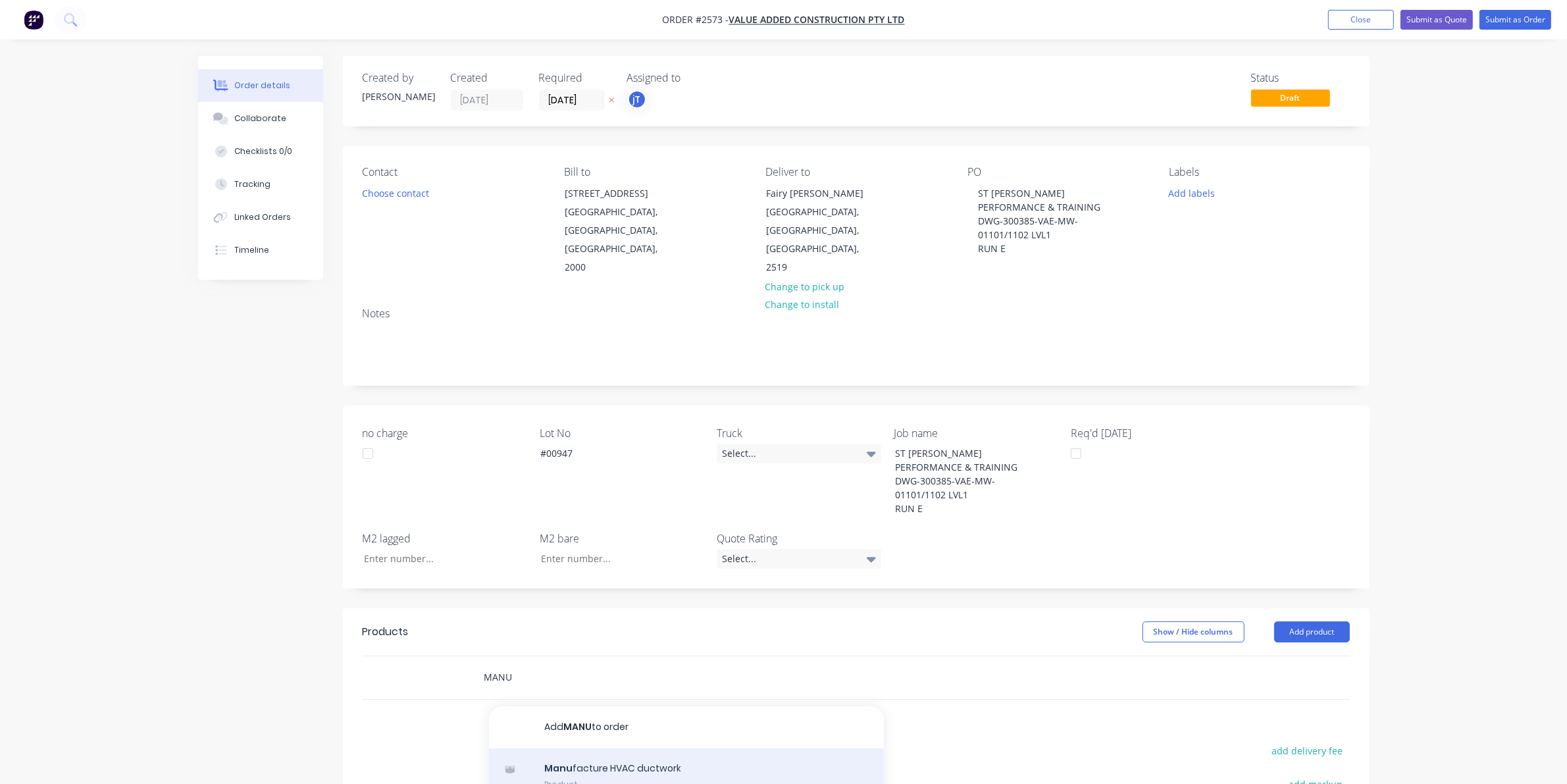
type input "MANU"
click at [577, 762] on div "Manu facture HVAC ductwork Product" at bounding box center [686, 776] width 395 height 55
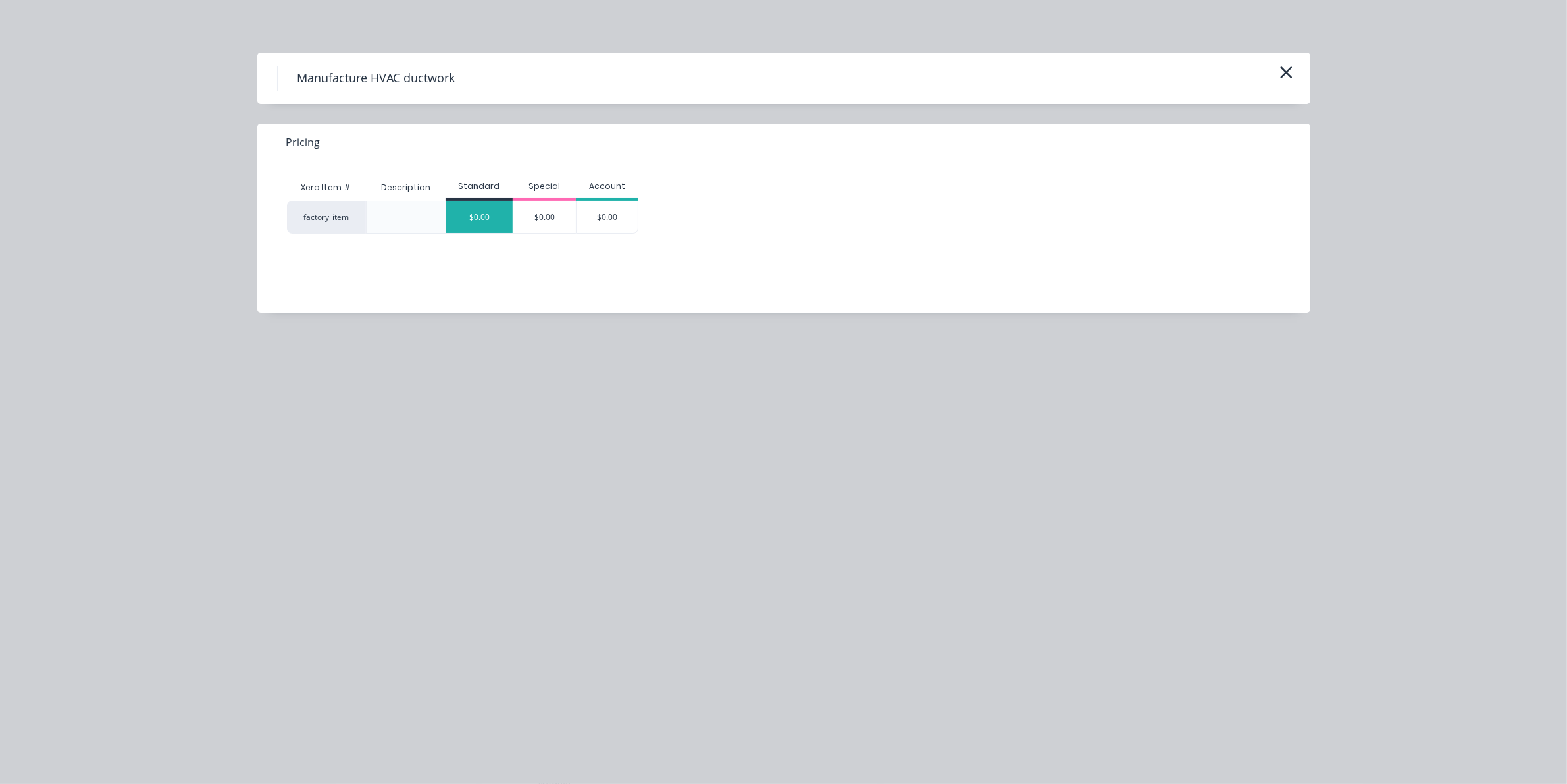
click at [468, 226] on div "$0.00" at bounding box center [479, 216] width 67 height 31
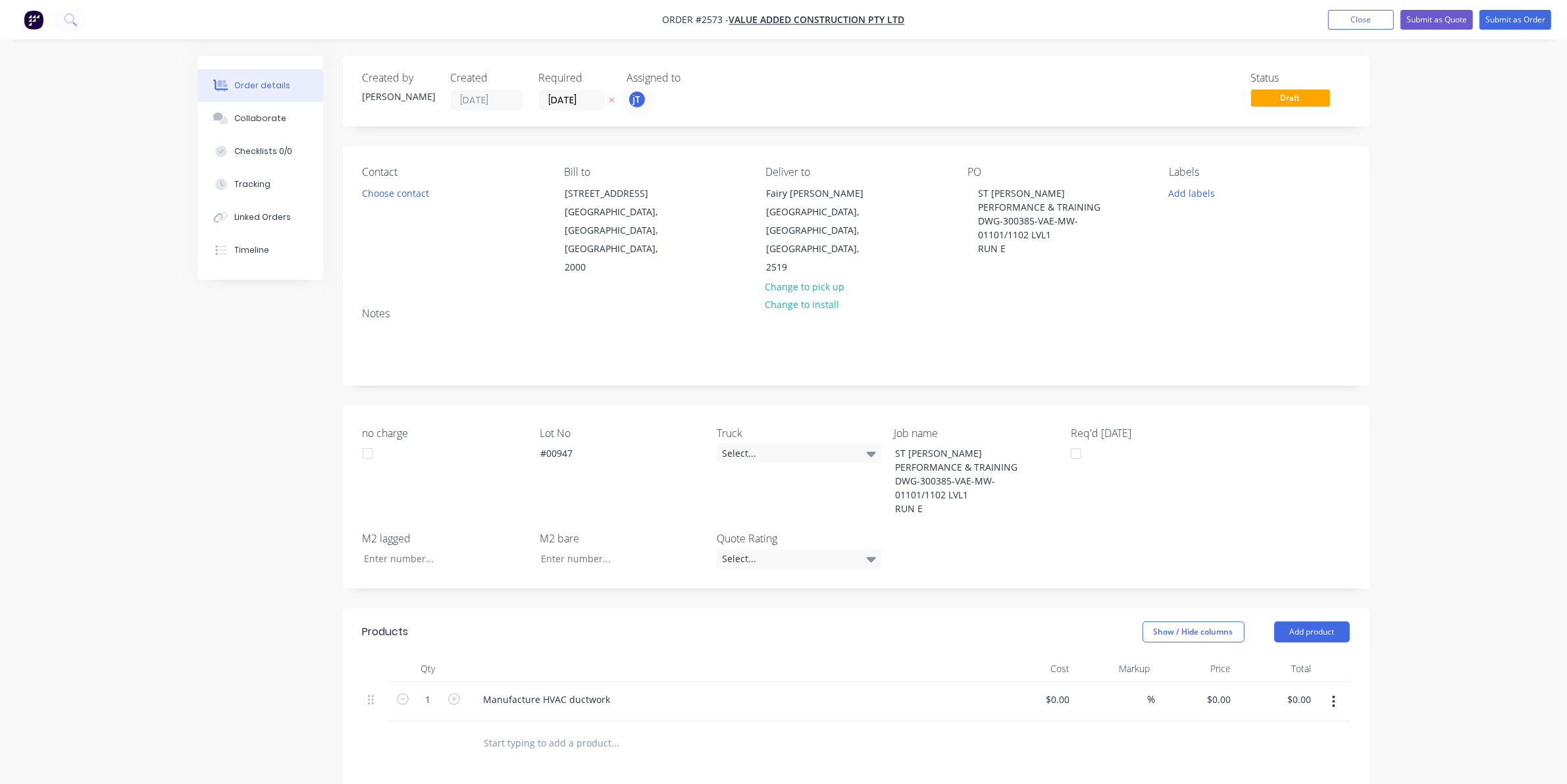
click at [1189, 204] on div "Labels Add labels" at bounding box center [1259, 221] width 181 height 111
click at [1191, 196] on button "Add labels" at bounding box center [1192, 192] width 61 height 18
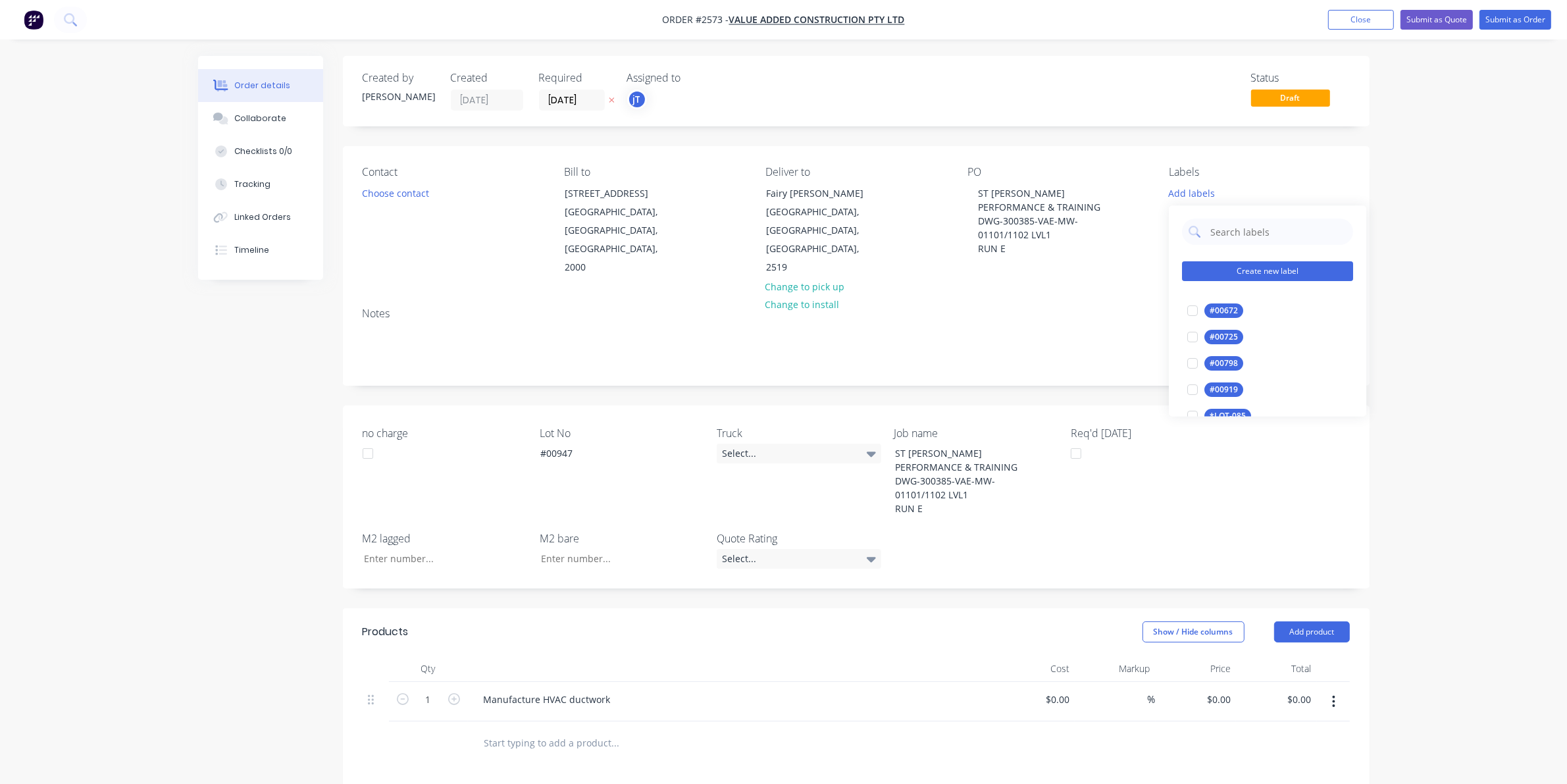
click at [1229, 271] on button "Create new label" at bounding box center [1268, 271] width 171 height 20
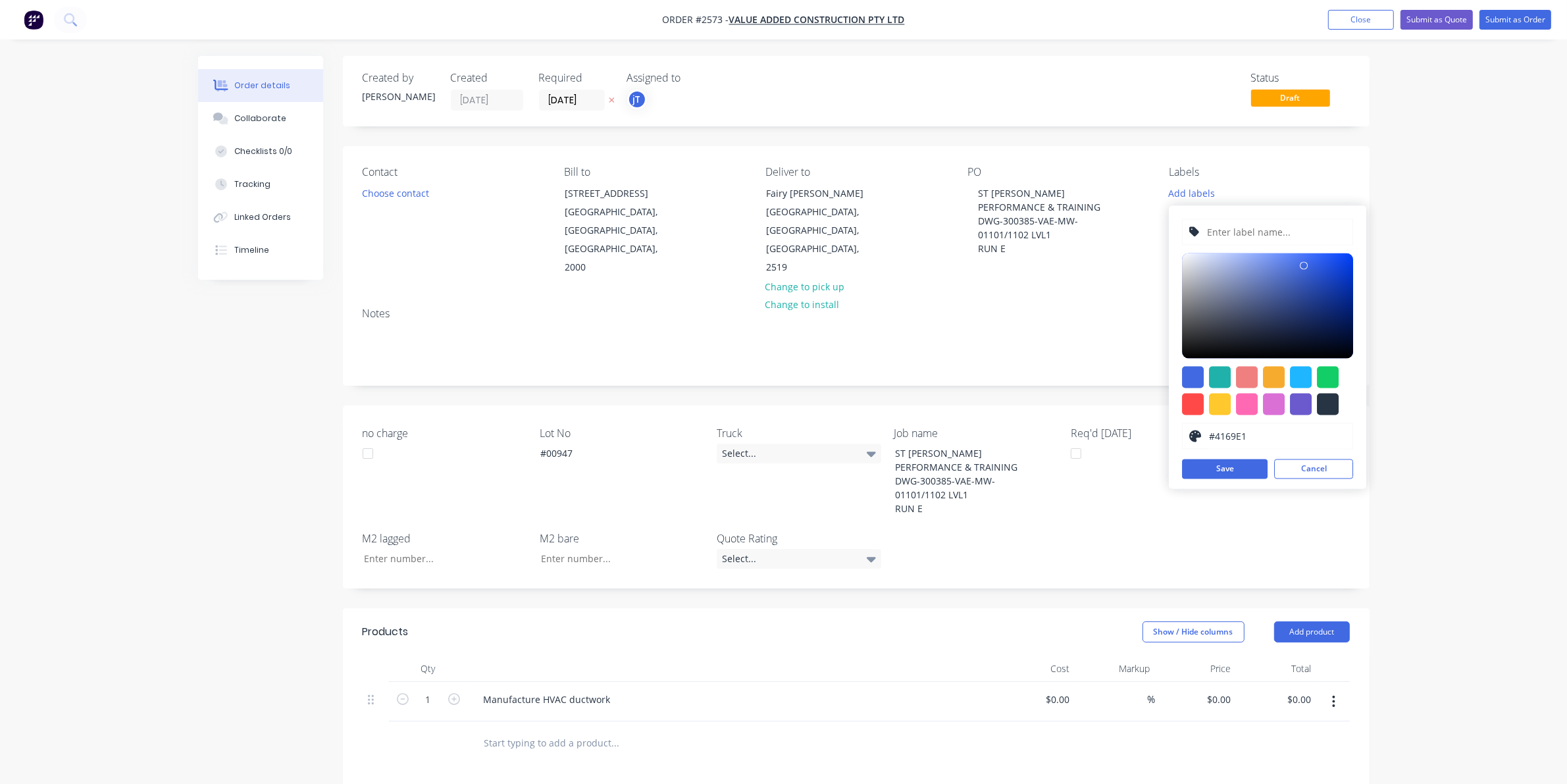
drag, startPoint x: 1229, startPoint y: 271, endPoint x: 1229, endPoint y: 238, distance: 33.0
click at [1229, 238] on input "text" at bounding box center [1276, 232] width 140 height 25
type input "LOT-#00947"
click at [1262, 465] on button "Save" at bounding box center [1225, 469] width 85 height 20
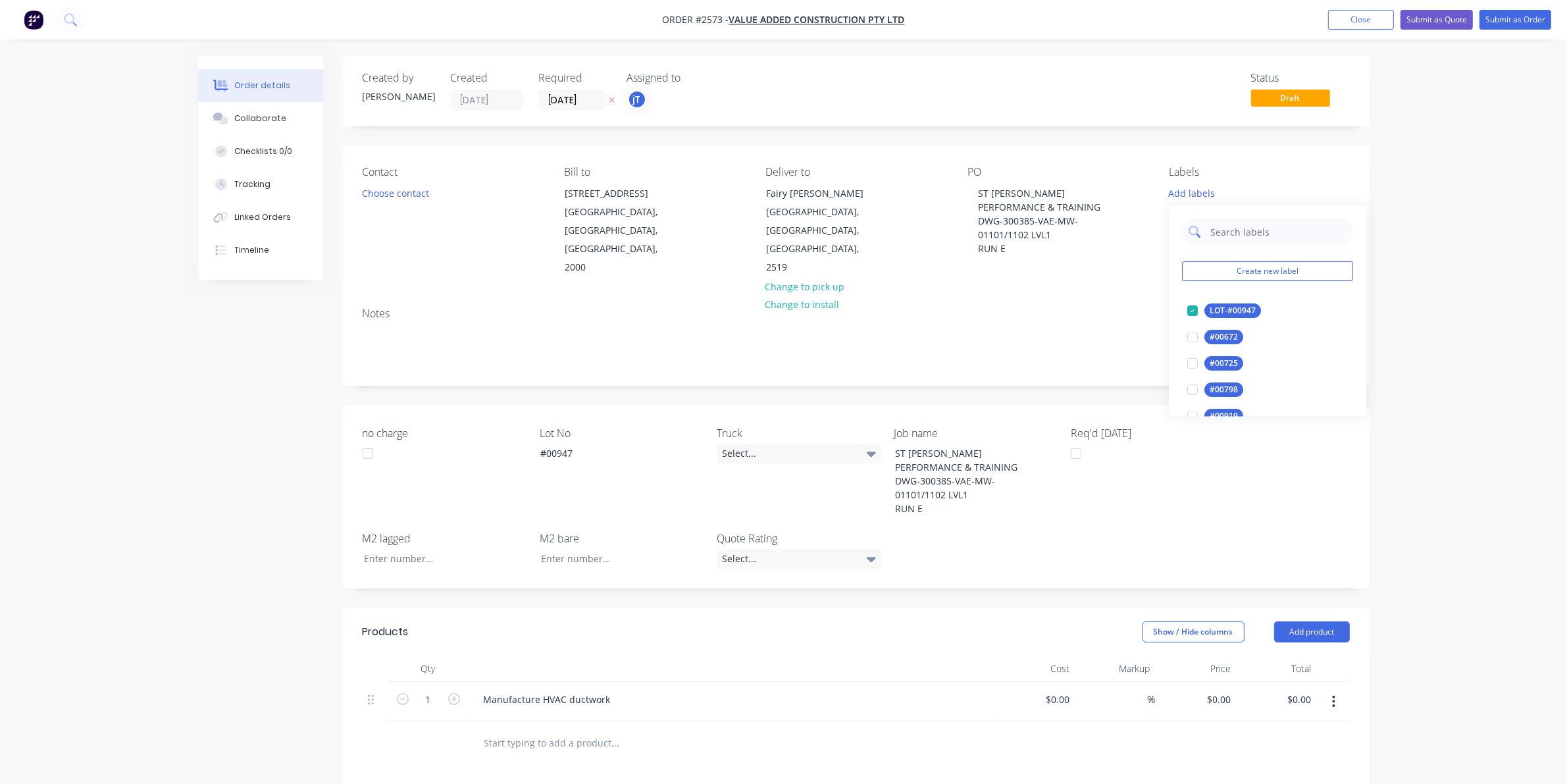
click at [1249, 232] on input "text" at bounding box center [1278, 232] width 138 height 27
click at [1214, 357] on div "50INT" at bounding box center [1221, 364] width 33 height 14
click at [1233, 235] on input "50" at bounding box center [1278, 226] width 138 height 27
type input "100"
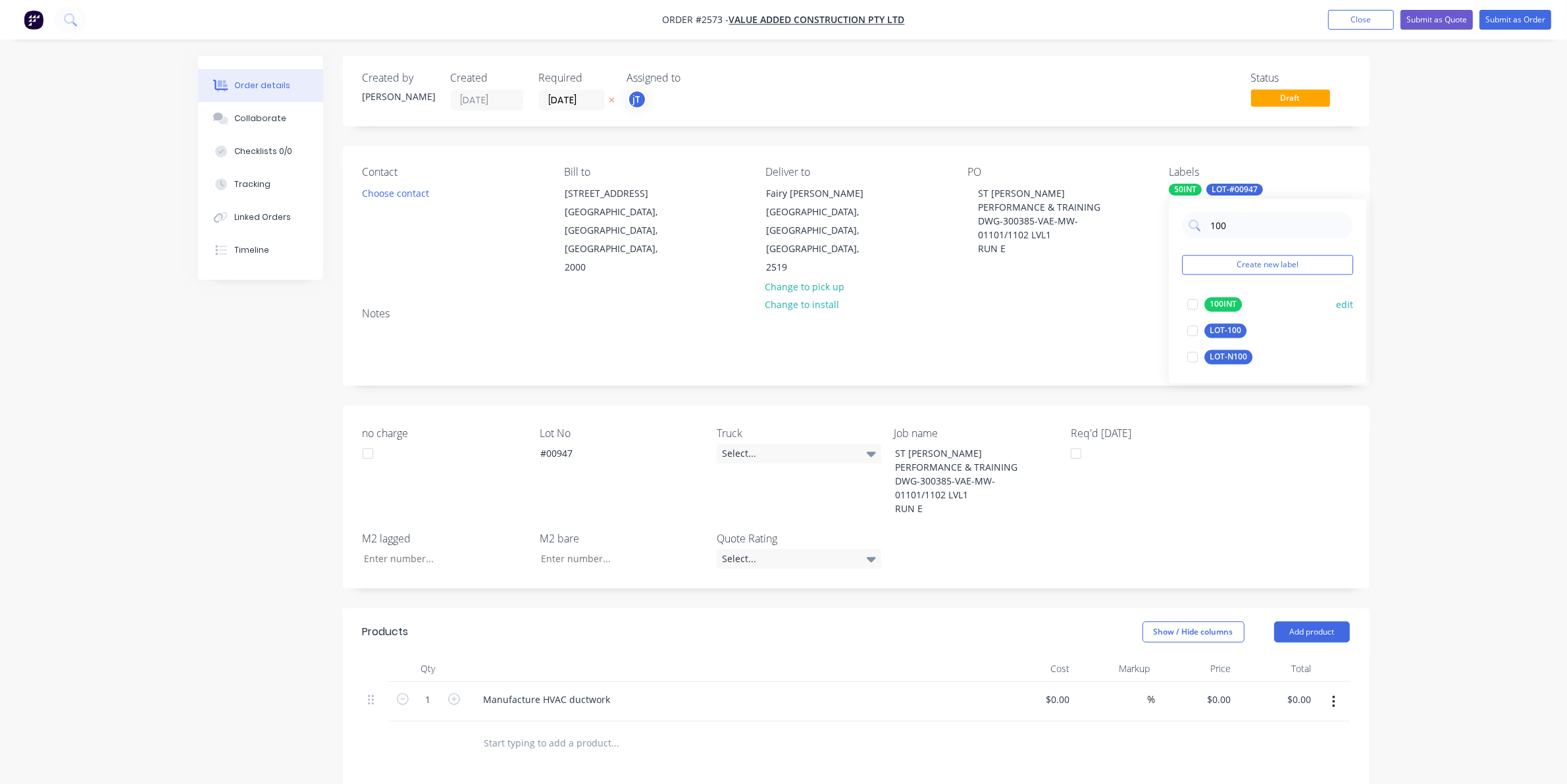
click at [1233, 308] on div "100INT" at bounding box center [1223, 304] width 37 height 14
click at [1242, 195] on div "100INT 50INT LOT-#00947" at bounding box center [1259, 189] width 181 height 12
click at [1242, 196] on div "100INT 50INT LOT-#00947" at bounding box center [1259, 189] width 181 height 12
click at [1247, 238] on div "100 Create new label 100INT edit LOT-100 edit LOT-N100 edit" at bounding box center [1268, 291] width 198 height 184
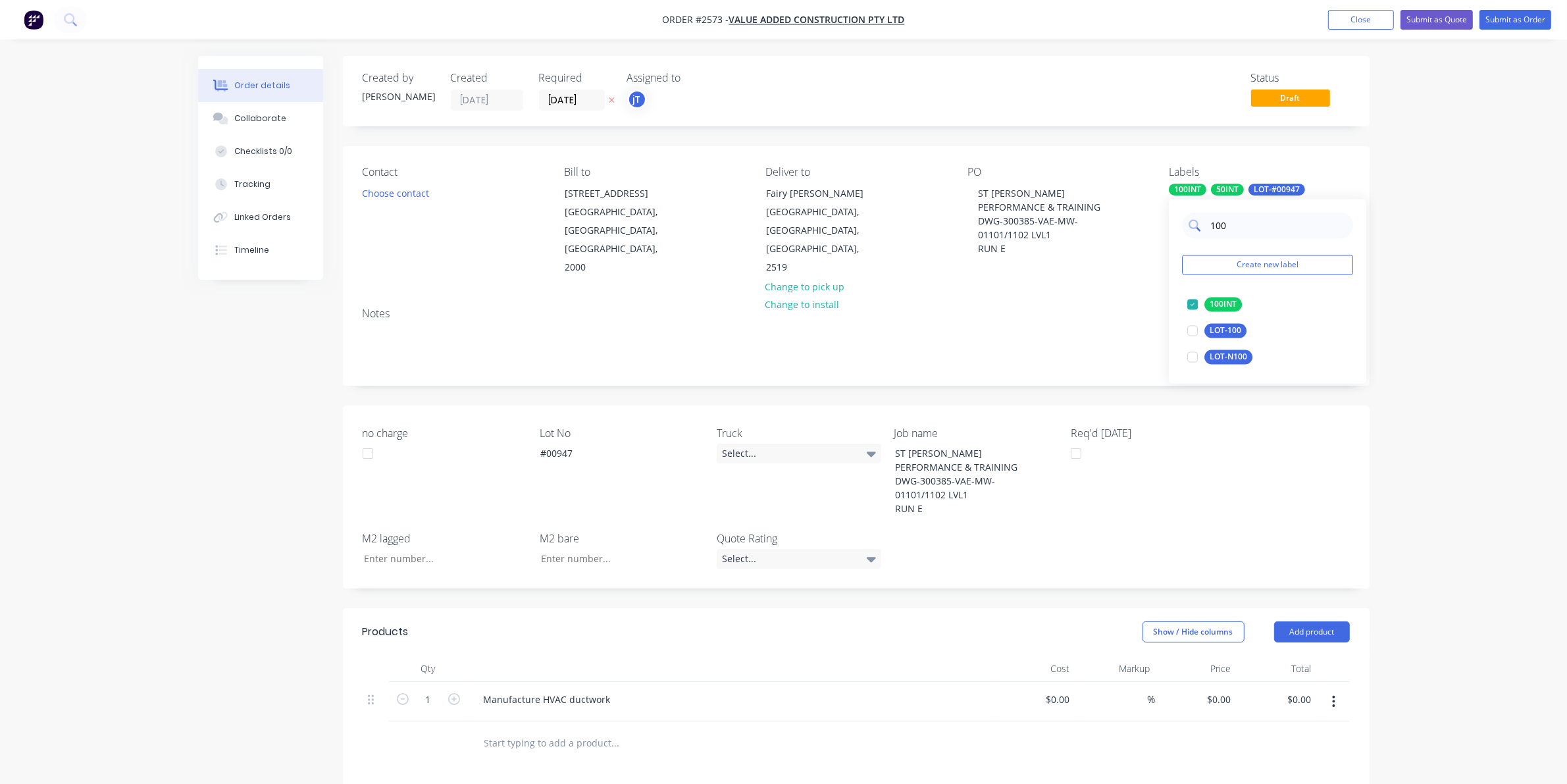
click at [1252, 224] on input "100" at bounding box center [1278, 226] width 138 height 27
type input "MA"
click at [1216, 308] on div "Main Contract" at bounding box center [1237, 304] width 65 height 14
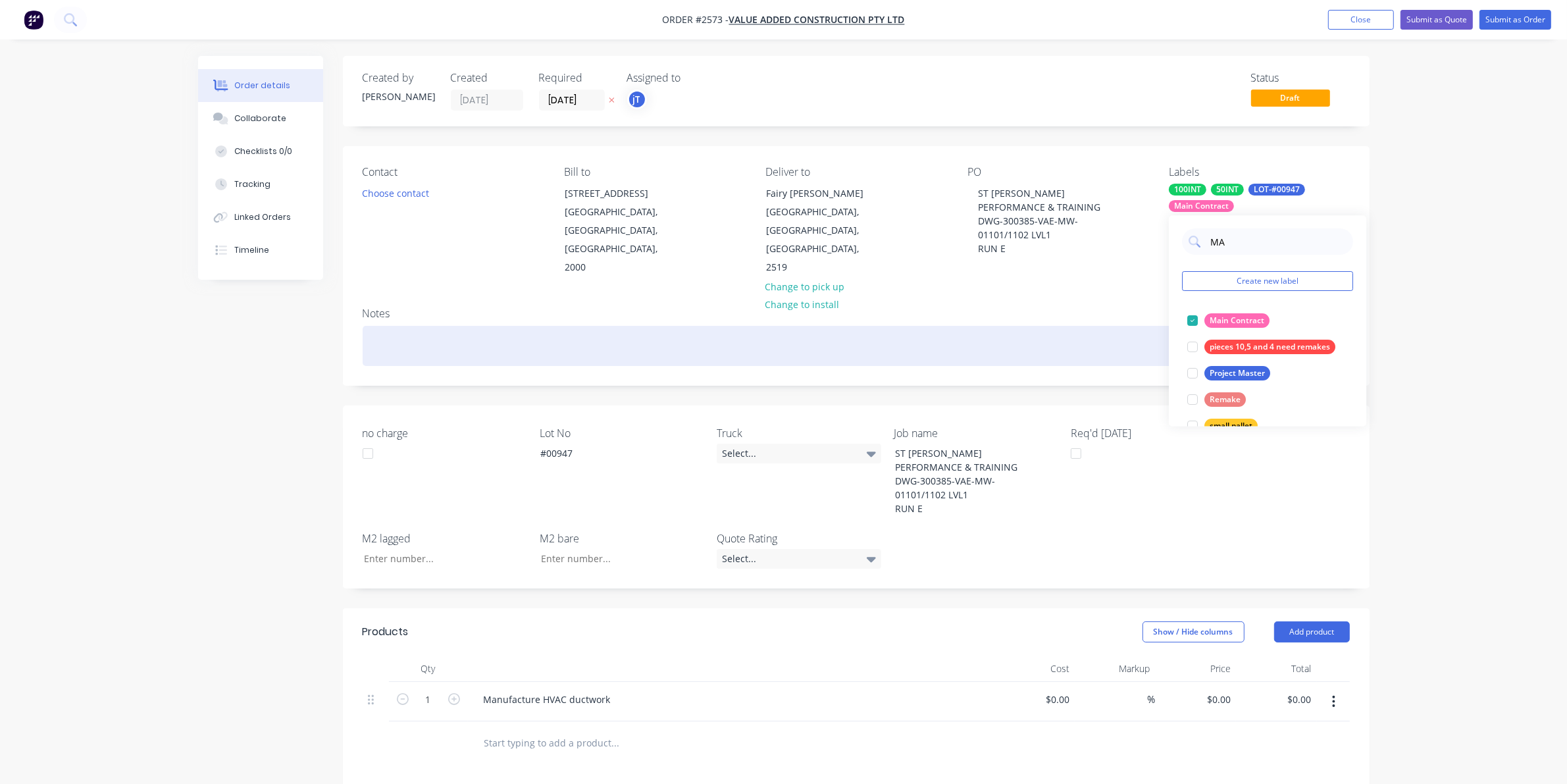
click at [1090, 326] on div at bounding box center [856, 345] width 987 height 40
click at [1090, 337] on div at bounding box center [856, 345] width 987 height 40
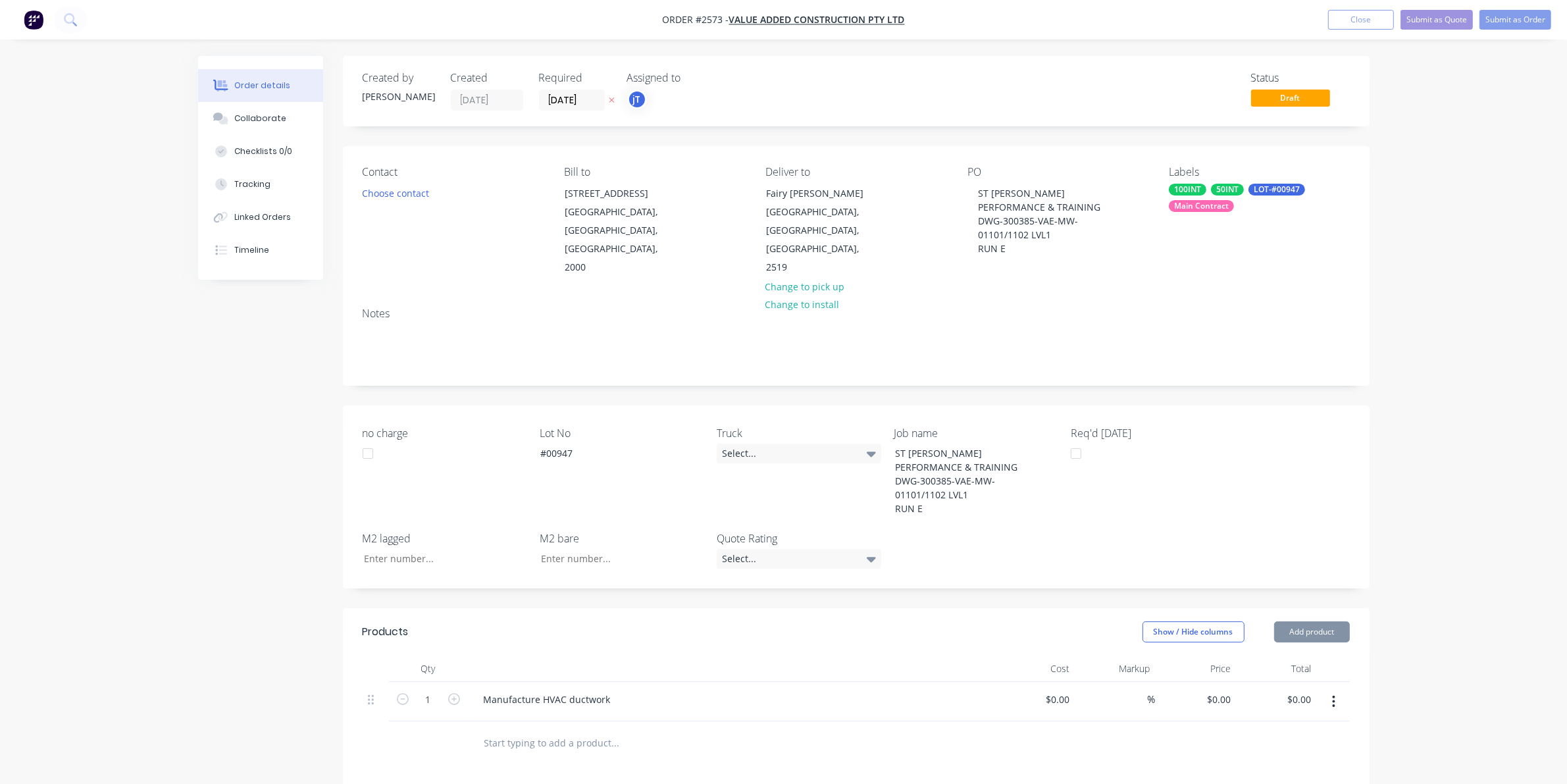
drag, startPoint x: 1092, startPoint y: 351, endPoint x: 1104, endPoint y: 352, distance: 12.0
click at [1092, 352] on div "Notes" at bounding box center [856, 340] width 1027 height 88
click at [1494, 20] on button "Submit as Order" at bounding box center [1515, 20] width 72 height 20
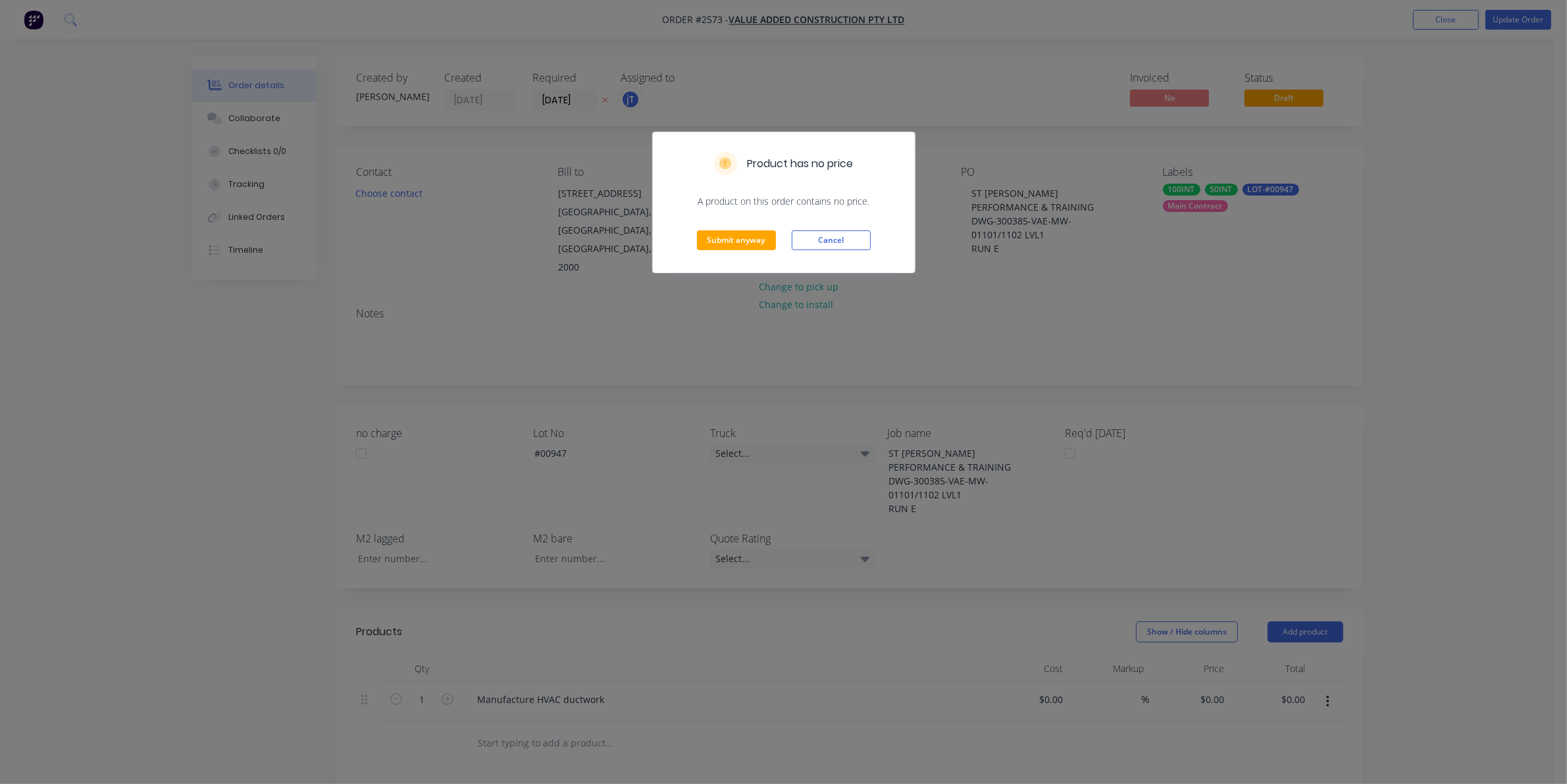
click at [688, 241] on div "Submit anyway Cancel" at bounding box center [784, 240] width 262 height 64
click at [727, 237] on button "Submit anyway" at bounding box center [736, 240] width 79 height 20
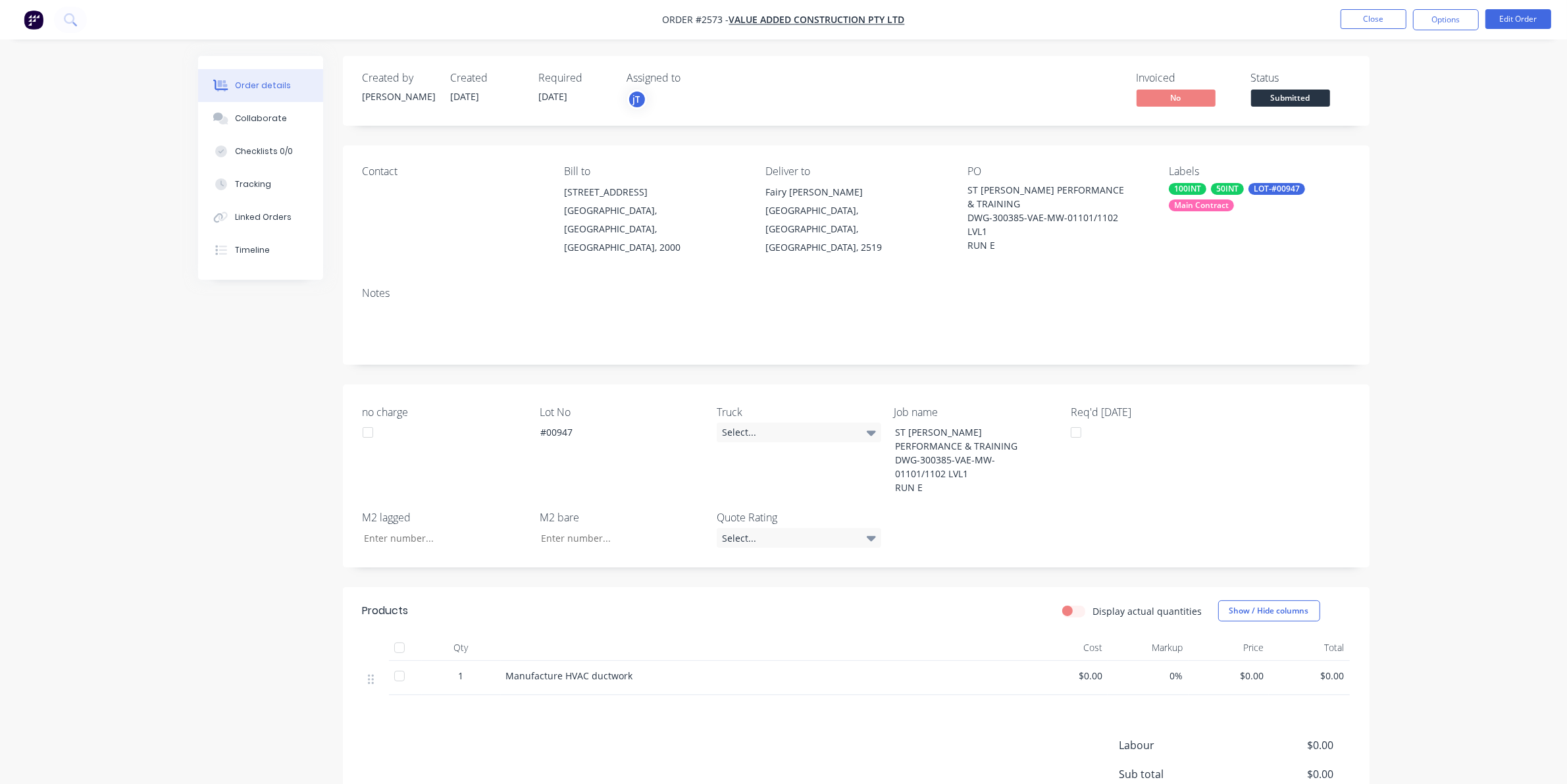
click at [1269, 94] on span "Submitted" at bounding box center [1291, 98] width 79 height 16
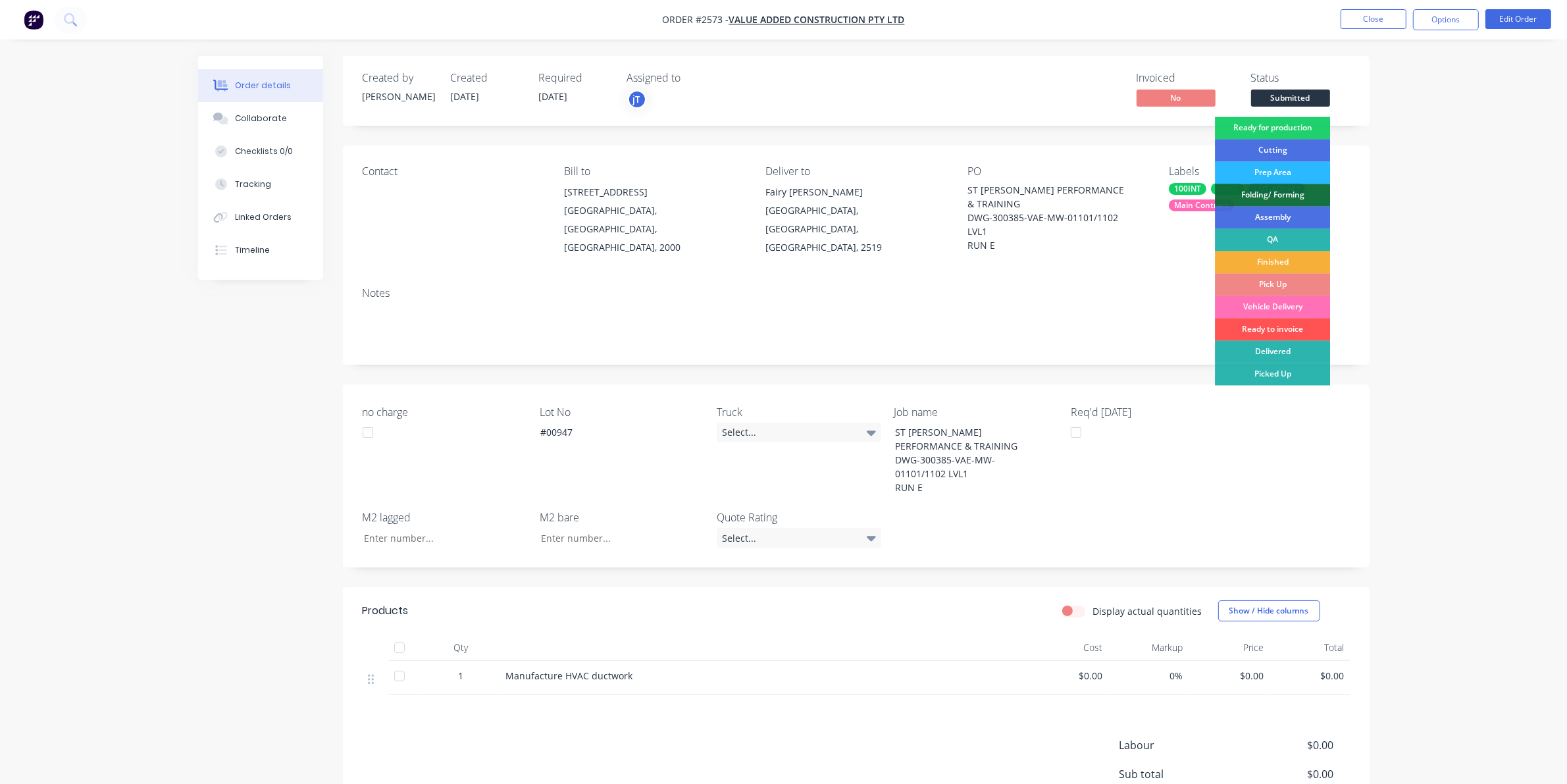
click at [1262, 124] on div "Ready for production" at bounding box center [1272, 128] width 115 height 22
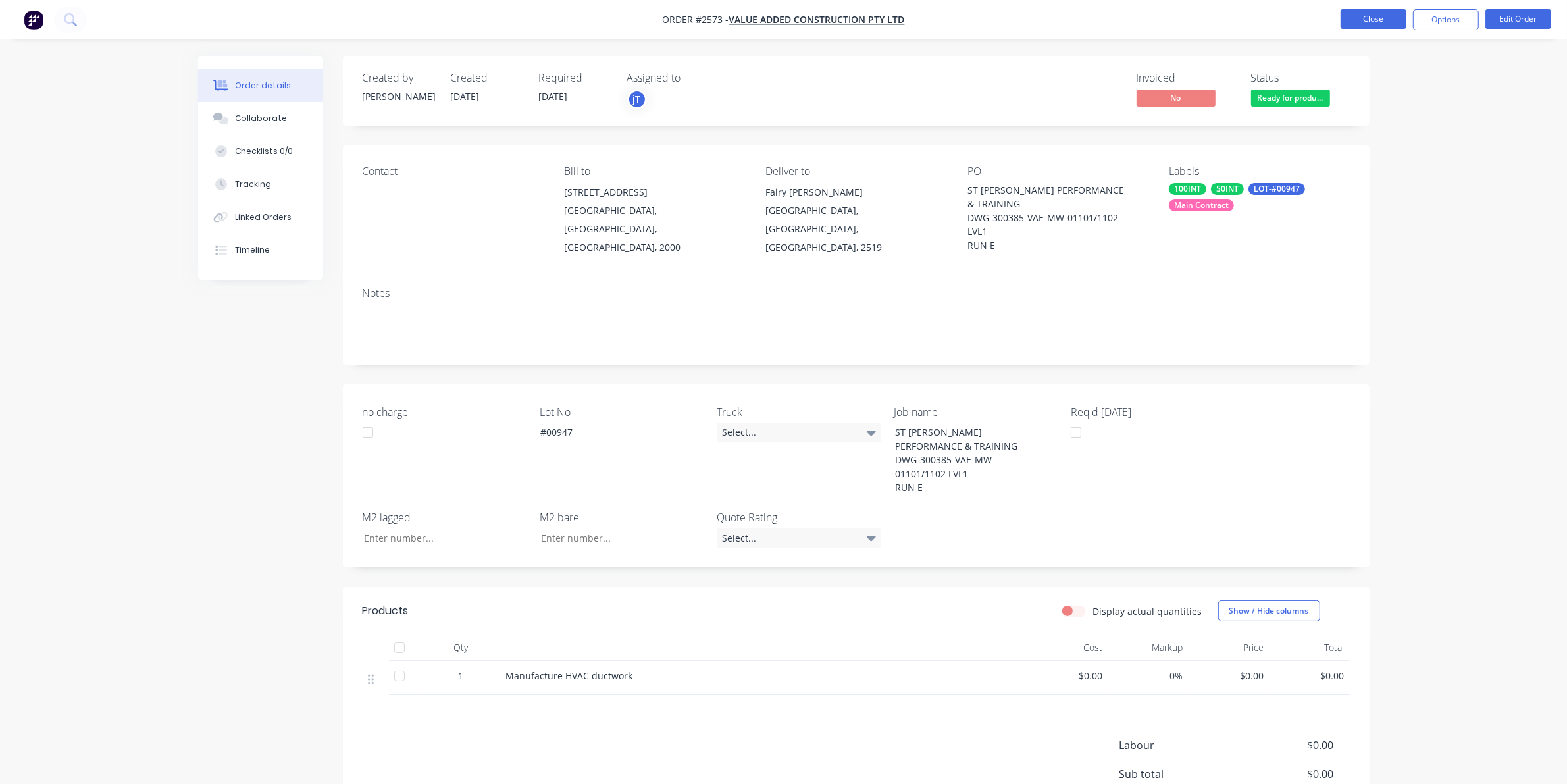
click at [1367, 17] on button "Close" at bounding box center [1374, 19] width 66 height 20
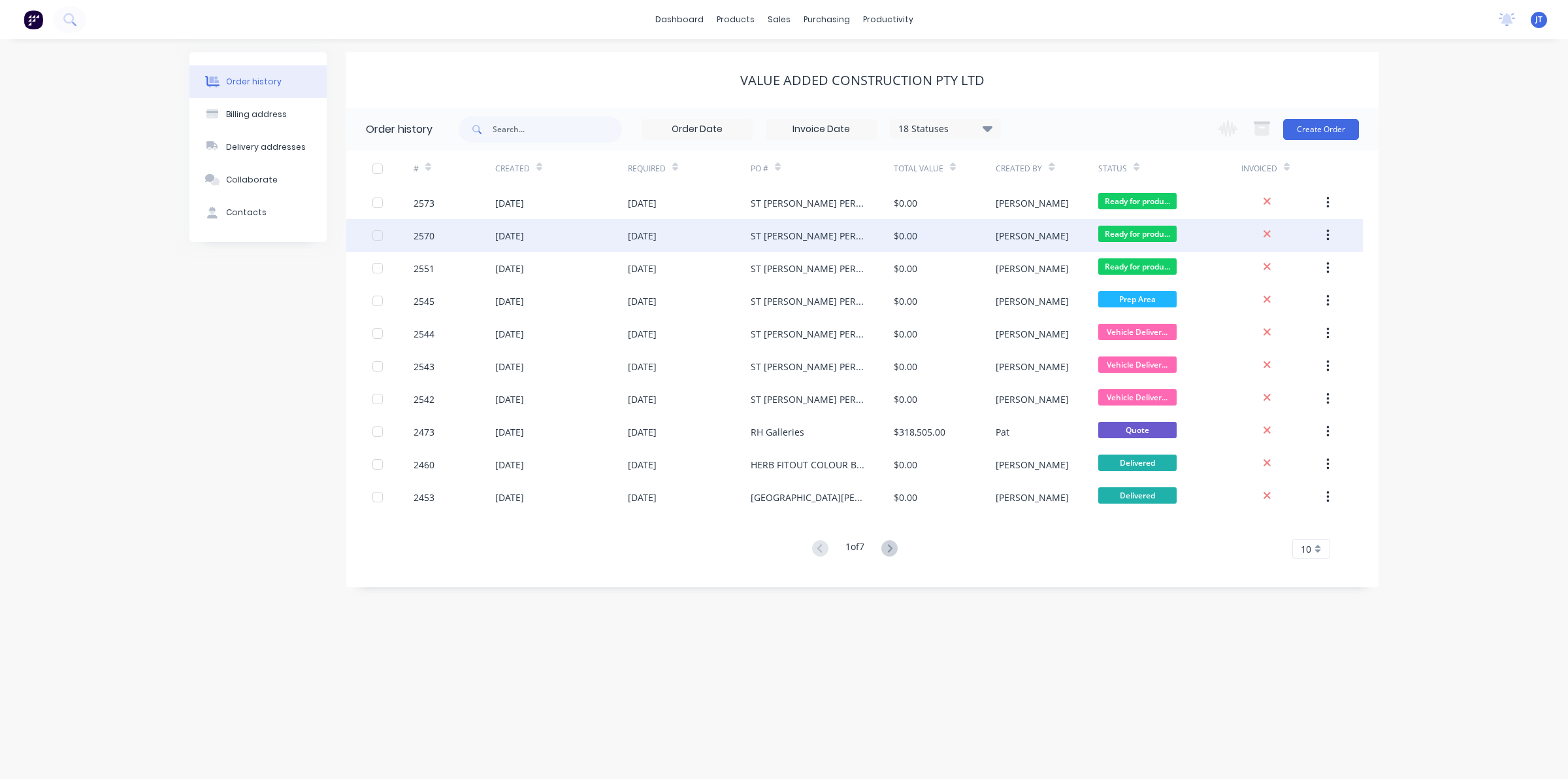
click at [689, 237] on div "13 Aug 2025" at bounding box center [689, 235] width 123 height 33
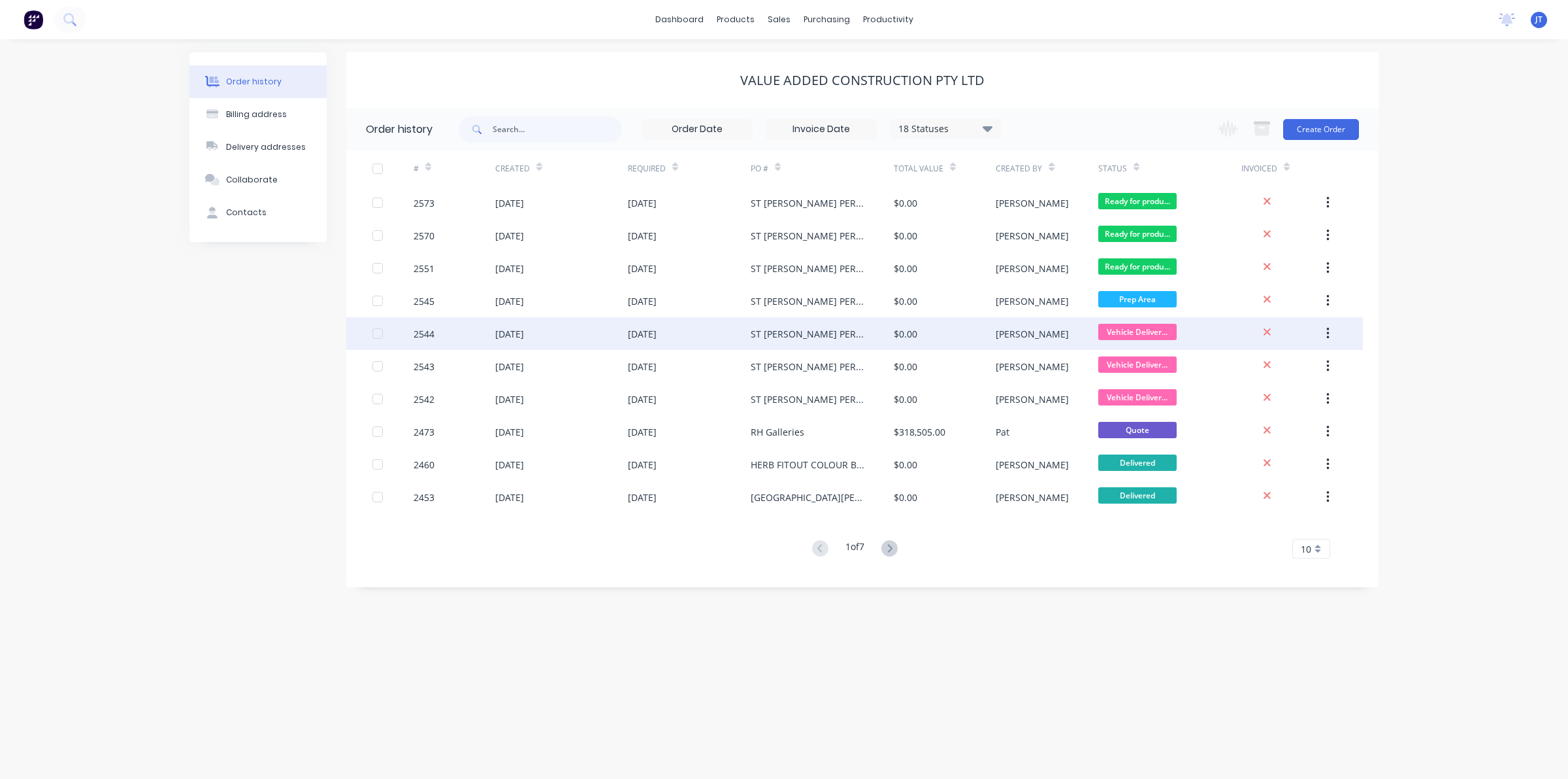
click at [808, 332] on div "ST GEORGE PERFORMANCE & TRAINING DWG-300385-VAE-MW-01101 LVL1 RUN B" at bounding box center [810, 334] width 117 height 14
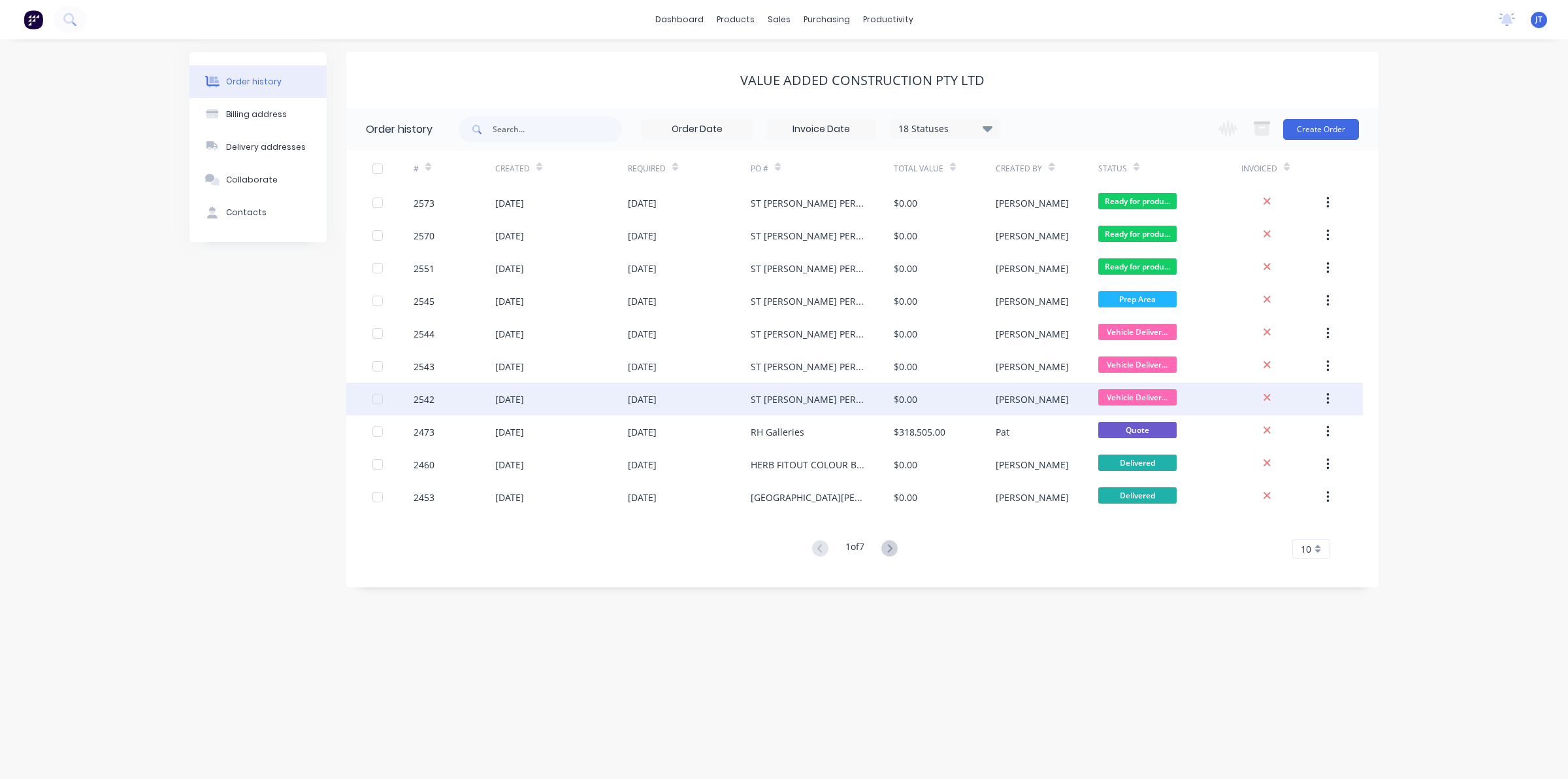
click at [657, 393] on div "08 Aug 2025" at bounding box center [643, 400] width 29 height 14
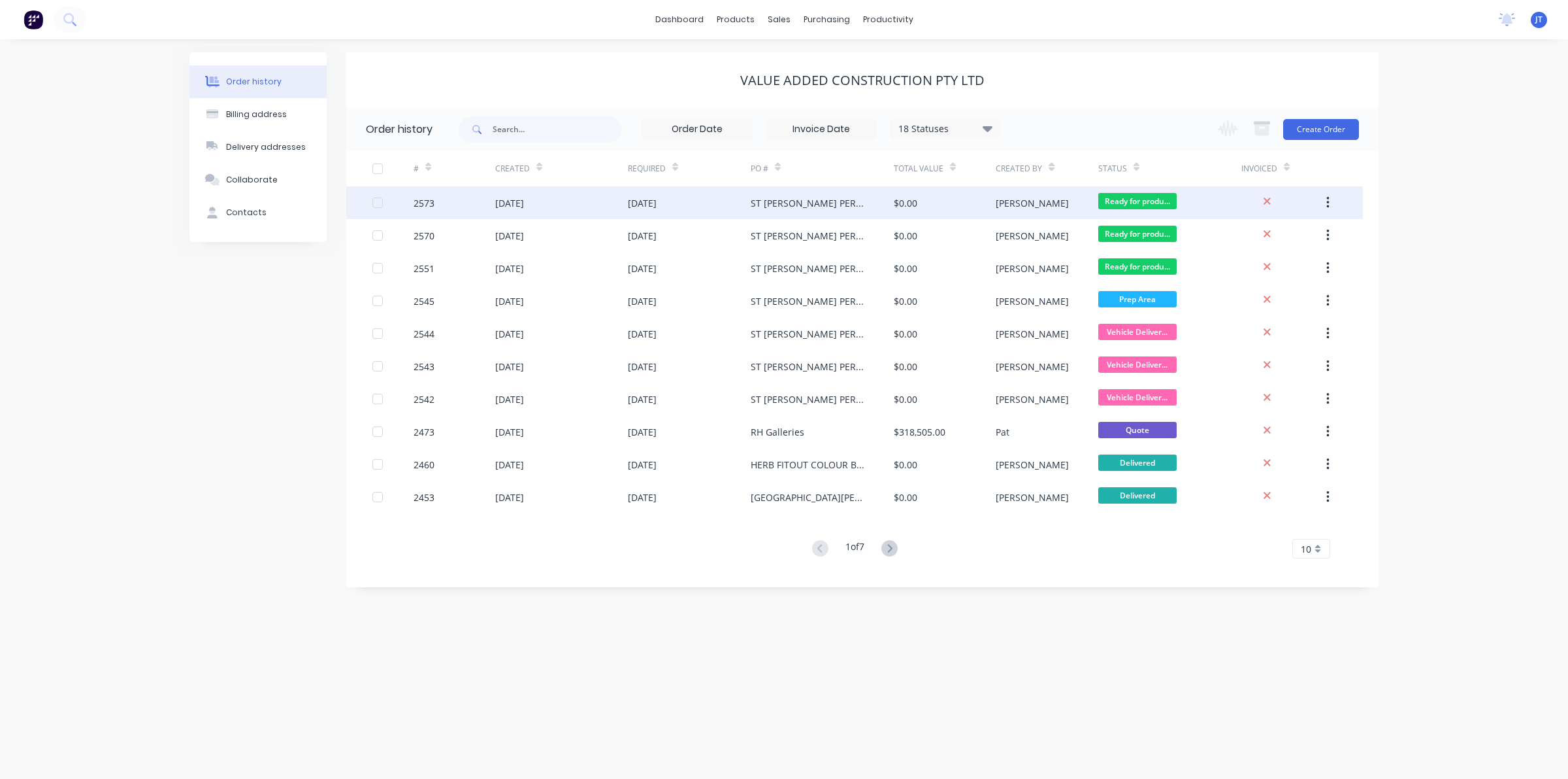
click at [524, 200] on div "13 Aug 2025" at bounding box center [509, 203] width 29 height 14
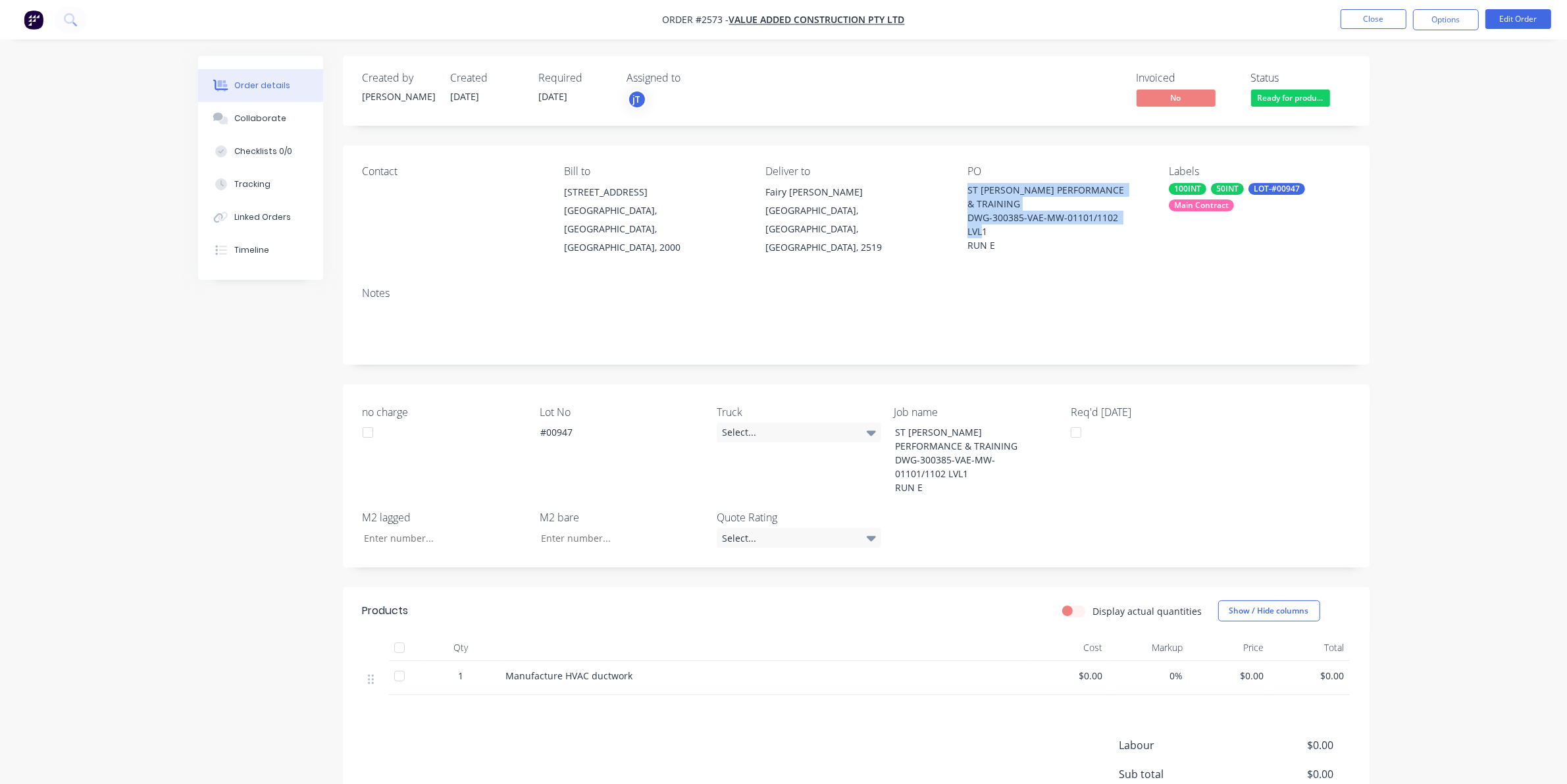
drag, startPoint x: 968, startPoint y: 188, endPoint x: 1007, endPoint y: 252, distance: 74.9
click at [1007, 252] on div "Contact Bill to Suite 4, Level 1 189 Kent Street Sydney, New South Wales, Austr…" at bounding box center [856, 210] width 1027 height 131
copy div "ST GEORGE PERFORMANCE & TRAINING DWG-300385-VAE-MW-01101/1102 LVL1 RUN E"
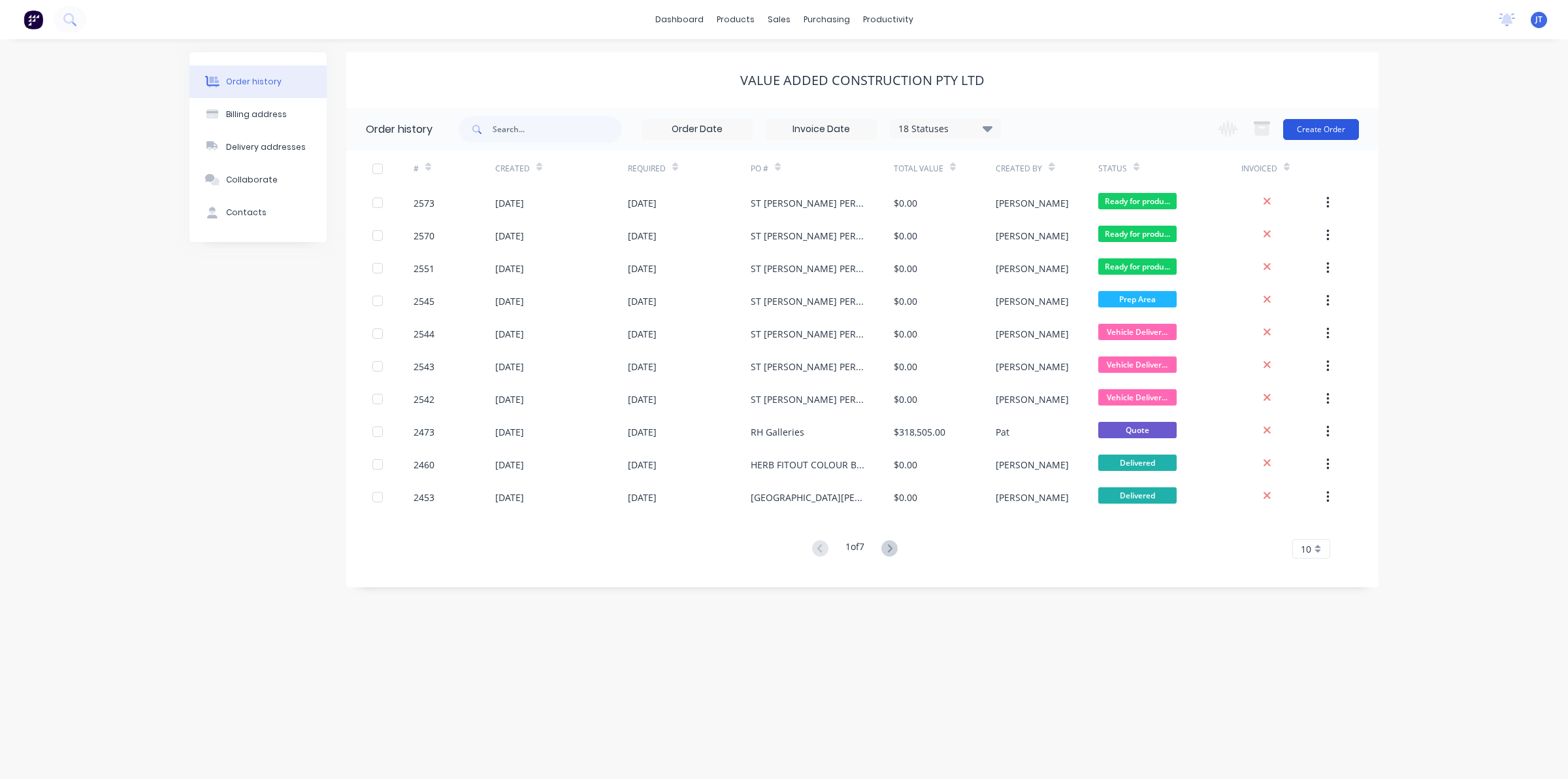
click at [1337, 122] on button "Create Order" at bounding box center [1321, 130] width 76 height 21
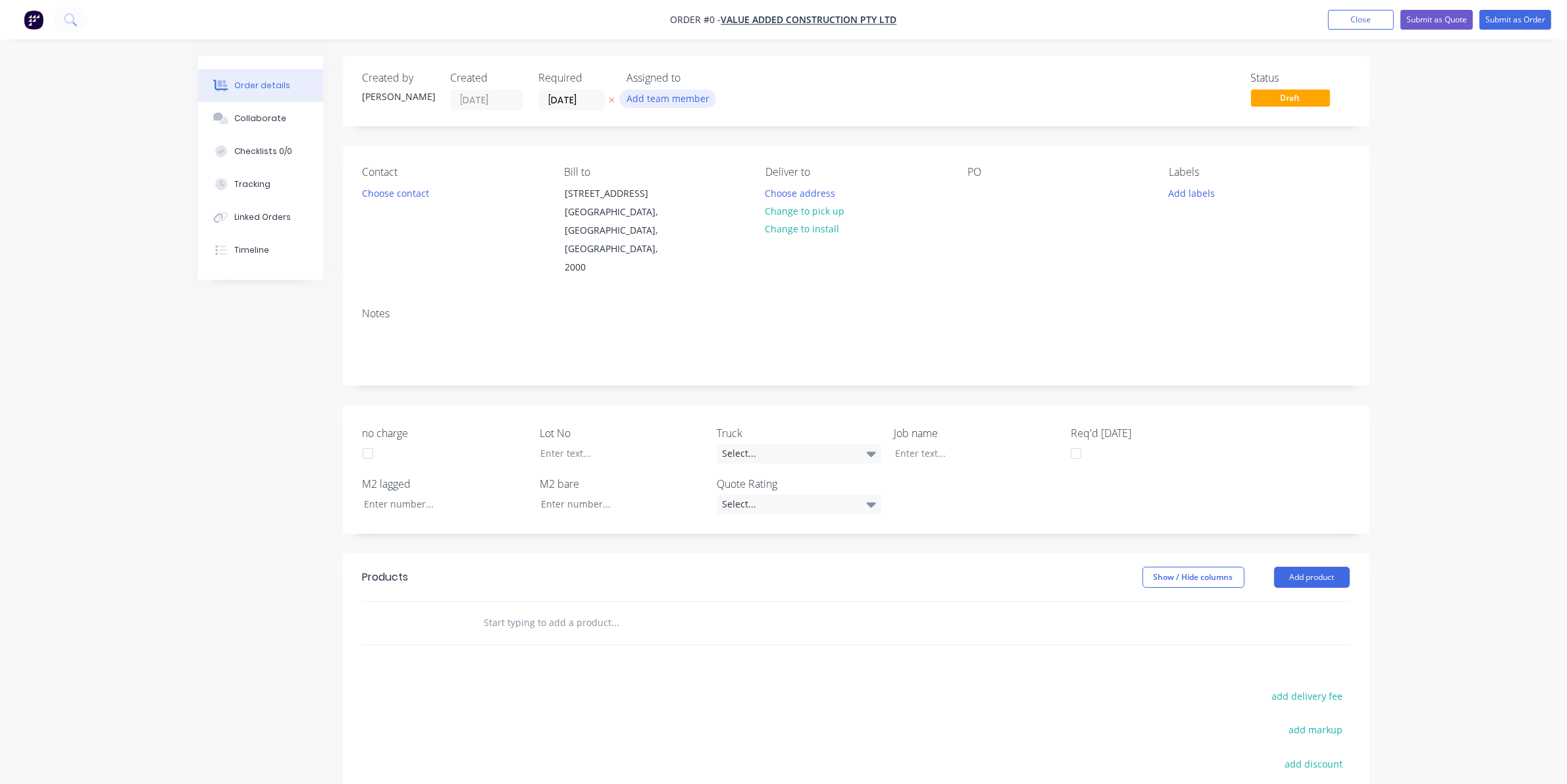
click at [686, 102] on button "Add team member" at bounding box center [668, 99] width 97 height 18
click at [696, 162] on button "joshua Turner (You)" at bounding box center [727, 172] width 198 height 27
click at [873, 198] on div "Creating draft order... Loading... Order details Collaborate Checklists 0/0 Tra…" at bounding box center [784, 518] width 1198 height 925
click at [830, 186] on button "Choose address" at bounding box center [800, 192] width 85 height 18
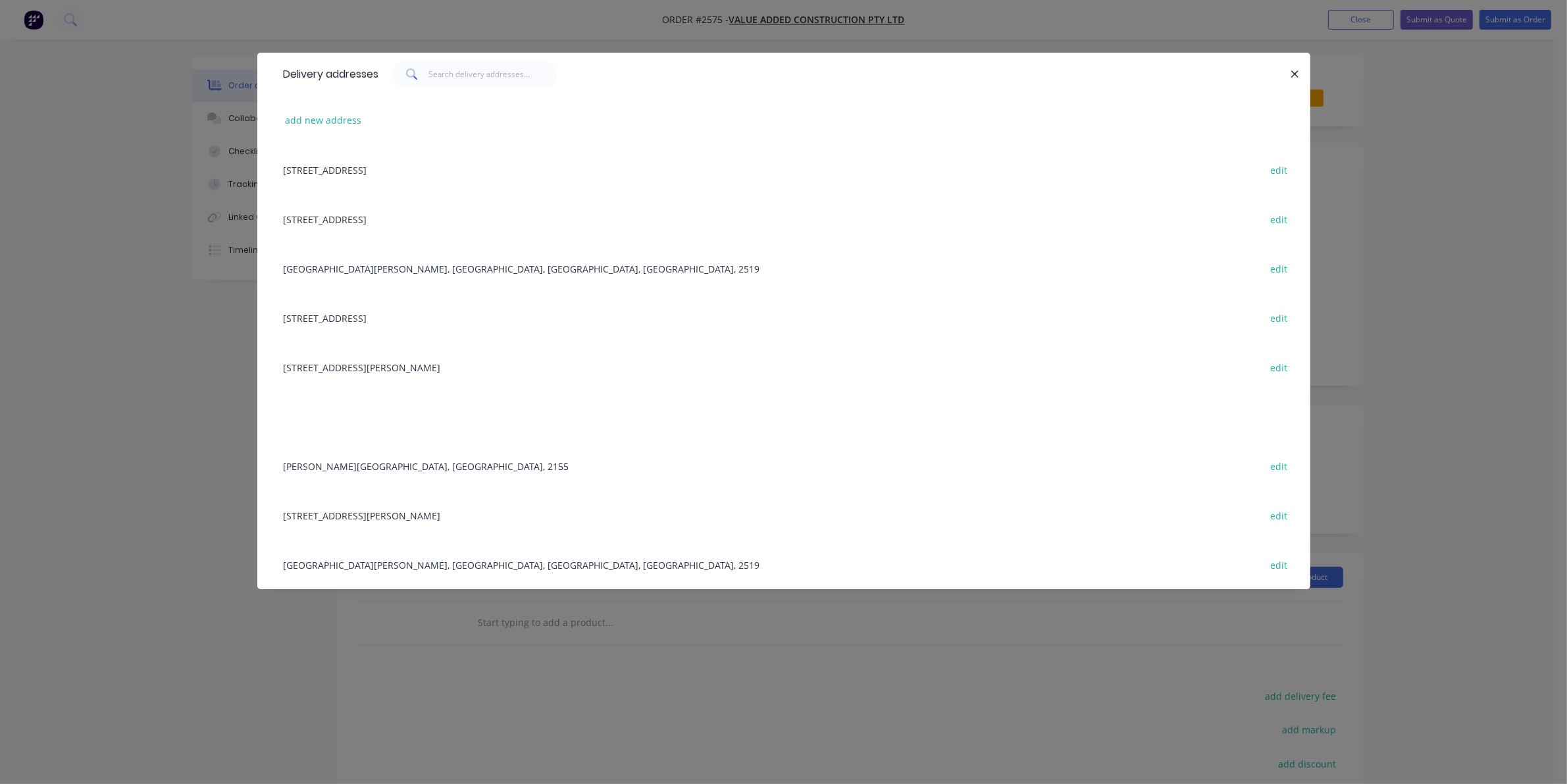
click at [383, 262] on div "Fairy Meadows, Wollongong, New South Wales, Australia, 2519 edit" at bounding box center [784, 268] width 1014 height 49
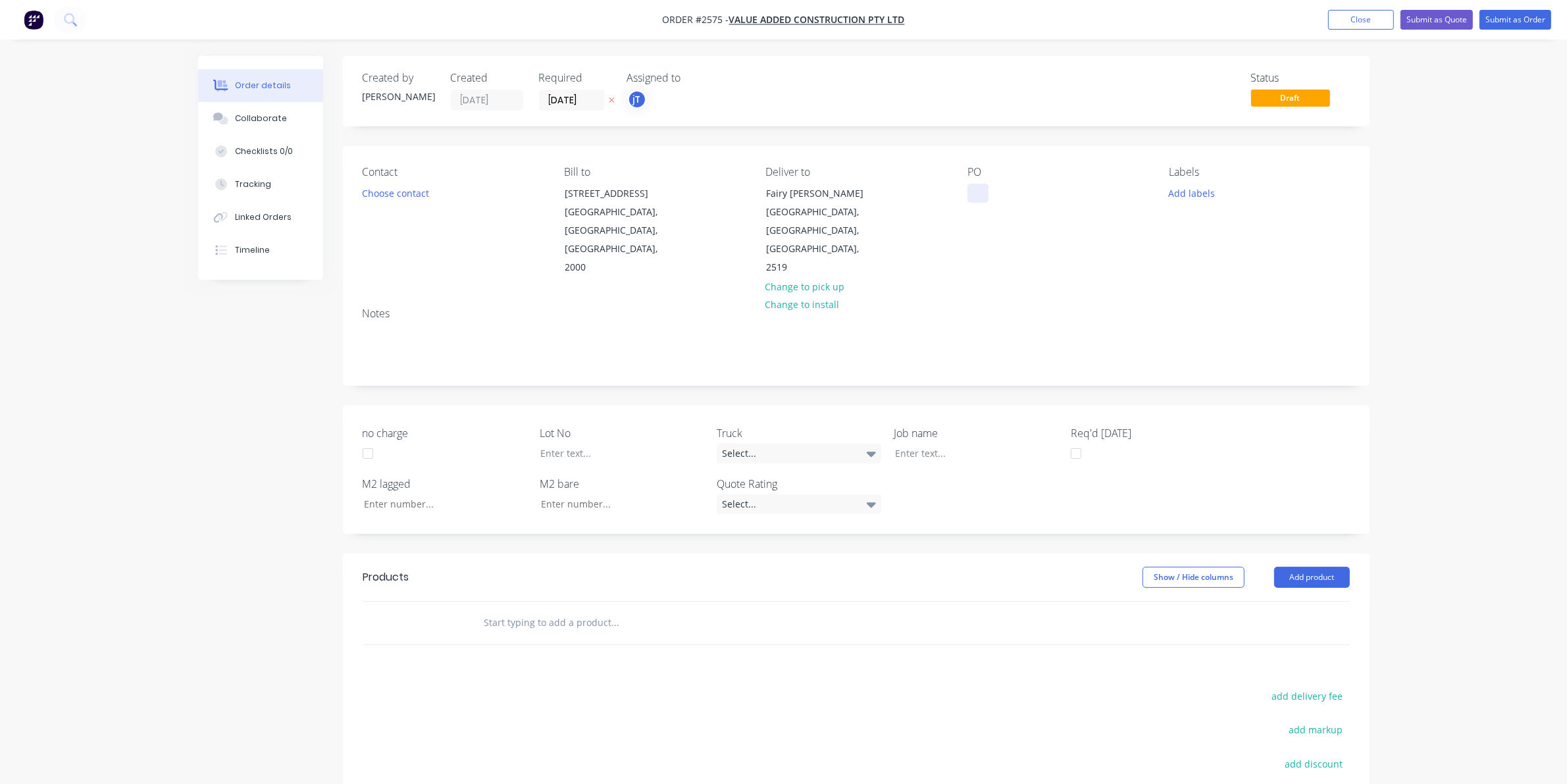
click at [975, 190] on div at bounding box center [978, 192] width 21 height 19
paste div
click at [1024, 201] on div "ST GEORGE PERFORMANCE & TRAININGDWG-300385-VAE-MW-01101/1102 LVL1RUN E" at bounding box center [1050, 214] width 165 height 61
click at [1052, 233] on div "ST GEORGE PERFORMANCE & TRAINING DWG-300385-VAE-MW-01101/1102 LVL1RUN E" at bounding box center [1050, 214] width 165 height 61
click at [948, 443] on div at bounding box center [967, 452] width 165 height 19
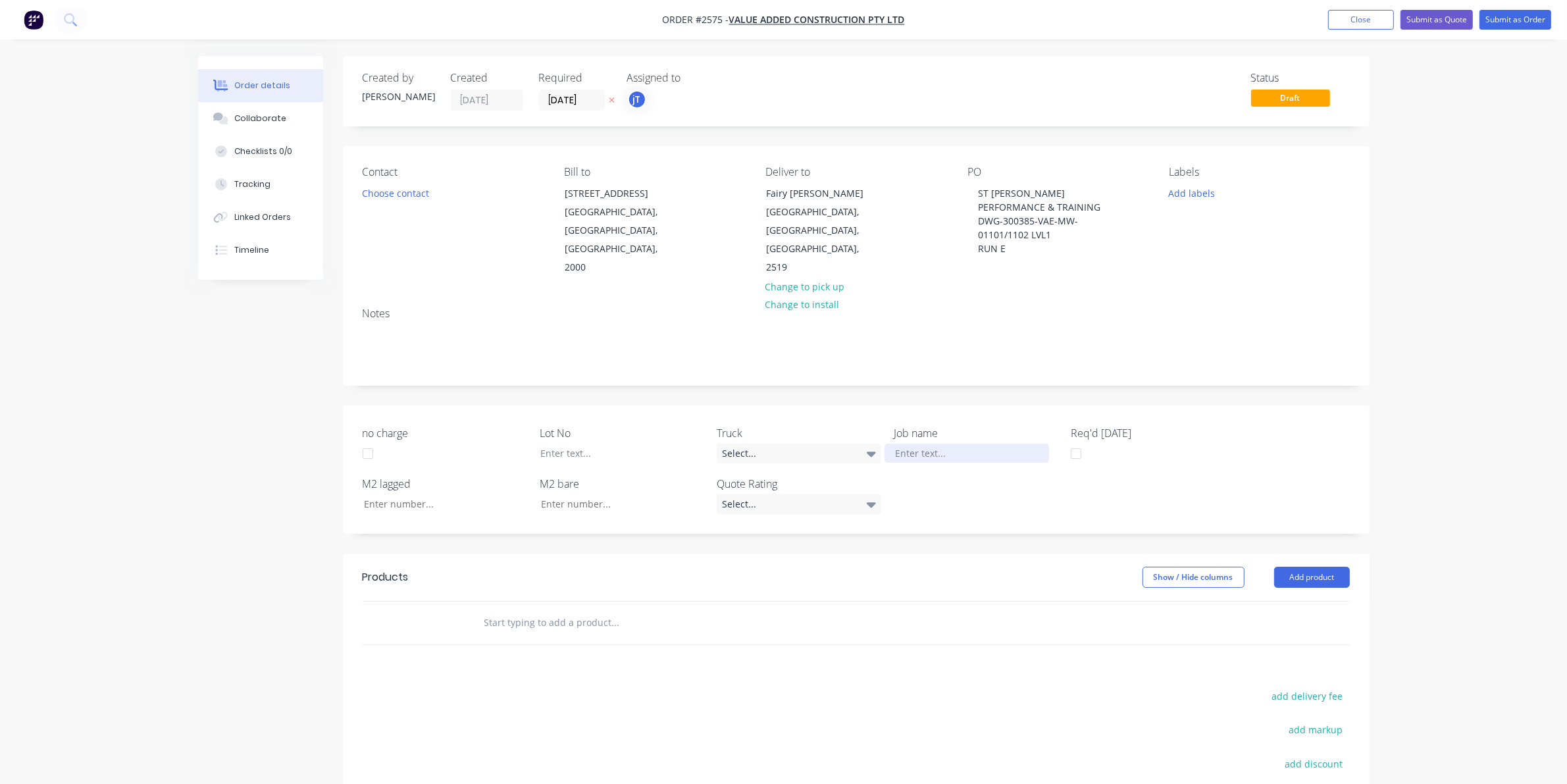
paste div
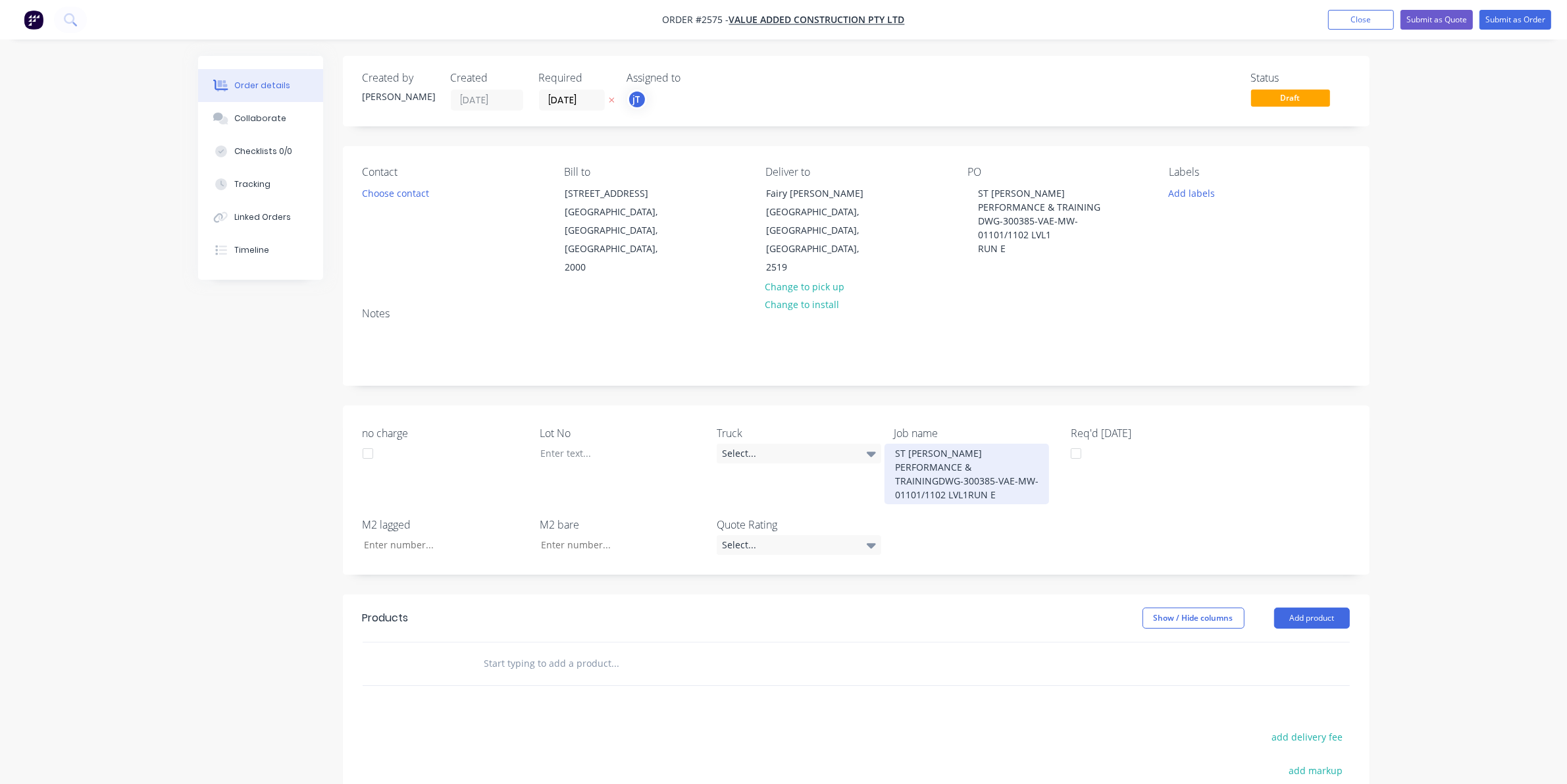
drag, startPoint x: 938, startPoint y: 452, endPoint x: 959, endPoint y: 449, distance: 21.2
click at [939, 452] on div "ST GEORGE PERFORMANCE & TRAININGDWG-300385-VAE-MW-01101/1102 LVL1RUN E" at bounding box center [967, 473] width 165 height 61
click at [966, 473] on div "ST GEORGE PERFORMANCE & TRAINING DWG-300385-VAE-MW-01101/1102 LVL1RUN E" at bounding box center [967, 473] width 165 height 61
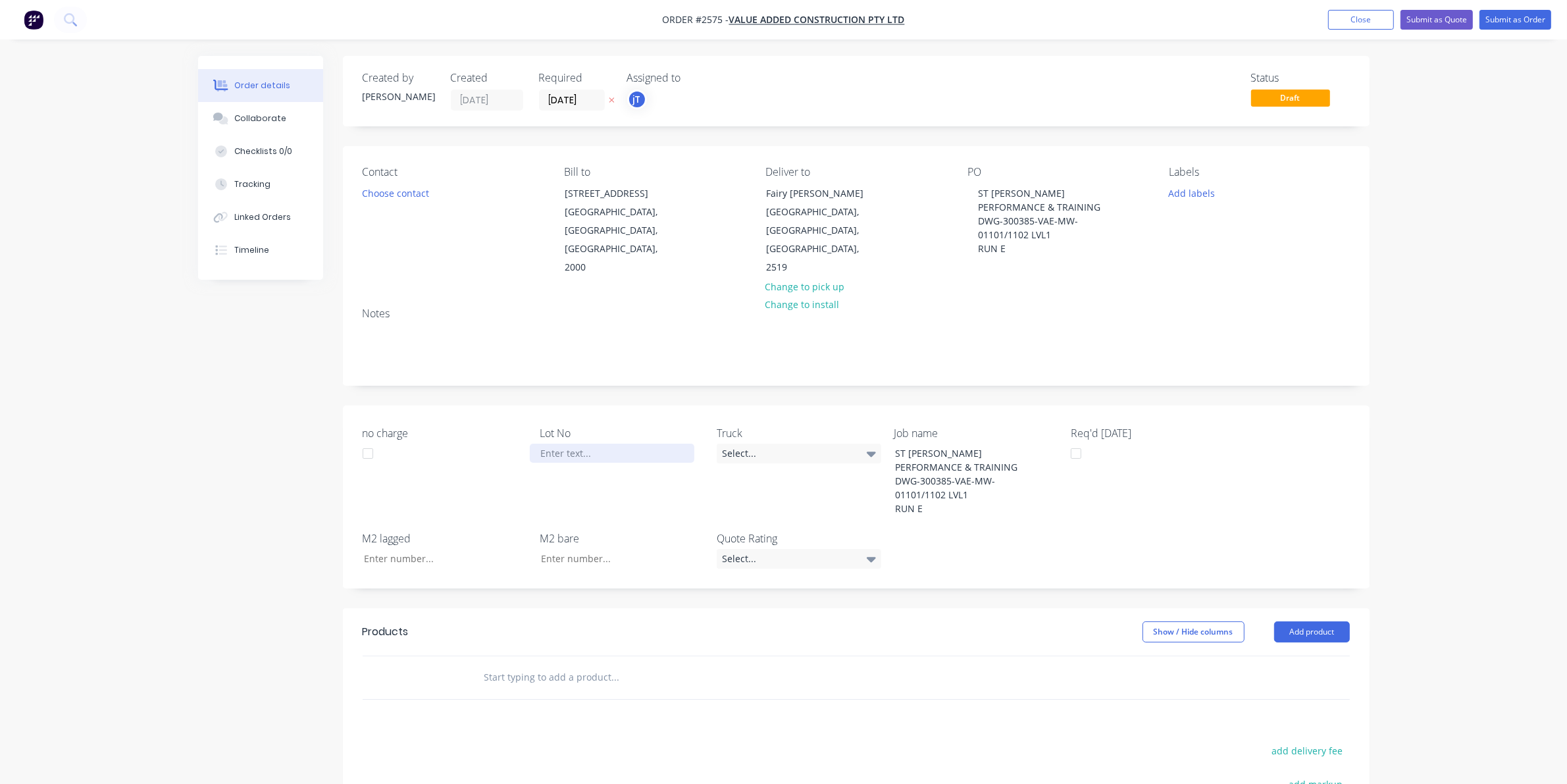
click at [570, 443] on div at bounding box center [612, 452] width 165 height 19
click at [1190, 198] on button "Add labels" at bounding box center [1192, 192] width 61 height 18
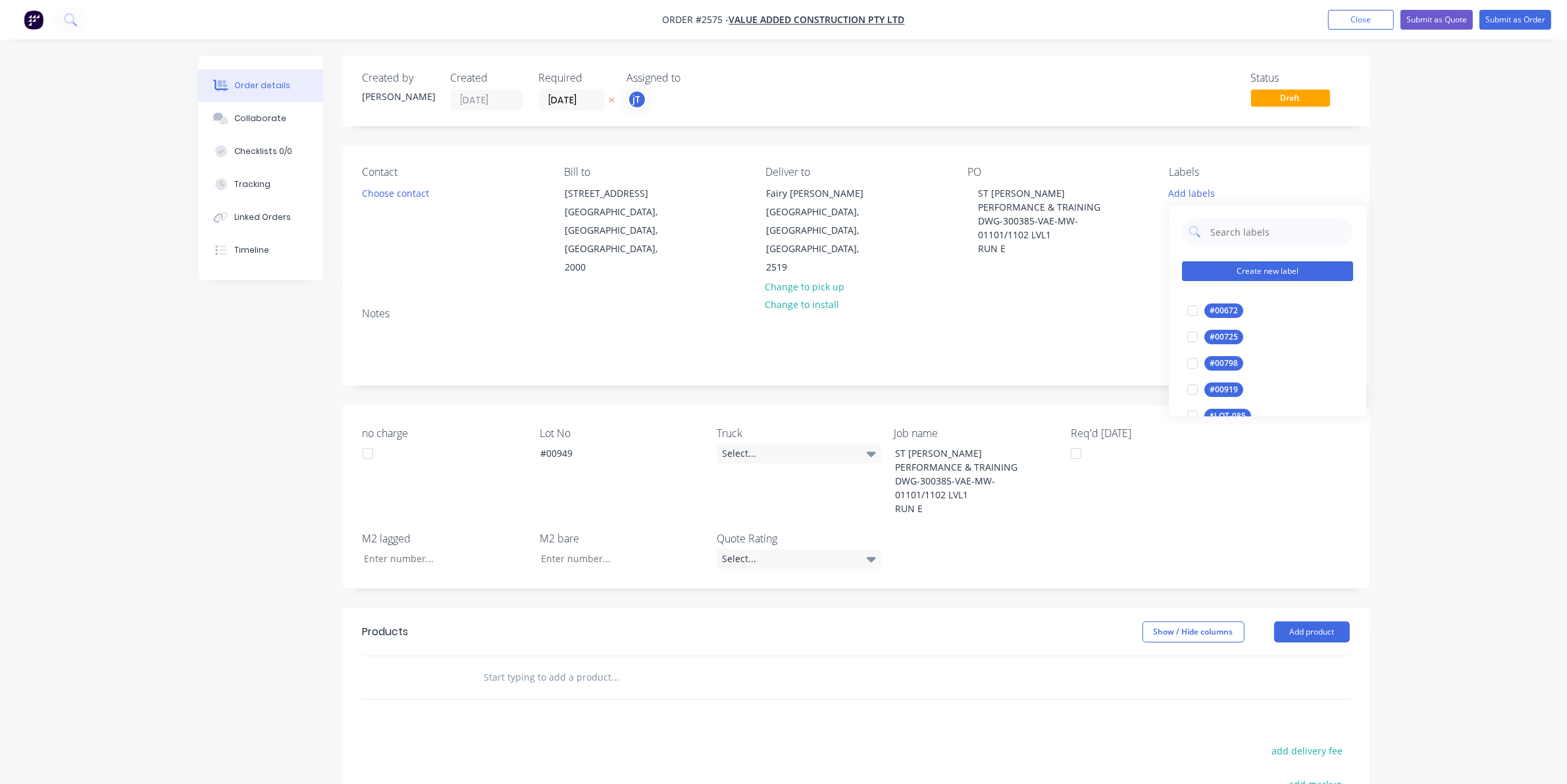
click at [1230, 274] on button "Create new label" at bounding box center [1268, 271] width 171 height 20
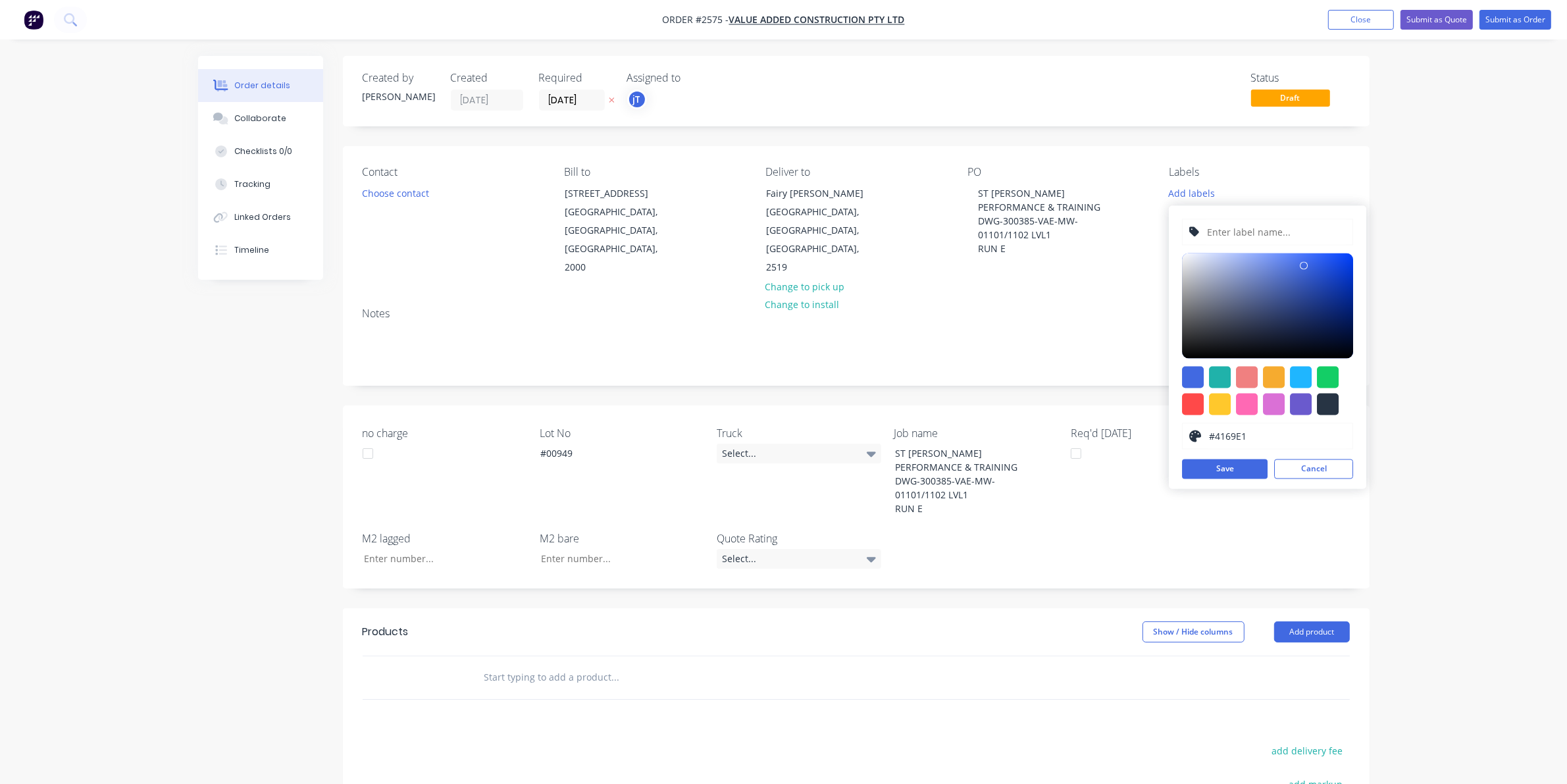
click at [1233, 236] on input "text" at bounding box center [1276, 232] width 140 height 25
type input "LOT-#00949"
click at [1242, 471] on button "Save" at bounding box center [1225, 469] width 85 height 20
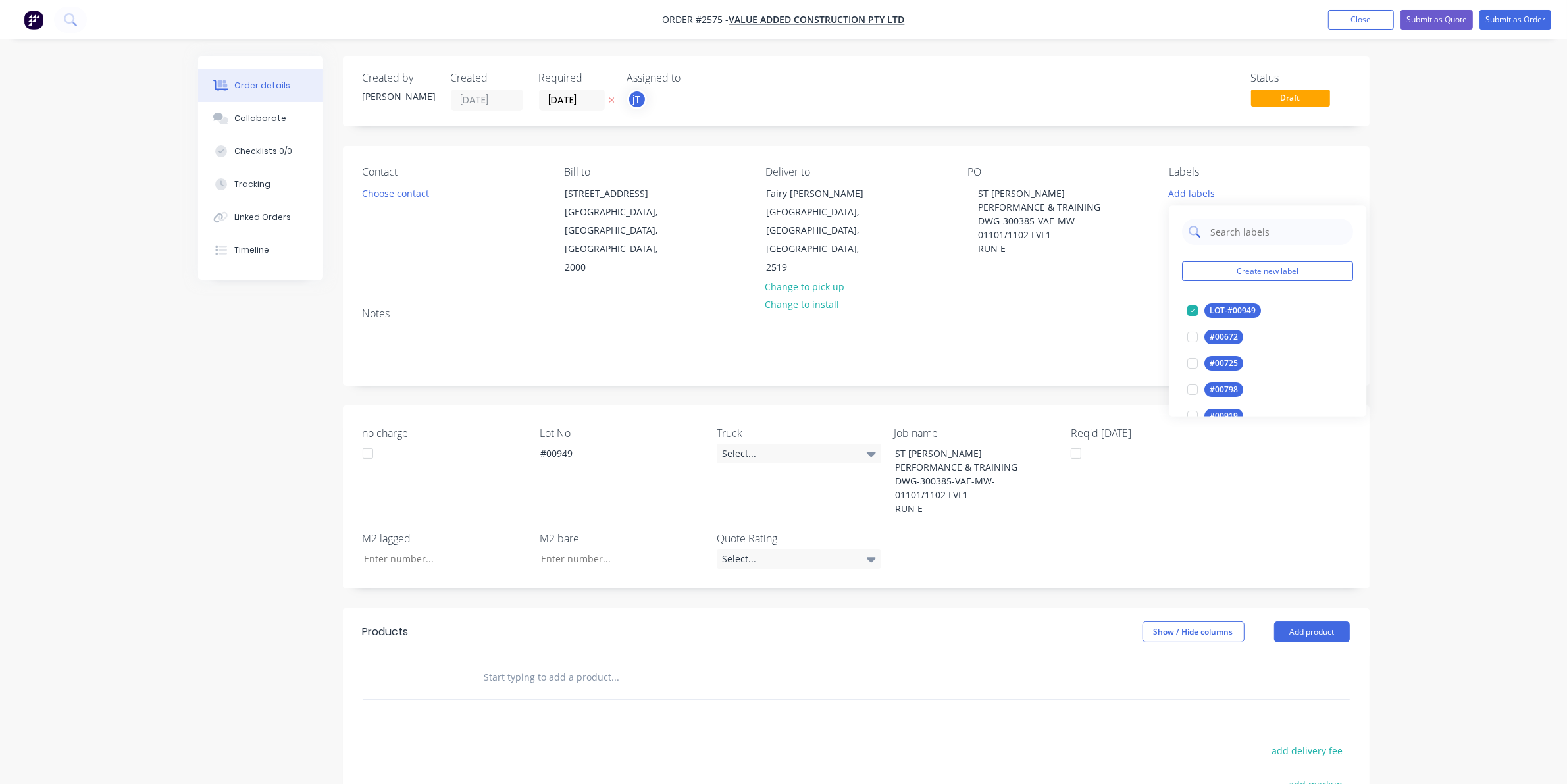
click at [1238, 229] on input "text" at bounding box center [1278, 232] width 138 height 27
type input "50"
click at [1222, 362] on div "50INT" at bounding box center [1221, 364] width 33 height 14
click at [1426, 193] on div "Order details Collaborate Checklists 0/0 Tracking Linked Orders Timeline Order …" at bounding box center [784, 517] width 1567 height 1035
click at [1236, 189] on div "LOT-#00949" at bounding box center [1235, 189] width 57 height 12
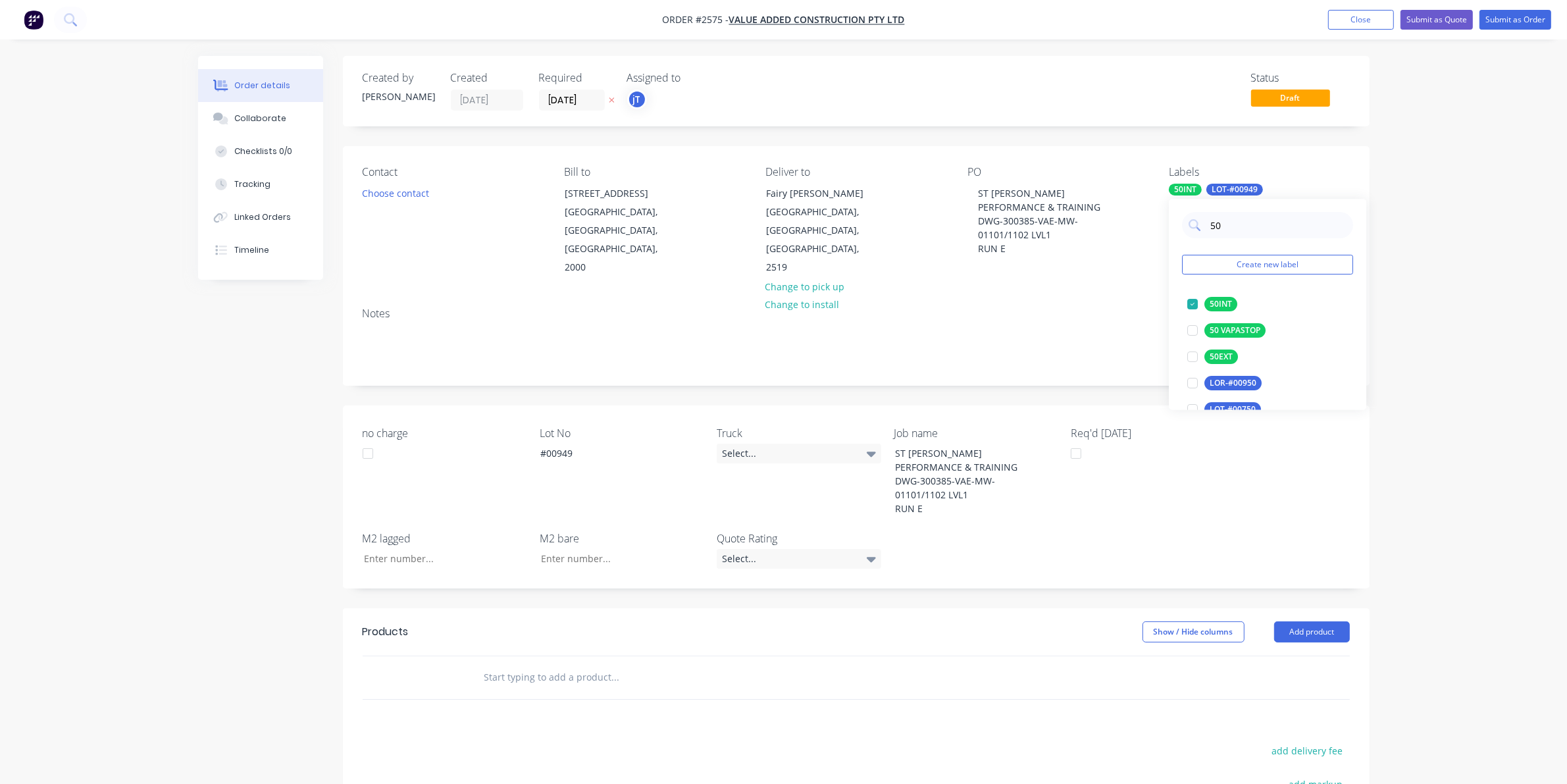
click at [1261, 246] on div "50 Create new label 50INT edit 50 VAPASTOP edit 50EXT edit LOR-#00950 edit LOT-…" at bounding box center [1268, 304] width 198 height 211
click at [1258, 232] on input "50" at bounding box center [1278, 226] width 138 height 27
type input "MAIN"
drag, startPoint x: 1218, startPoint y: 298, endPoint x: 1201, endPoint y: 313, distance: 22.7
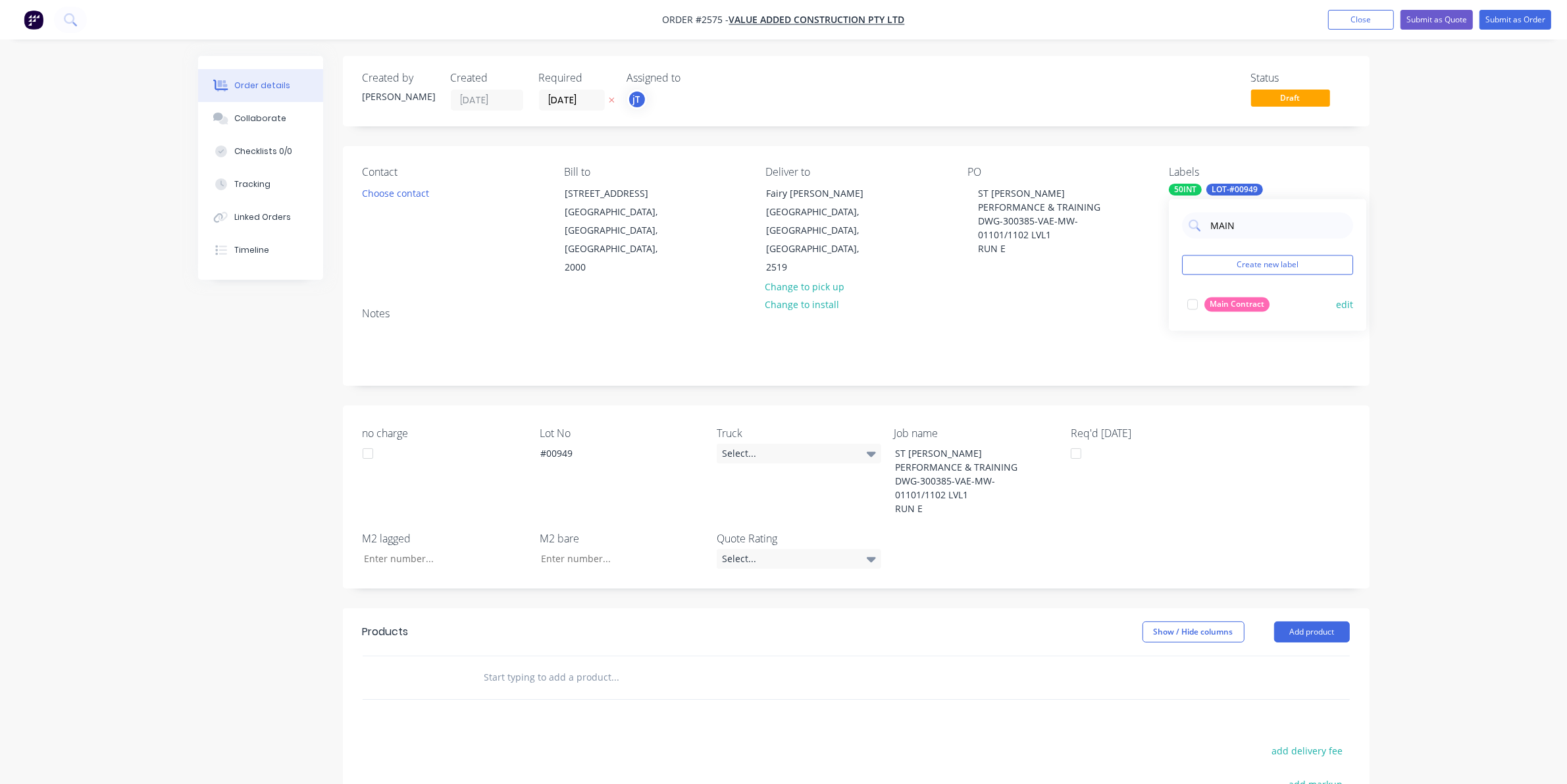
click at [1218, 298] on div "Main Contract" at bounding box center [1237, 304] width 65 height 14
click at [629, 666] on input "text" at bounding box center [615, 677] width 264 height 27
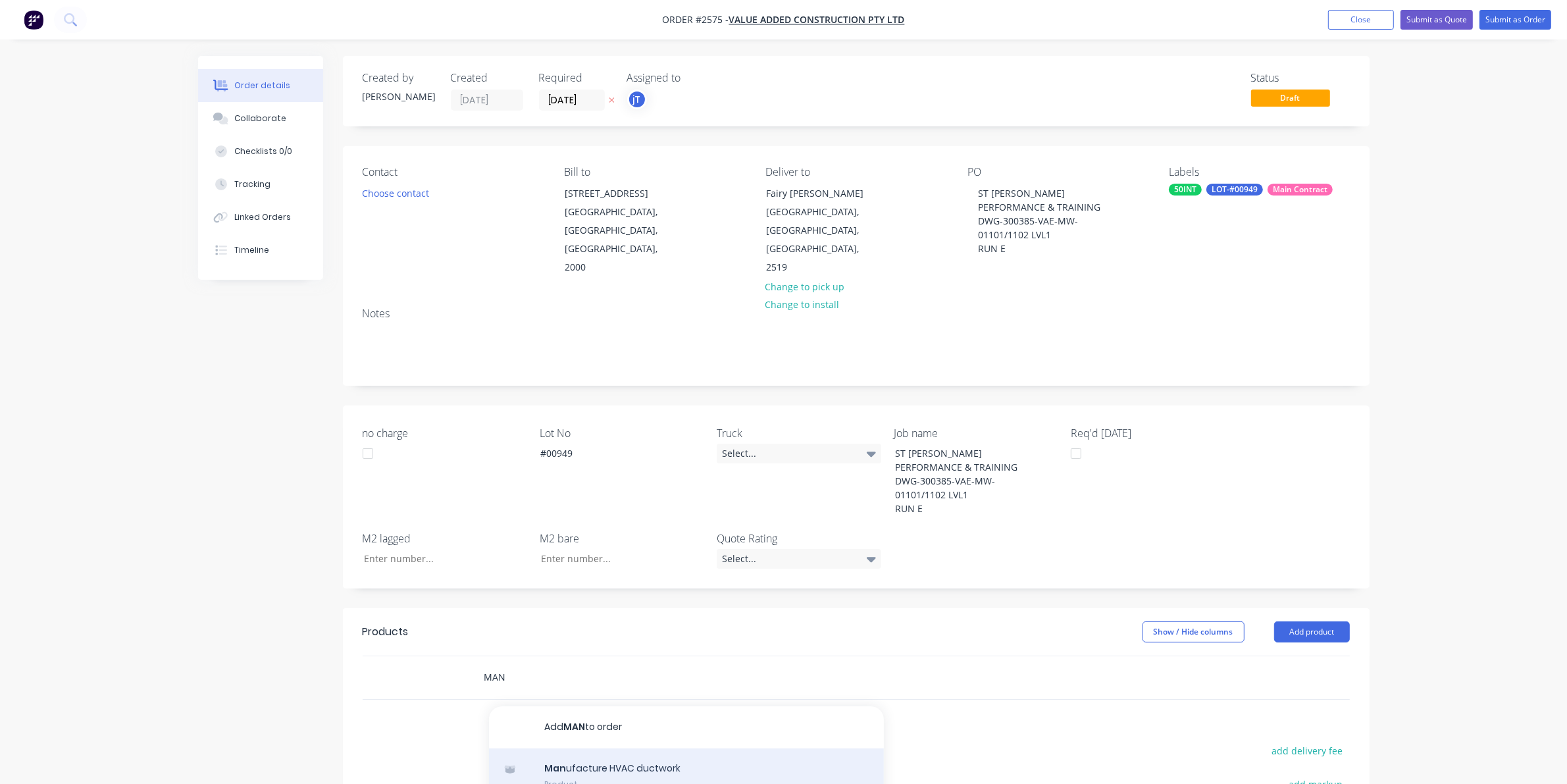
type input "MAN"
click at [516, 748] on div "Man ufacture HVAC ductwork Product" at bounding box center [686, 776] width 395 height 55
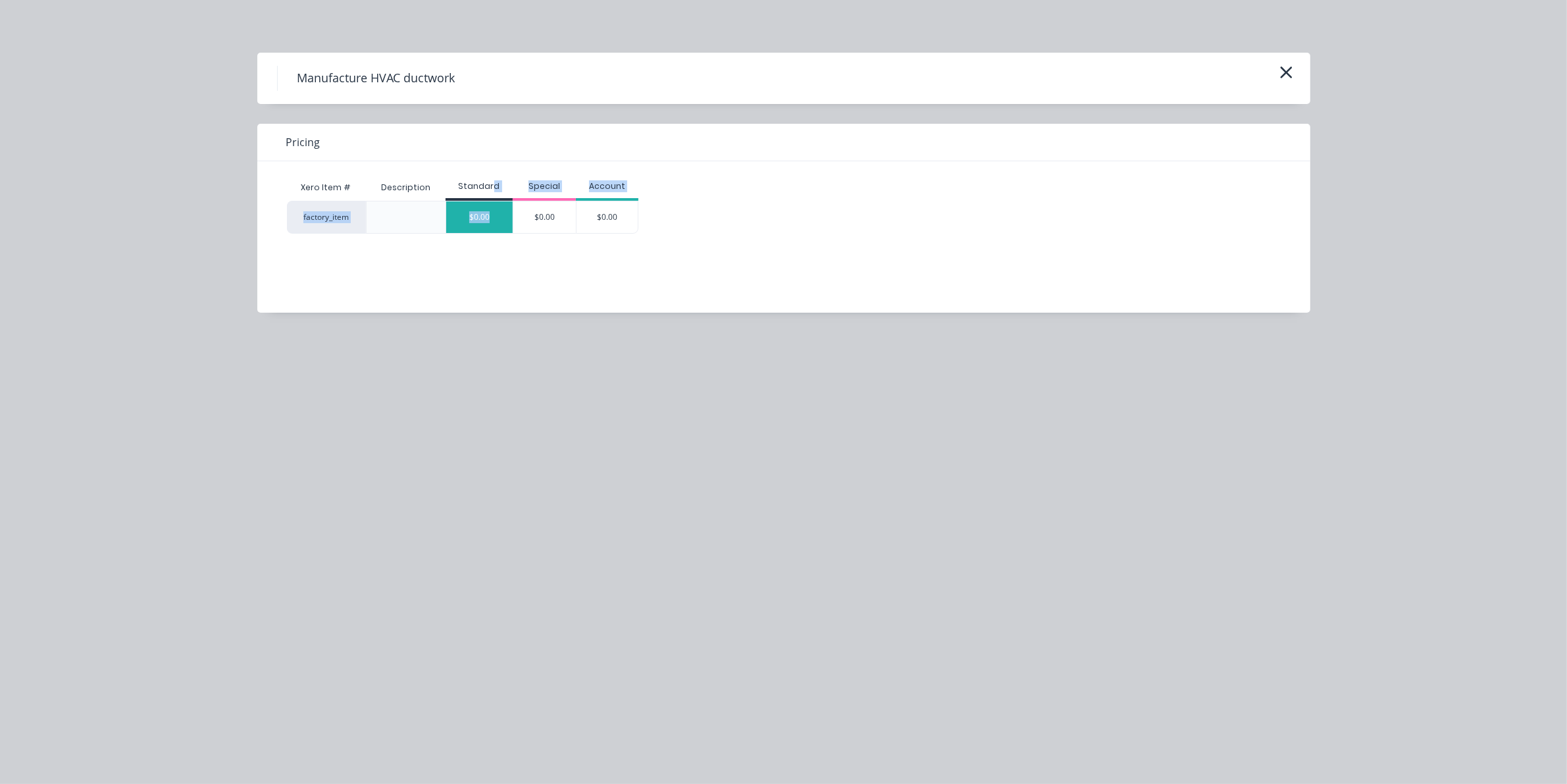
drag, startPoint x: 492, startPoint y: 198, endPoint x: 492, endPoint y: 215, distance: 17.0
click at [492, 201] on div "Xero Item # Description Standard Special Account factory_item $0.00 $0.00 $0.00" at bounding box center [774, 204] width 974 height 60
click at [492, 217] on div "$0.00" at bounding box center [479, 216] width 67 height 31
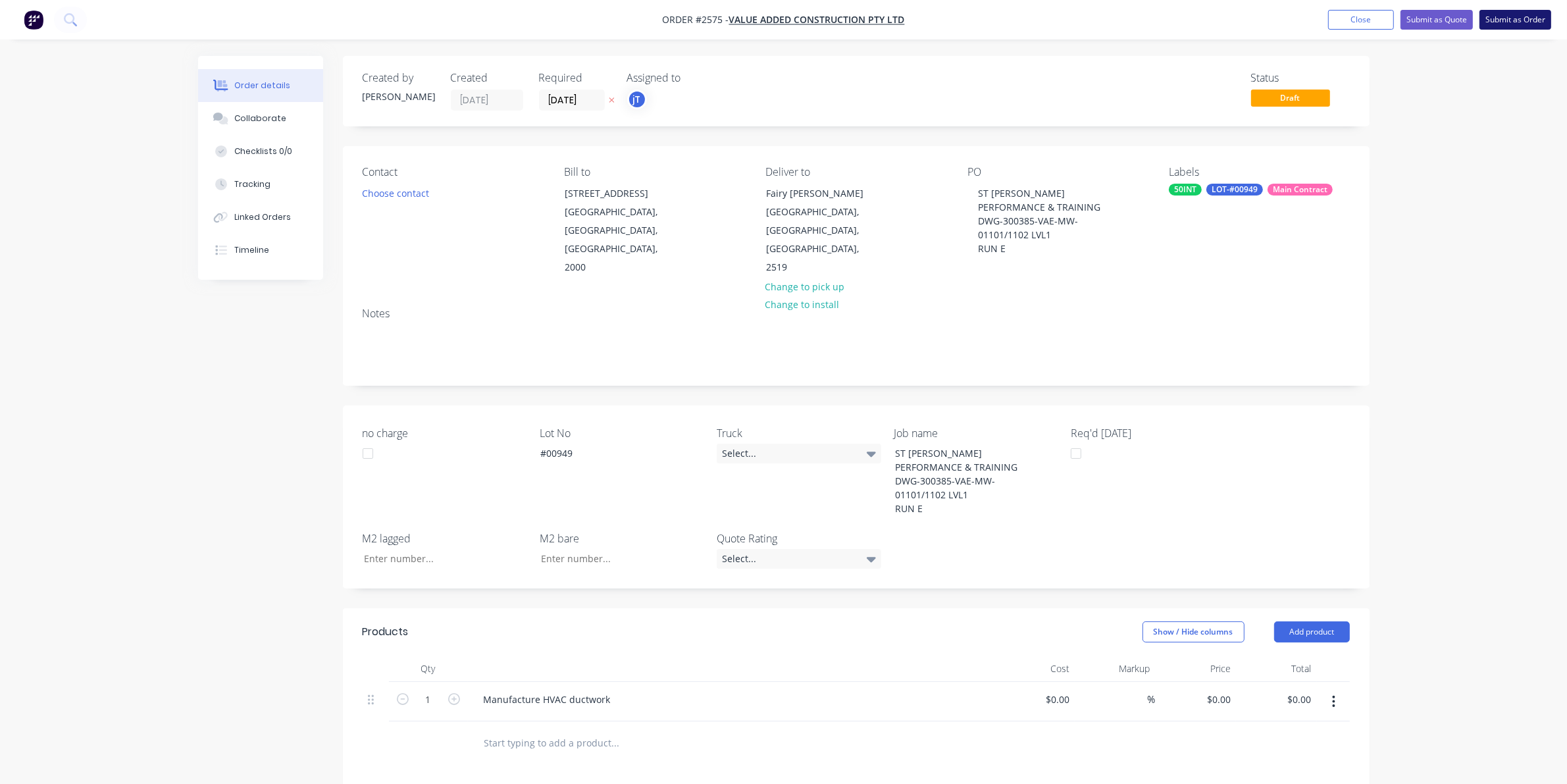
click at [1512, 24] on button "Submit as Order" at bounding box center [1515, 20] width 72 height 20
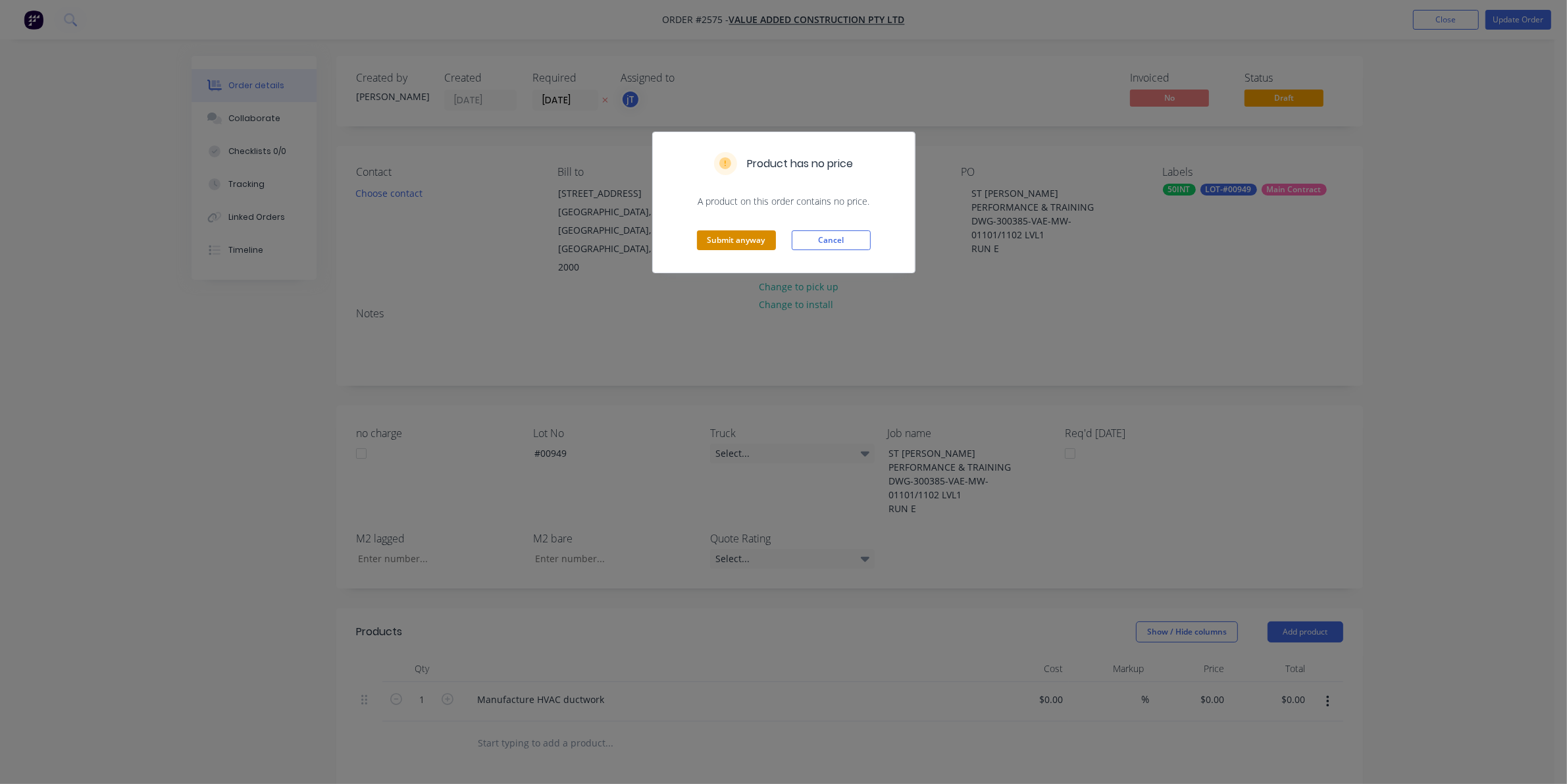
click at [719, 240] on button "Submit anyway" at bounding box center [736, 240] width 79 height 20
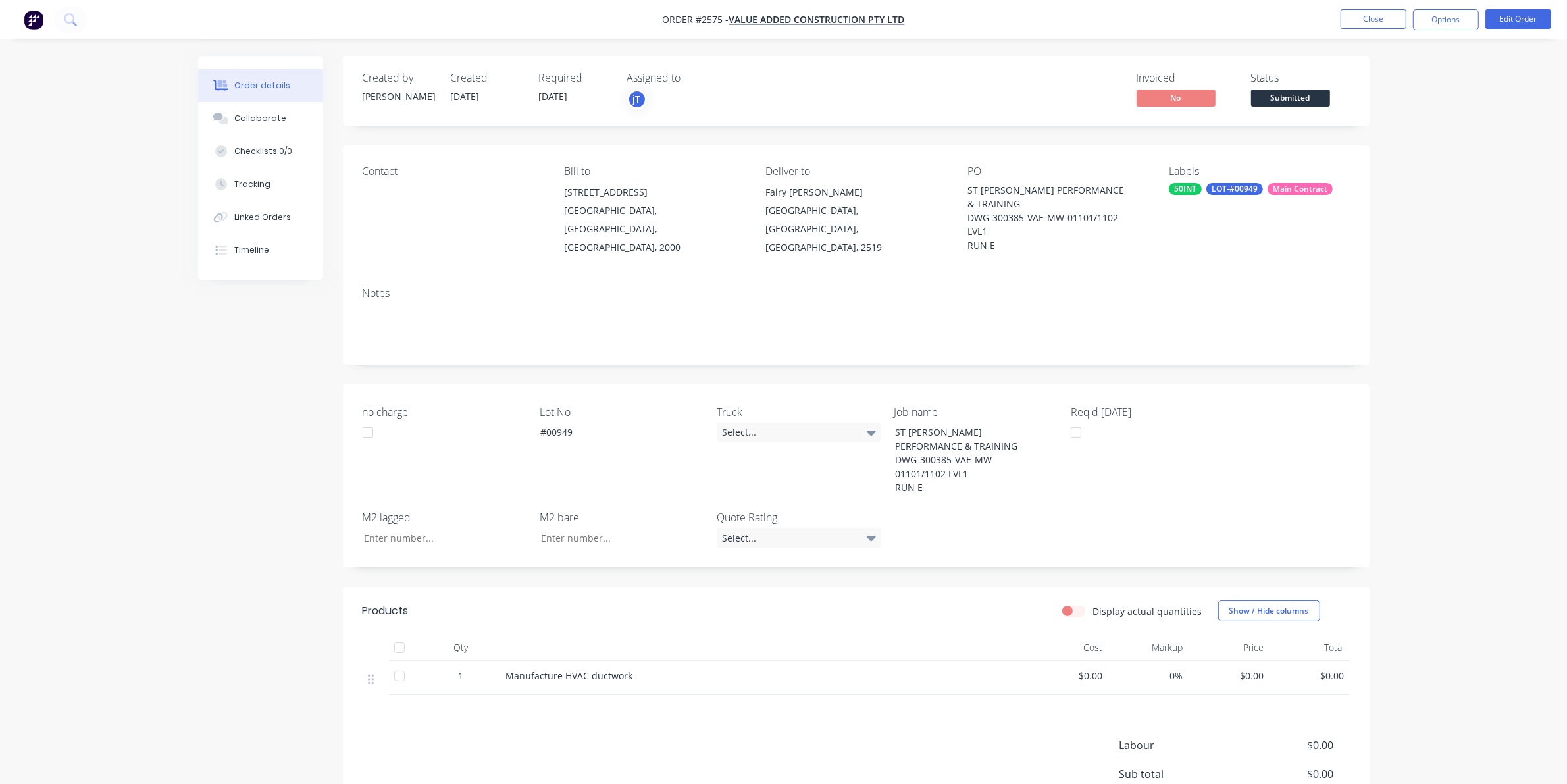
click at [1269, 97] on span "Submitted" at bounding box center [1291, 98] width 79 height 16
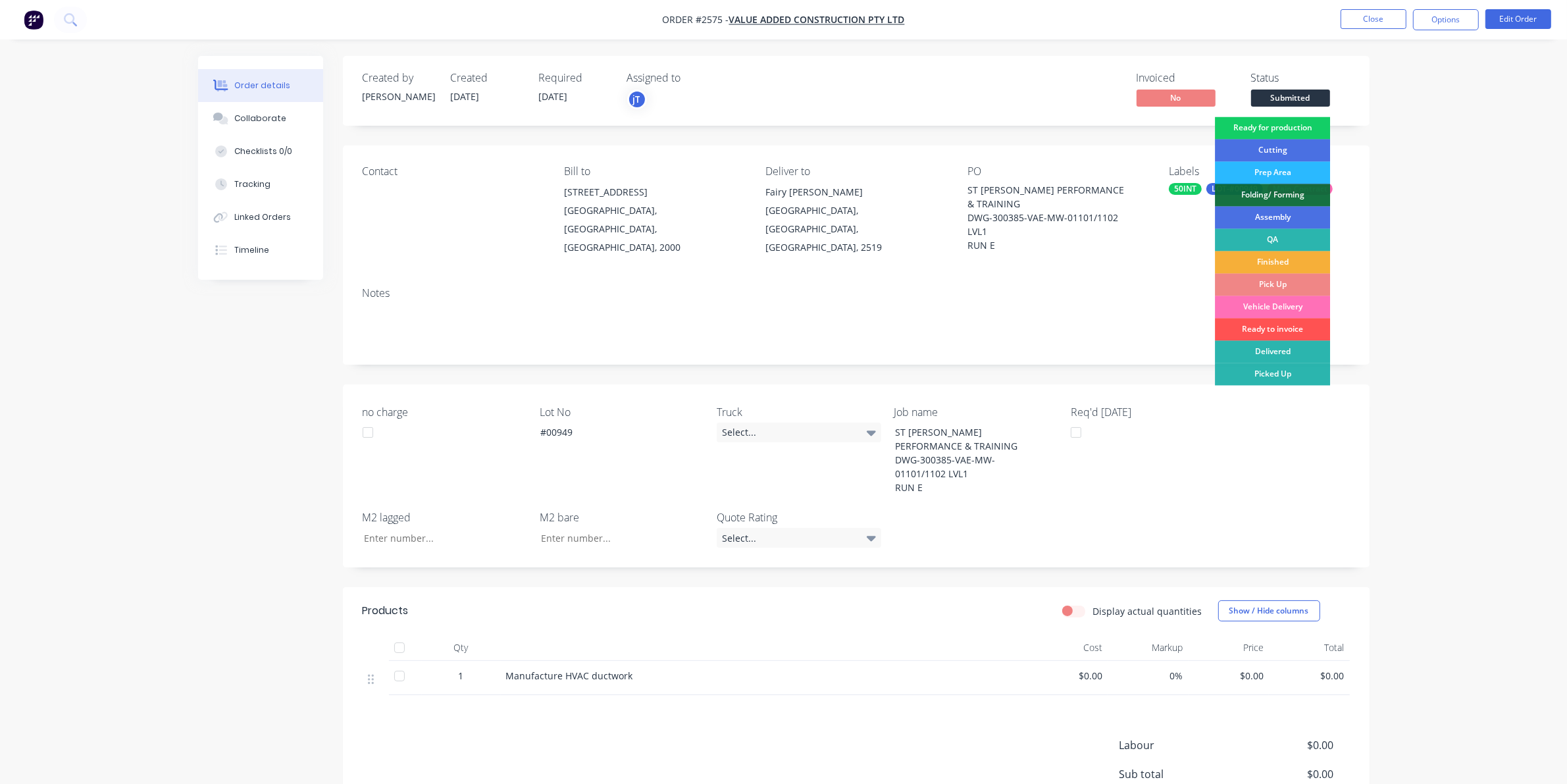
click at [1265, 128] on div "Ready for production" at bounding box center [1272, 128] width 115 height 22
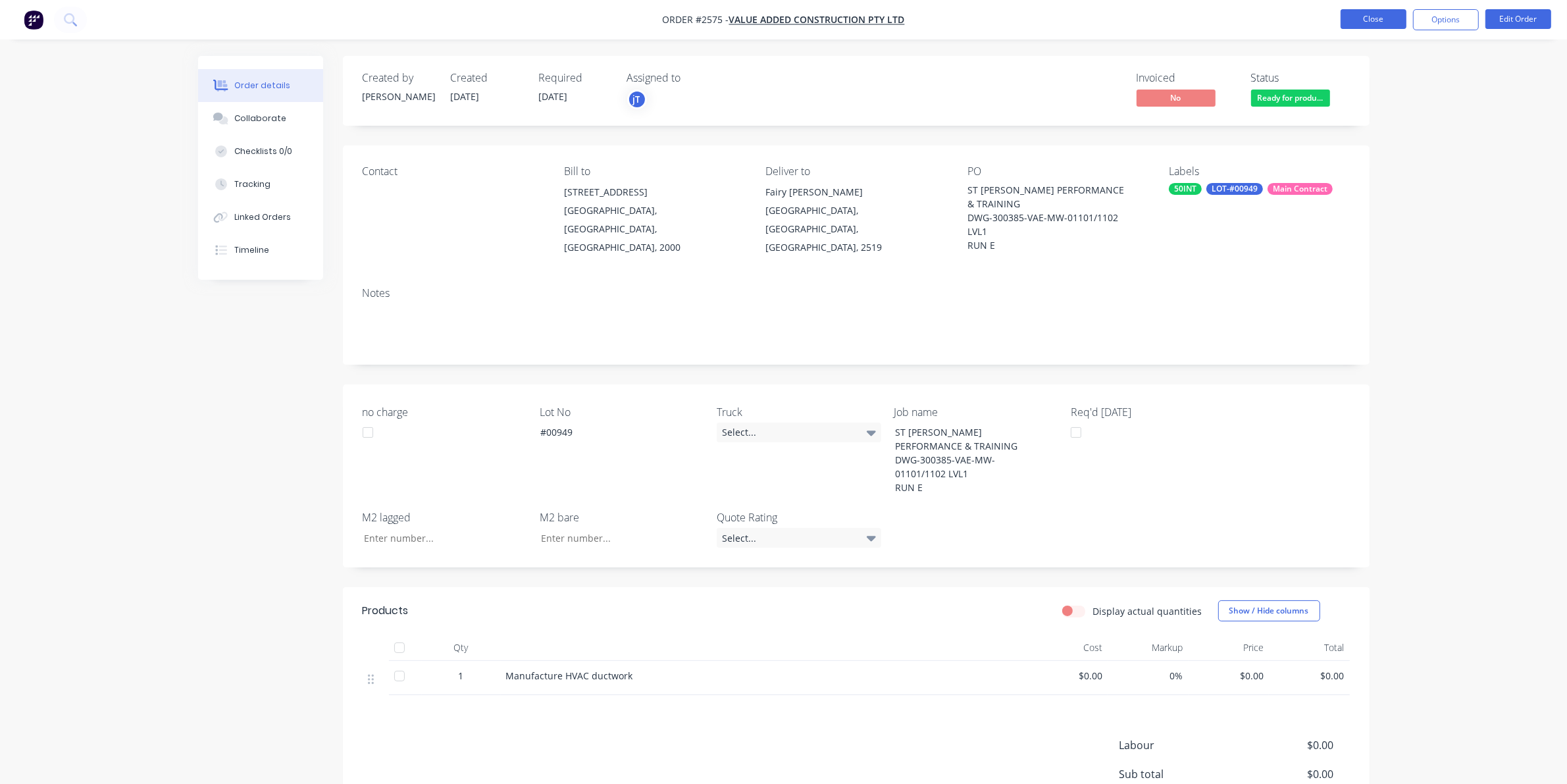
click at [1377, 20] on button "Close" at bounding box center [1374, 19] width 66 height 20
